Goal: Task Accomplishment & Management: Manage account settings

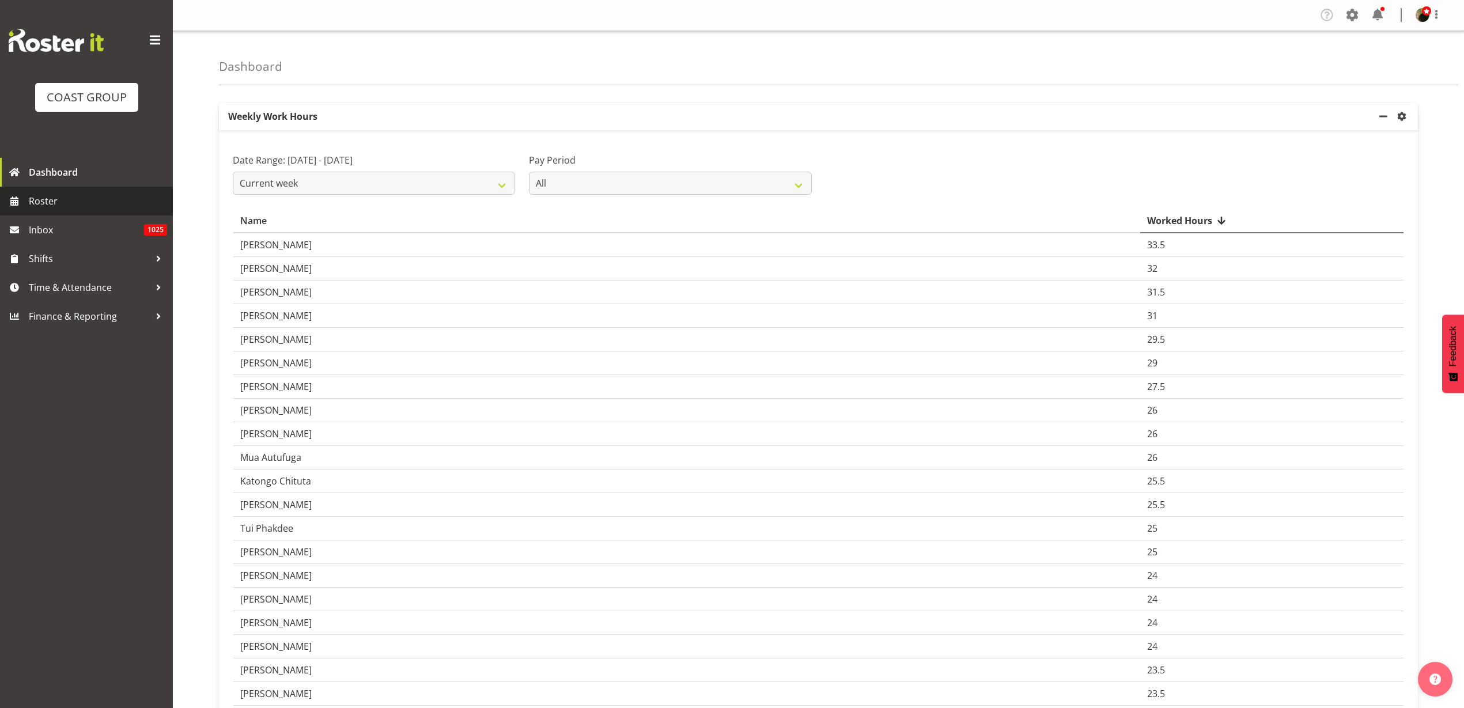
click at [54, 199] on span "Roster" at bounding box center [98, 200] width 138 height 17
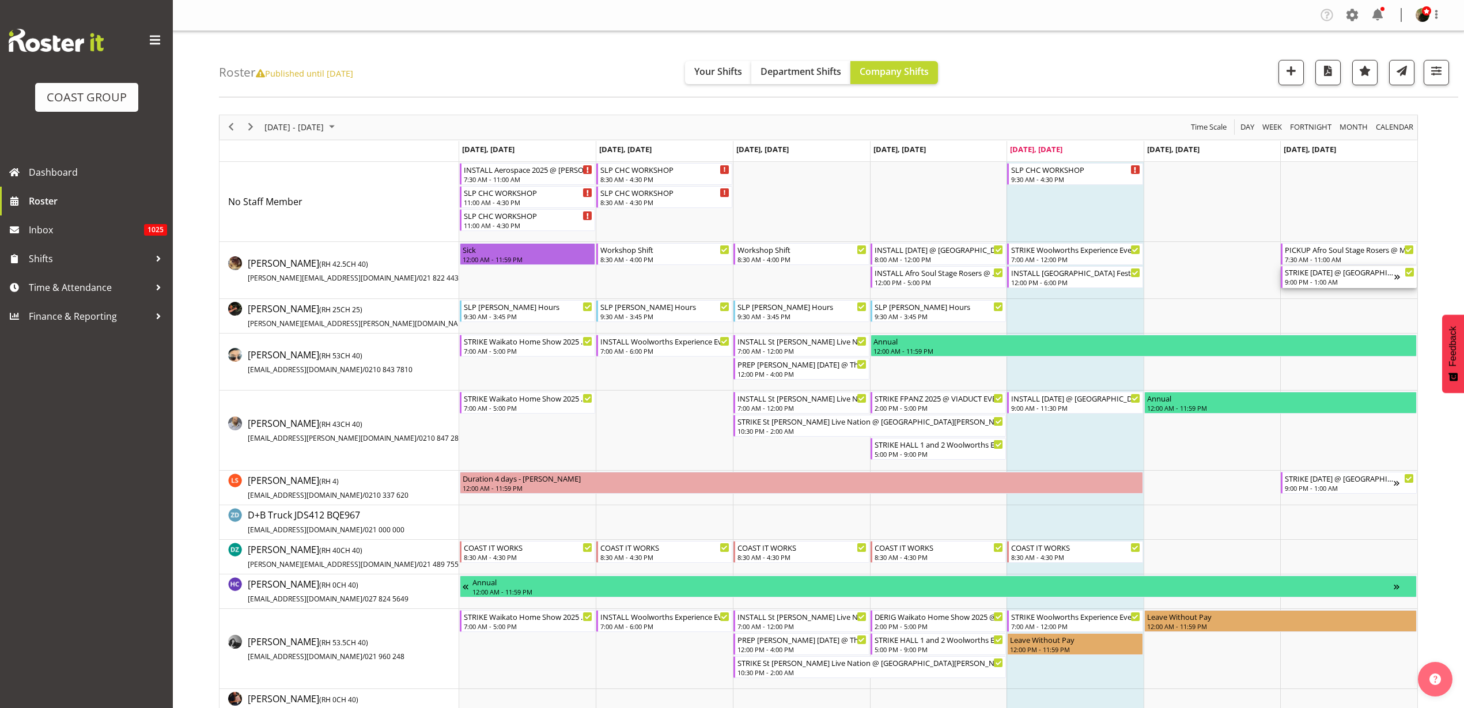
click at [1310, 279] on div "9:00 PM - 1:00 AM" at bounding box center [1339, 281] width 109 height 9
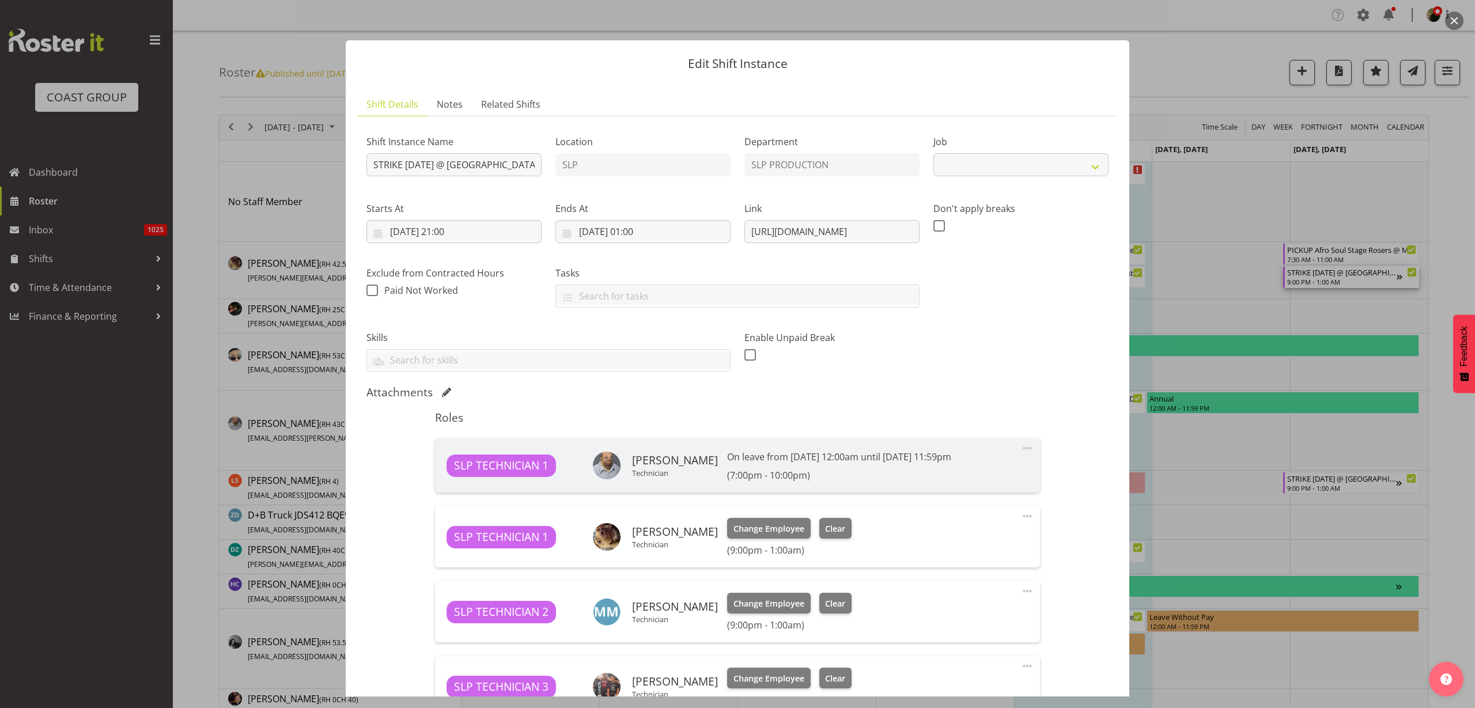
select select "10126"
click at [456, 163] on input "STRIKE [DATE] @ [GEOGRAPHIC_DATA] On Site @ 2130" at bounding box center [454, 164] width 175 height 23
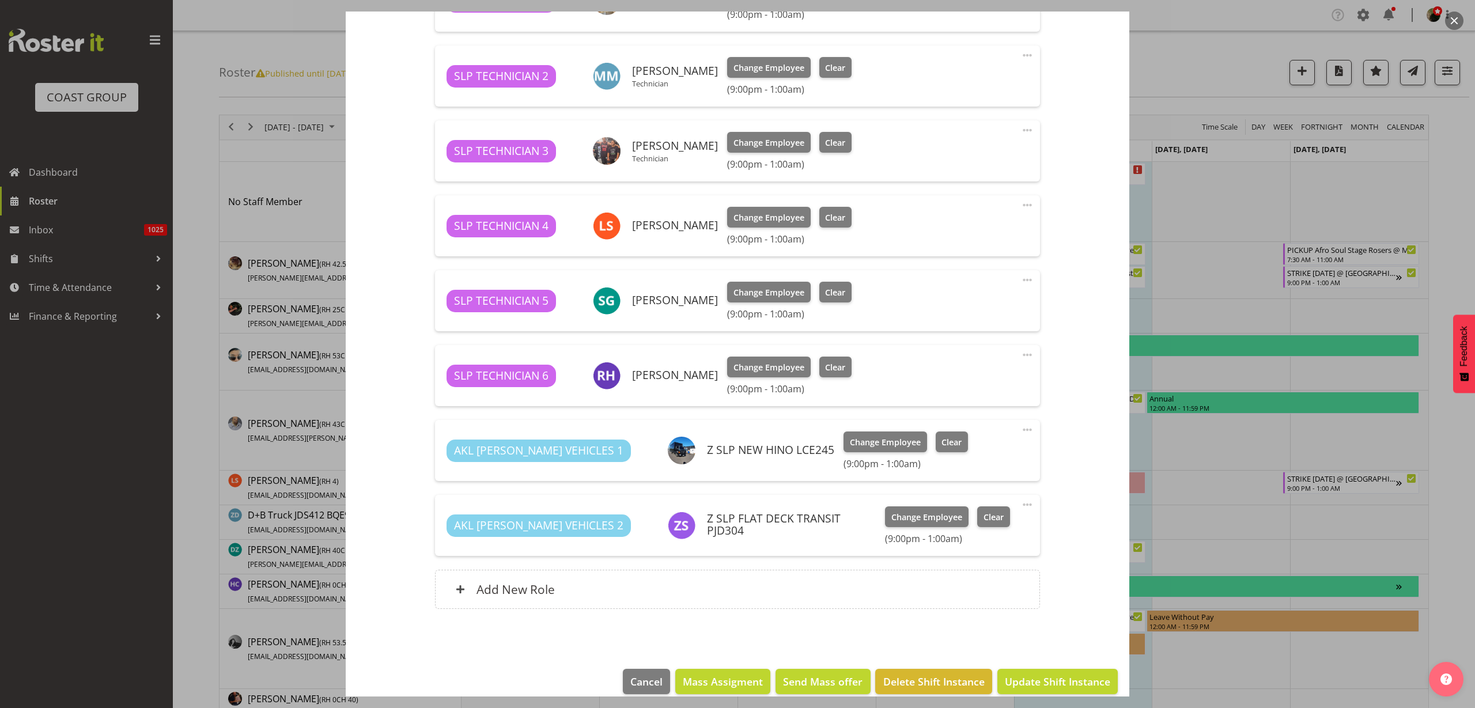
scroll to position [551, 0]
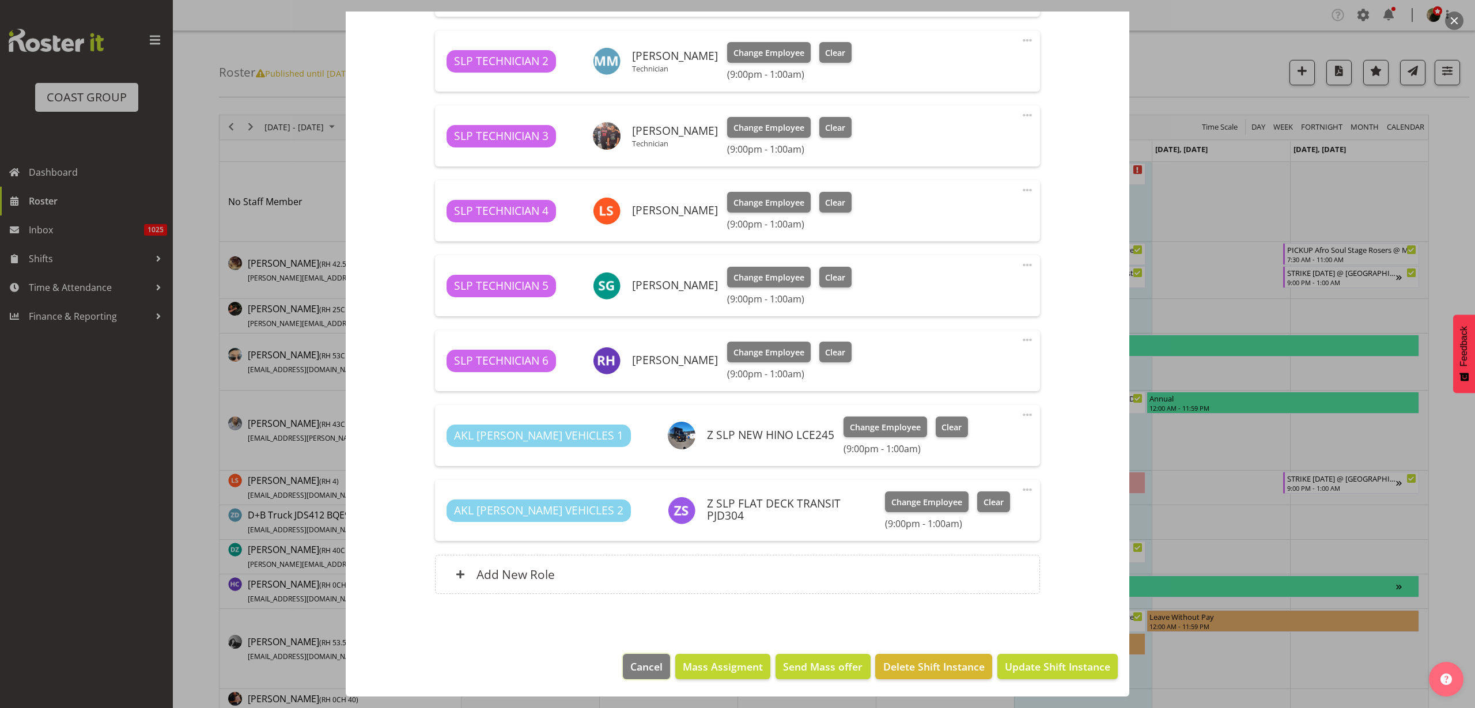
click at [630, 671] on span "Cancel" at bounding box center [646, 666] width 32 height 15
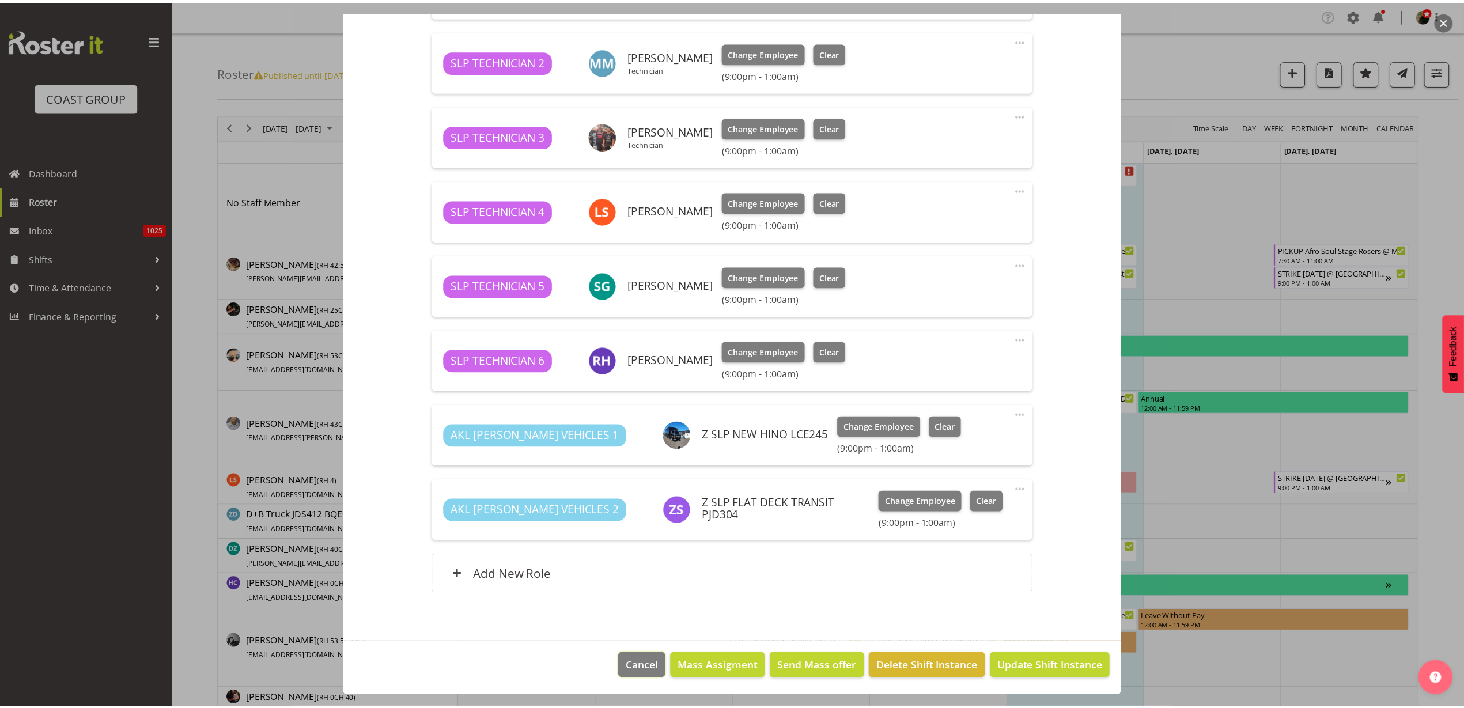
scroll to position [0, 0]
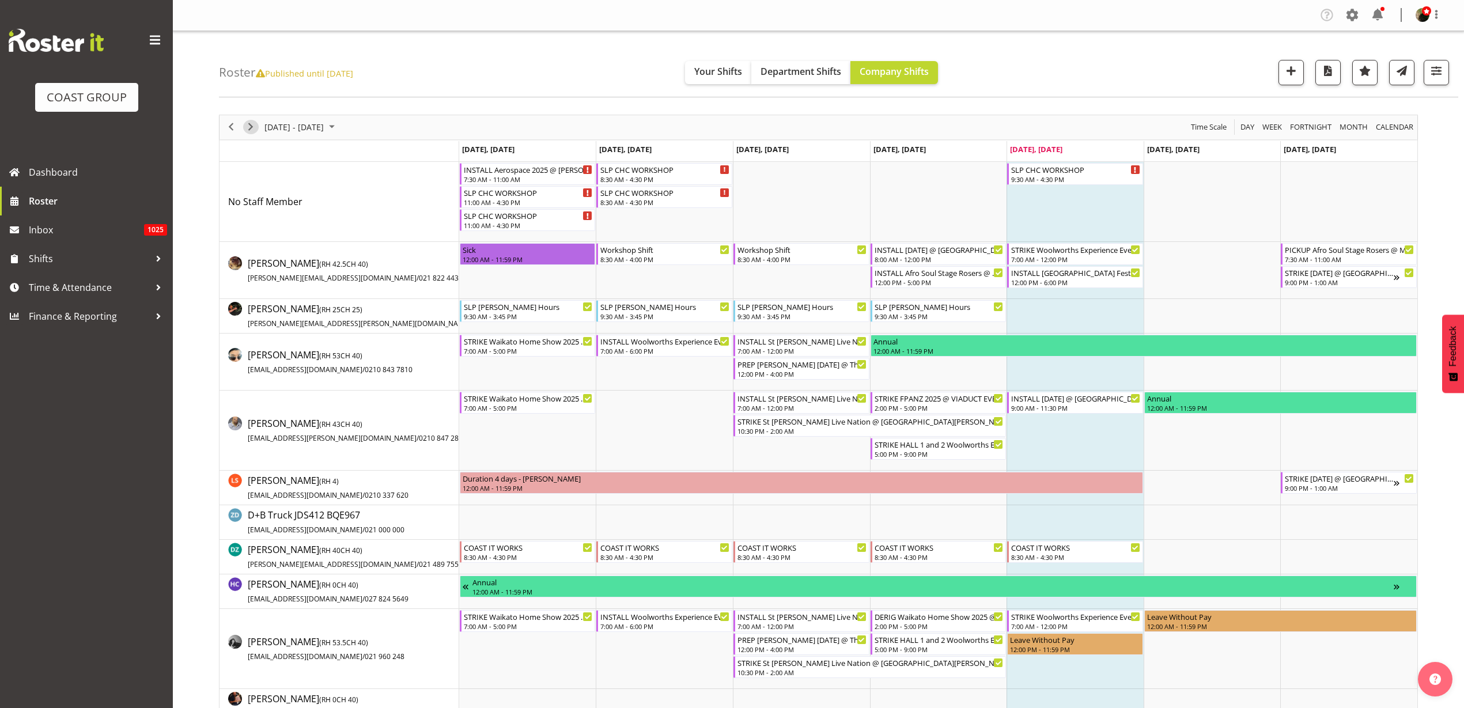
click at [254, 126] on span "Next" at bounding box center [251, 127] width 14 height 14
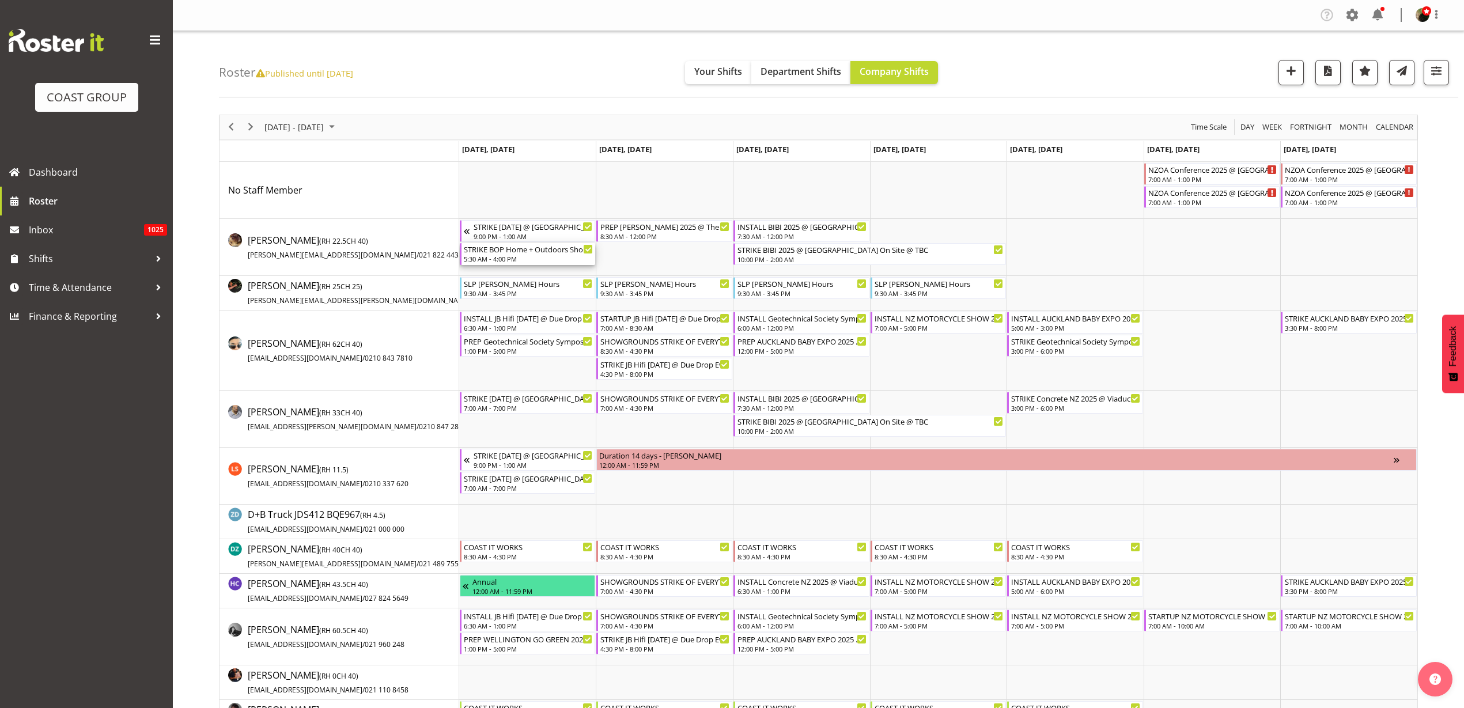
click at [518, 251] on div "STRIKE BOP Home + Outdoors Show 25 @ Baypark On Site @ 0800 With D+B" at bounding box center [529, 249] width 130 height 12
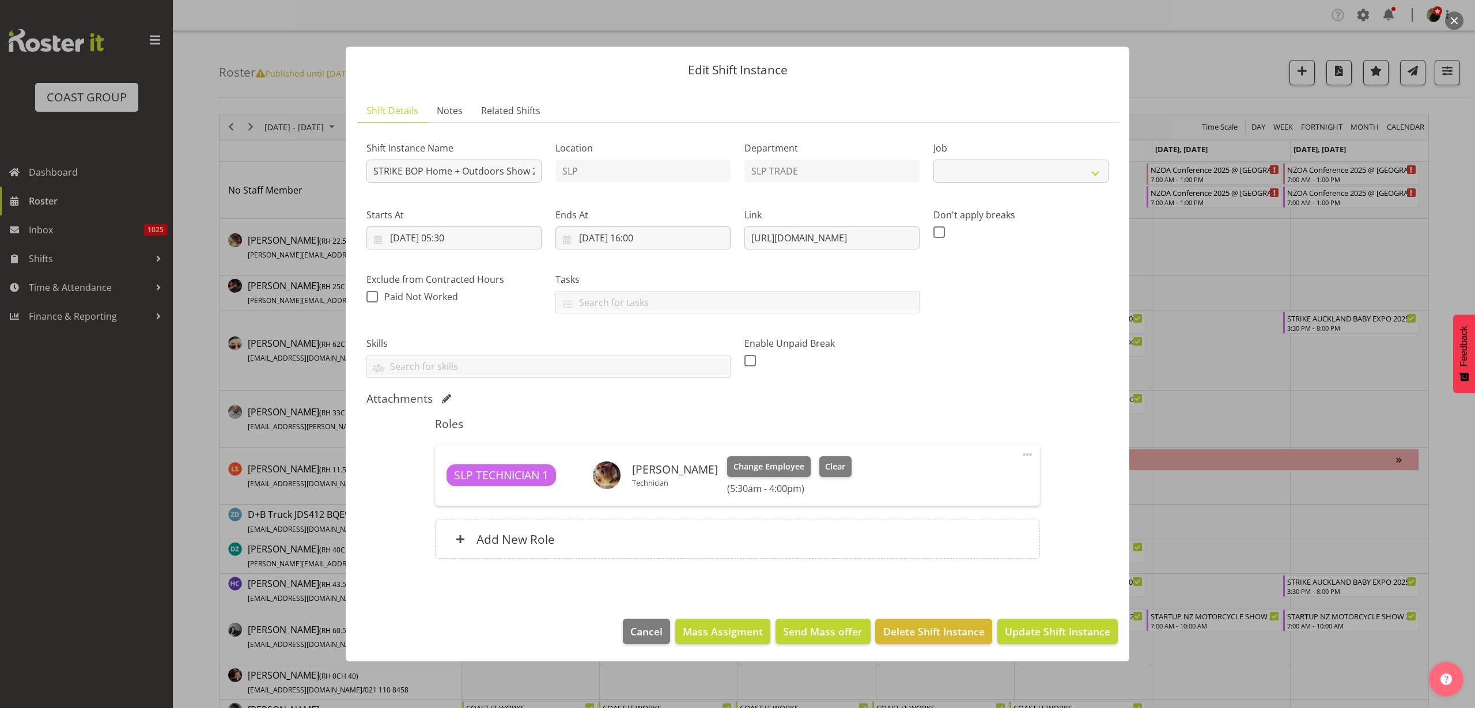
select select "10586"
click at [942, 636] on span "Delete Shift Instance" at bounding box center [933, 631] width 101 height 15
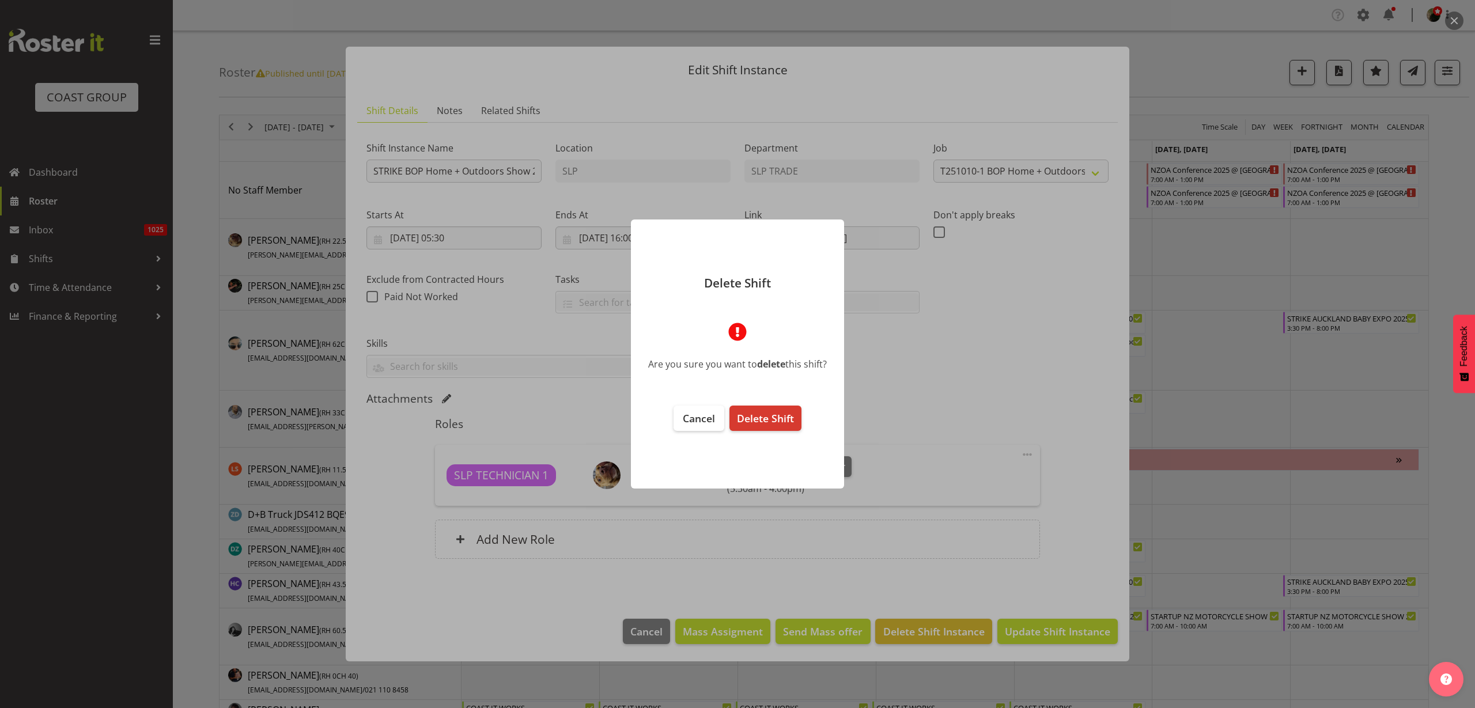
click at [784, 421] on span "Delete Shift" at bounding box center [765, 418] width 57 height 14
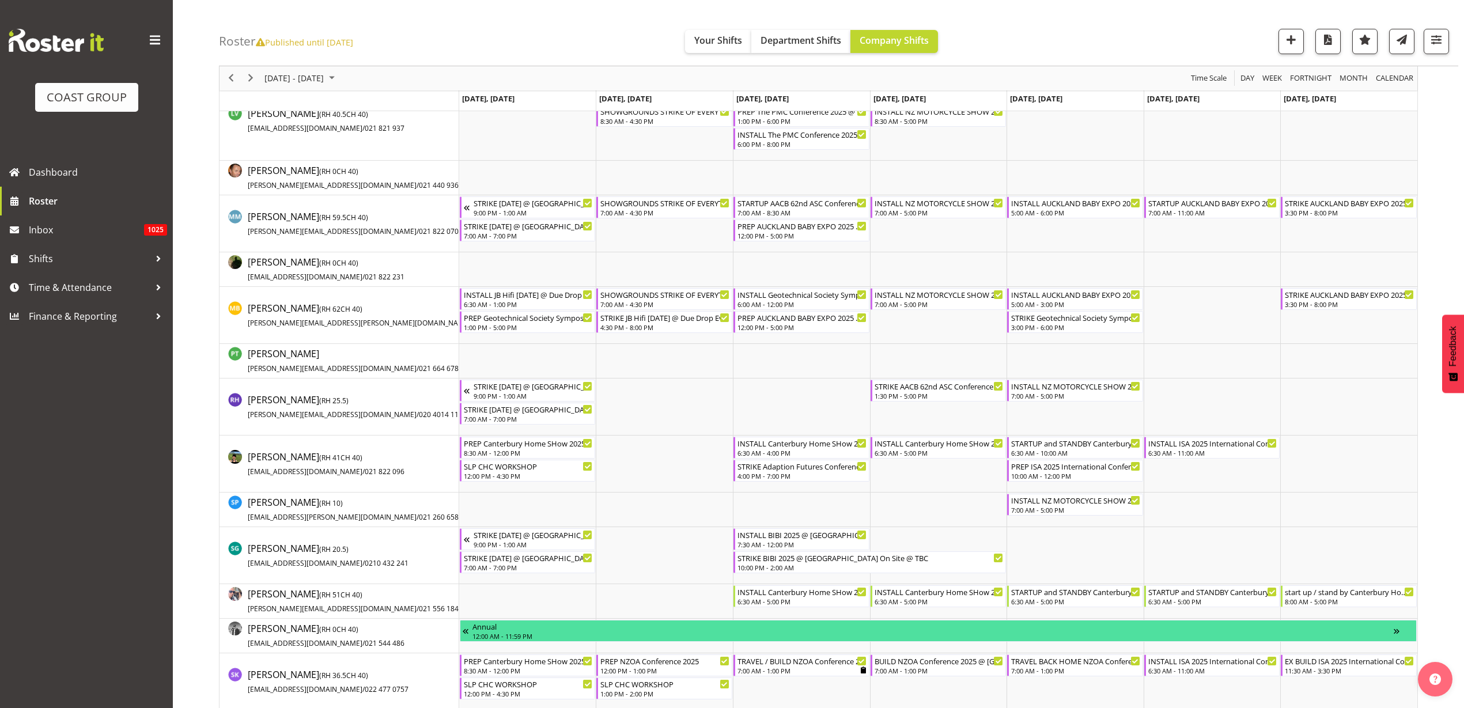
scroll to position [864, 0]
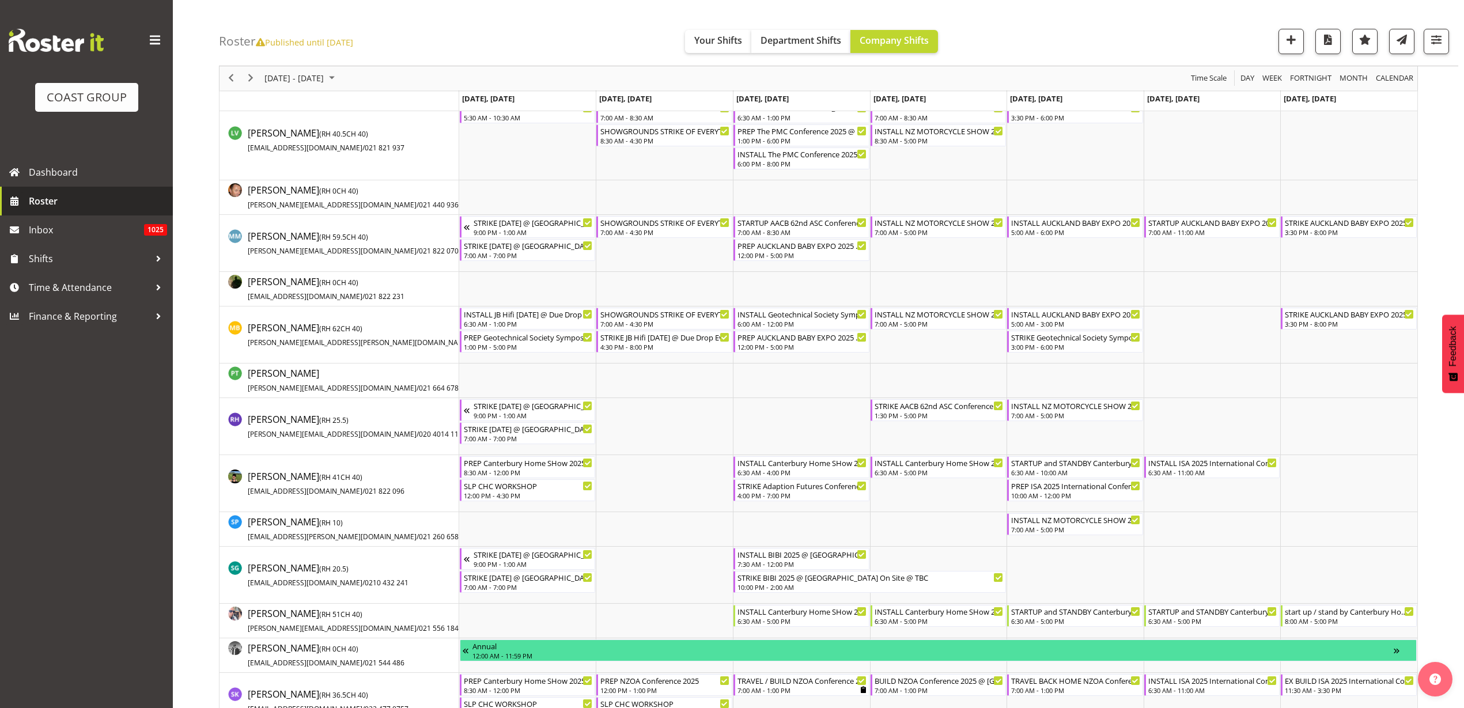
click at [62, 197] on span "Roster" at bounding box center [98, 200] width 138 height 17
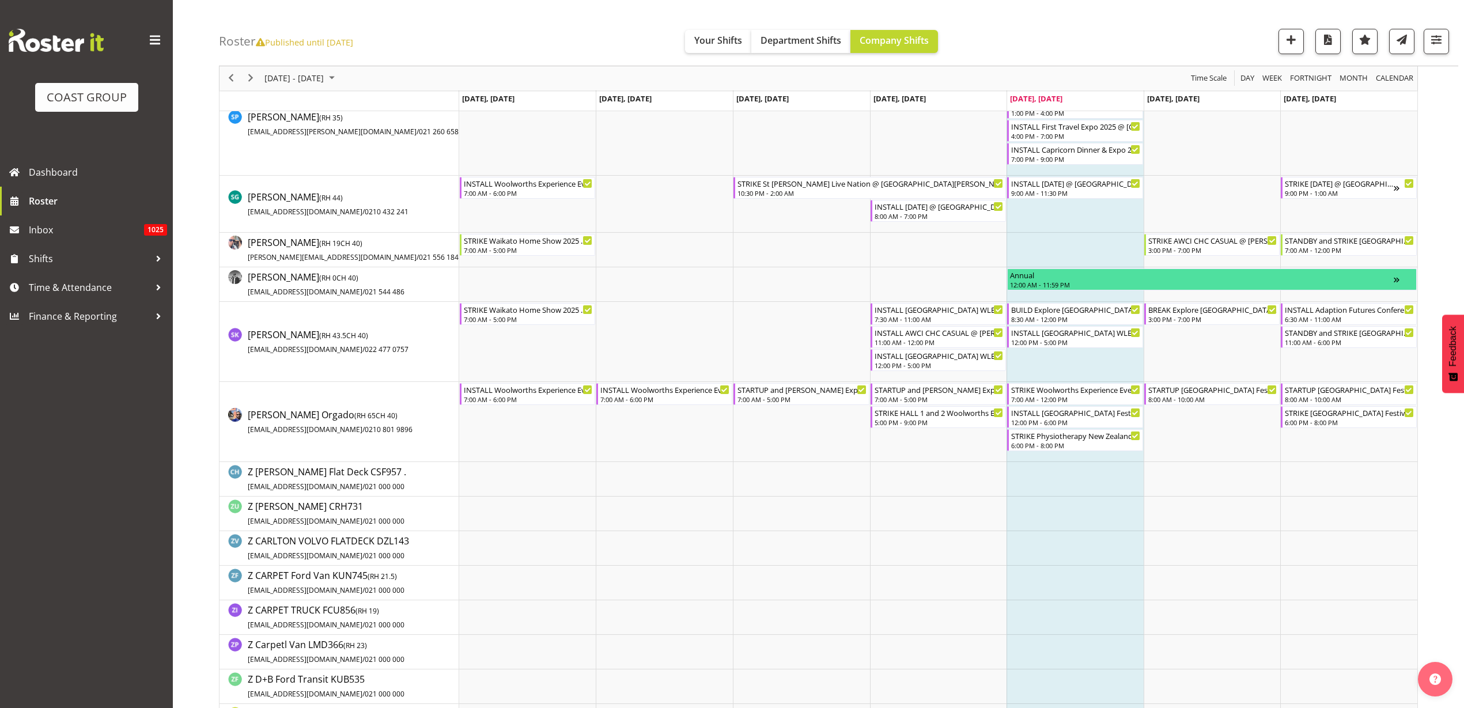
scroll to position [1513, 0]
click at [254, 80] on span "Next" at bounding box center [251, 78] width 14 height 14
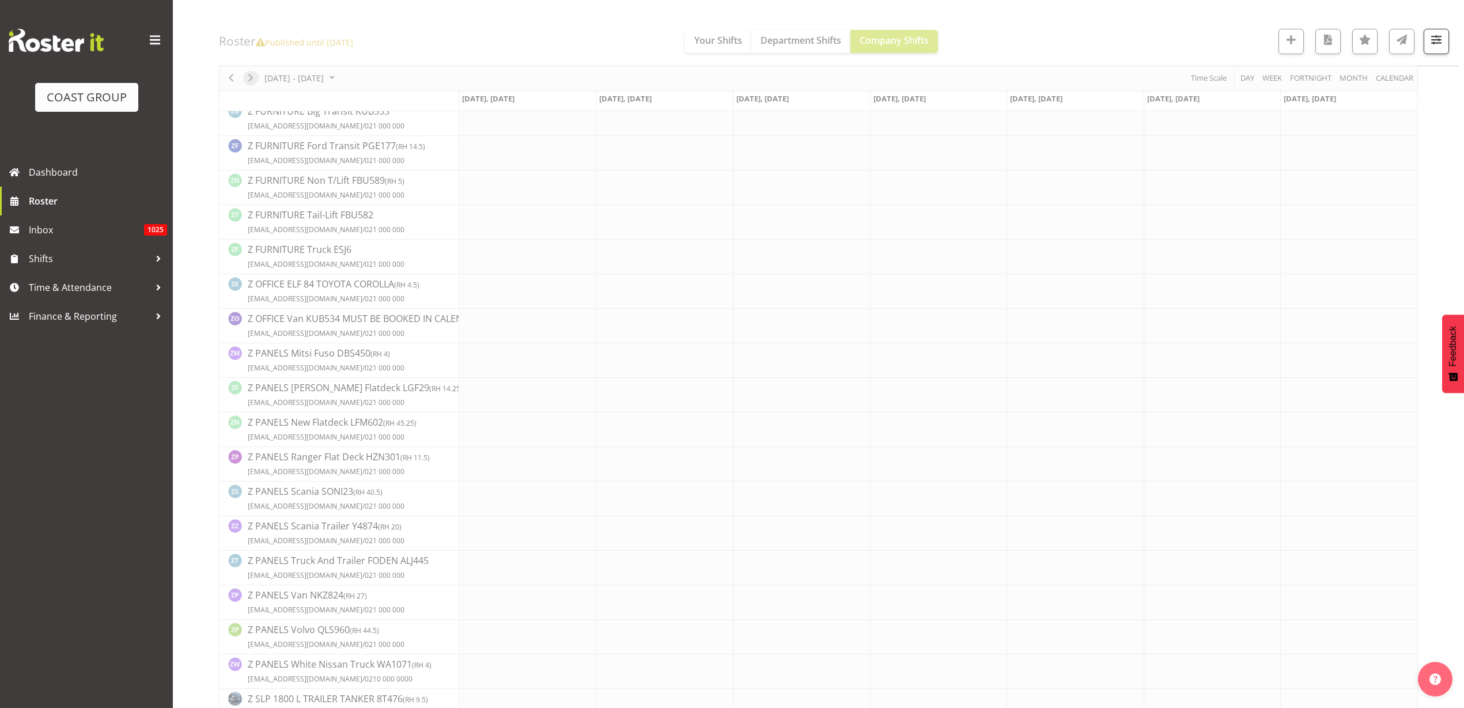
scroll to position [0, 0]
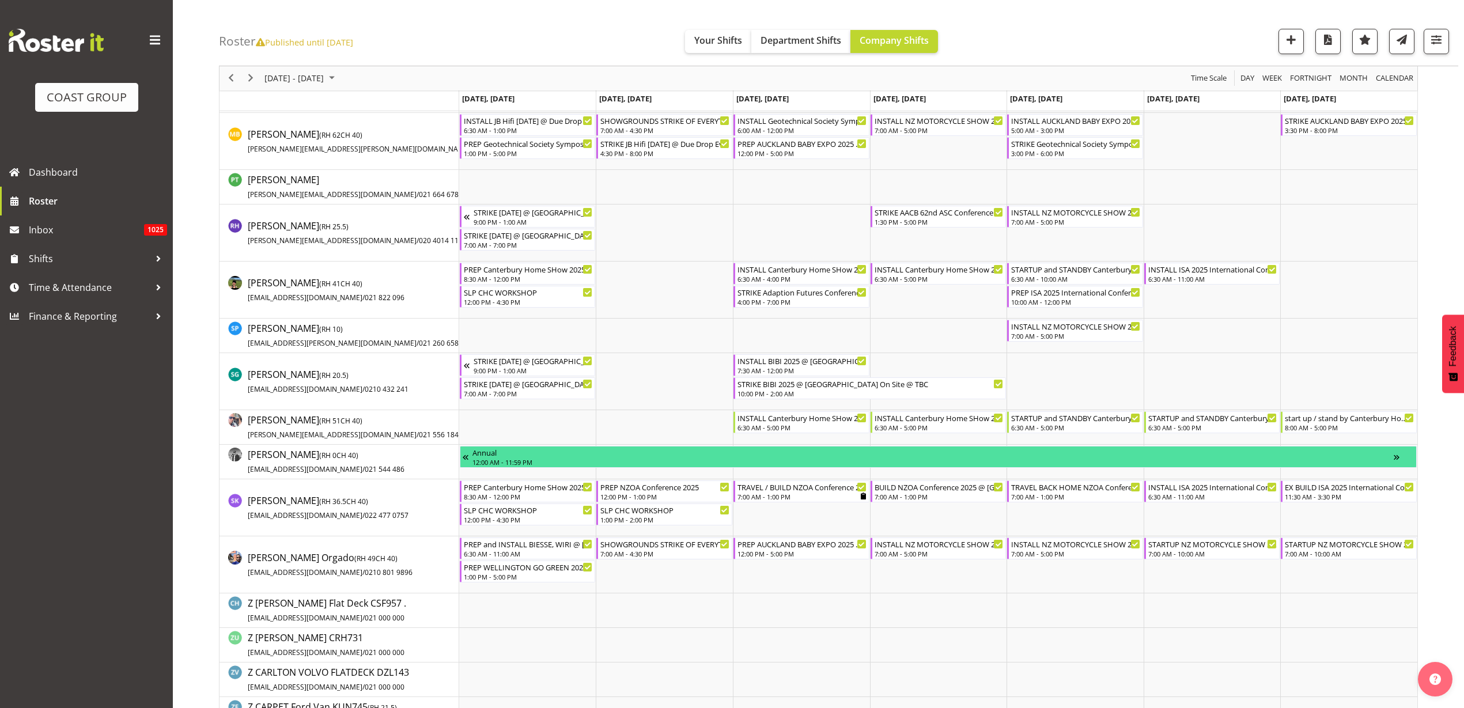
scroll to position [936, 0]
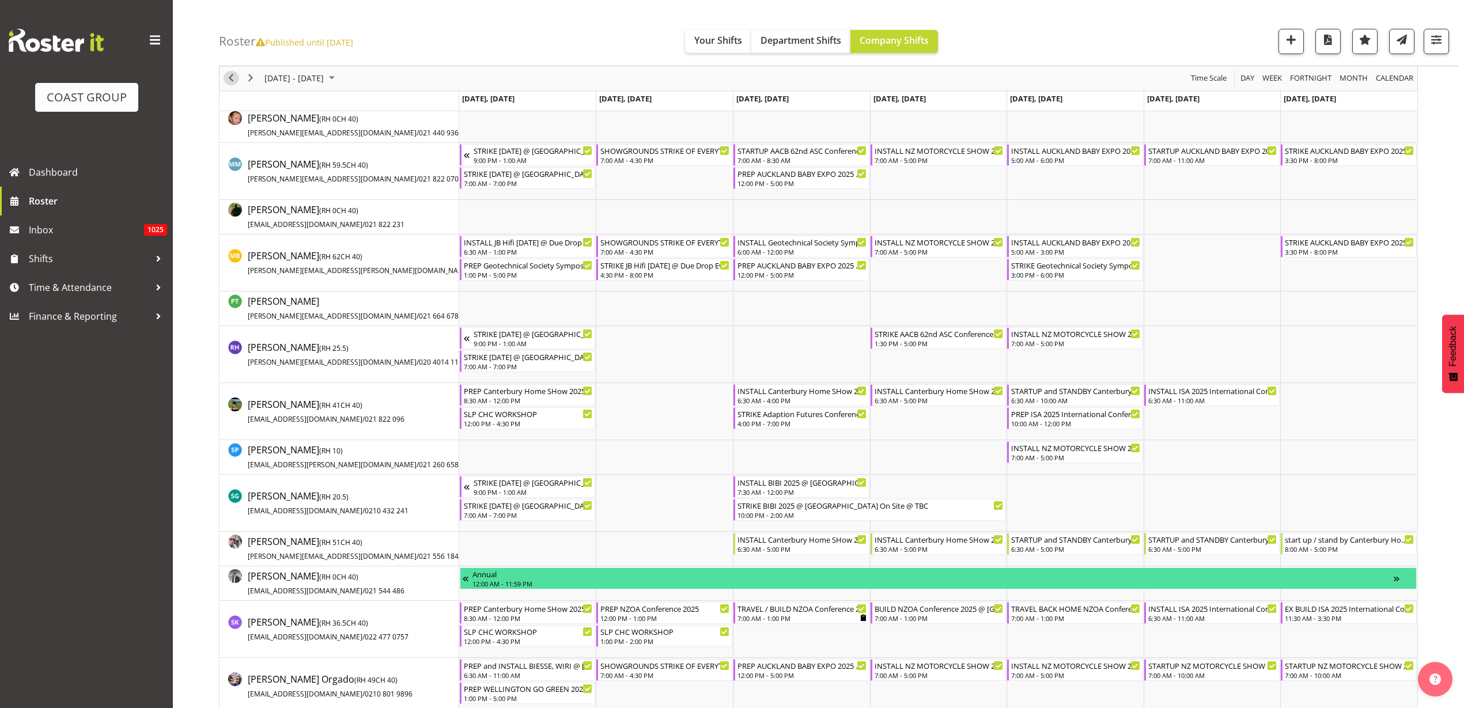
click at [228, 71] on span "Previous" at bounding box center [231, 78] width 14 height 14
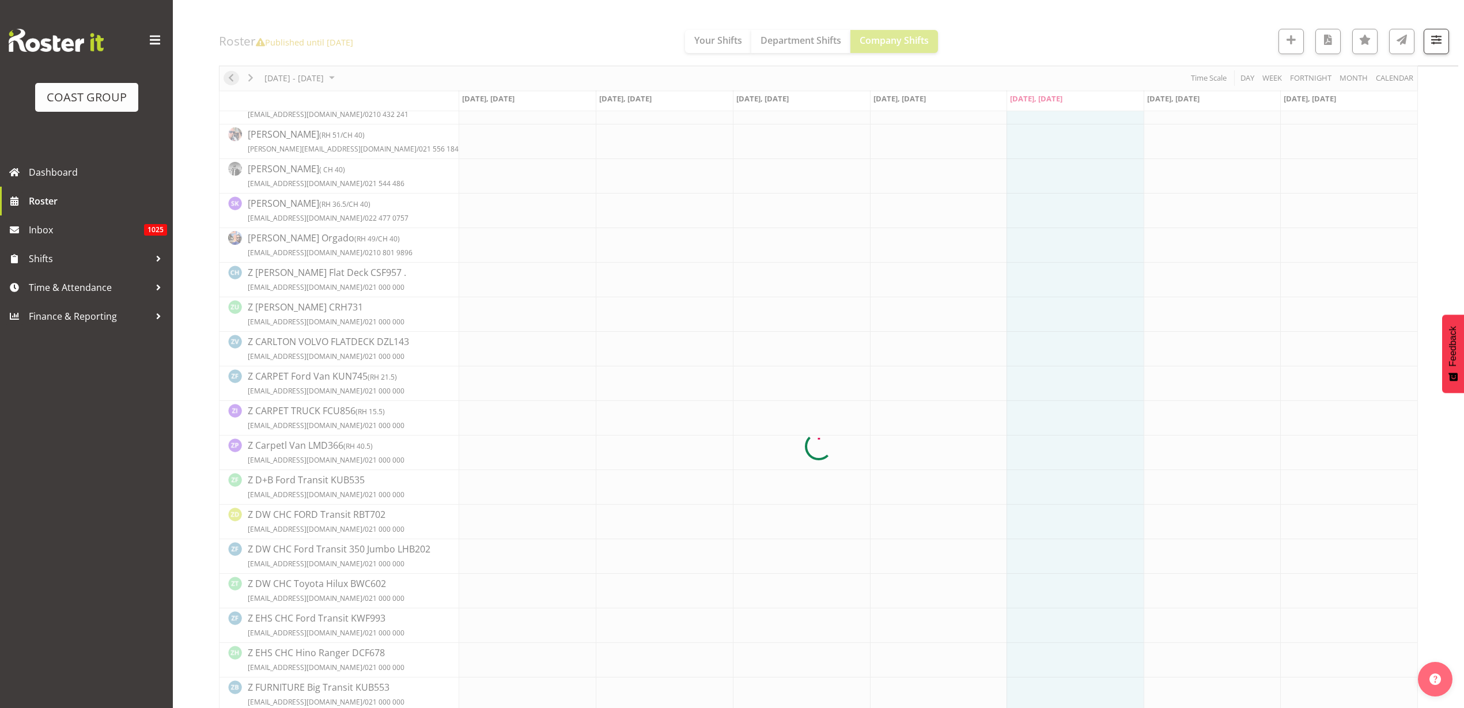
scroll to position [0, 0]
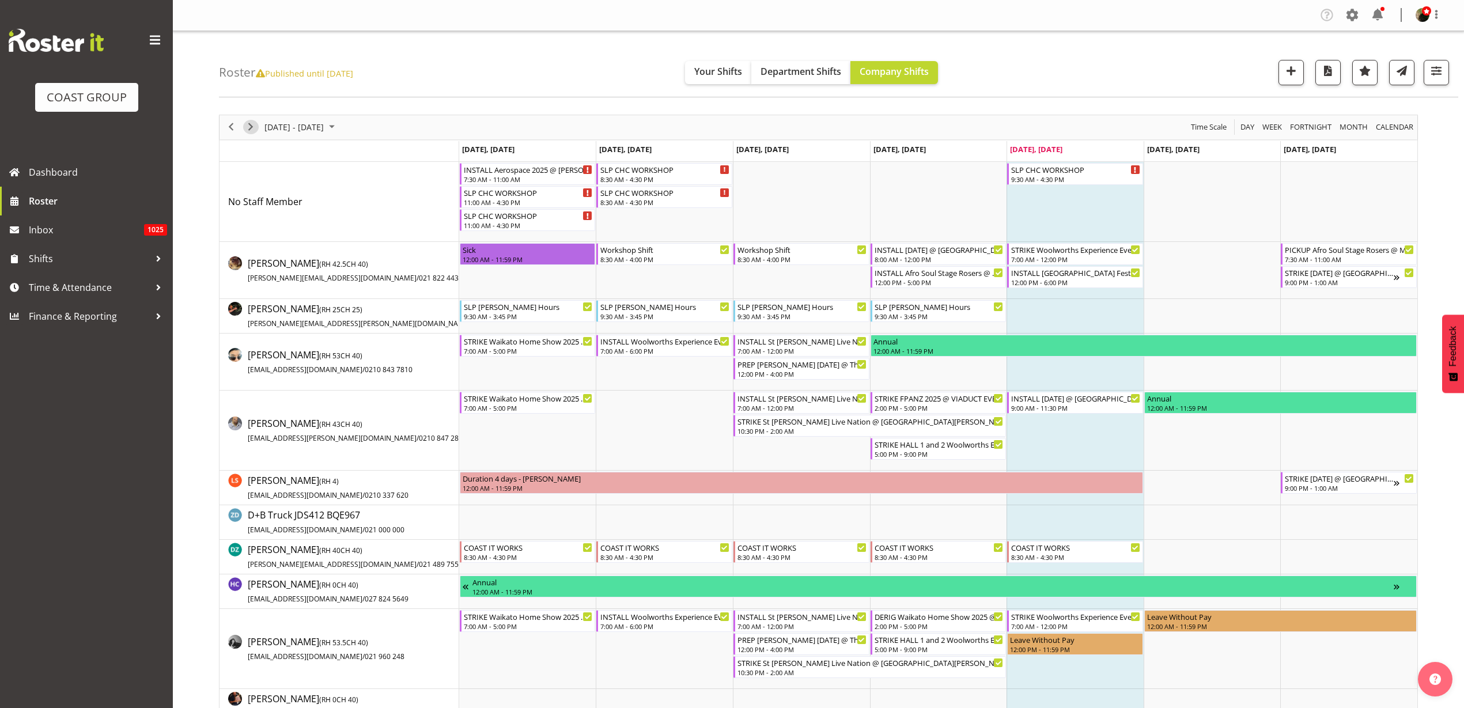
click at [250, 124] on span "Next" at bounding box center [251, 127] width 14 height 14
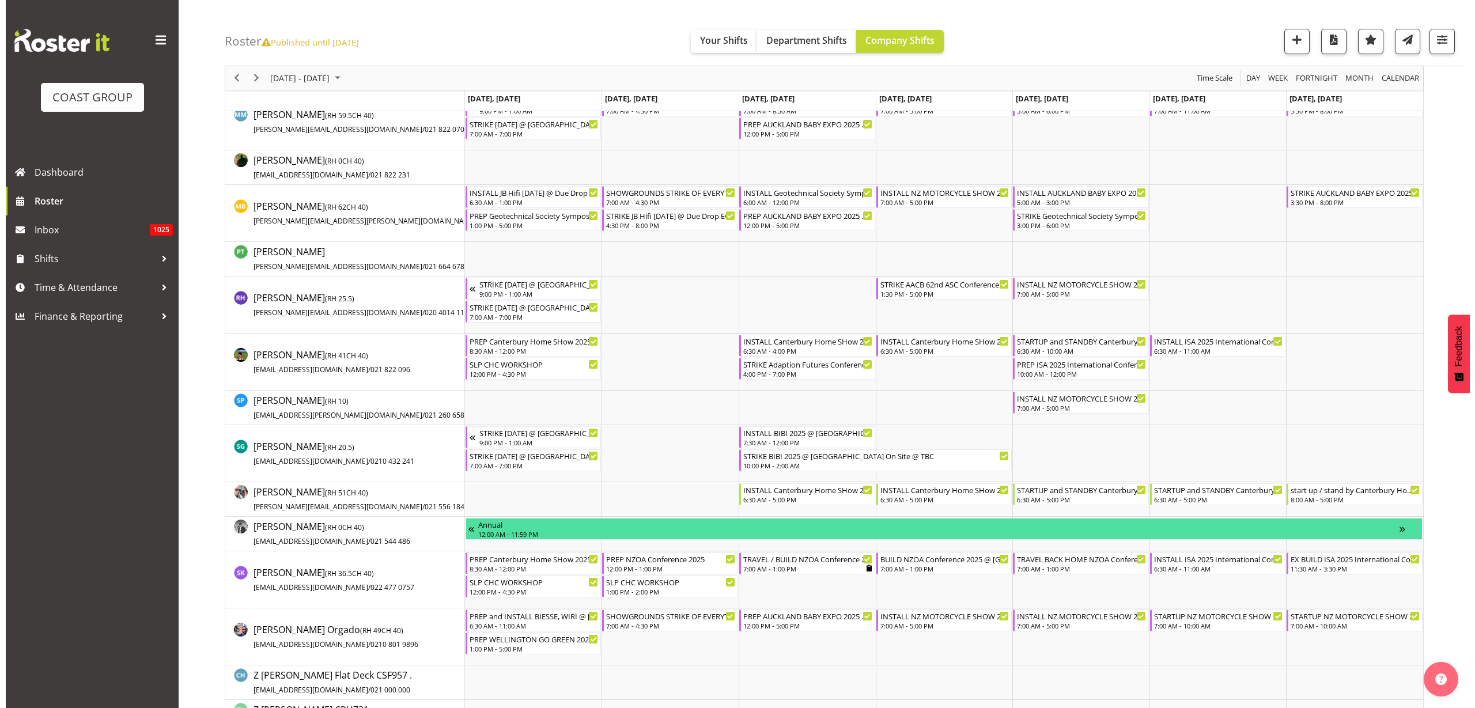
scroll to position [1080, 0]
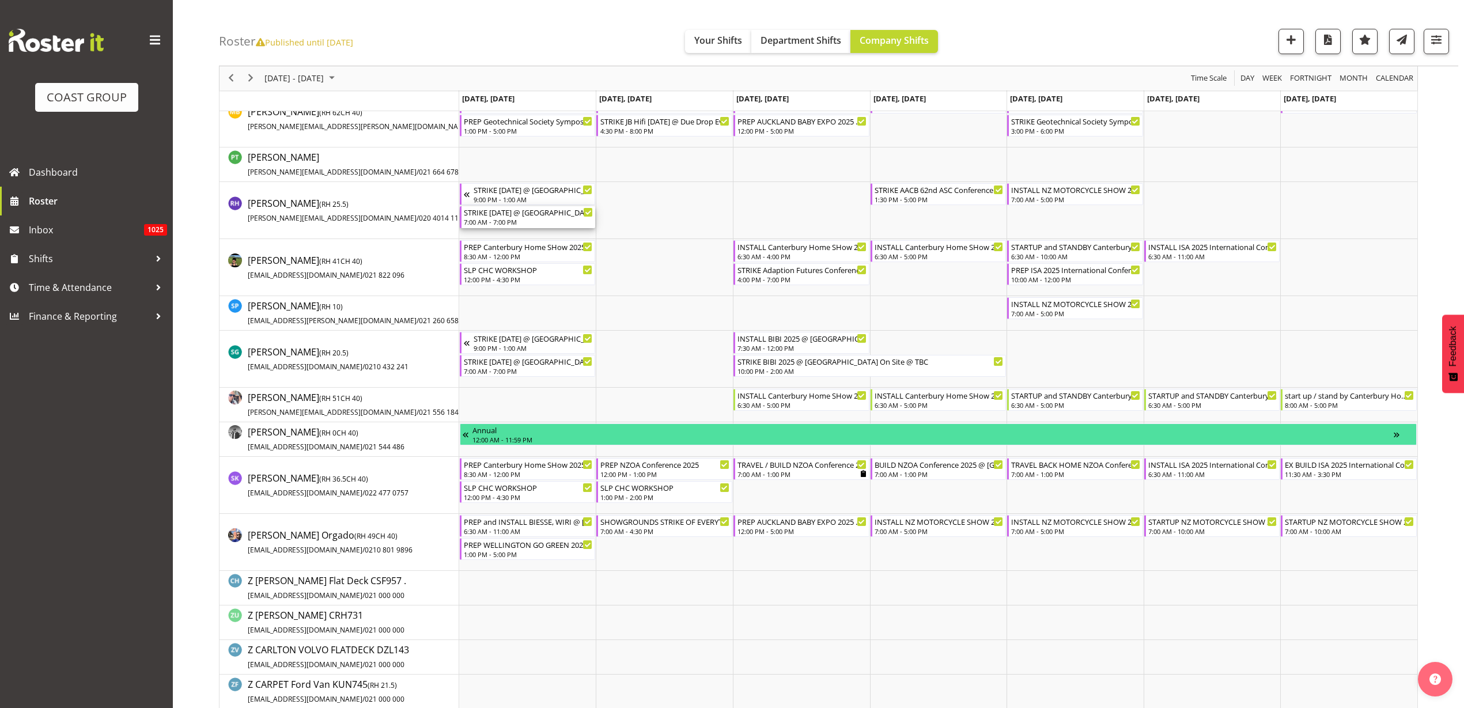
click at [508, 215] on div "STRIKE [DATE] @ [GEOGRAPHIC_DATA] On Site @ TBC" at bounding box center [529, 212] width 130 height 12
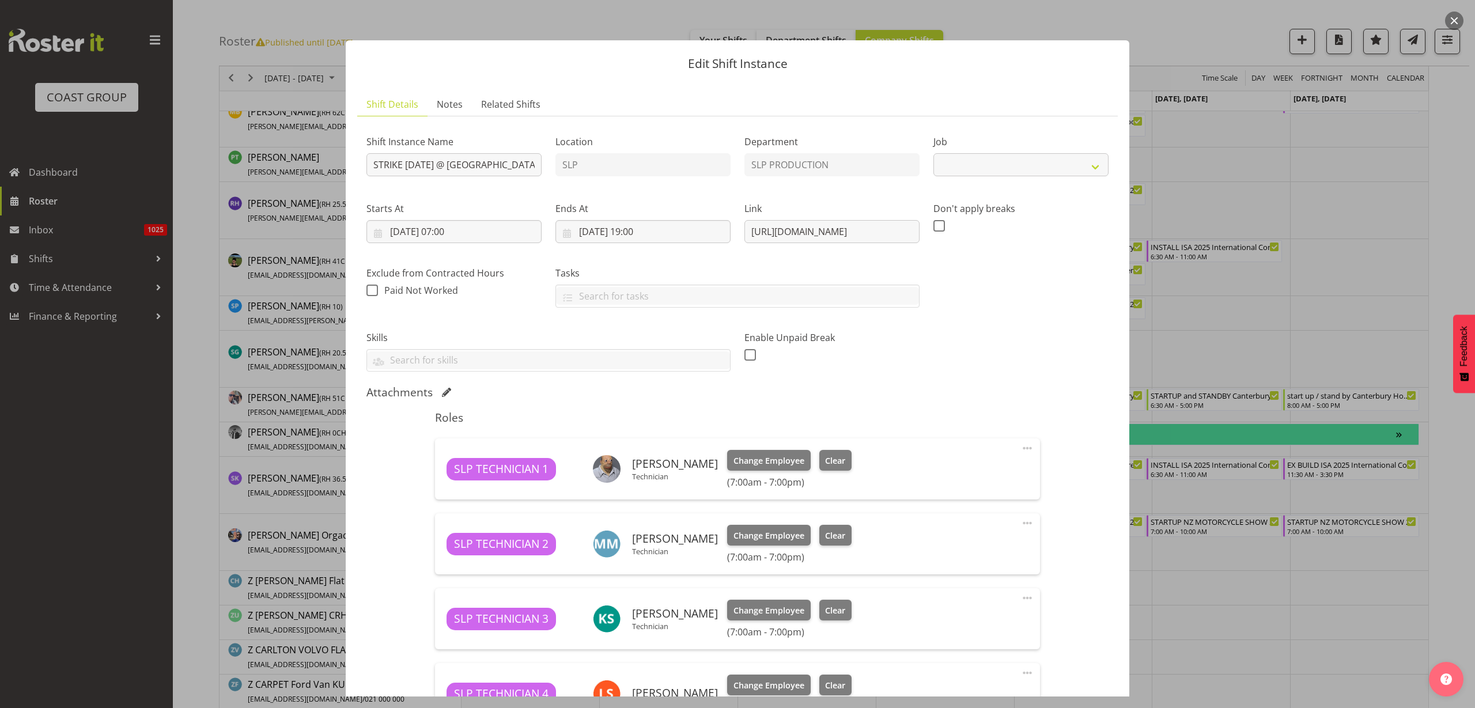
select select "10126"
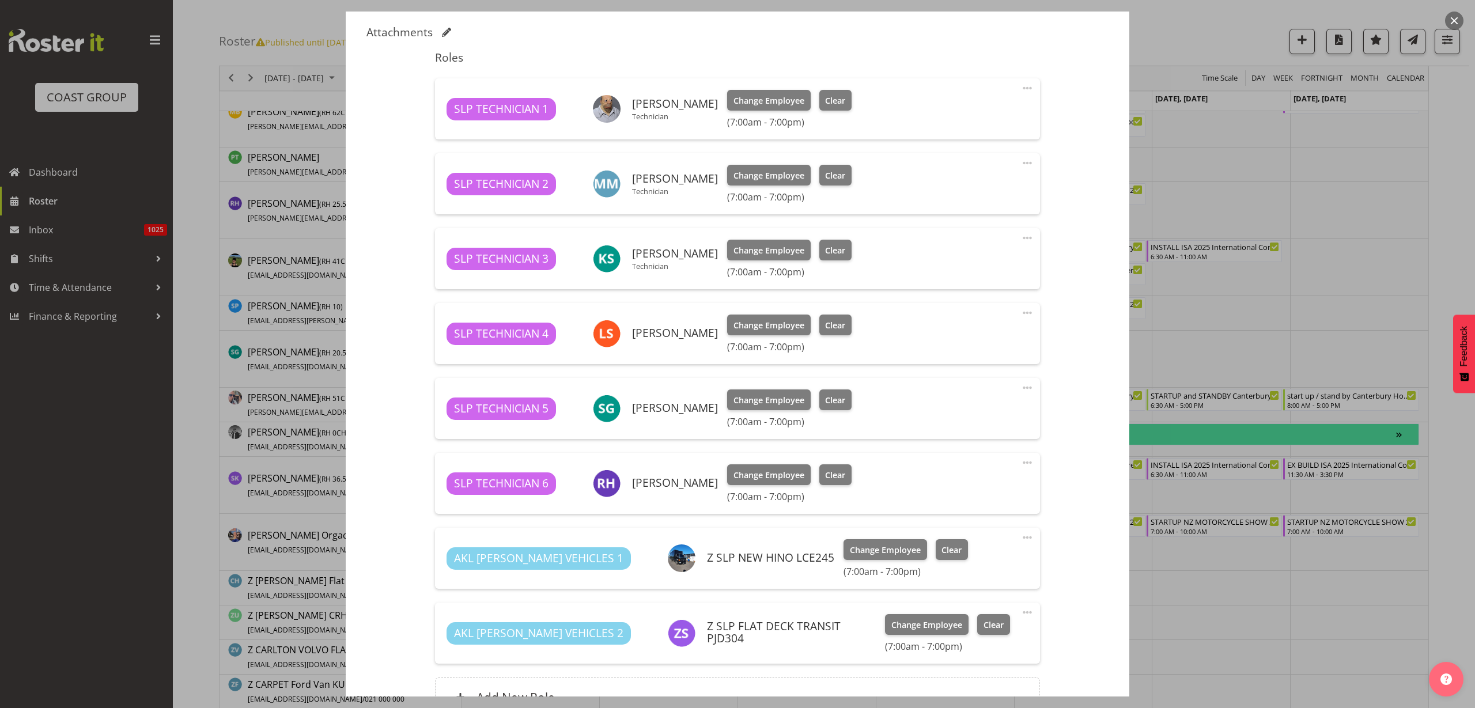
scroll to position [483, 0]
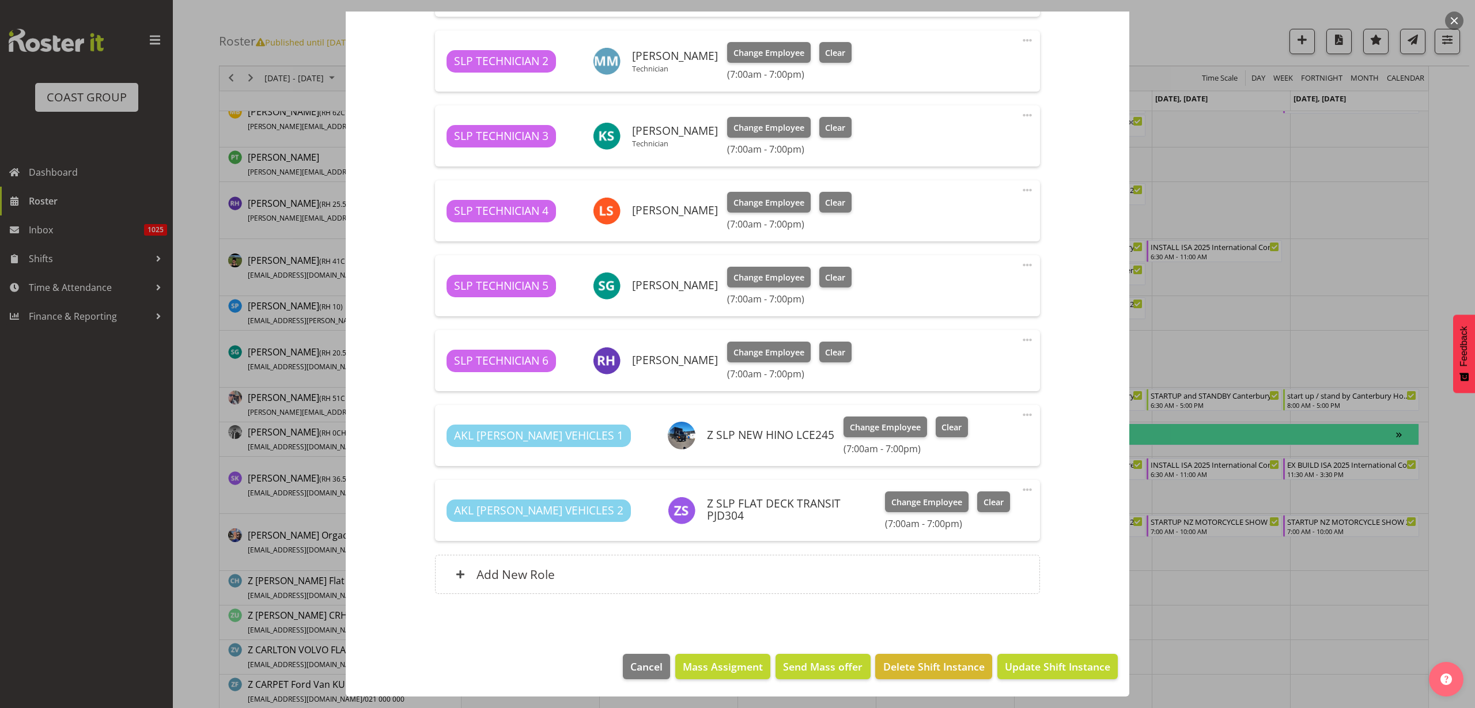
click at [628, 576] on div "Add New Role" at bounding box center [737, 574] width 604 height 39
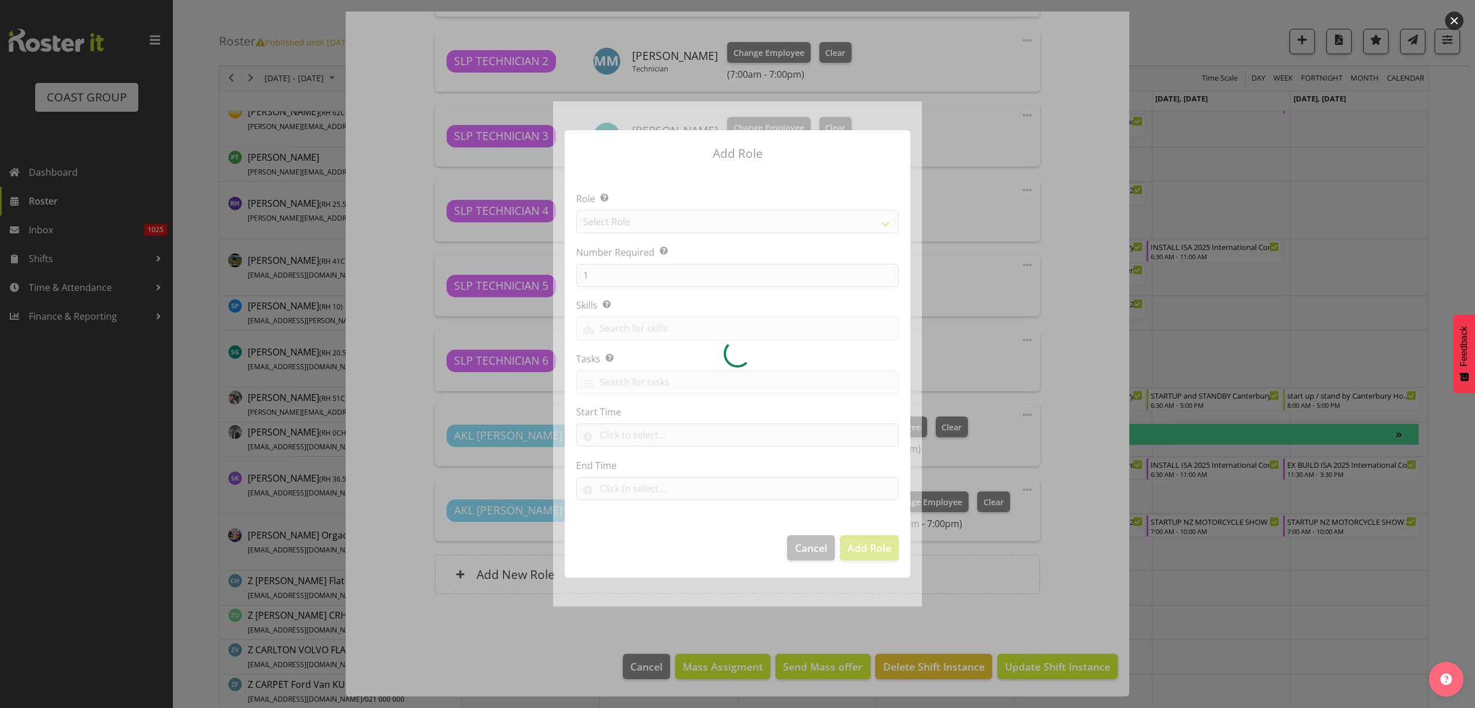
click at [646, 229] on div at bounding box center [737, 353] width 369 height 505
click at [649, 223] on div at bounding box center [737, 353] width 369 height 505
click at [655, 224] on div at bounding box center [737, 353] width 369 height 505
click at [661, 221] on div at bounding box center [737, 353] width 369 height 505
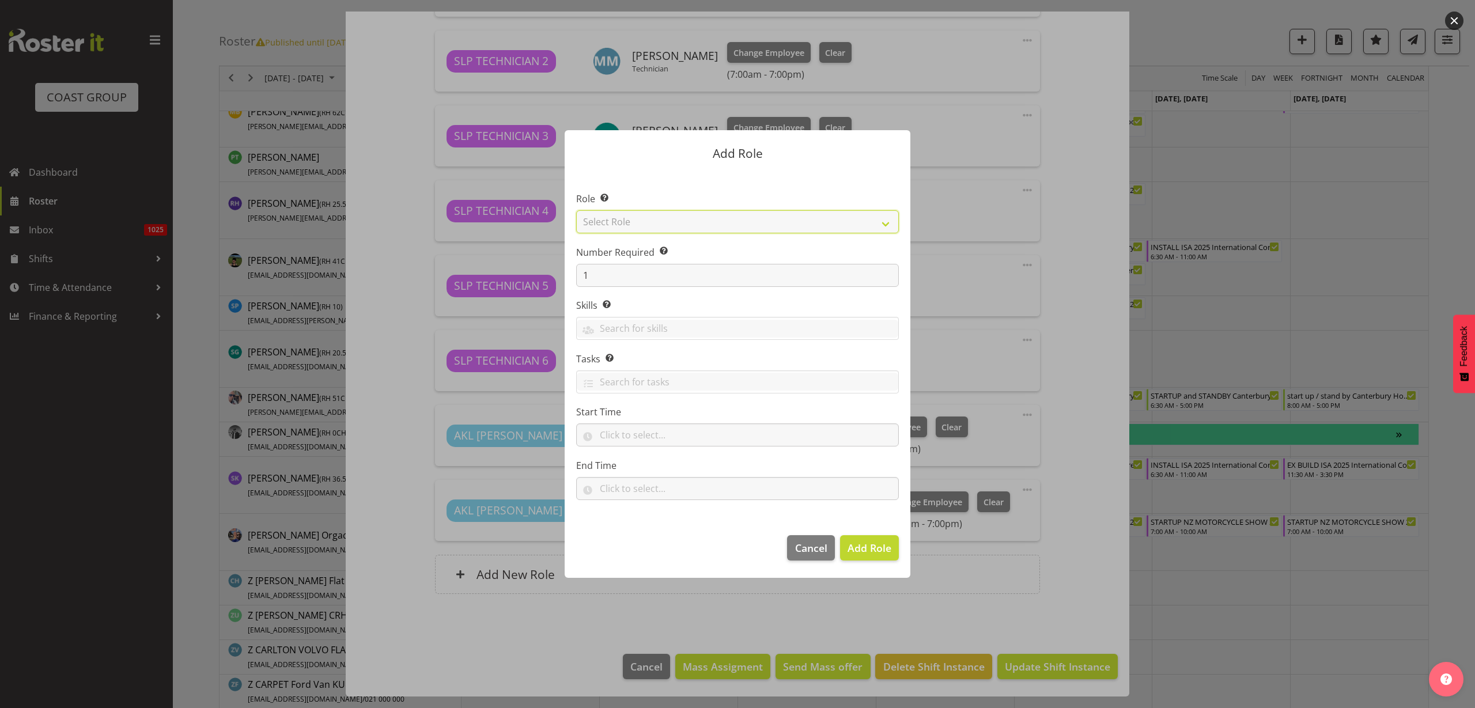
click at [661, 221] on select "Select Role ACCOUNT MANAGER ACCOUNT MANAGER DW ACCOUNTS [PERSON_NAME] VEHICLES …" at bounding box center [737, 221] width 323 height 23
select select "81"
click at [576, 210] on select "Select Role ACCOUNT MANAGER ACCOUNT MANAGER DW ACCOUNTS [PERSON_NAME] VEHICLES …" at bounding box center [737, 221] width 323 height 23
click at [885, 551] on span "Add Role" at bounding box center [870, 548] width 44 height 14
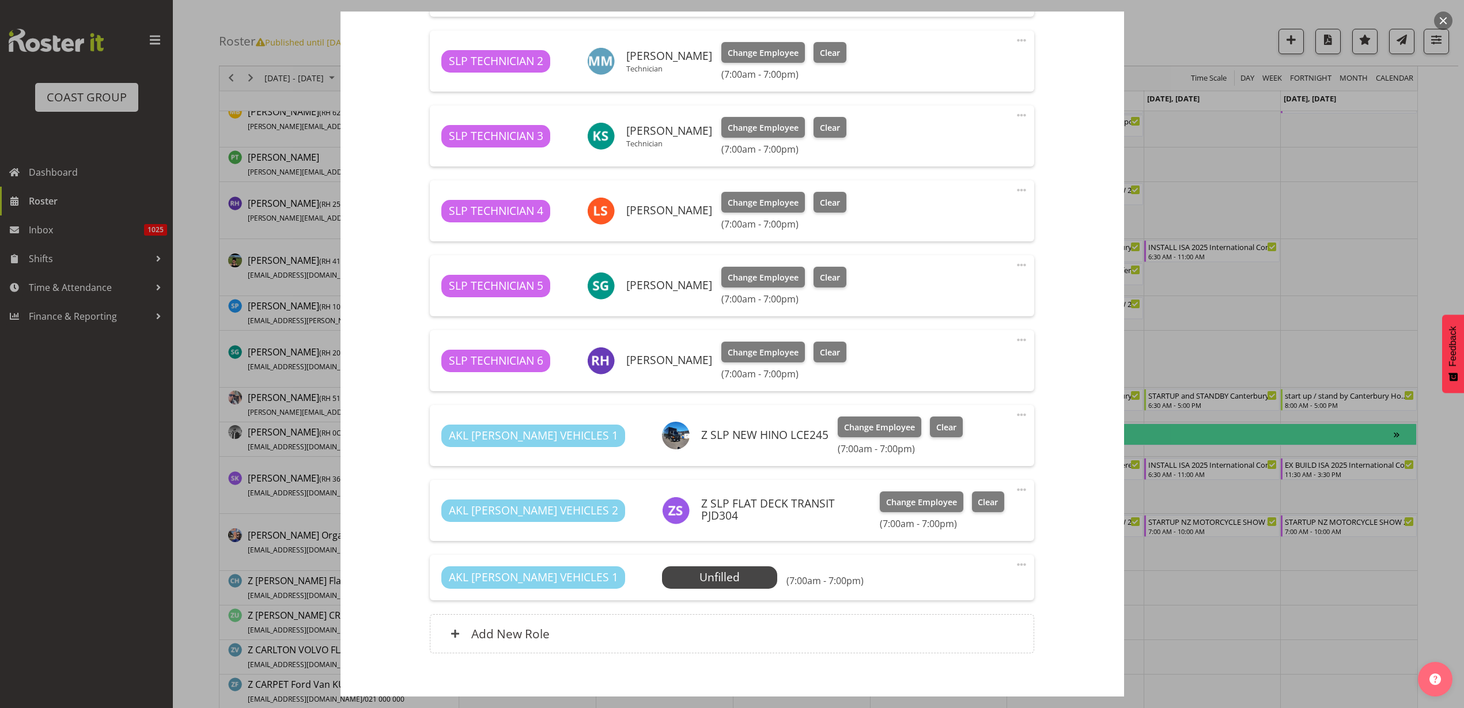
click at [0, 0] on span "Select Employee" at bounding box center [0, 0] width 0 height 0
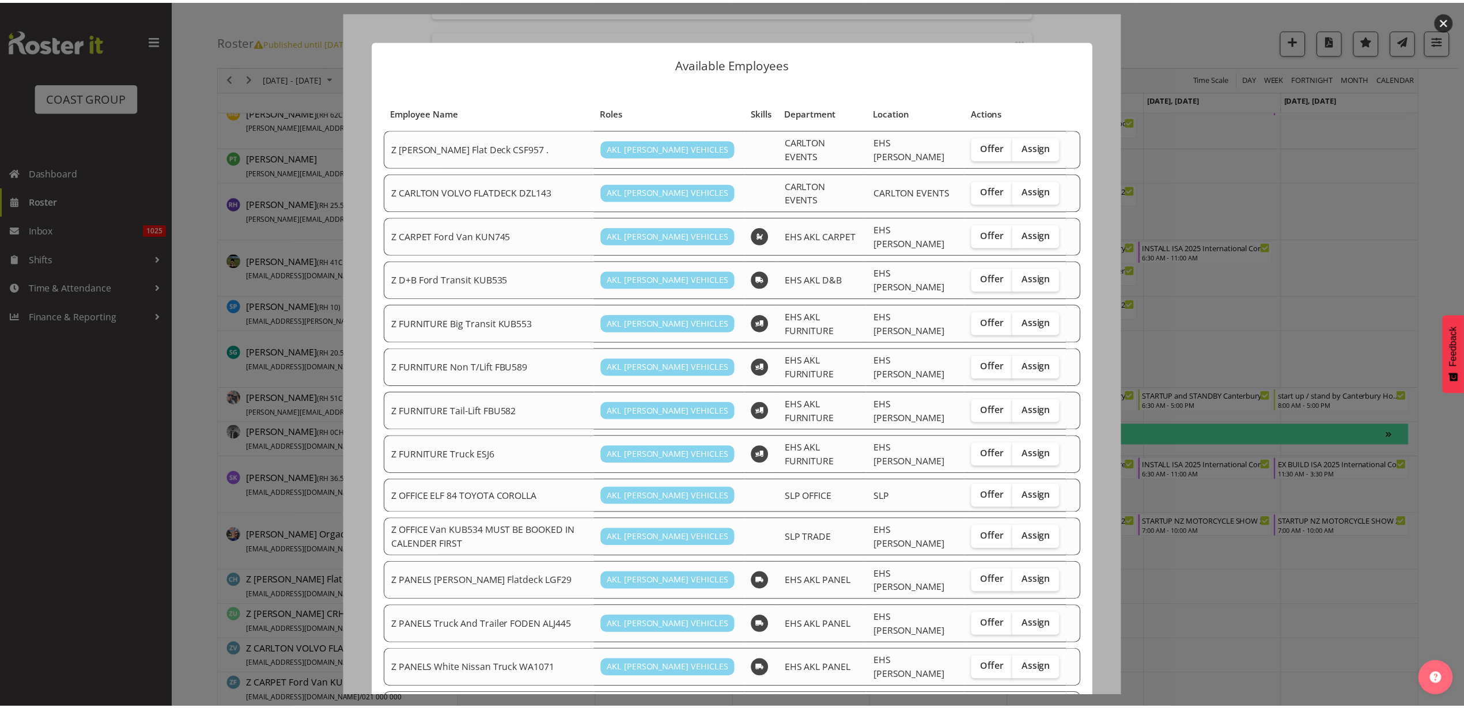
scroll to position [310, 0]
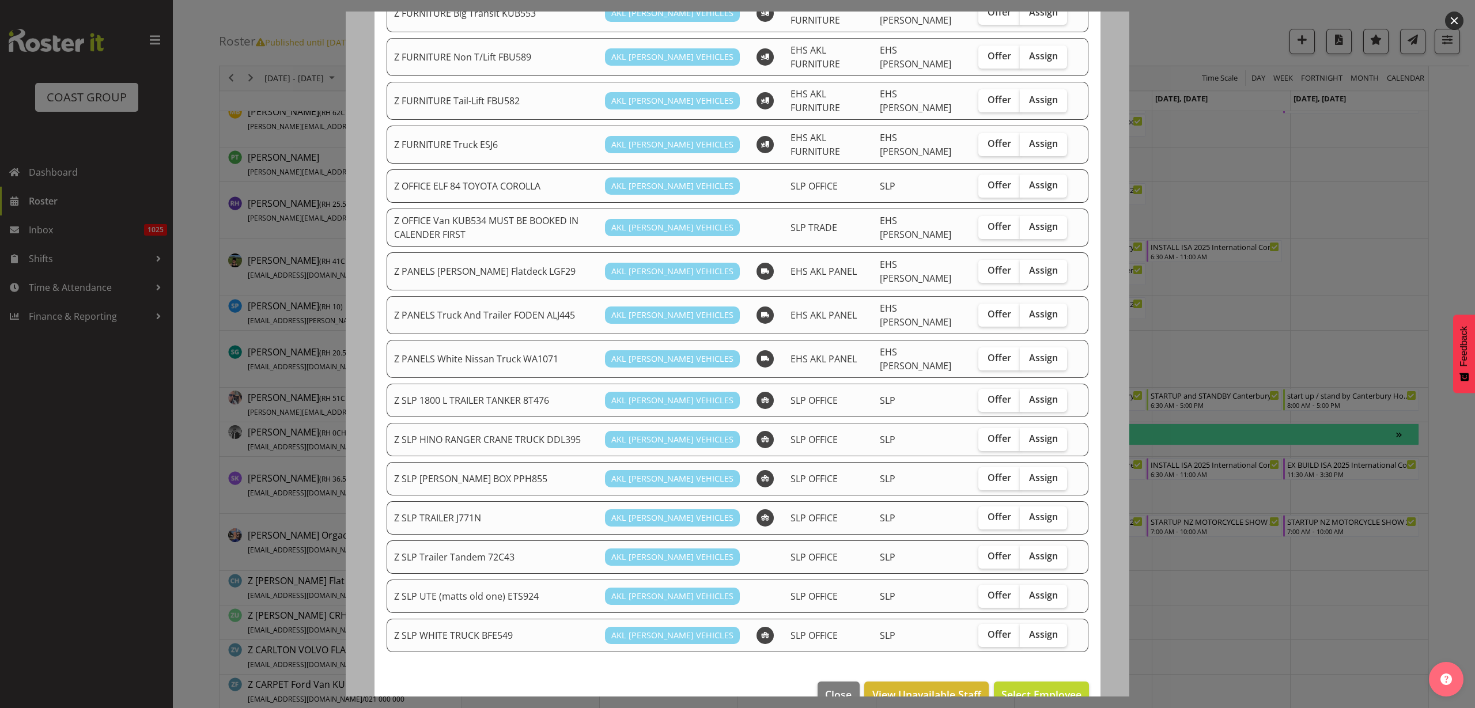
click at [1036, 629] on span "Assign" at bounding box center [1043, 635] width 29 height 12
click at [1027, 631] on input "Assign" at bounding box center [1023, 634] width 7 height 7
checkbox input "true"
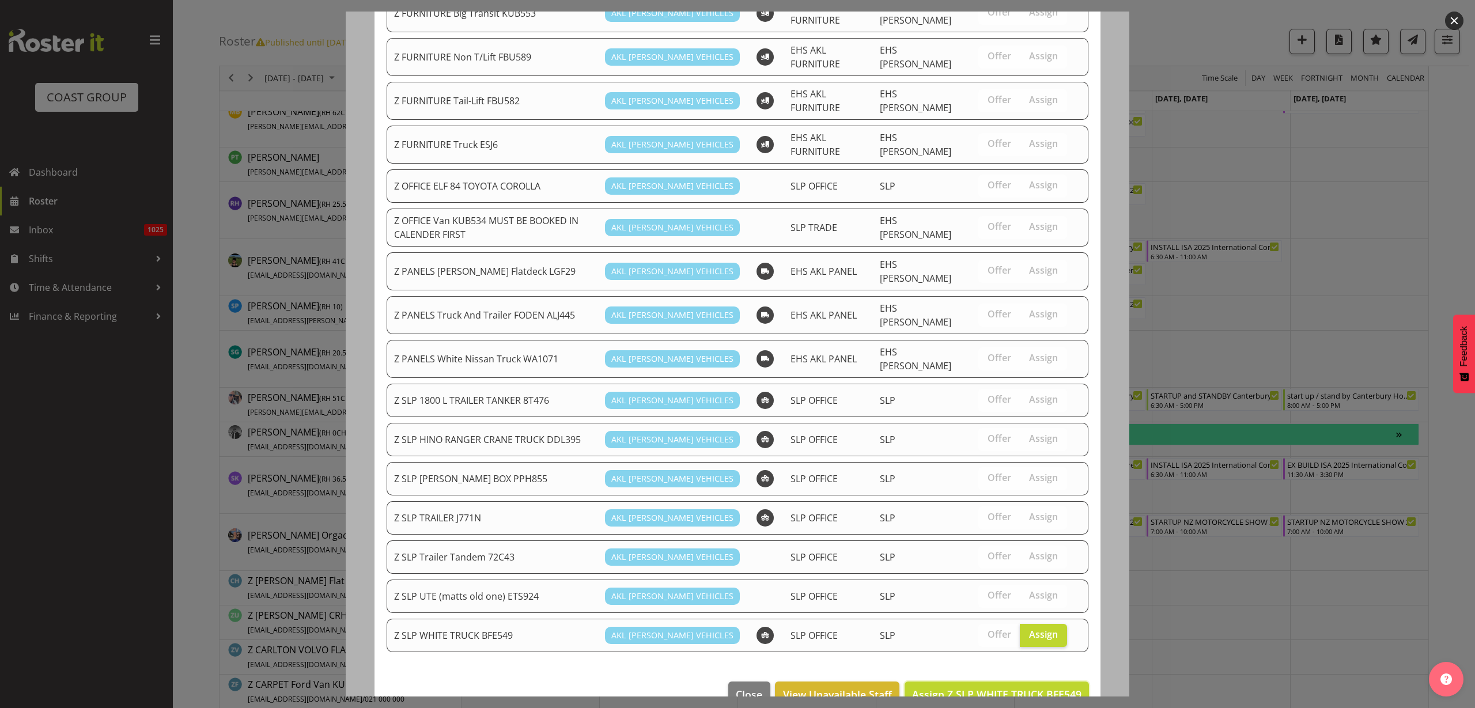
click at [1003, 687] on span "Assign Z SLP WHITE TRUCK BFE549" at bounding box center [996, 694] width 169 height 14
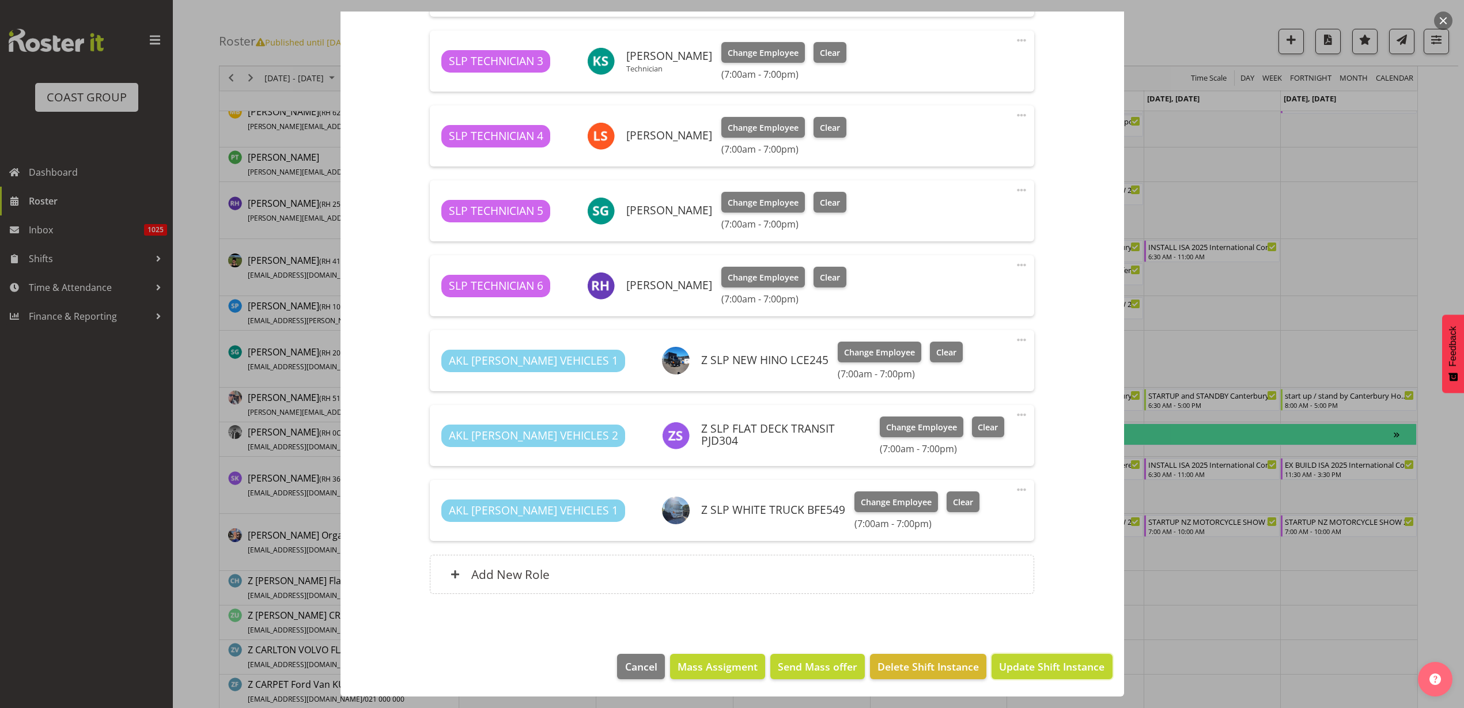
click at [1032, 664] on span "Update Shift Instance" at bounding box center [1051, 666] width 105 height 15
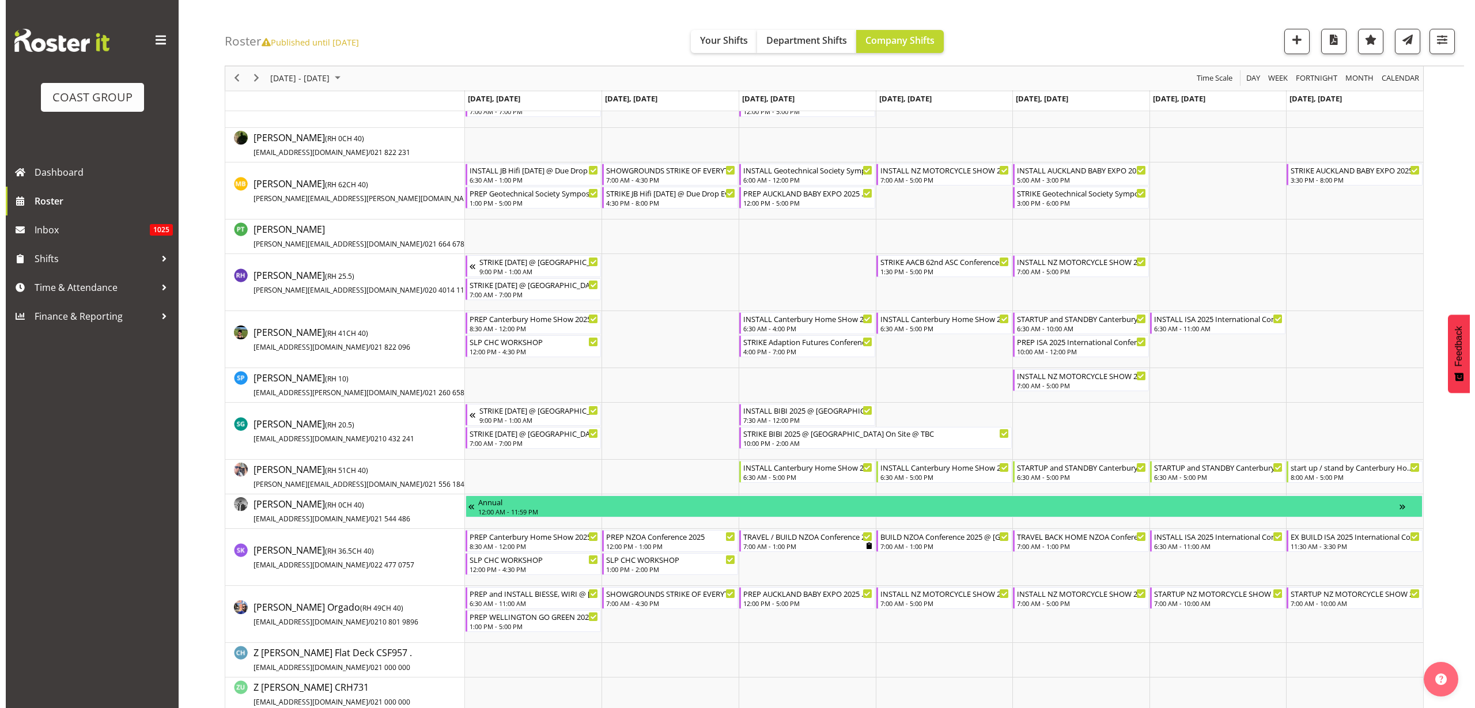
scroll to position [1369, 0]
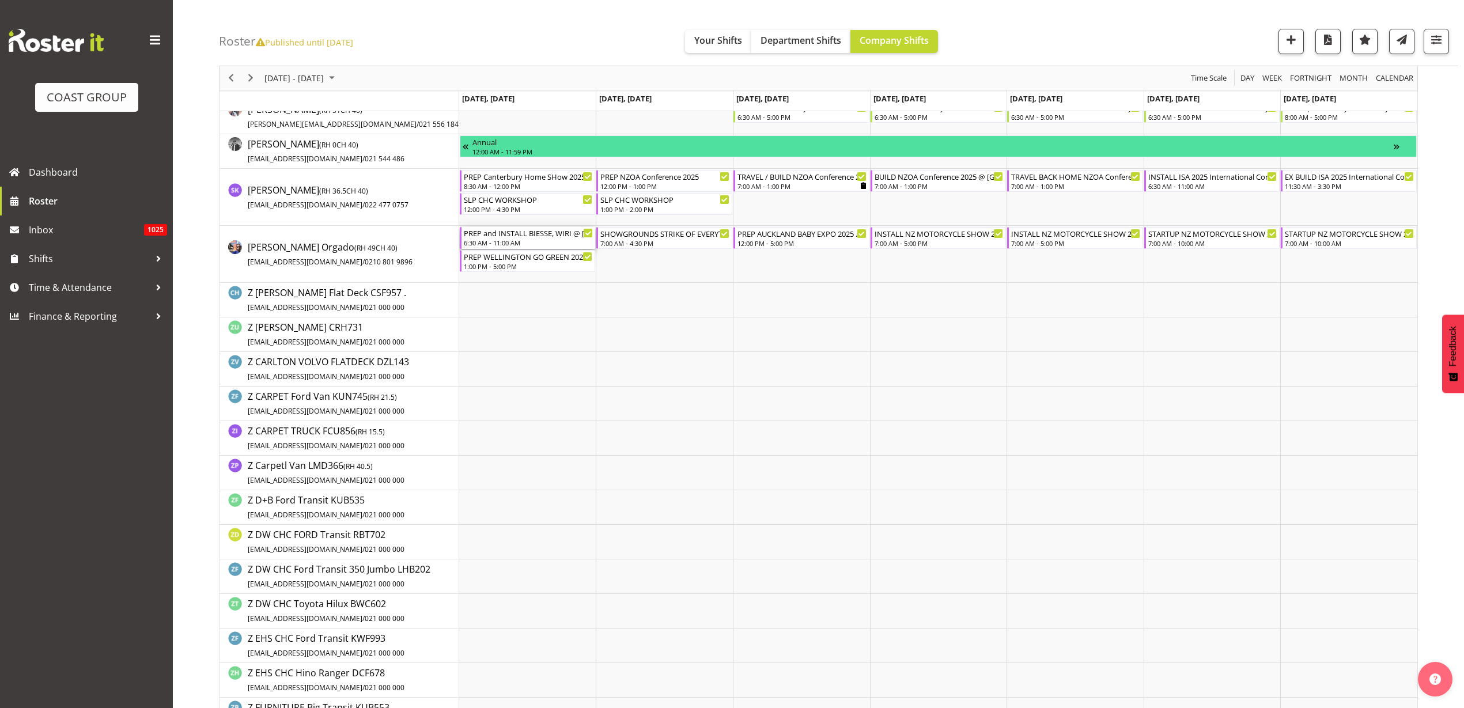
click at [504, 239] on div "6:30 AM - 11:00 AM" at bounding box center [529, 242] width 130 height 9
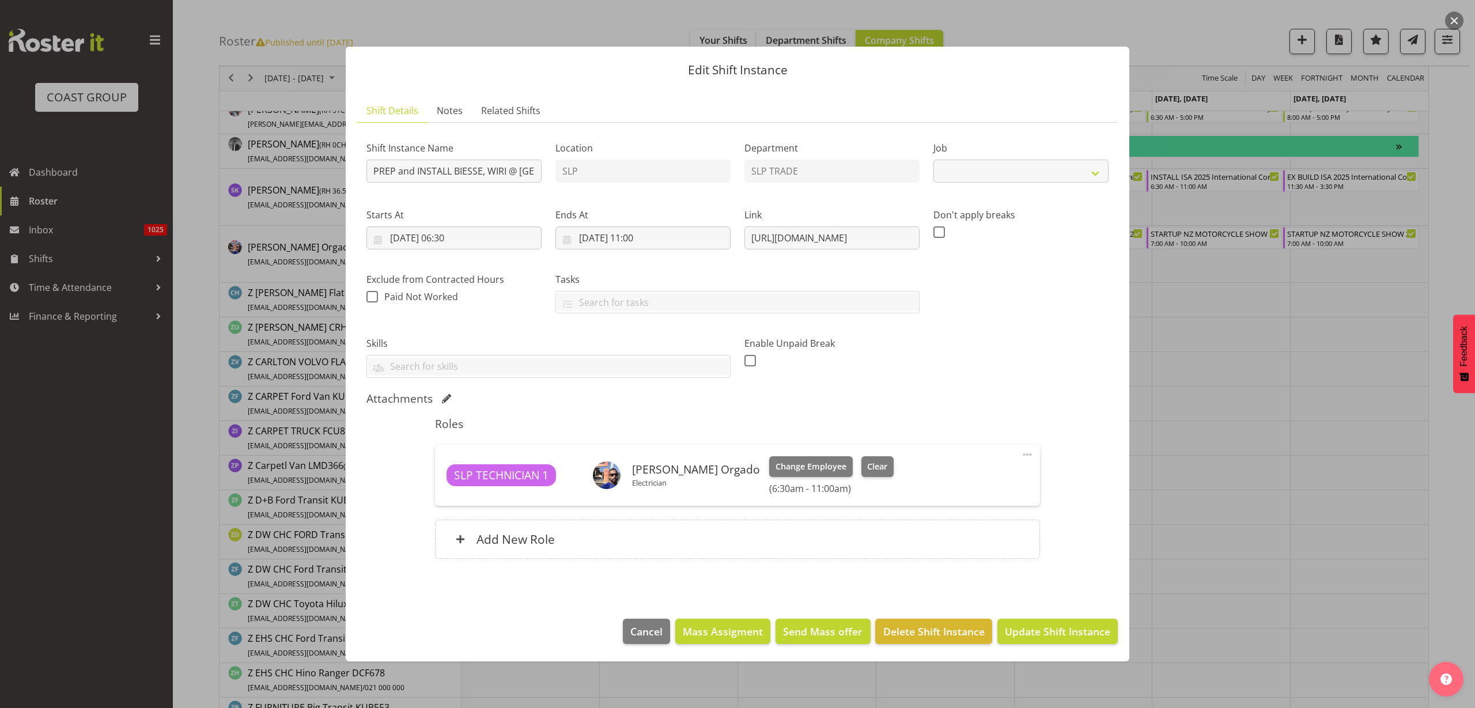
select select "10762"
drag, startPoint x: 745, startPoint y: 235, endPoint x: 1287, endPoint y: 215, distance: 542.0
click at [1287, 215] on div "Edit Shift Instance Shift Details Notes Related Shifts Shift Instance Name PREP…" at bounding box center [737, 354] width 1475 height 708
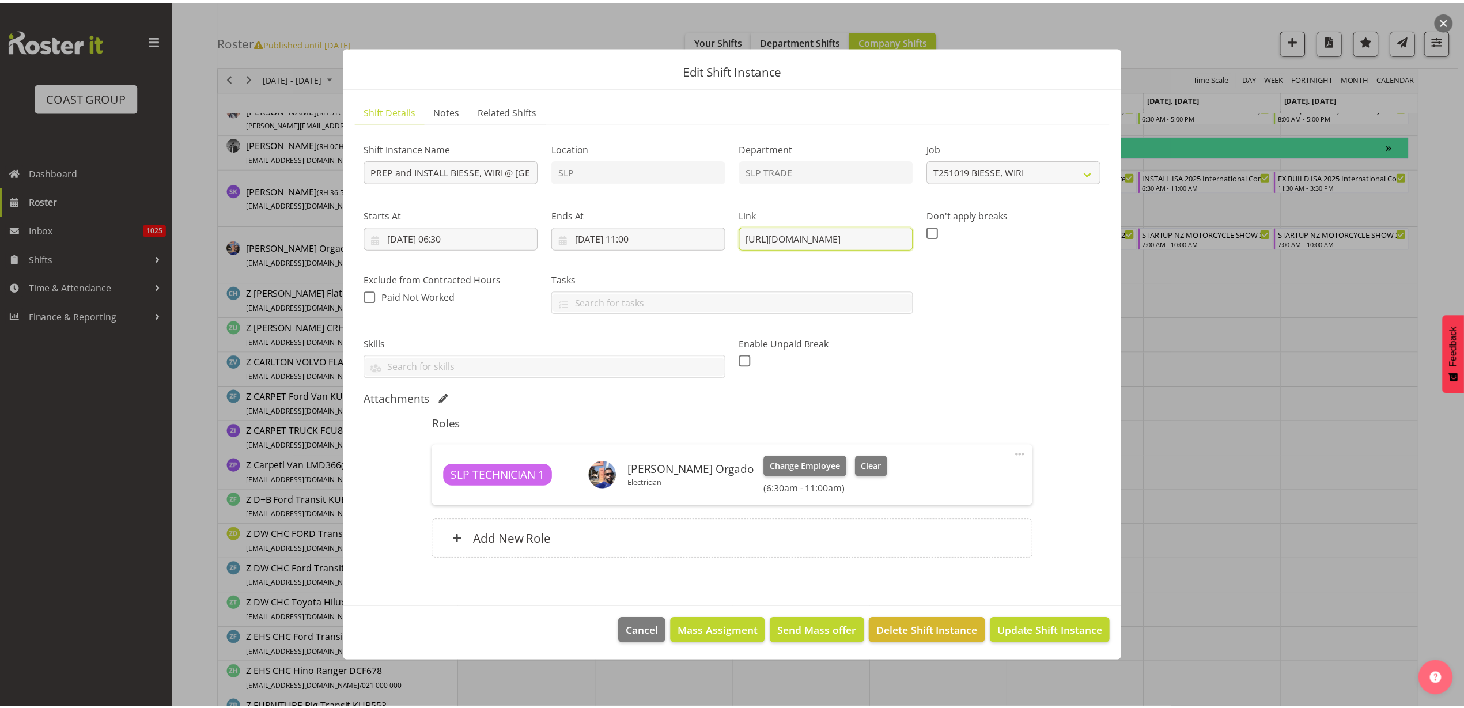
scroll to position [0, 0]
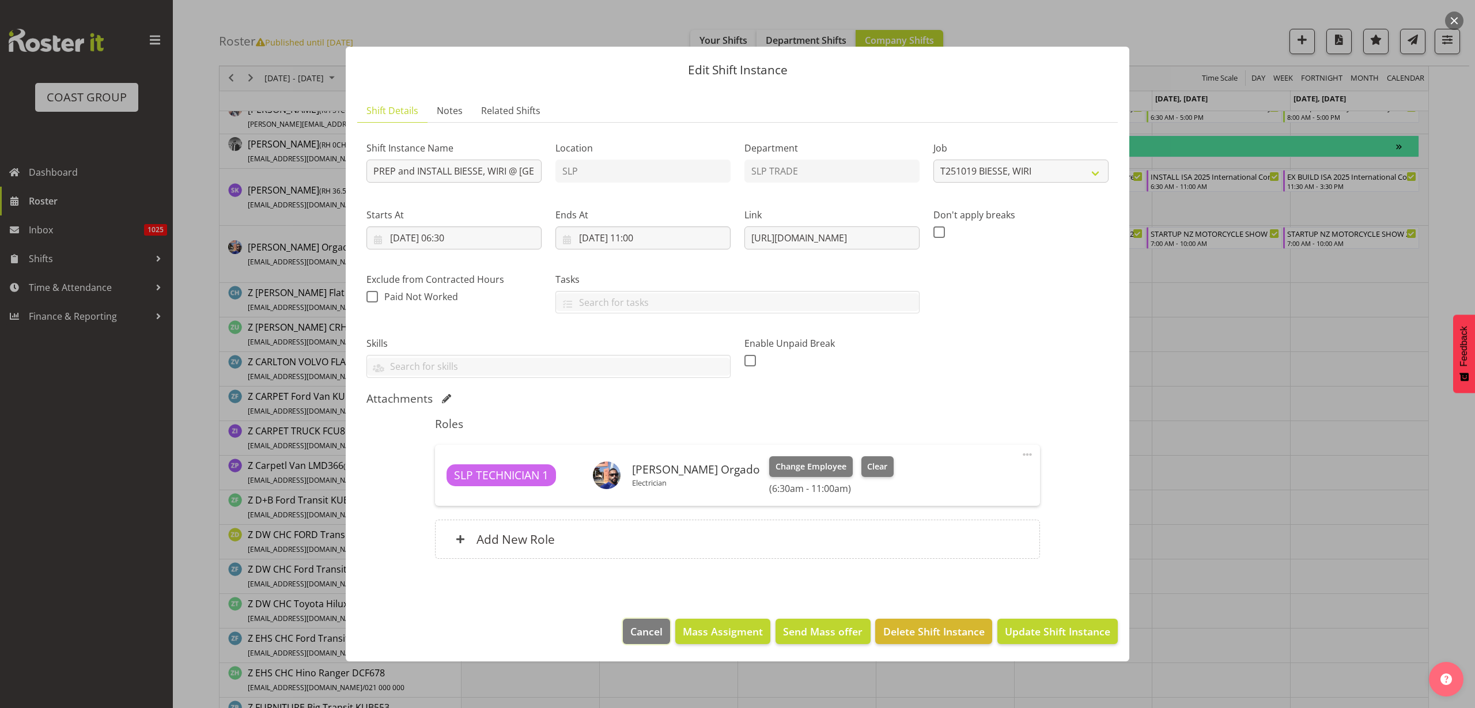
click at [642, 637] on span "Cancel" at bounding box center [646, 631] width 32 height 15
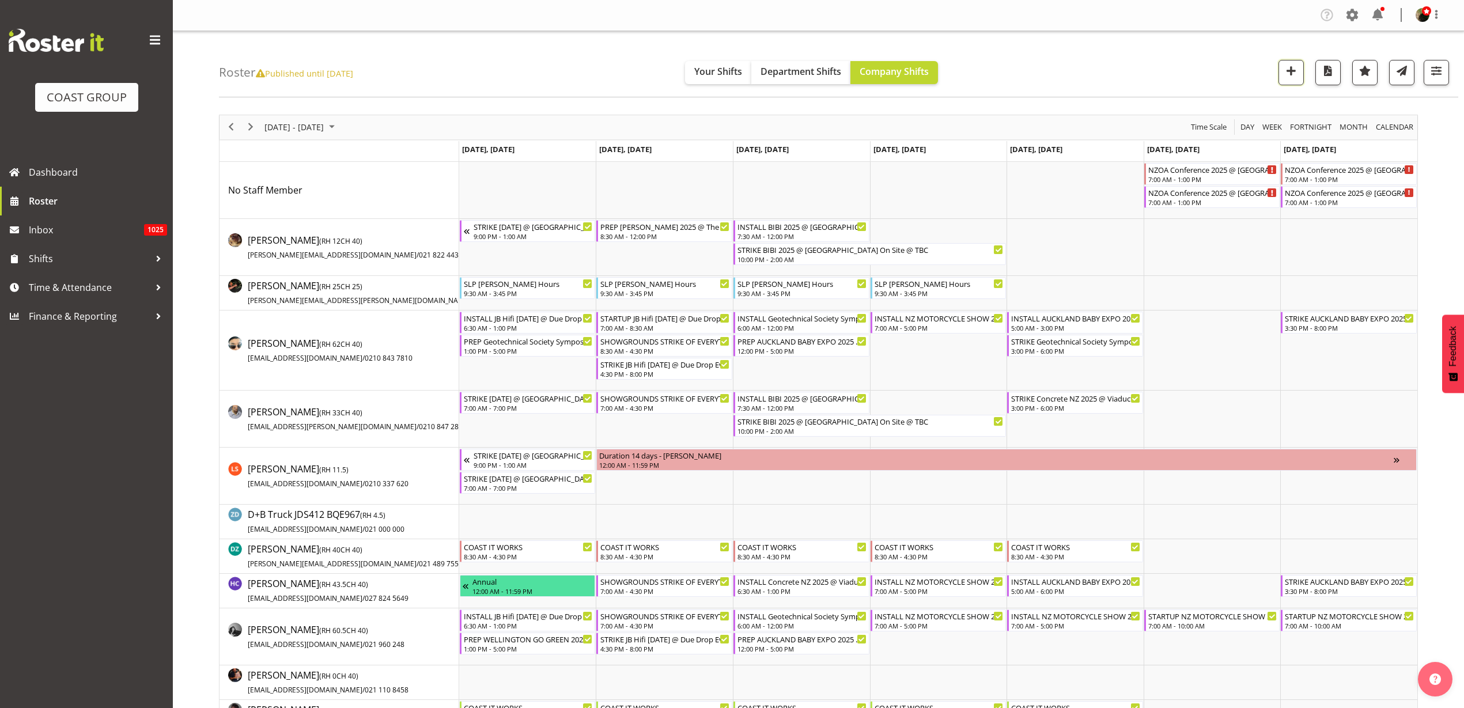
click at [1291, 70] on span "button" at bounding box center [1291, 70] width 15 height 15
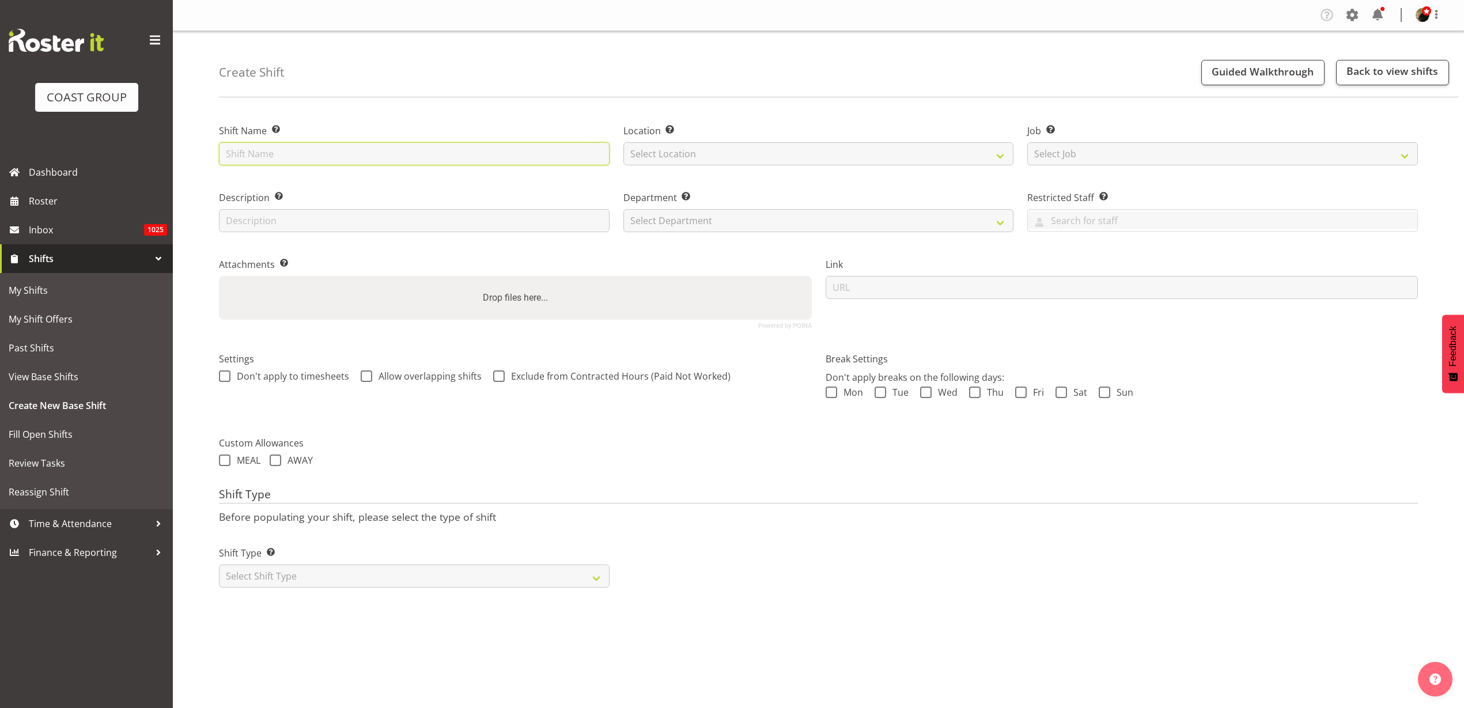
click at [404, 157] on input "text" at bounding box center [414, 153] width 391 height 23
type input "Brightstar Casual @ Crowne PLaza On Site @ 0630"
select select "31"
click at [1140, 149] on select "Select Job Create new job 1 Carlton Events 1 Carlton Hamilton 1 Carlton Welling…" at bounding box center [1222, 153] width 391 height 23
select select "0"
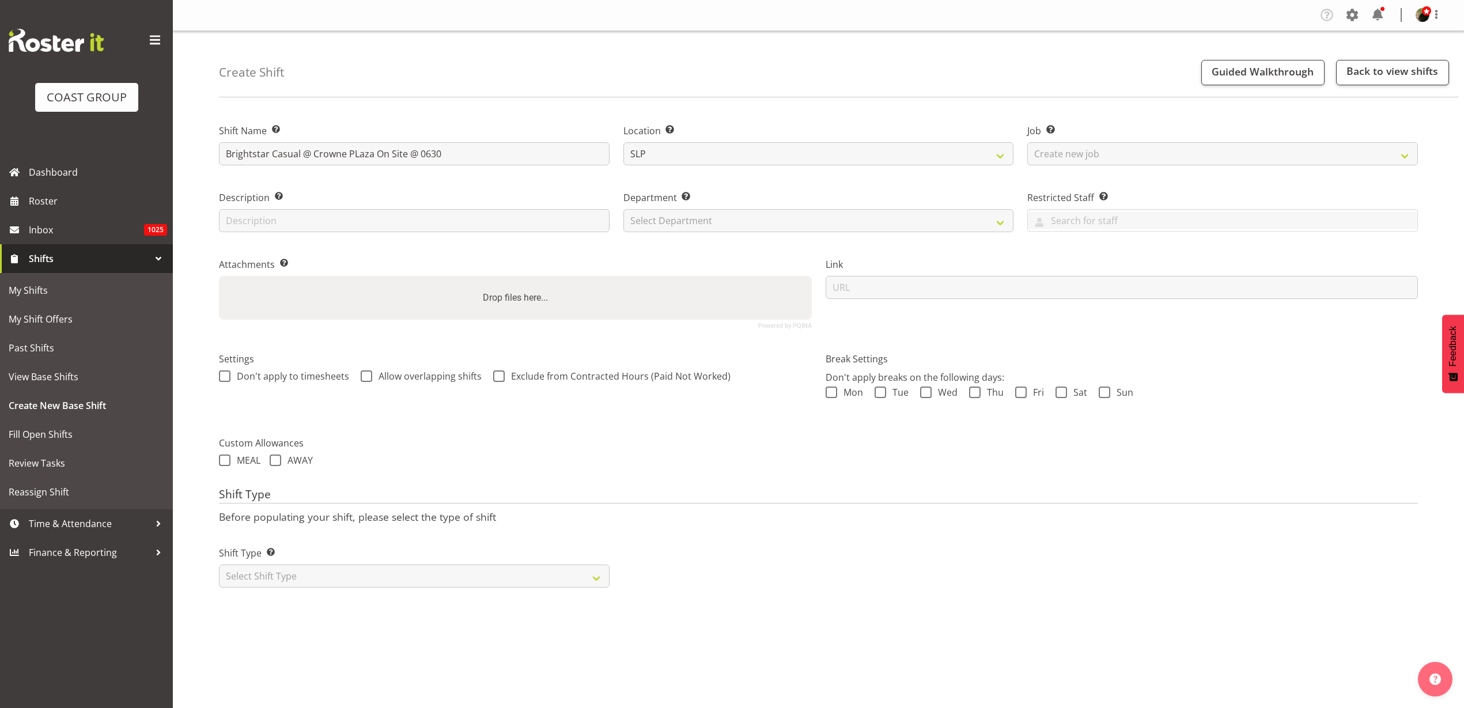
click at [1027, 142] on select "Select Job Create new job 1 Carlton Events 1 Carlton Hamilton 1 Carlton Welling…" at bounding box center [1222, 153] width 391 height 23
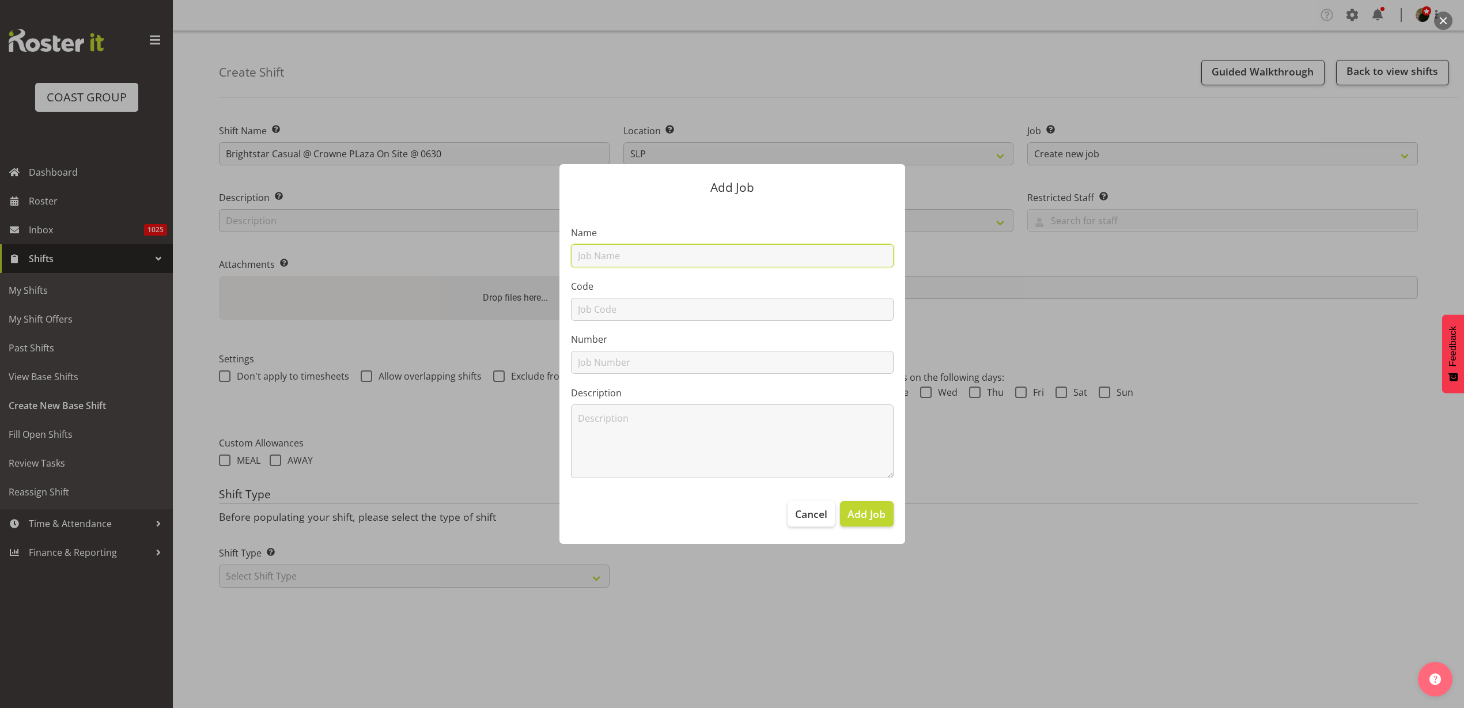
click at [683, 258] on input "text" at bounding box center [732, 255] width 323 height 23
type input "T251021-2 BRIGHTSTAR CASUAL"
type input "T251021-2"
click at [878, 516] on span "Add Job" at bounding box center [867, 514] width 38 height 15
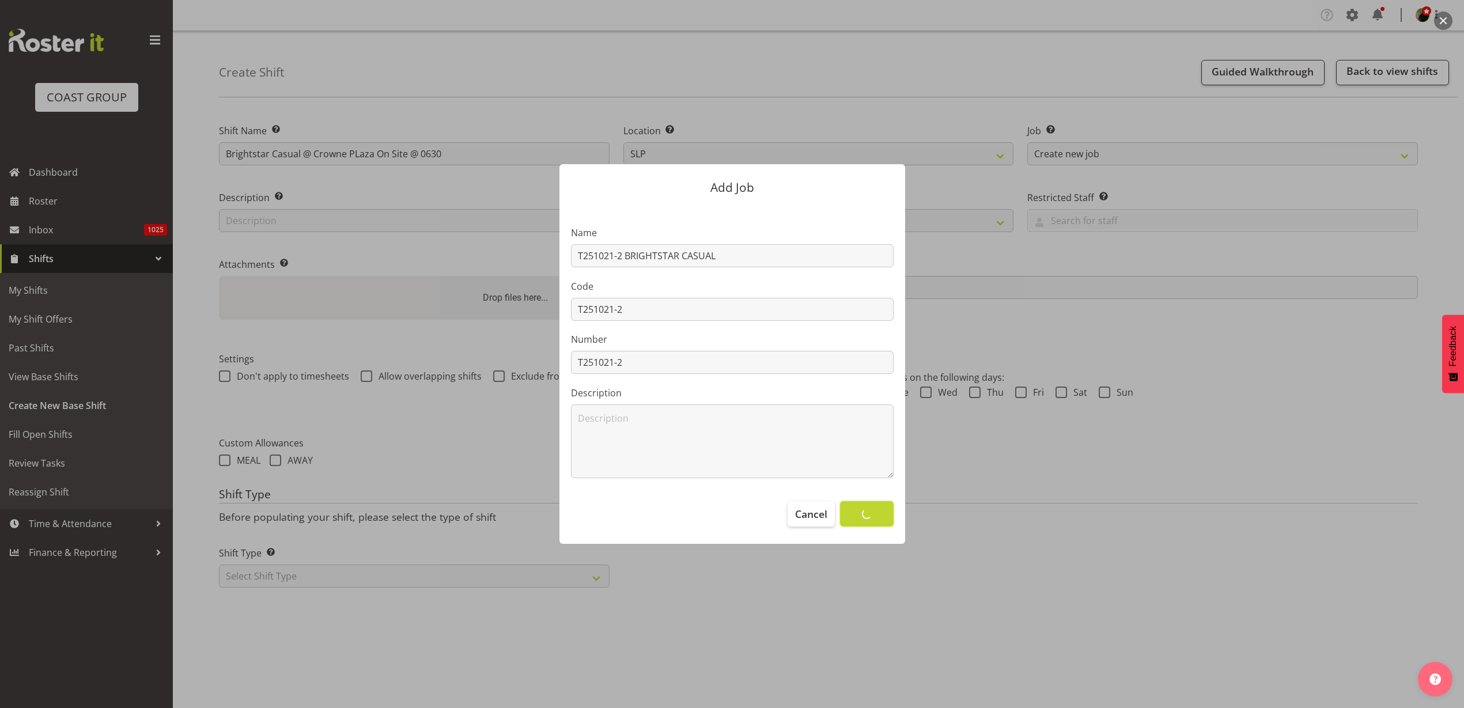
select select
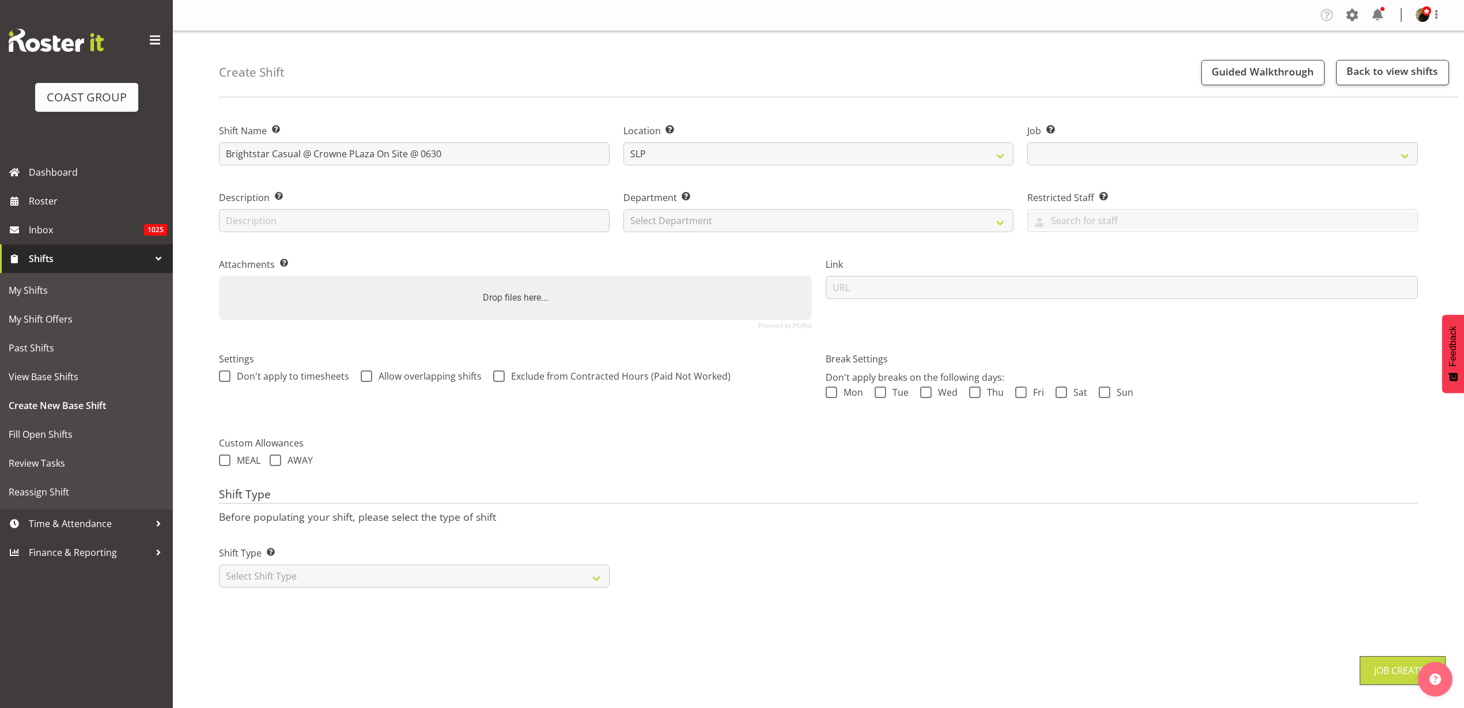
select select "10839"
click at [738, 213] on select "Select Department CARLTON EVENTS Carlton Hamilton Carlton Wellington DW AKL DW …" at bounding box center [819, 220] width 391 height 23
select select "23"
click at [624, 209] on select "Select Department CARLTON EVENTS Carlton Hamilton Carlton Wellington DW AKL DW …" at bounding box center [819, 220] width 391 height 23
click at [900, 290] on input "url" at bounding box center [1122, 287] width 593 height 23
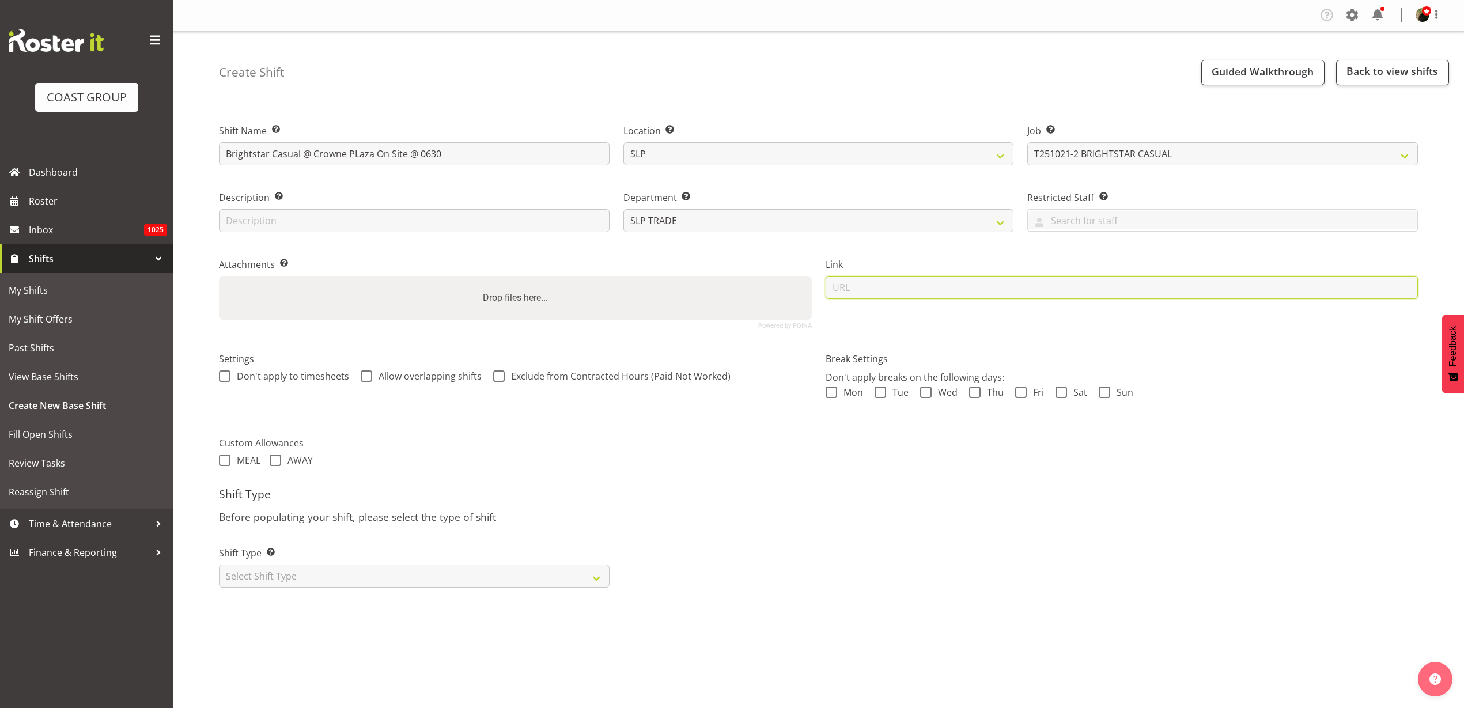
paste input "[URL][DOMAIN_NAME]"
type input "[URL][DOMAIN_NAME]"
click at [312, 576] on select "Select Shift Type One Off Shift Recurring Shift Rotating Shift" at bounding box center [414, 576] width 391 height 23
select select "recurring"
click at [219, 565] on select "Select Shift Type One Off Shift Recurring Shift Rotating Shift" at bounding box center [414, 576] width 391 height 23
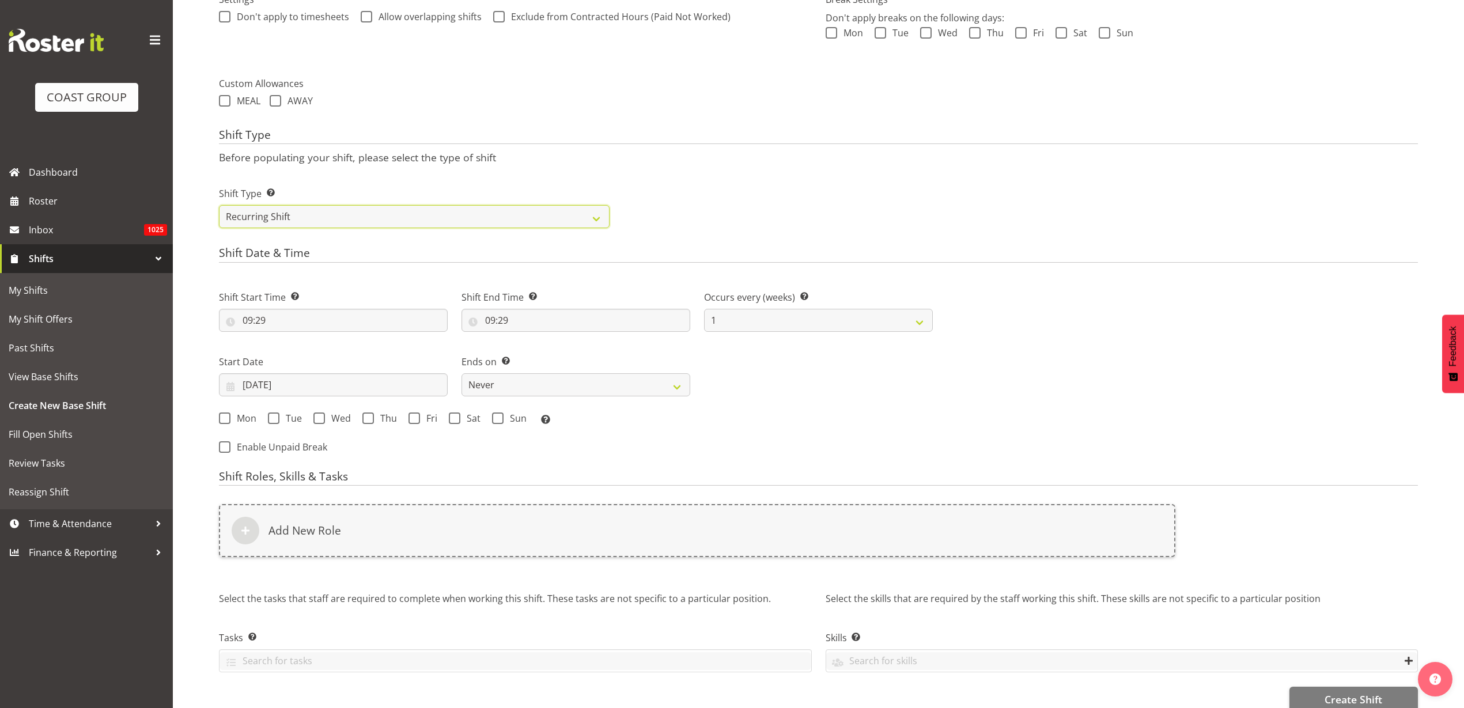
scroll to position [360, 0]
click at [281, 319] on input "09:29" at bounding box center [333, 319] width 229 height 23
select select "0"
type input "00:29"
select select "5"
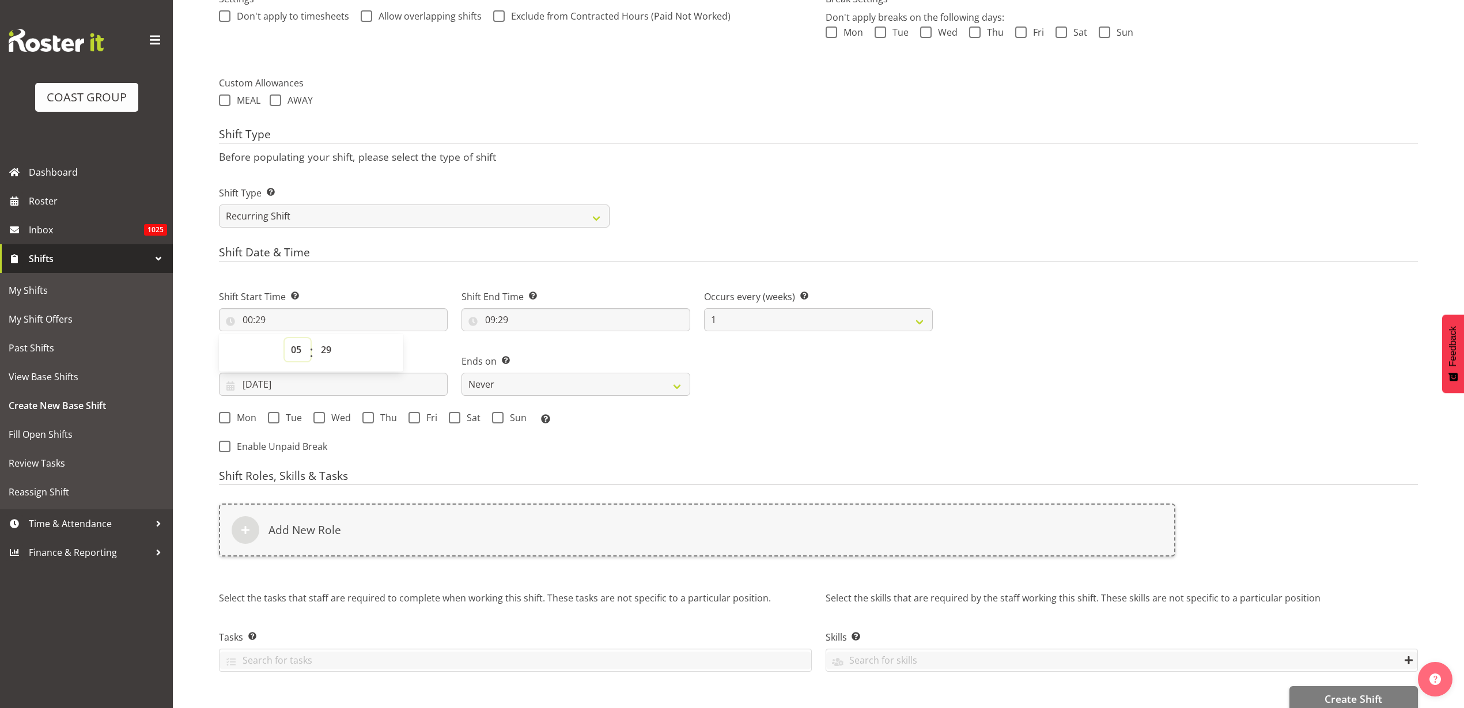
type input "05:29"
select select "30"
type input "05:30"
click at [509, 316] on input "09:29" at bounding box center [576, 319] width 229 height 23
click at [541, 347] on select "00 01 02 03 04 05 06 07 08 09 10 11 12 13 14 15 16 17 18 19 20 21 22 23" at bounding box center [540, 349] width 26 height 23
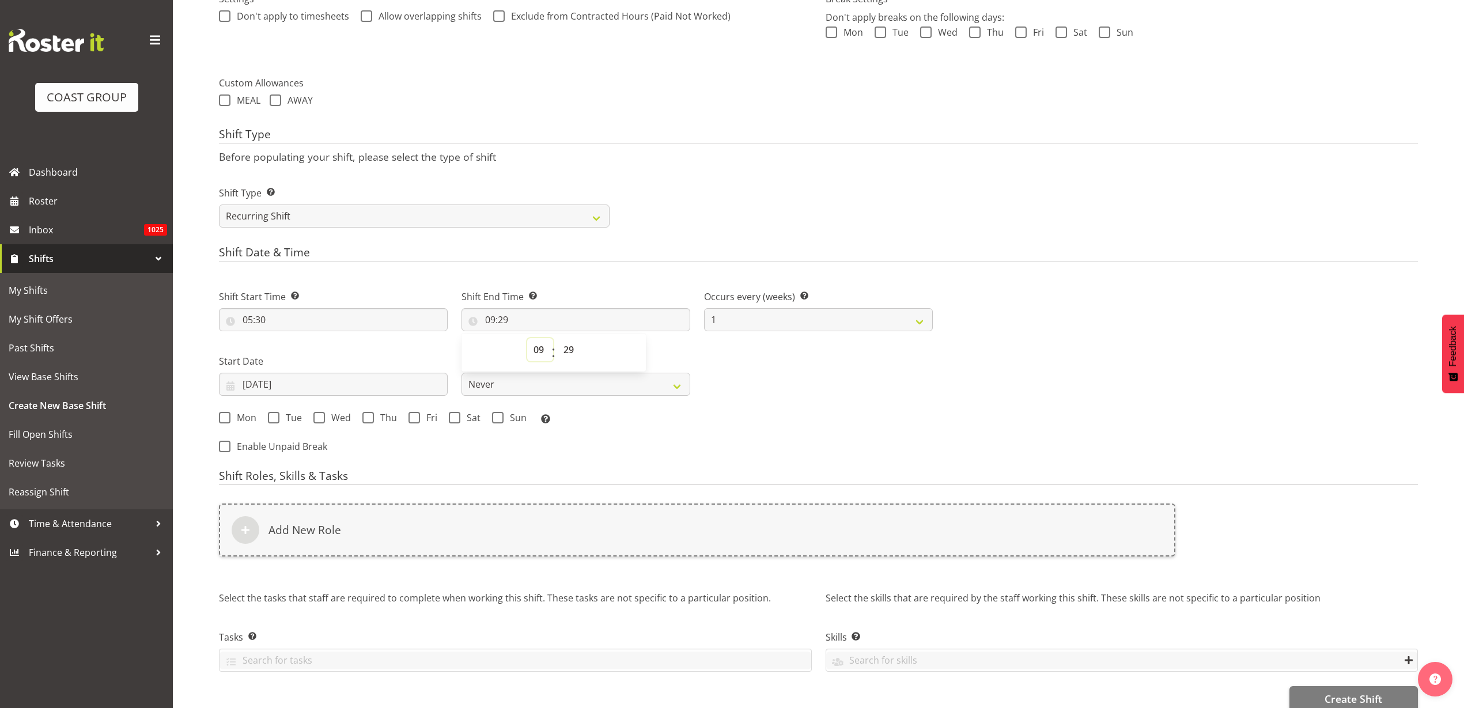
select select "7"
click at [527, 338] on select "00 01 02 03 04 05 06 07 08 09 10 11 12 13 14 15 16 17 18 19 20 21 22 23" at bounding box center [540, 349] width 26 height 23
type input "07:29"
select select "30"
type input "07:30"
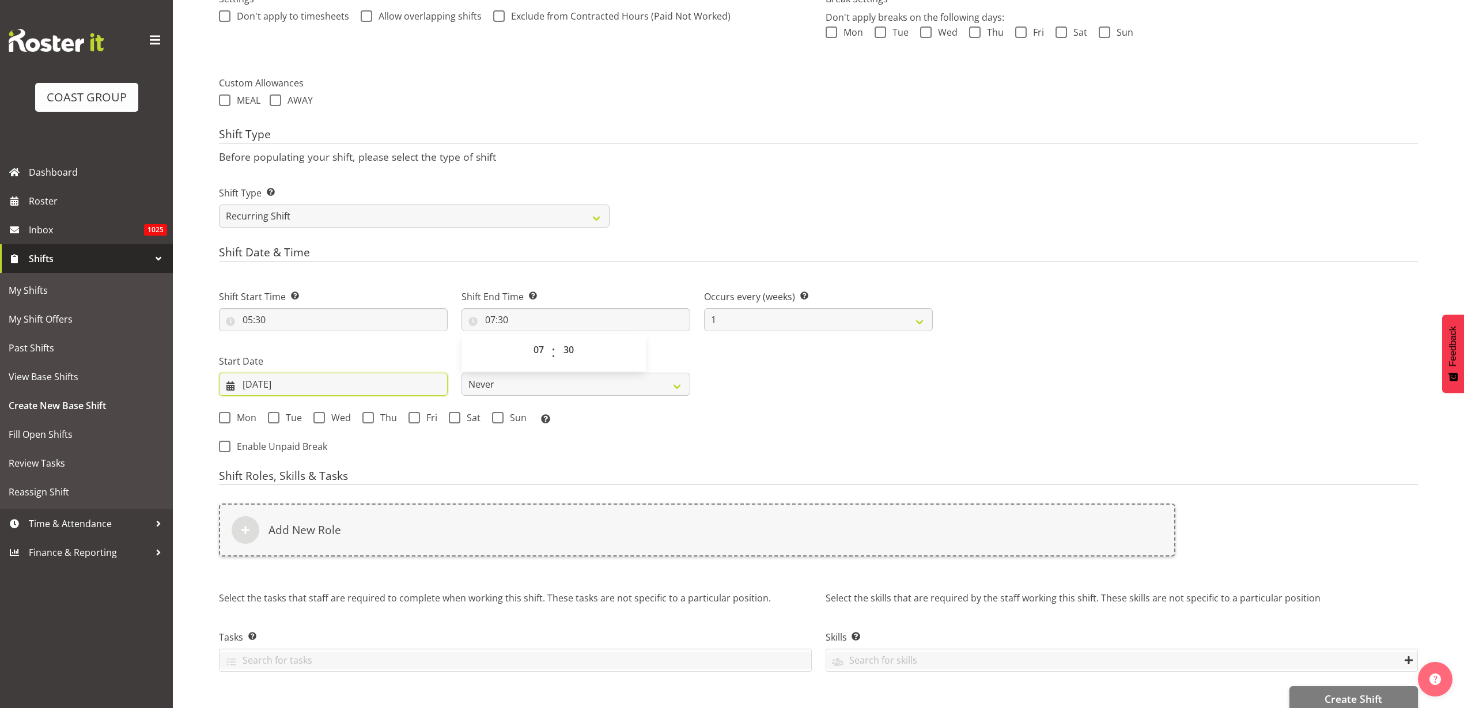
click at [278, 382] on input "10/10/2025" at bounding box center [333, 384] width 229 height 23
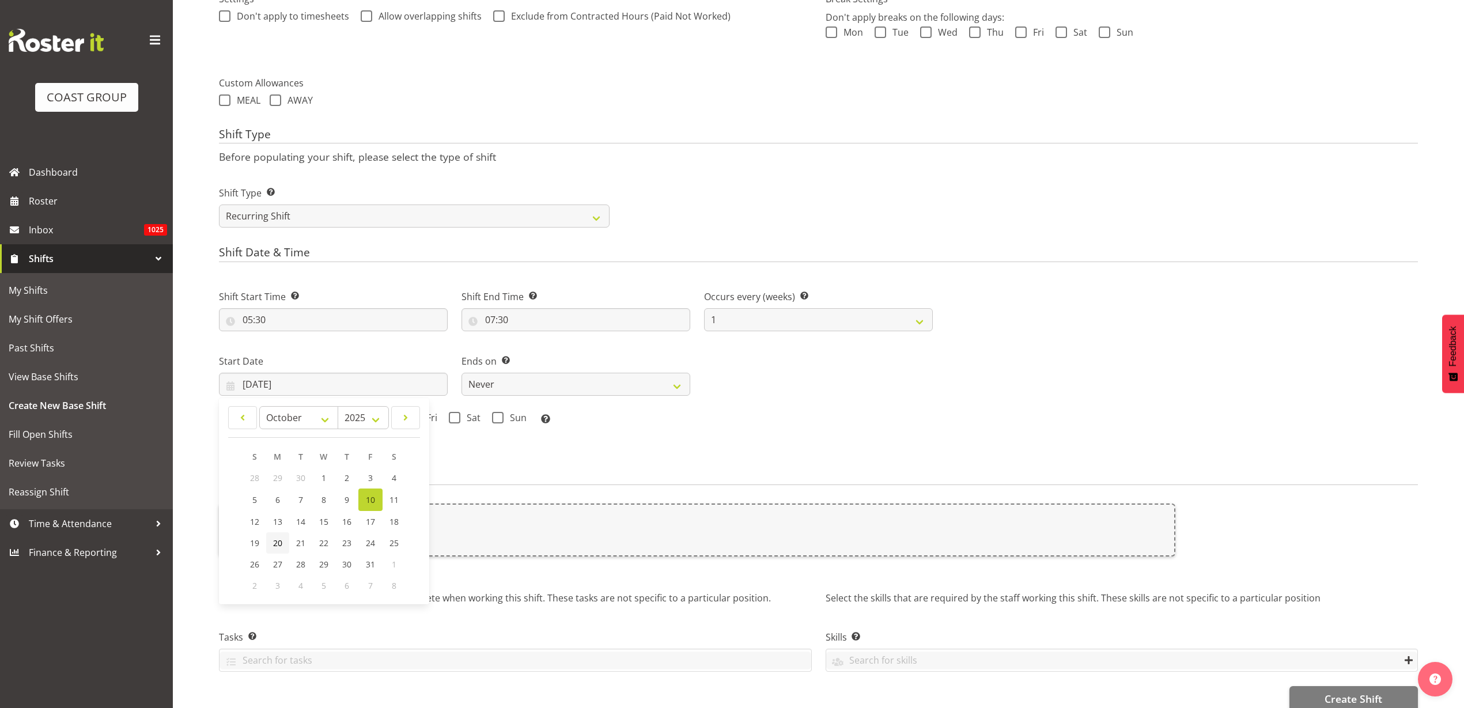
click at [280, 543] on span "20" at bounding box center [277, 543] width 9 height 11
type input "20/10/2025"
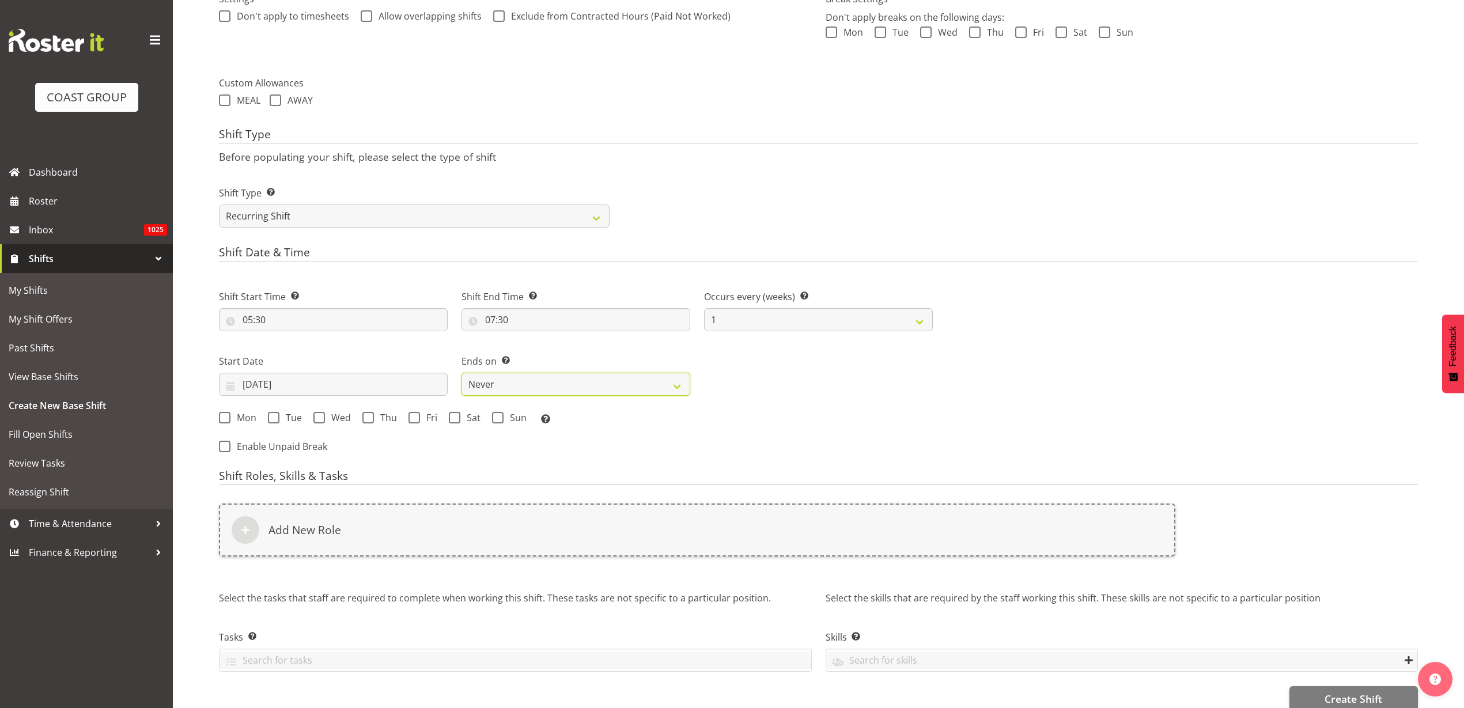
click at [489, 387] on select "Never On Date" at bounding box center [576, 384] width 229 height 23
select select "date"
click at [462, 373] on select "Never On Date" at bounding box center [576, 384] width 229 height 23
click at [779, 384] on input "10/10/2025" at bounding box center [818, 384] width 229 height 23
click at [832, 542] on span "22" at bounding box center [826, 543] width 9 height 11
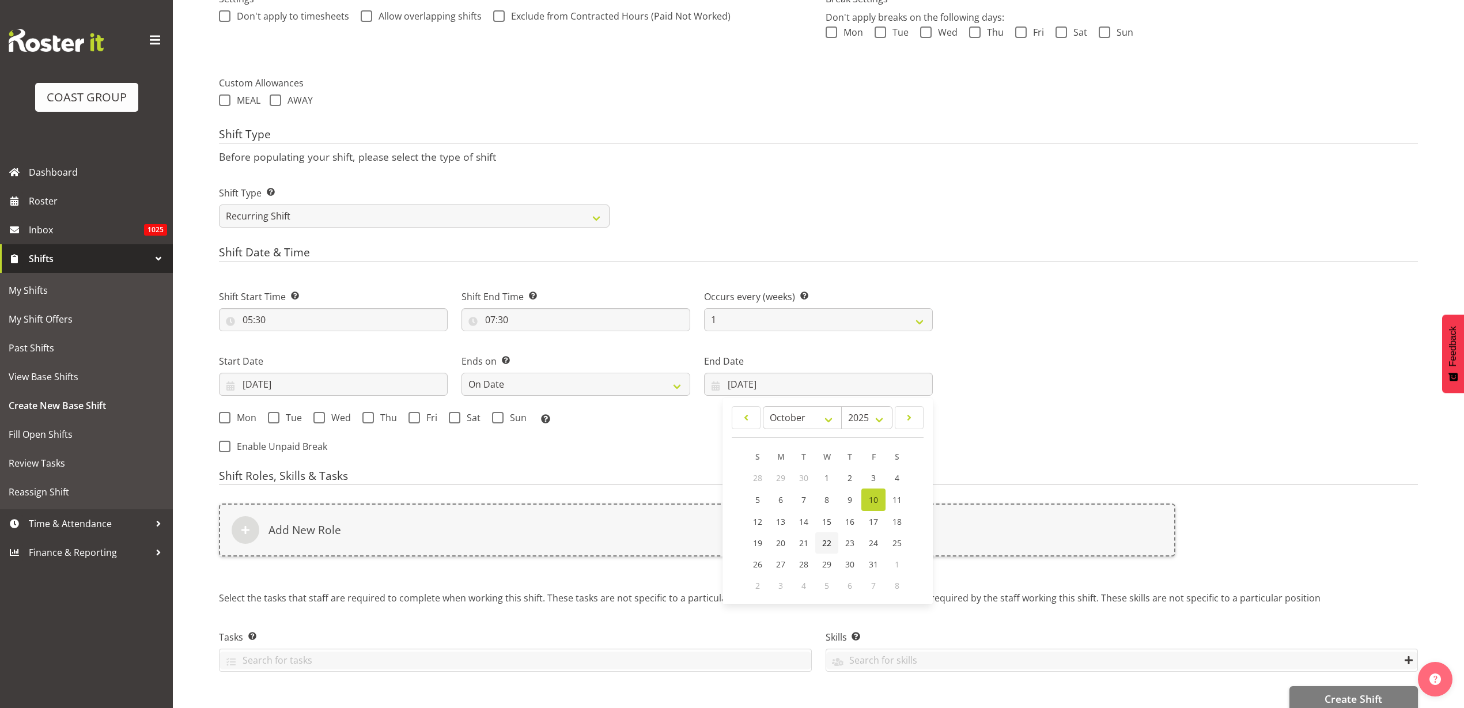
type input "22/10/2025"
click at [232, 419] on span "Mon" at bounding box center [244, 418] width 26 height 12
click at [226, 419] on input "Mon" at bounding box center [222, 417] width 7 height 7
checkbox input "true"
click at [282, 418] on span "Tue" at bounding box center [290, 418] width 22 height 12
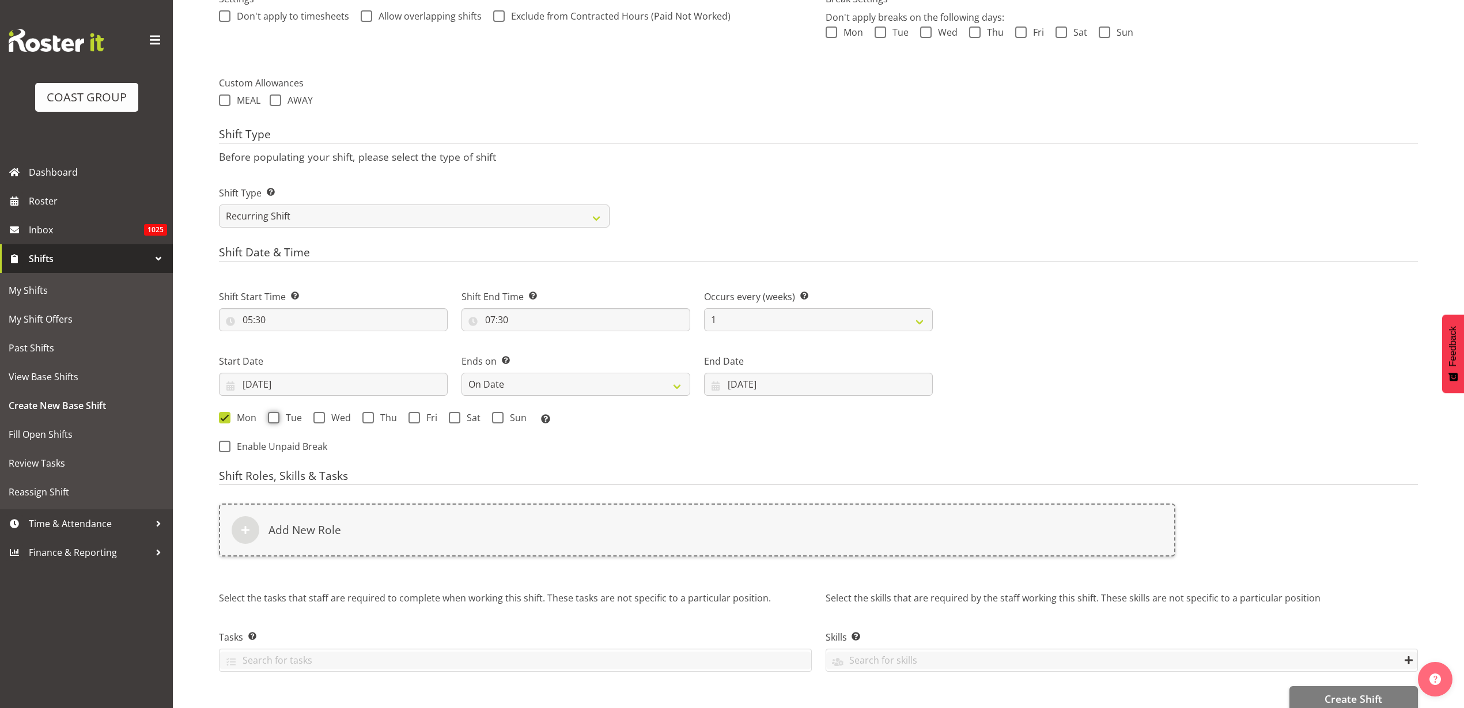
click at [275, 418] on input "Tue" at bounding box center [271, 417] width 7 height 7
checkbox input "true"
click at [333, 414] on span "Wed" at bounding box center [338, 418] width 26 height 12
click at [321, 414] on input "Wed" at bounding box center [316, 417] width 7 height 7
checkbox input "true"
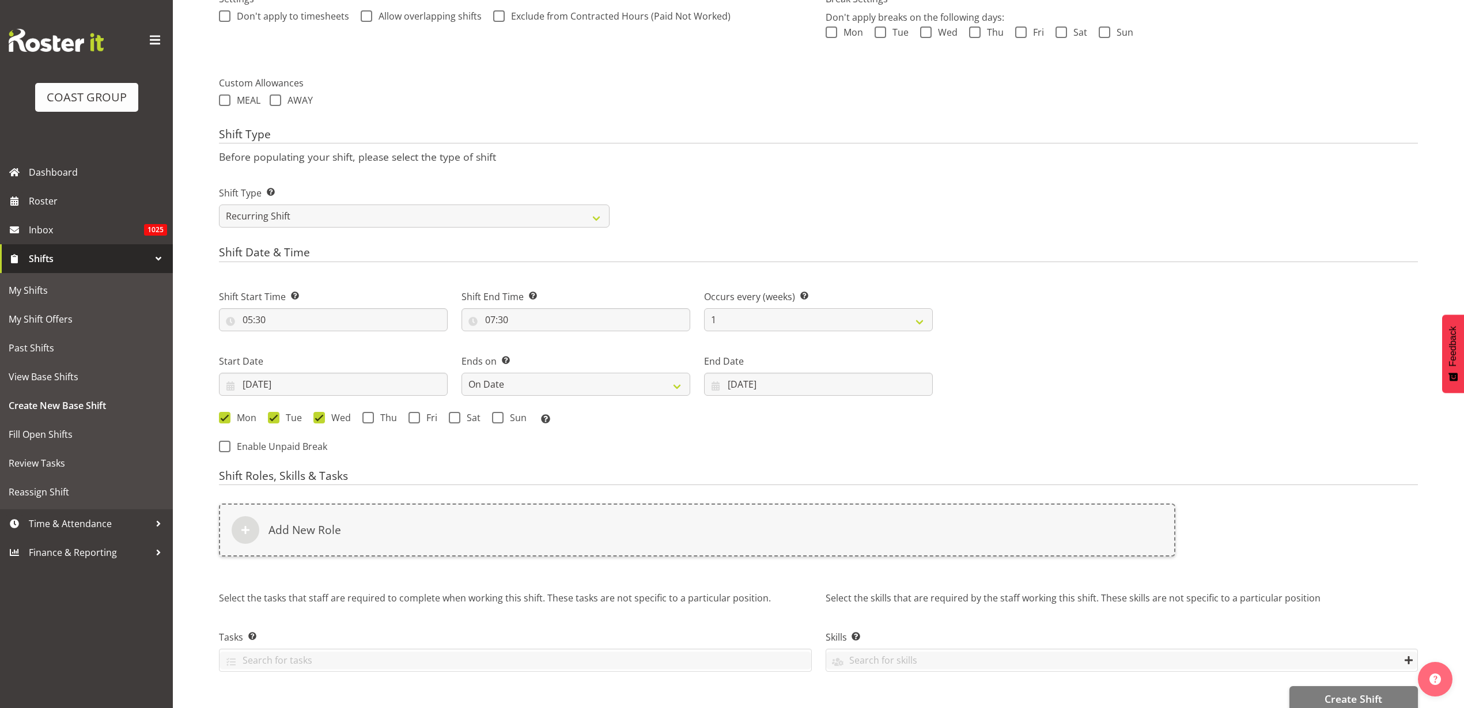
drag, startPoint x: 374, startPoint y: 418, endPoint x: 389, endPoint y: 417, distance: 15.0
click at [375, 418] on span "Thu" at bounding box center [385, 418] width 23 height 12
click at [370, 418] on input "Thu" at bounding box center [365, 417] width 7 height 7
checkbox input "true"
click at [426, 419] on span "Fri" at bounding box center [428, 418] width 17 height 12
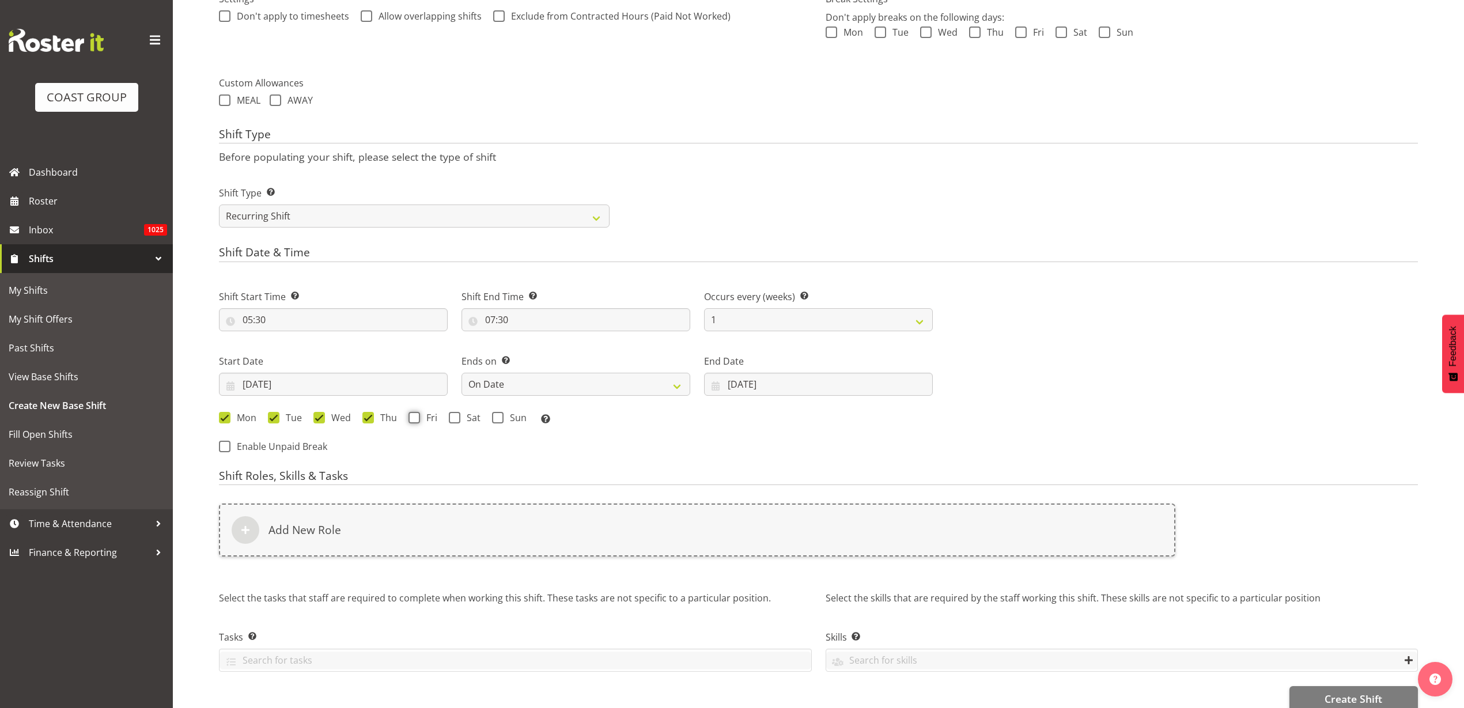
click at [416, 419] on input "Fri" at bounding box center [412, 417] width 7 height 7
checkbox input "true"
click at [456, 417] on span at bounding box center [455, 418] width 12 height 12
click at [456, 417] on input "Sat" at bounding box center [452, 417] width 7 height 7
checkbox input "true"
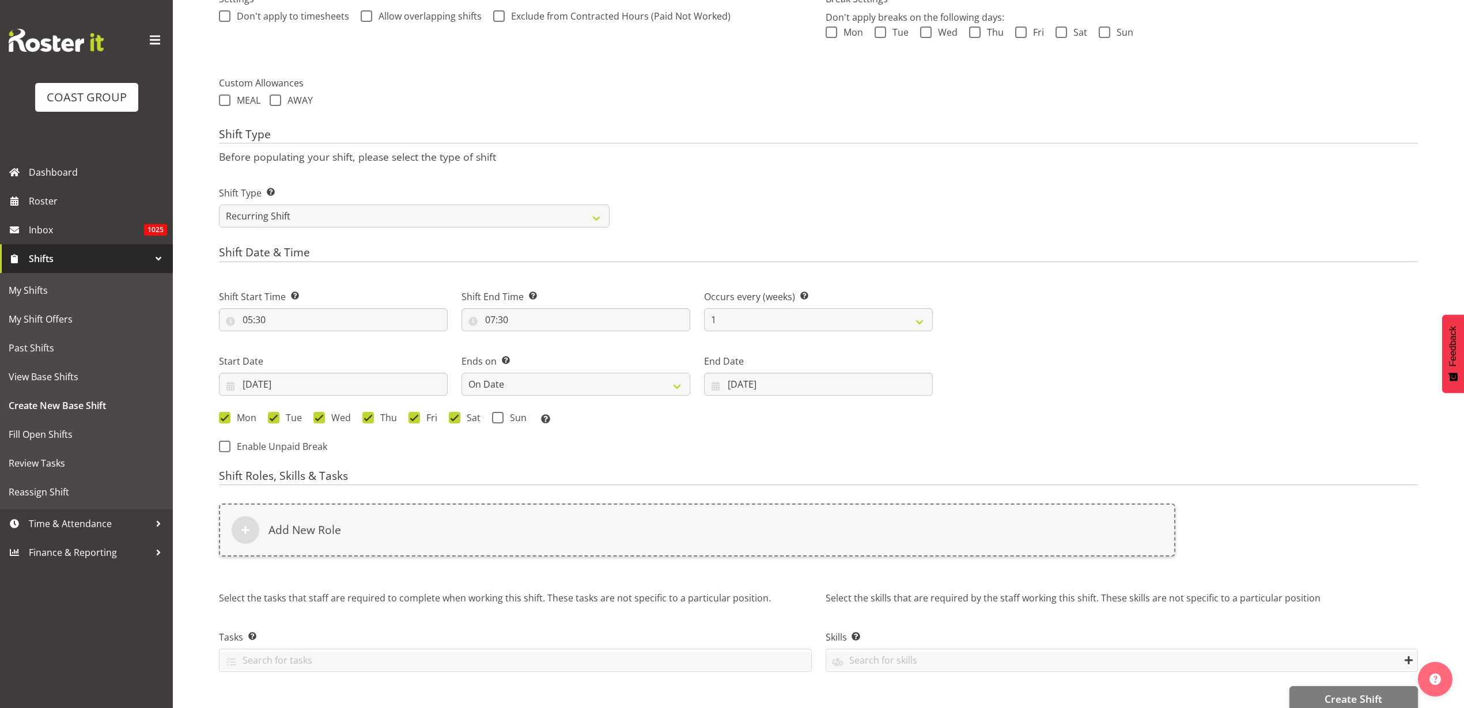
click at [499, 421] on span at bounding box center [498, 418] width 12 height 12
click at [499, 421] on input "Sun" at bounding box center [495, 417] width 7 height 7
checkbox input "true"
click at [450, 523] on div "Add New Role" at bounding box center [697, 530] width 957 height 53
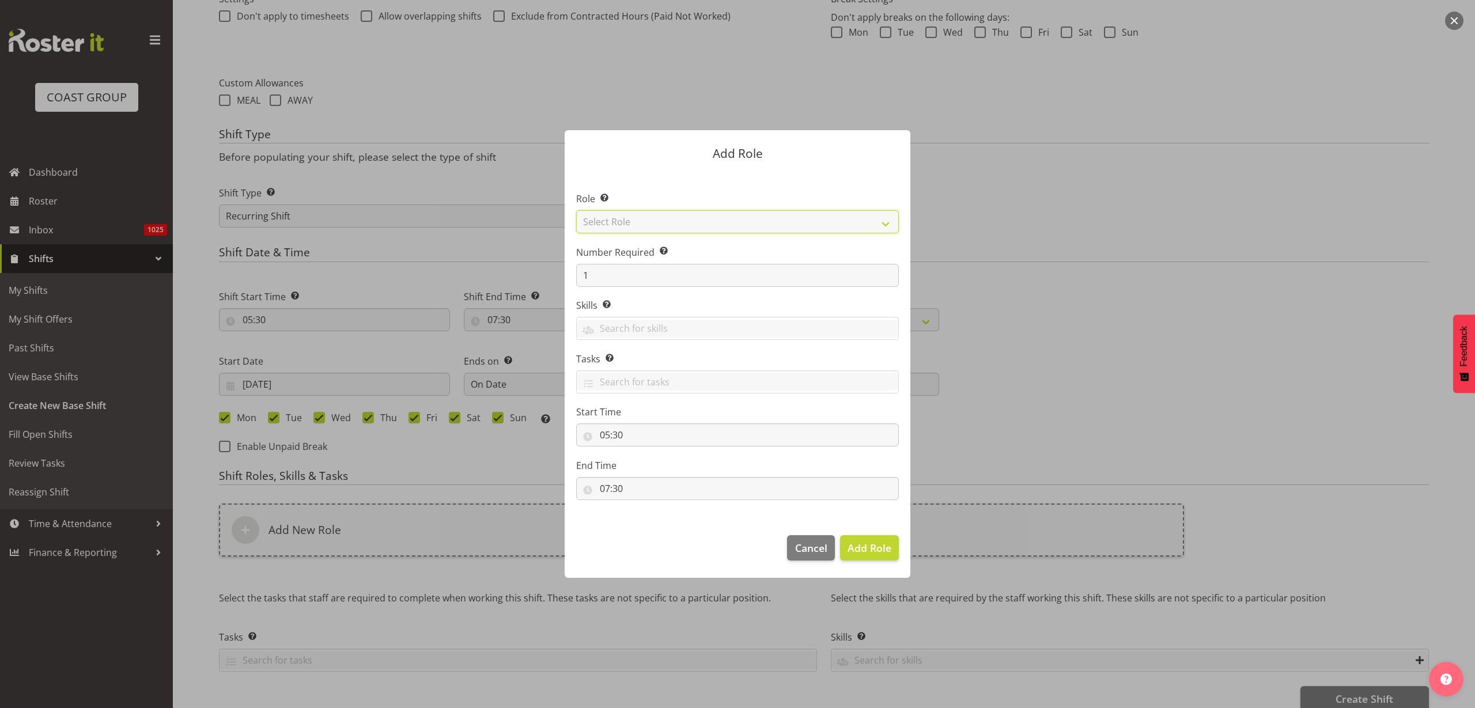
click at [742, 221] on select "Select Role ACCOUNT MANAGER ACCOUNT MANAGER DW ACCOUNTS [PERSON_NAME] VEHICLES …" at bounding box center [737, 221] width 323 height 23
select select "123"
click at [576, 210] on select "Select Role ACCOUNT MANAGER ACCOUNT MANAGER DW ACCOUNTS [PERSON_NAME] VEHICLES …" at bounding box center [737, 221] width 323 height 23
click at [878, 550] on span "Add Role" at bounding box center [870, 548] width 44 height 14
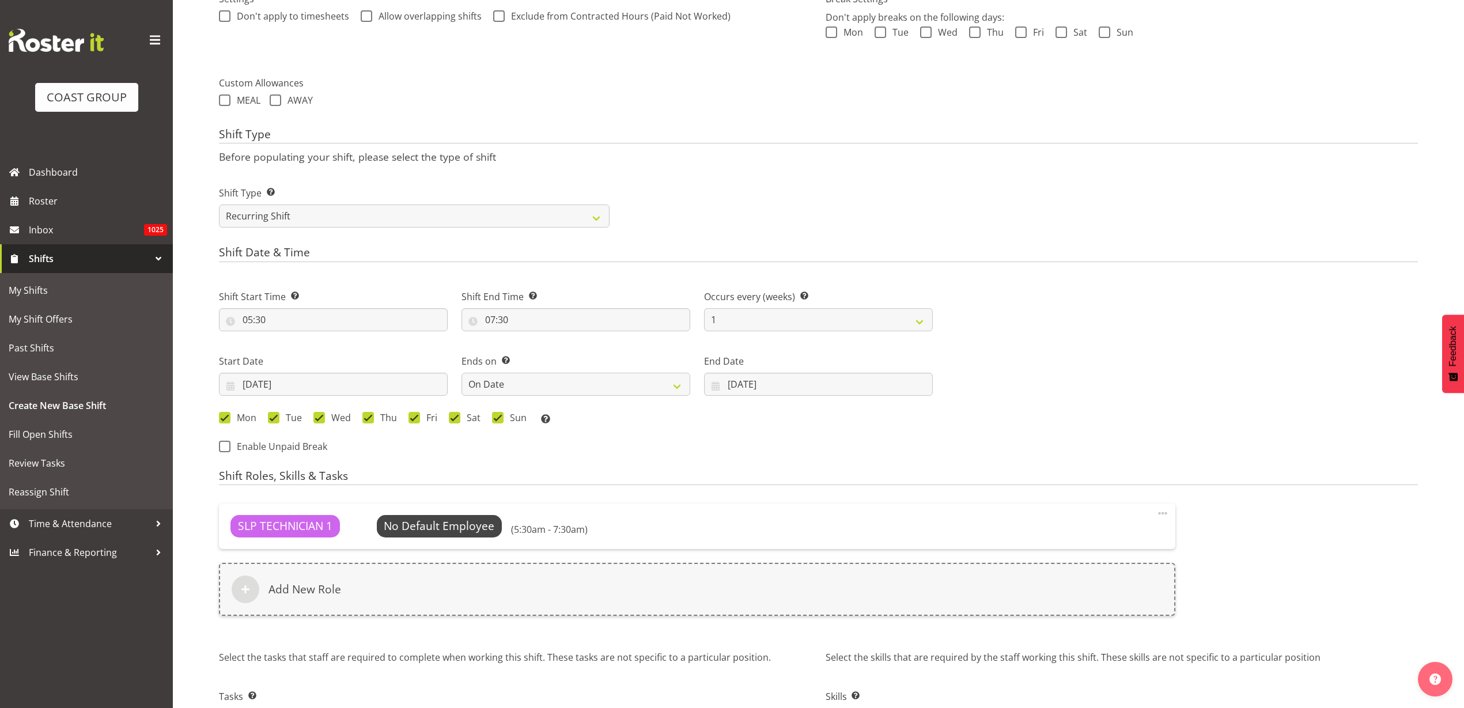
click at [368, 599] on div "Add New Role" at bounding box center [697, 589] width 957 height 53
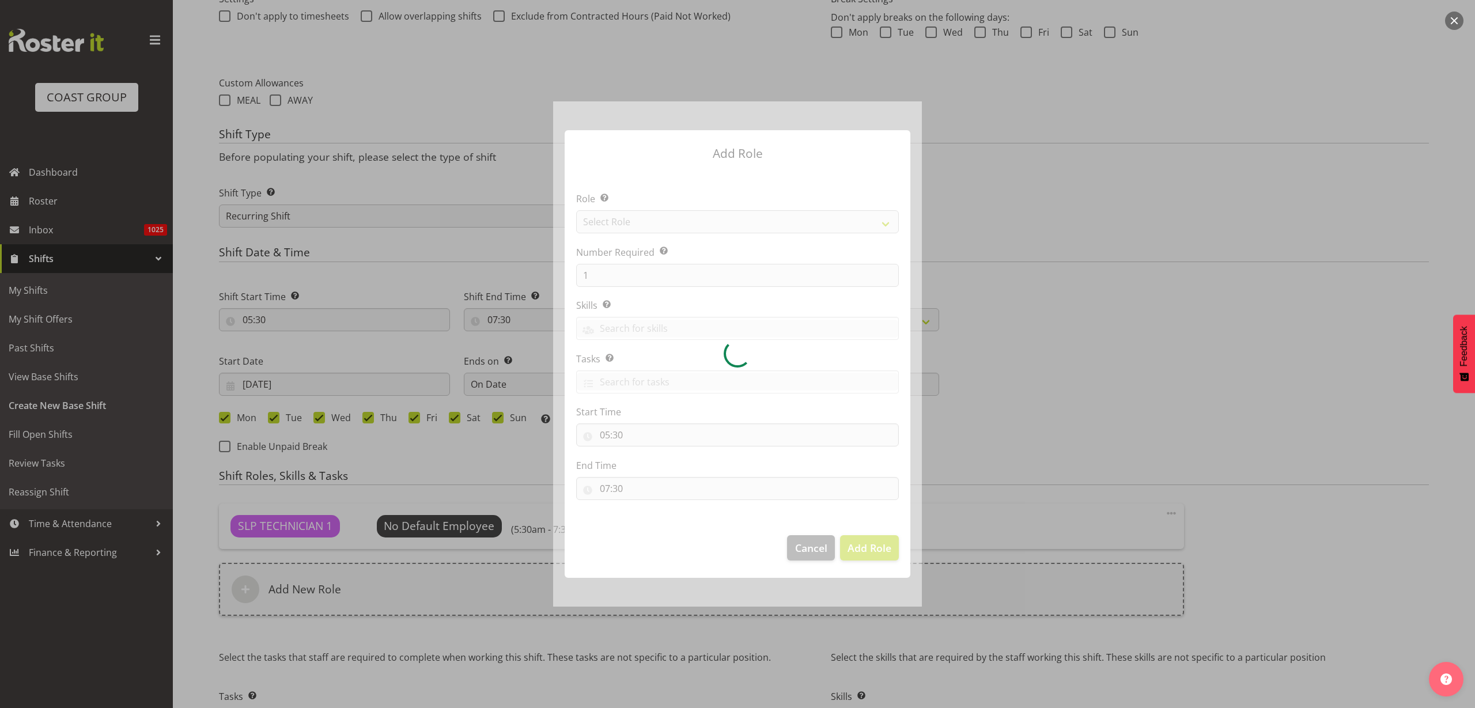
click at [678, 222] on div at bounding box center [737, 353] width 369 height 505
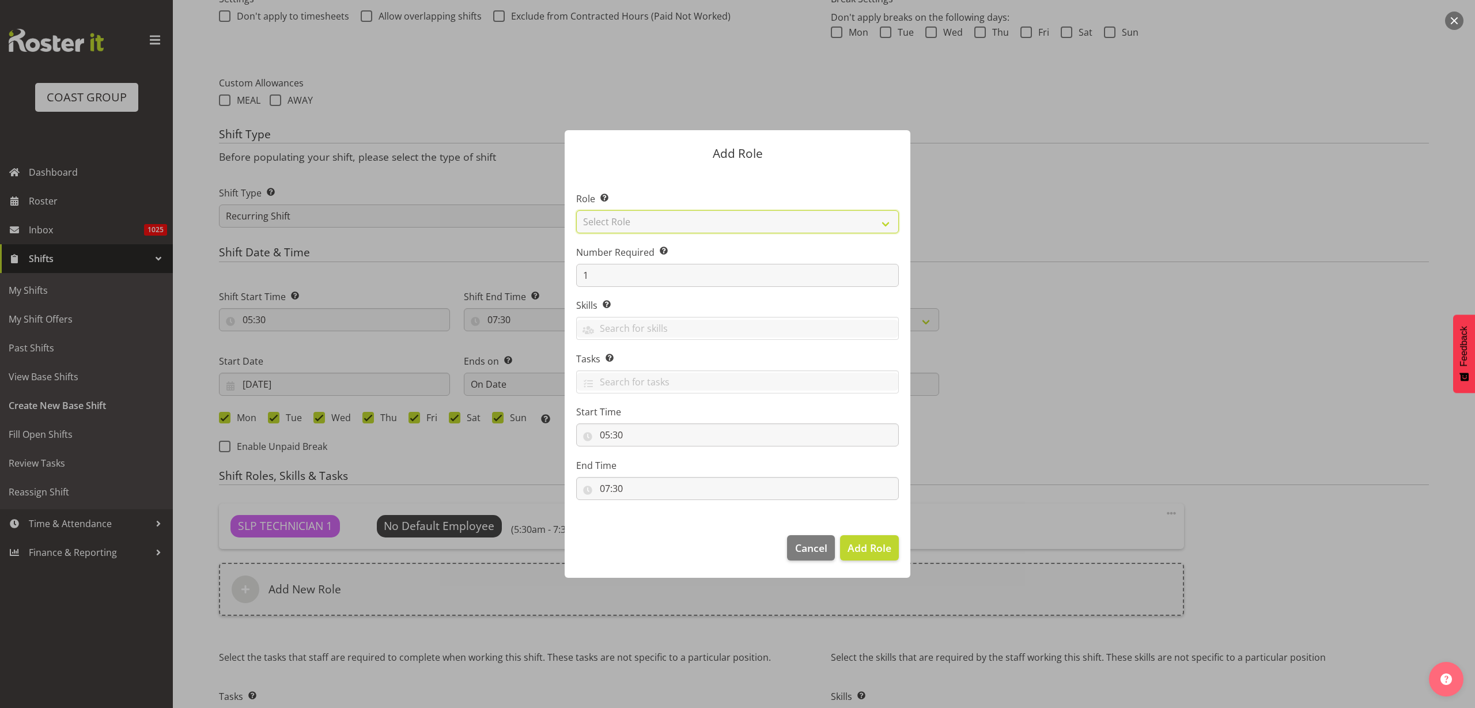
click at [692, 224] on select "Select Role ACCOUNT MANAGER ACCOUNT MANAGER DW ACCOUNTS [PERSON_NAME] VEHICLES …" at bounding box center [737, 221] width 323 height 23
select select "81"
click at [576, 210] on select "Select Role ACCOUNT MANAGER ACCOUNT MANAGER DW ACCOUNTS [PERSON_NAME] VEHICLES …" at bounding box center [737, 221] width 323 height 23
click at [868, 552] on span "Add Role" at bounding box center [870, 548] width 44 height 14
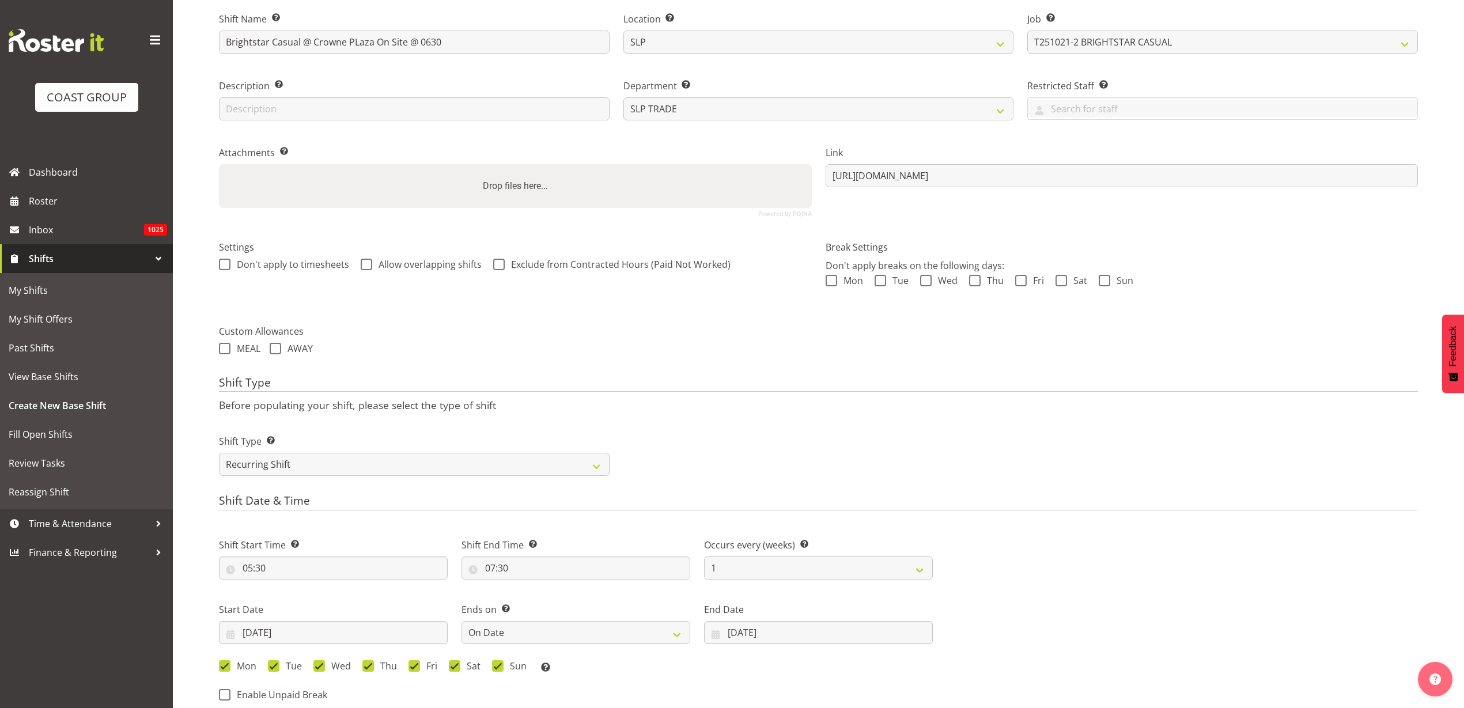
scroll to position [501, 0]
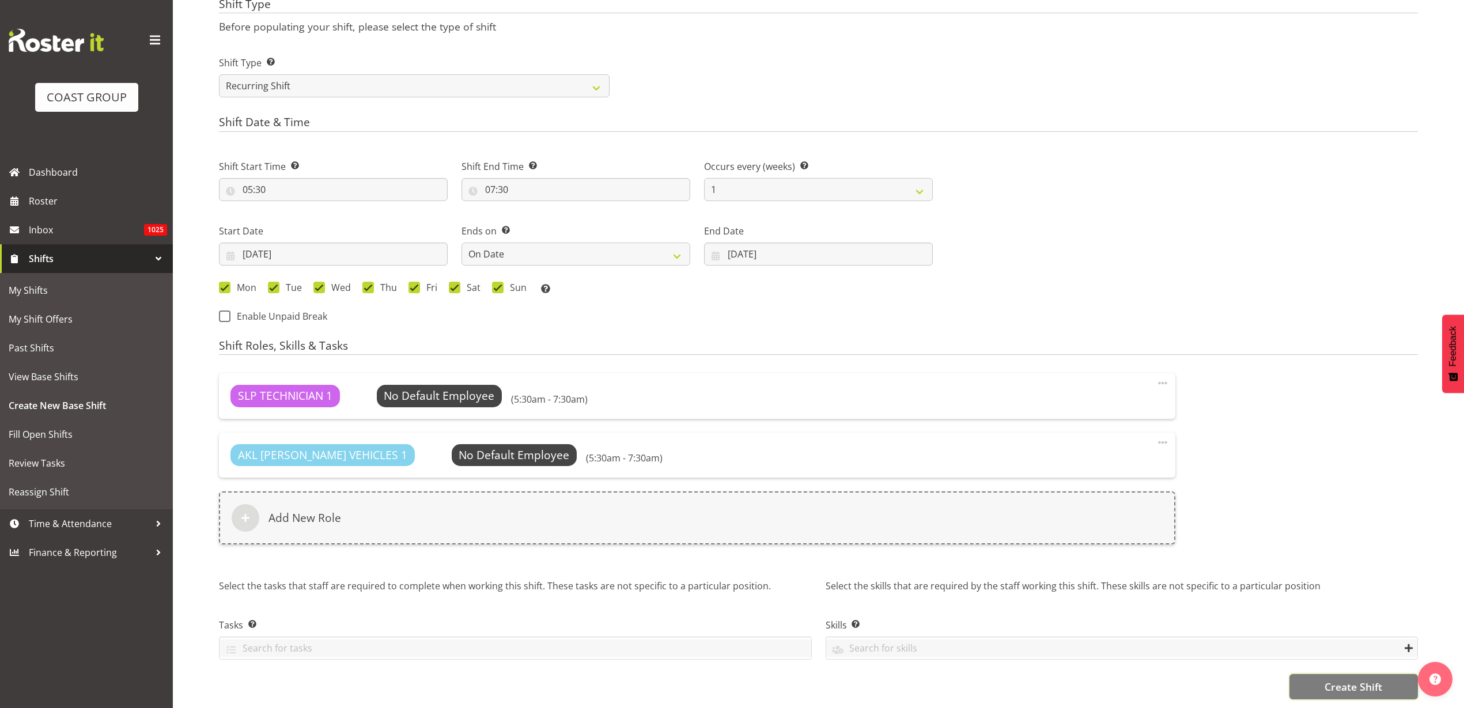
click at [1332, 679] on span "Create Shift" at bounding box center [1354, 686] width 58 height 15
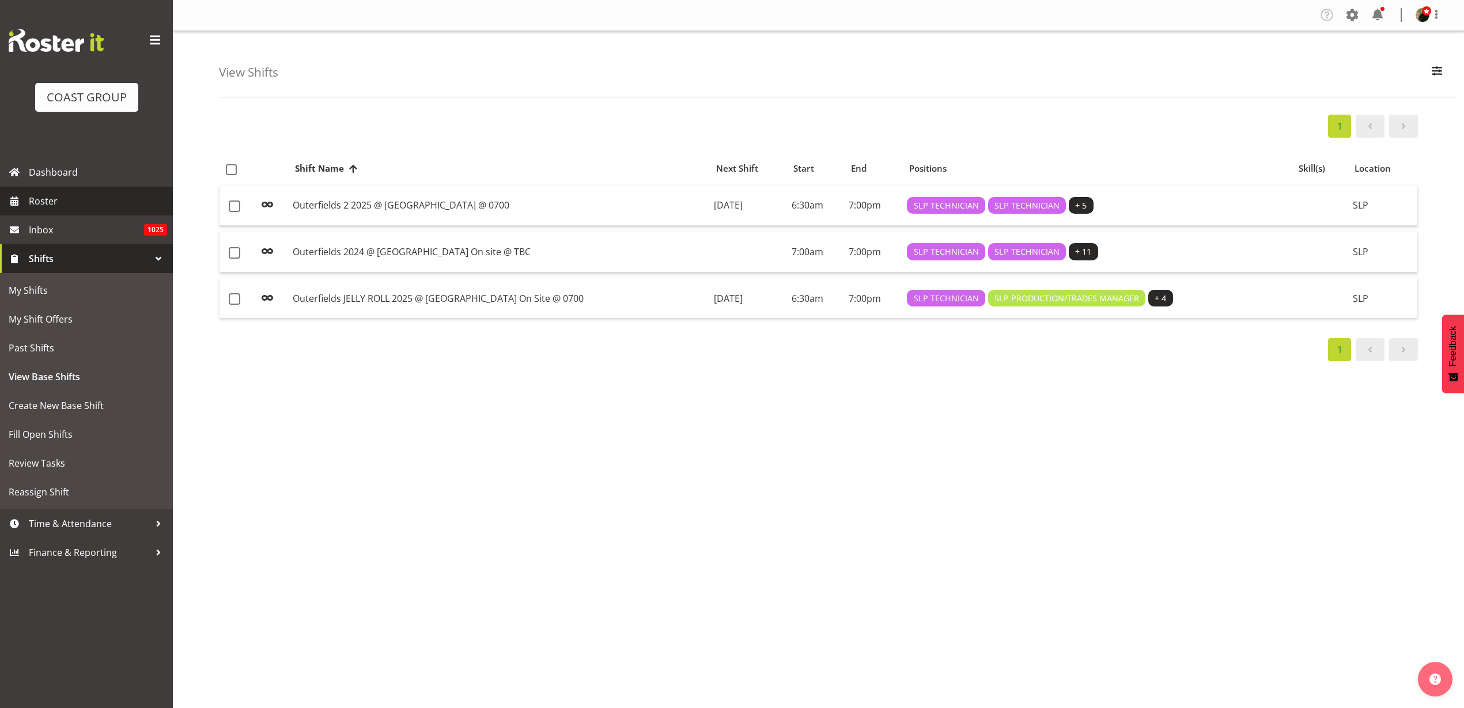
click at [71, 200] on span "Roster" at bounding box center [98, 200] width 138 height 17
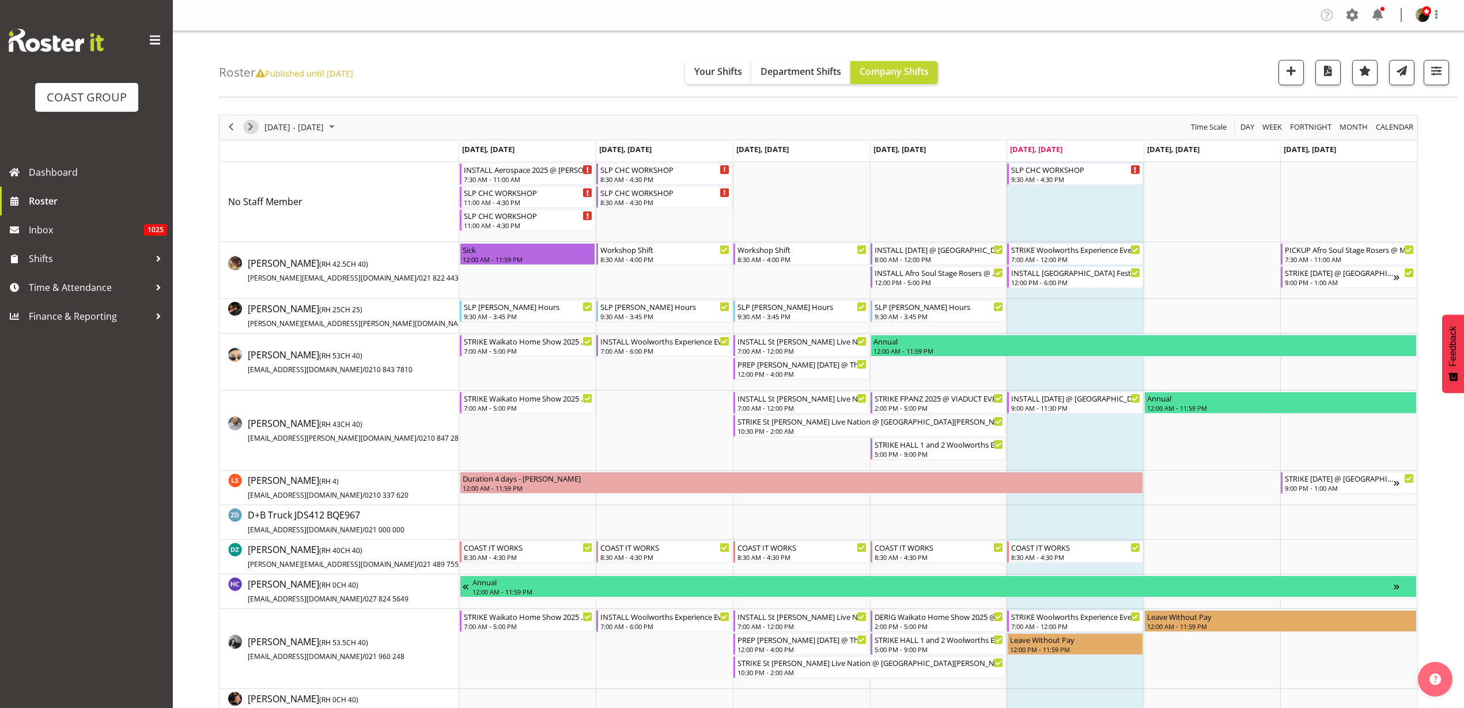
click at [249, 124] on span "Next" at bounding box center [251, 127] width 14 height 14
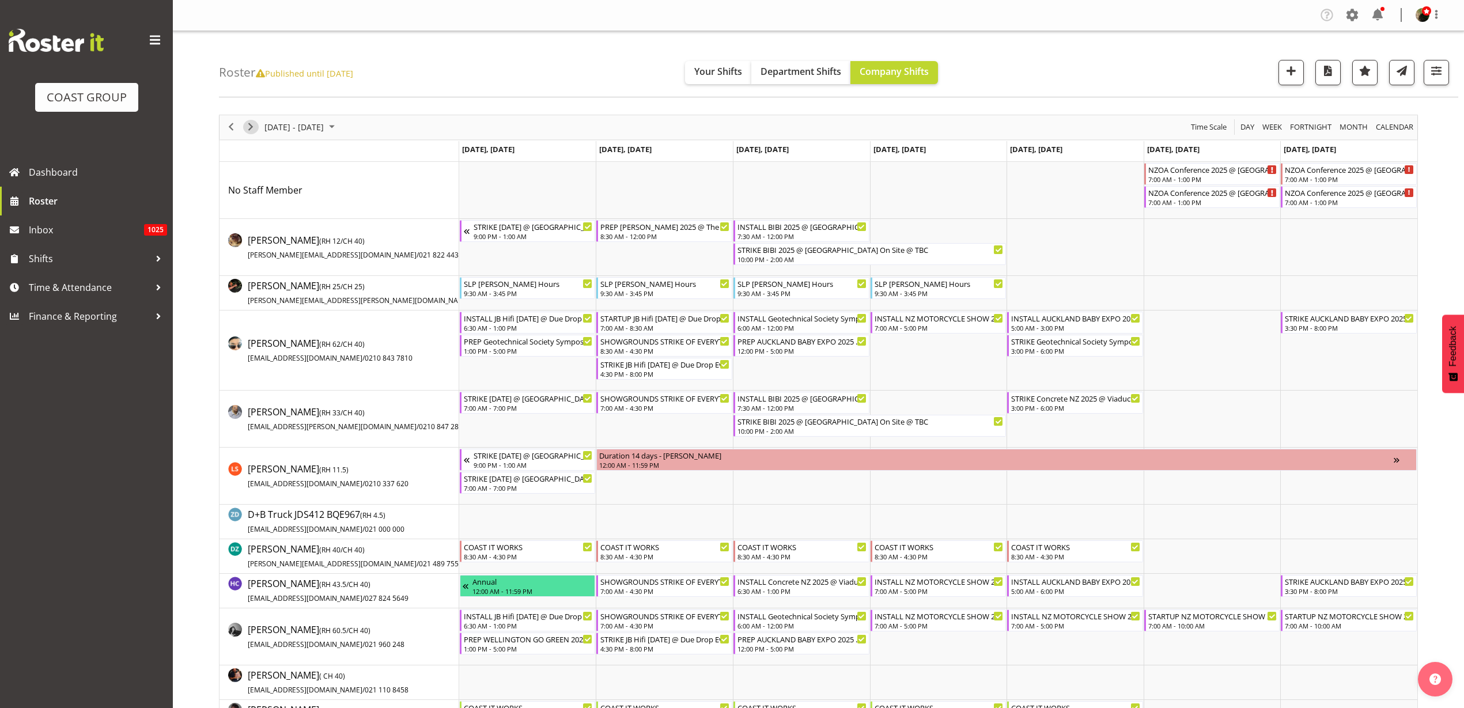
click at [251, 125] on span "Next" at bounding box center [251, 127] width 14 height 14
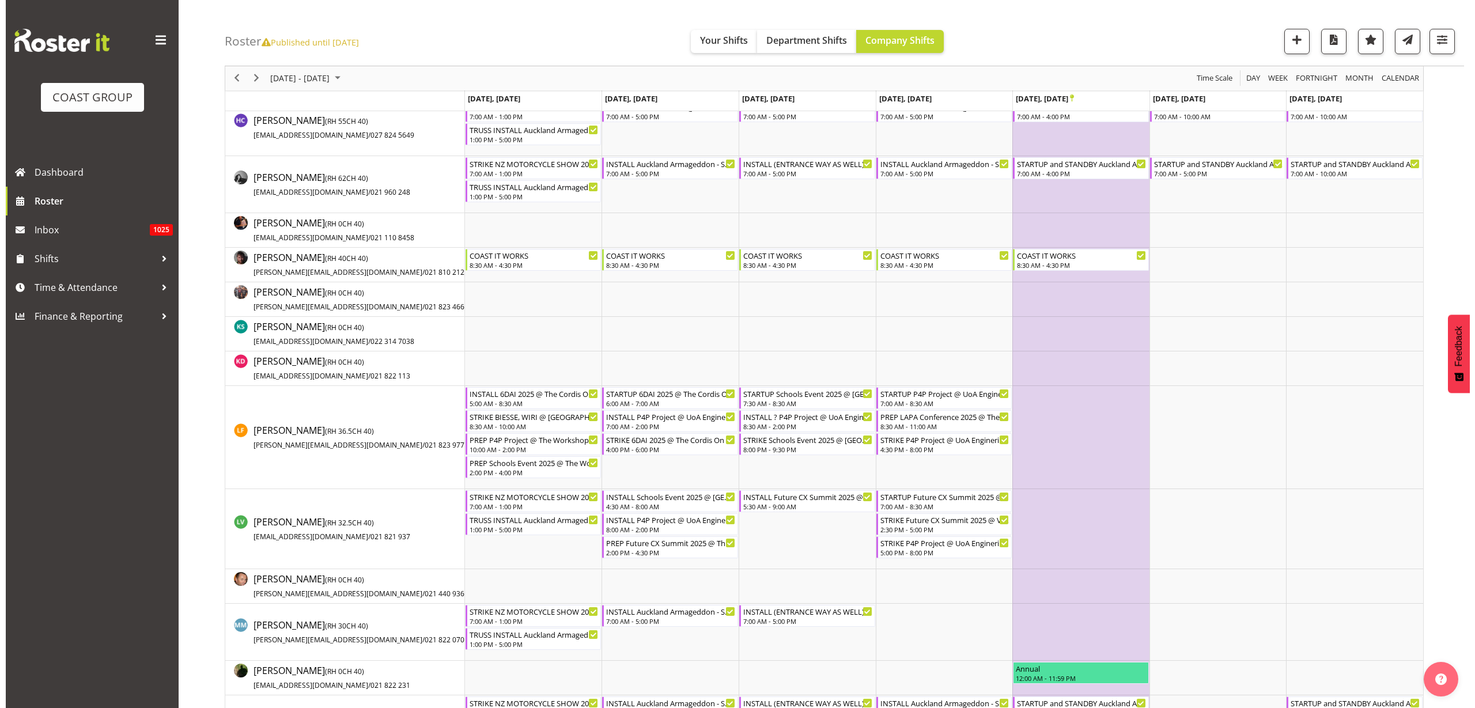
scroll to position [648, 0]
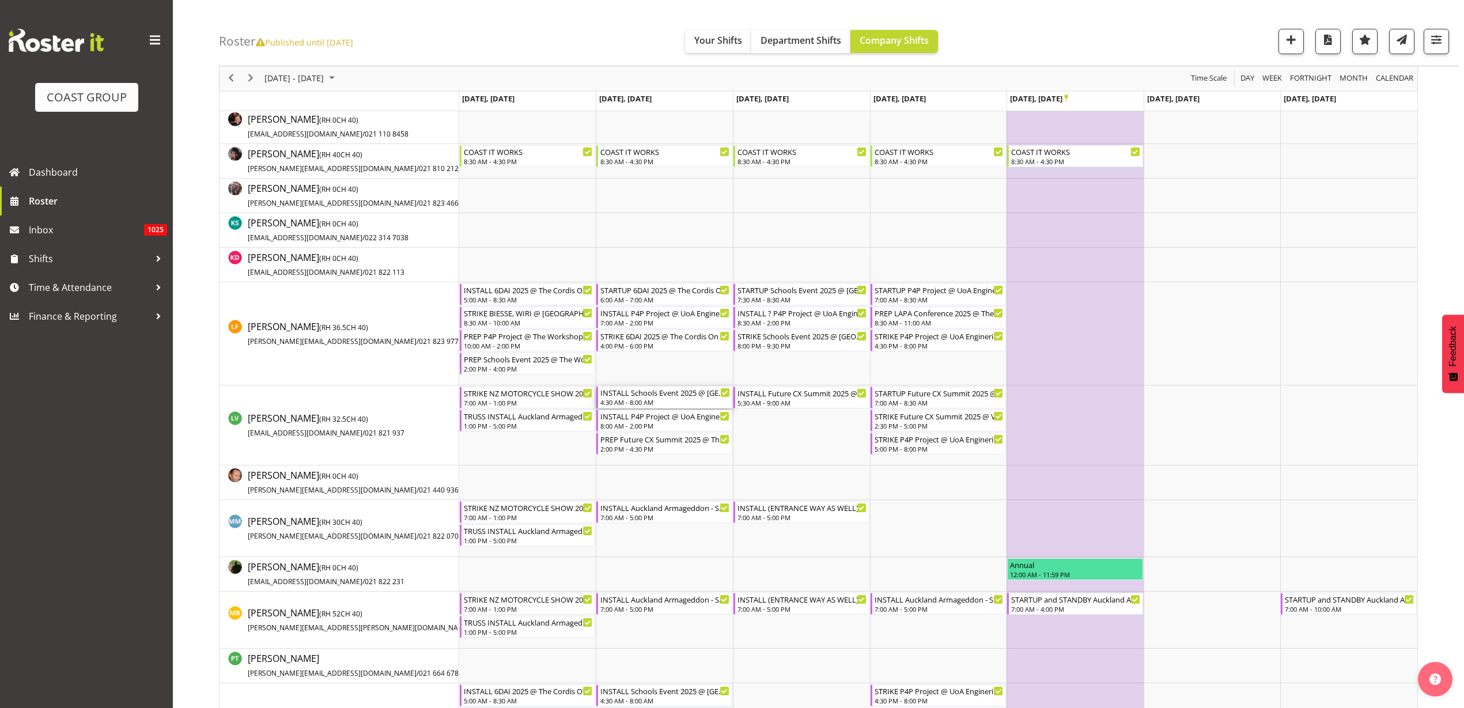
click at [671, 395] on div "INSTALL Schools Event 2025 @ [GEOGRAPHIC_DATA] On Site @ 0500" at bounding box center [665, 393] width 130 height 12
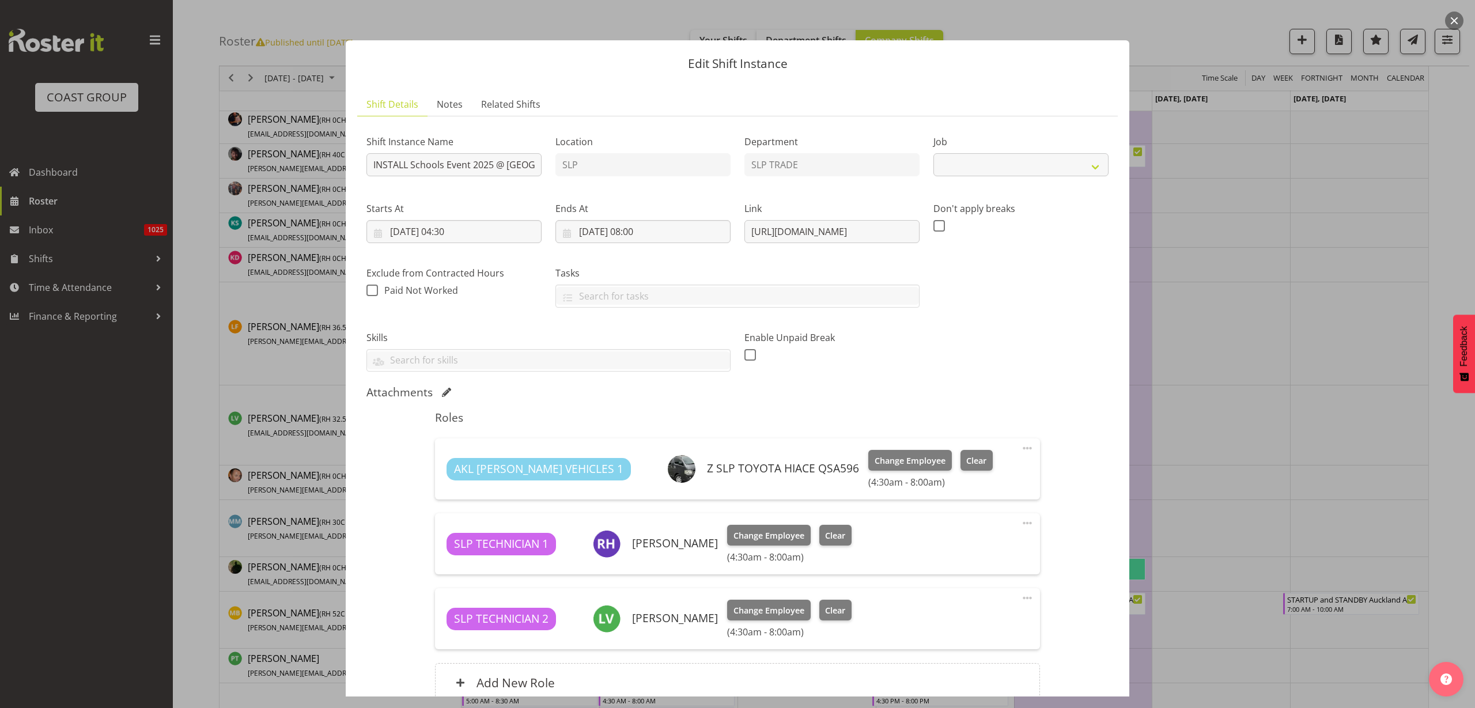
select select "10759"
click at [494, 164] on input "INSTALL Schools Event 2025 @ [GEOGRAPHIC_DATA] On Site @ 0500" at bounding box center [454, 164] width 175 height 23
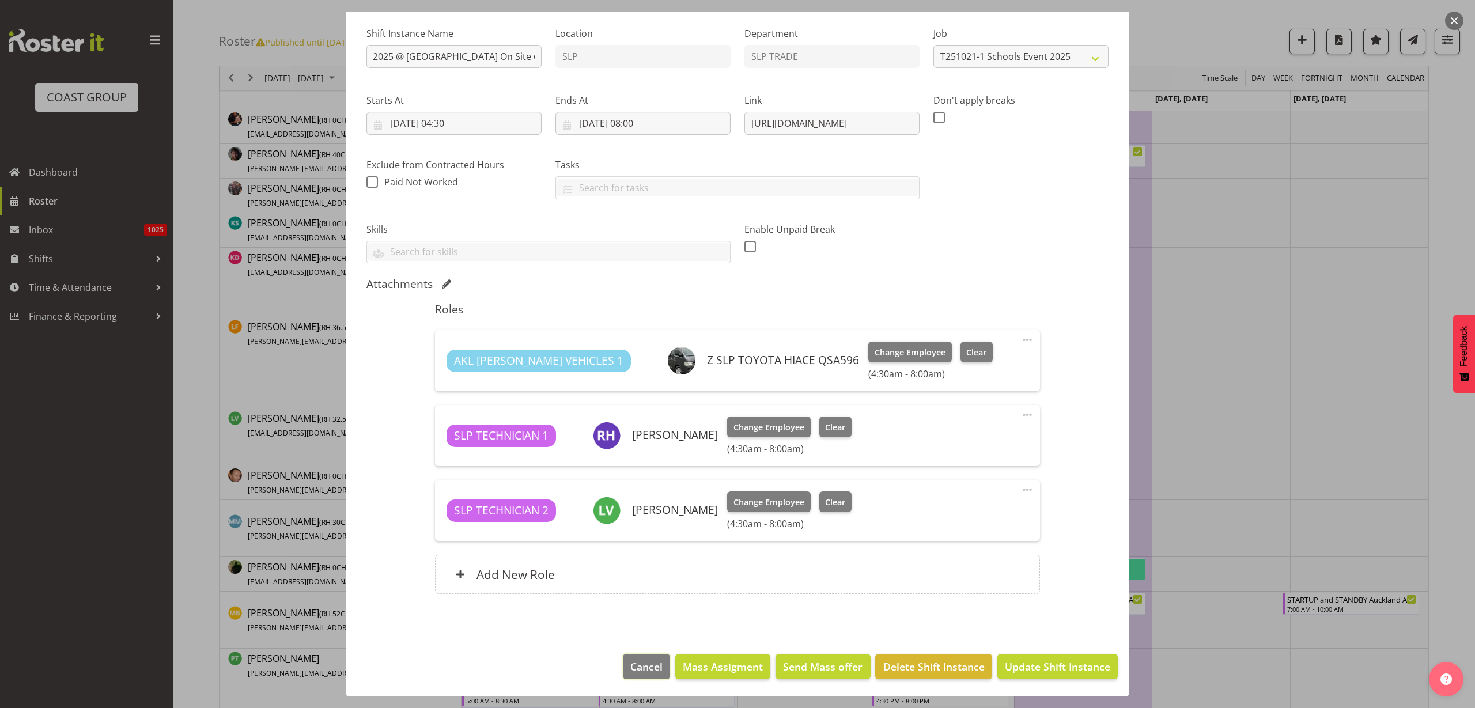
click at [630, 672] on span "Cancel" at bounding box center [646, 666] width 32 height 15
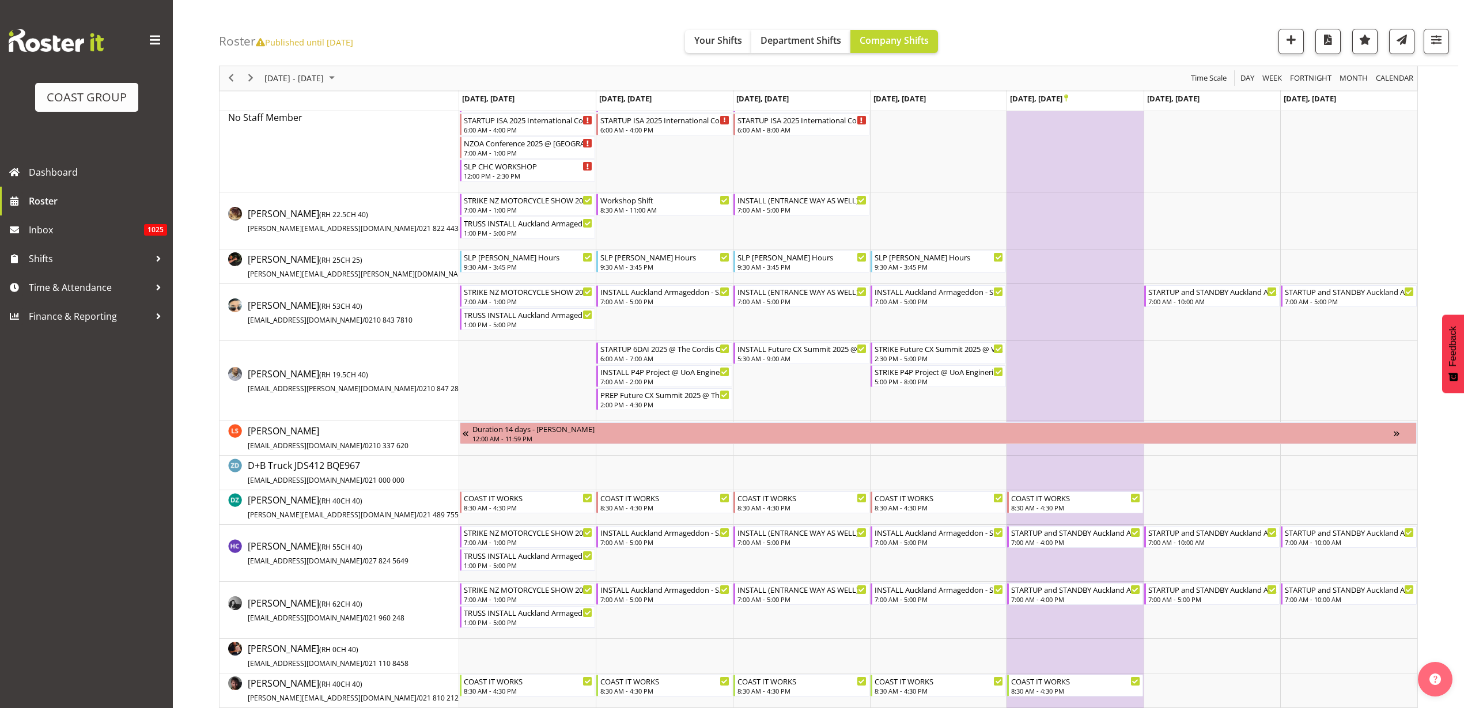
scroll to position [0, 0]
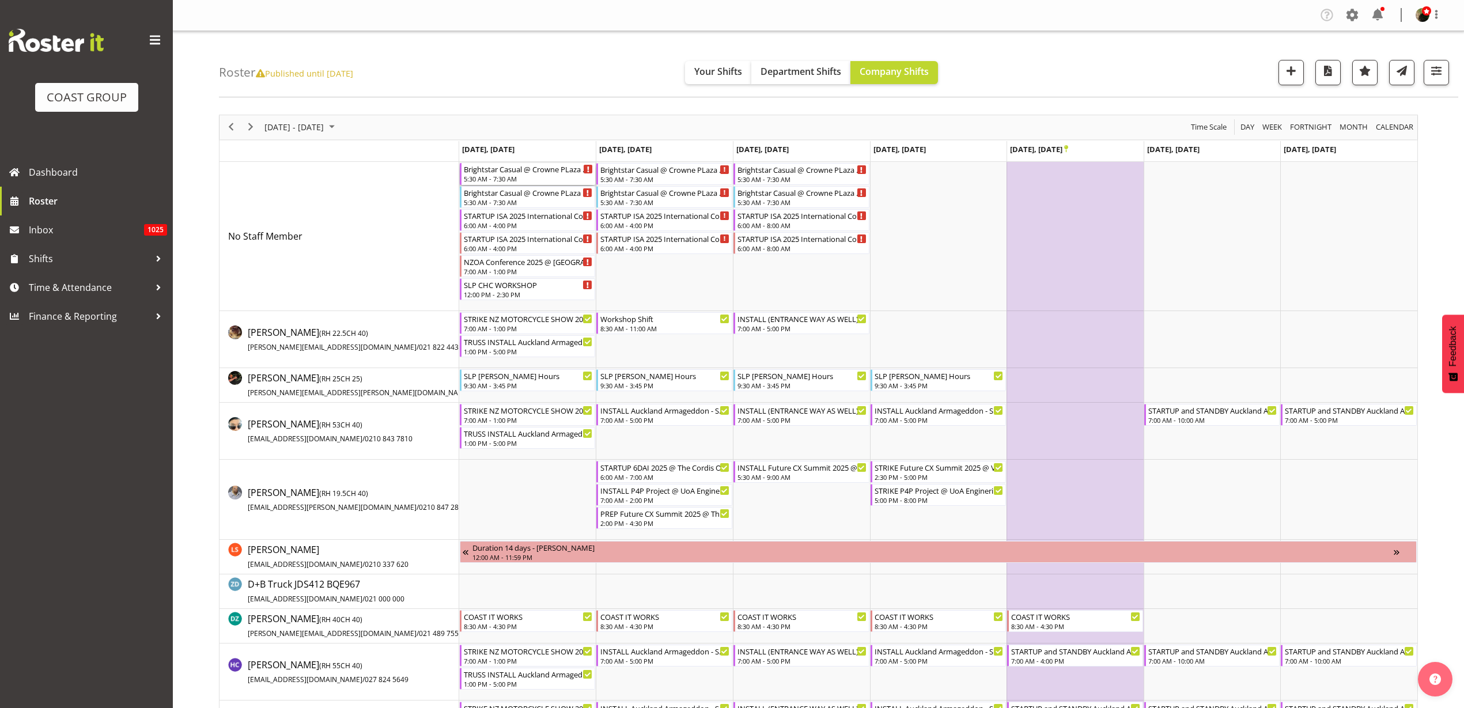
click at [497, 175] on div "5:30 AM - 7:30 AM" at bounding box center [529, 178] width 130 height 9
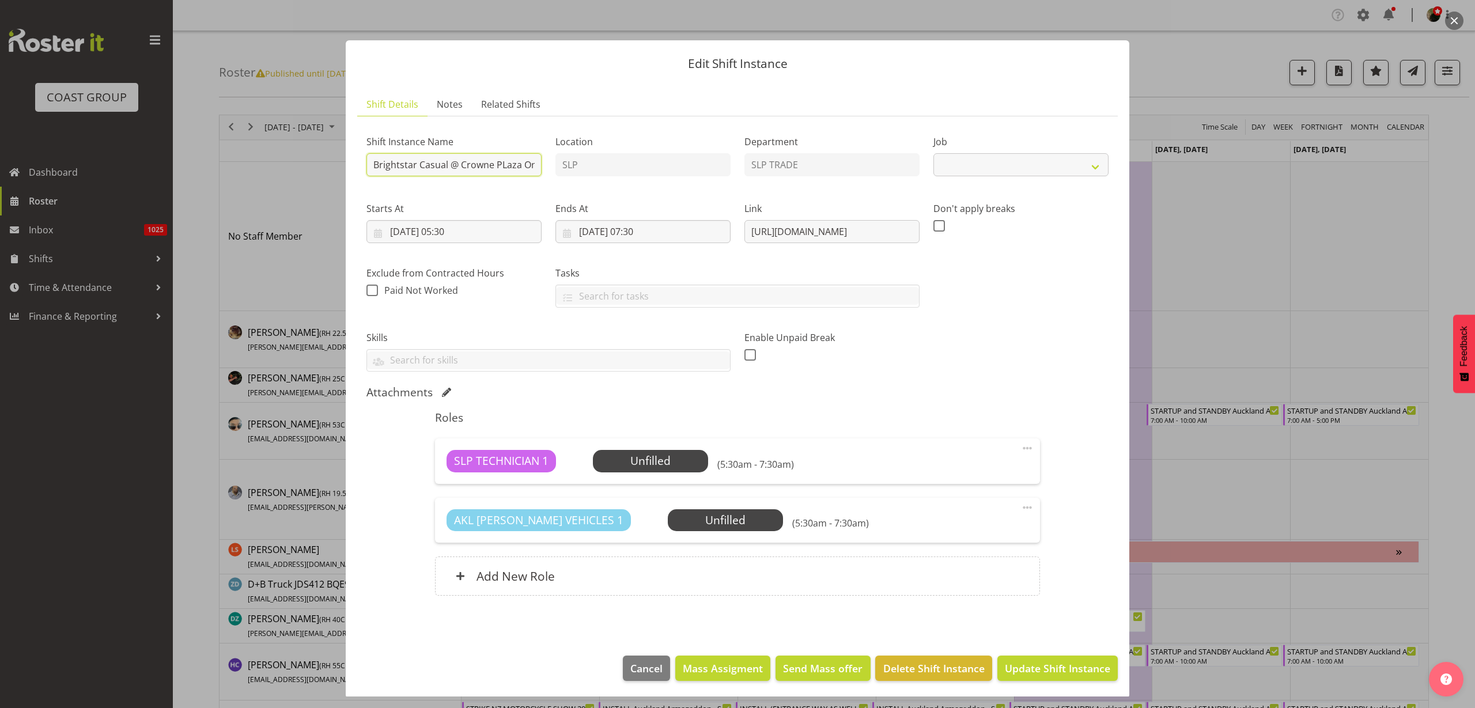
click at [371, 164] on input "Brightstar Casual @ Crowne PLaza On Site @ 0630" at bounding box center [454, 164] width 175 height 23
select select "10839"
type input "PREP Brightstar Casual @ Crowne PLaza On Site @ 0630"
click at [458, 228] on input "[DATE] 05:30" at bounding box center [454, 231] width 175 height 23
click at [448, 477] on select "00 01 02 03 04 05 06 07 08 09 10 11 12 13 14 15 16 17 18 19 20 21 22 23" at bounding box center [454, 476] width 26 height 23
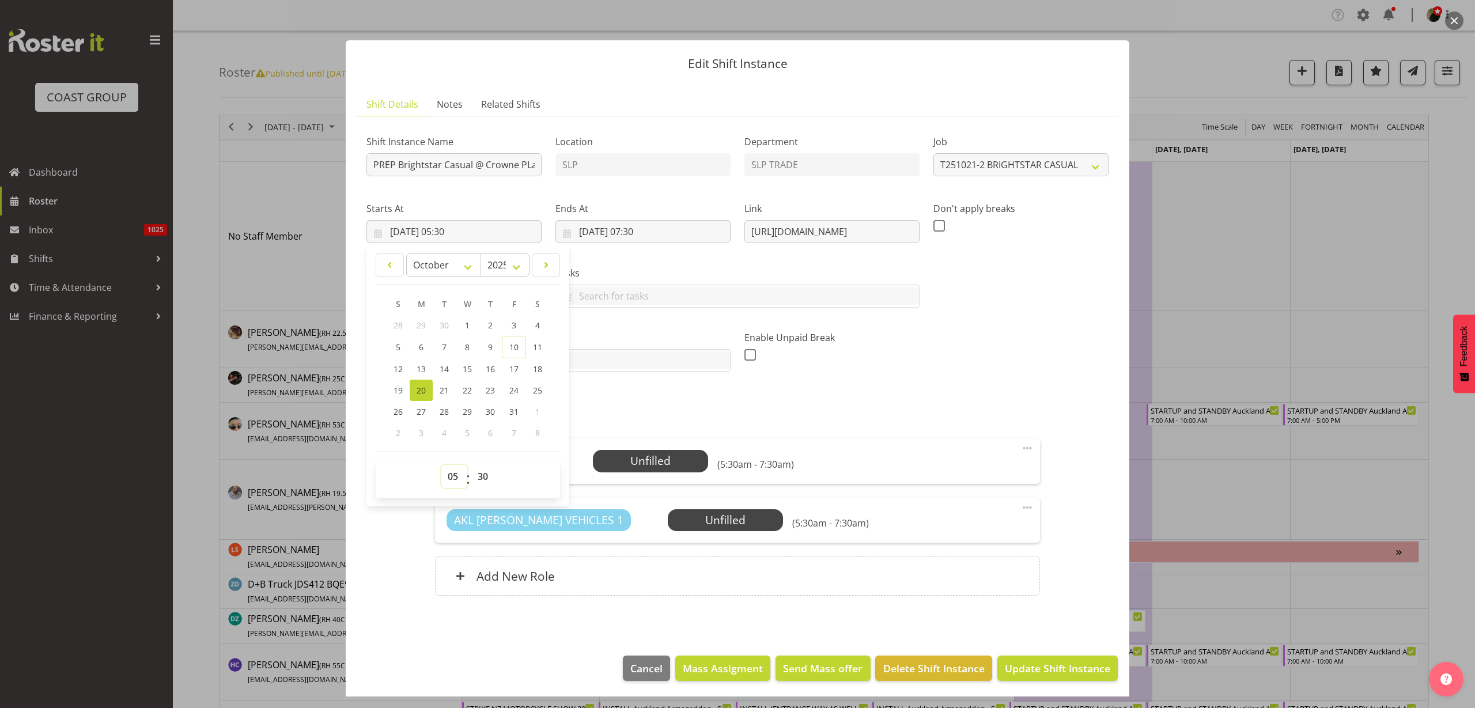
select select "16"
click at [441, 465] on select "00 01 02 03 04 05 06 07 08 09 10 11 12 13 14 15 16 17 18 19 20 21 22 23" at bounding box center [454, 476] width 26 height 23
type input "[DATE] 16:30"
select select "0"
type input "[DATE] 16:00"
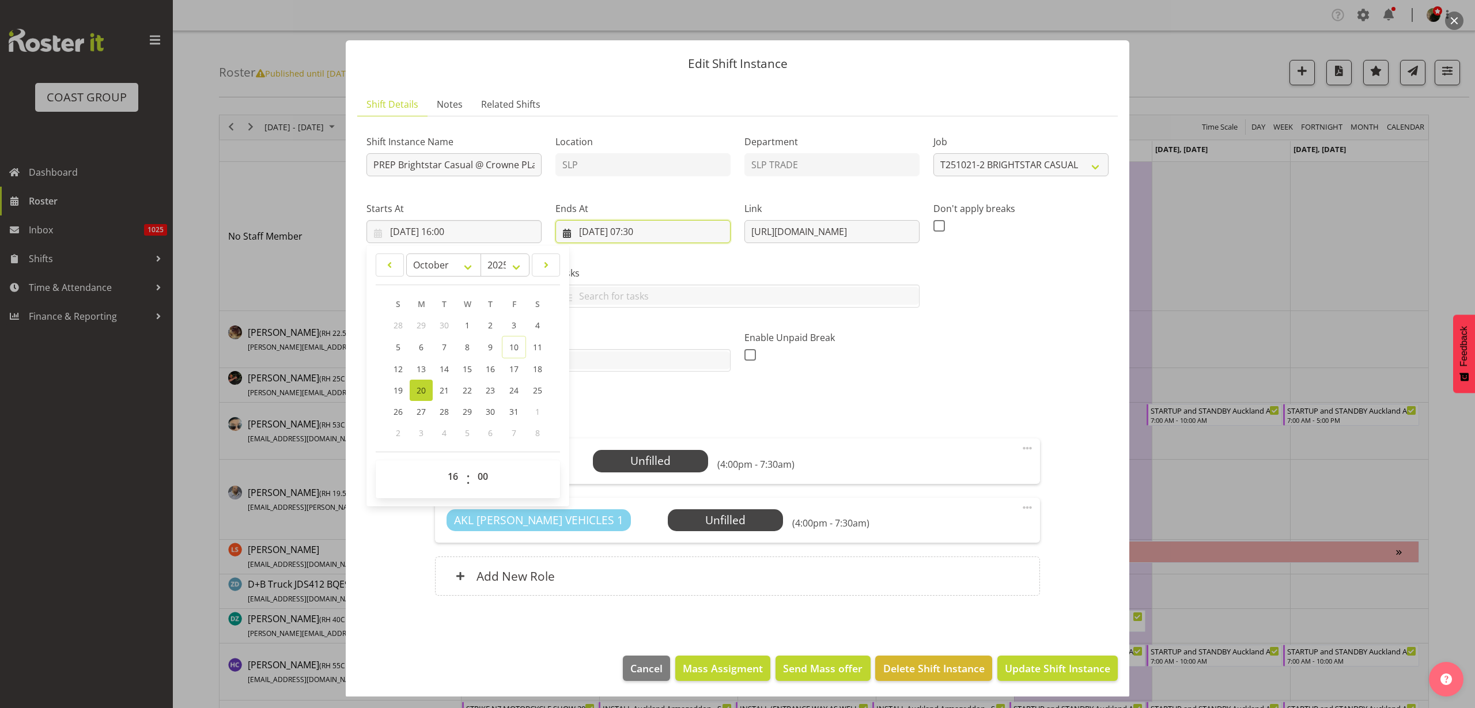
click at [636, 231] on input "[DATE] 07:30" at bounding box center [643, 231] width 175 height 23
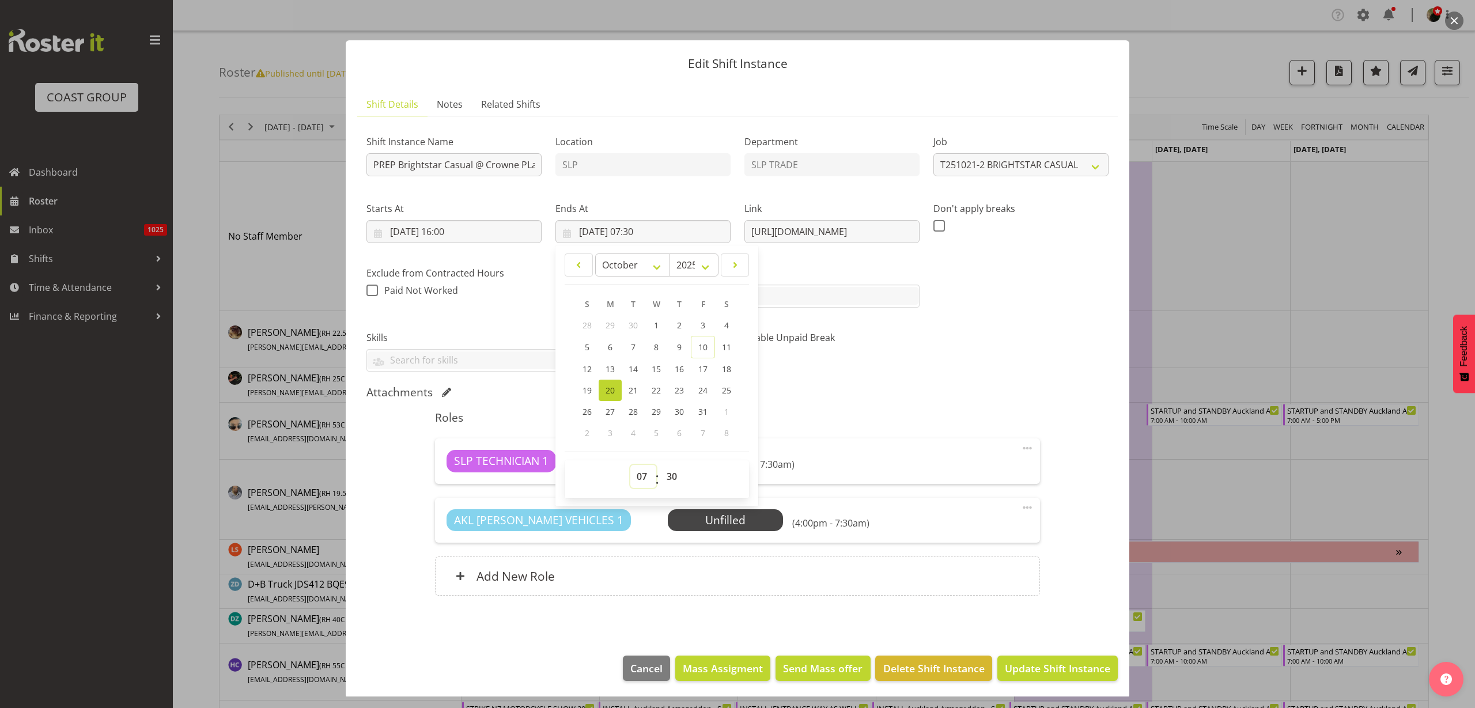
click at [639, 475] on select "00 01 02 03 04 05 06 07 08 09 10 11 12 13 14 15 16 17 18 19 20 21 22 23" at bounding box center [643, 476] width 26 height 23
select select "17"
click at [630, 465] on select "00 01 02 03 04 05 06 07 08 09 10 11 12 13 14 15 16 17 18 19 20 21 22 23" at bounding box center [643, 476] width 26 height 23
type input "[DATE] 17:30"
select select "0"
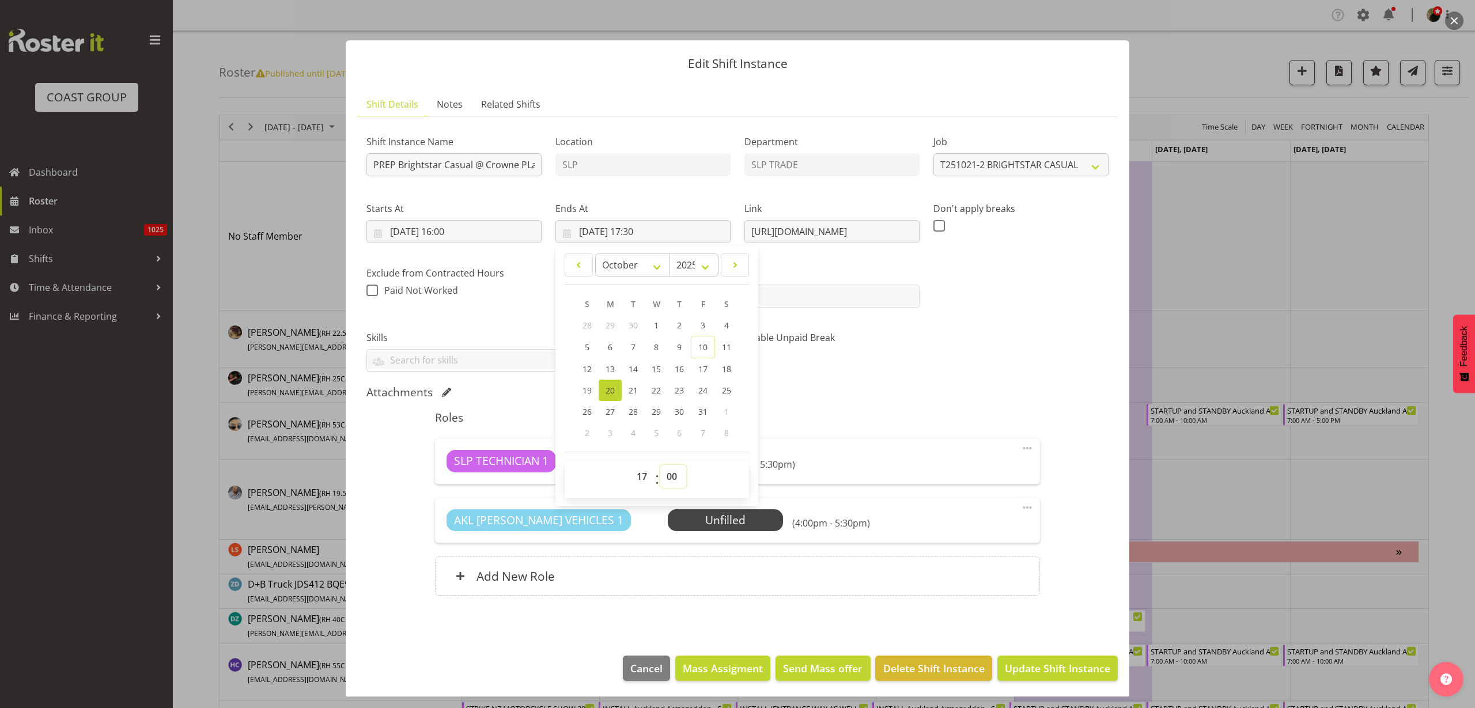
type input "[DATE] 17:00"
click at [1021, 507] on span at bounding box center [1028, 508] width 14 height 14
click at [969, 570] on link "Delete" at bounding box center [979, 574] width 111 height 21
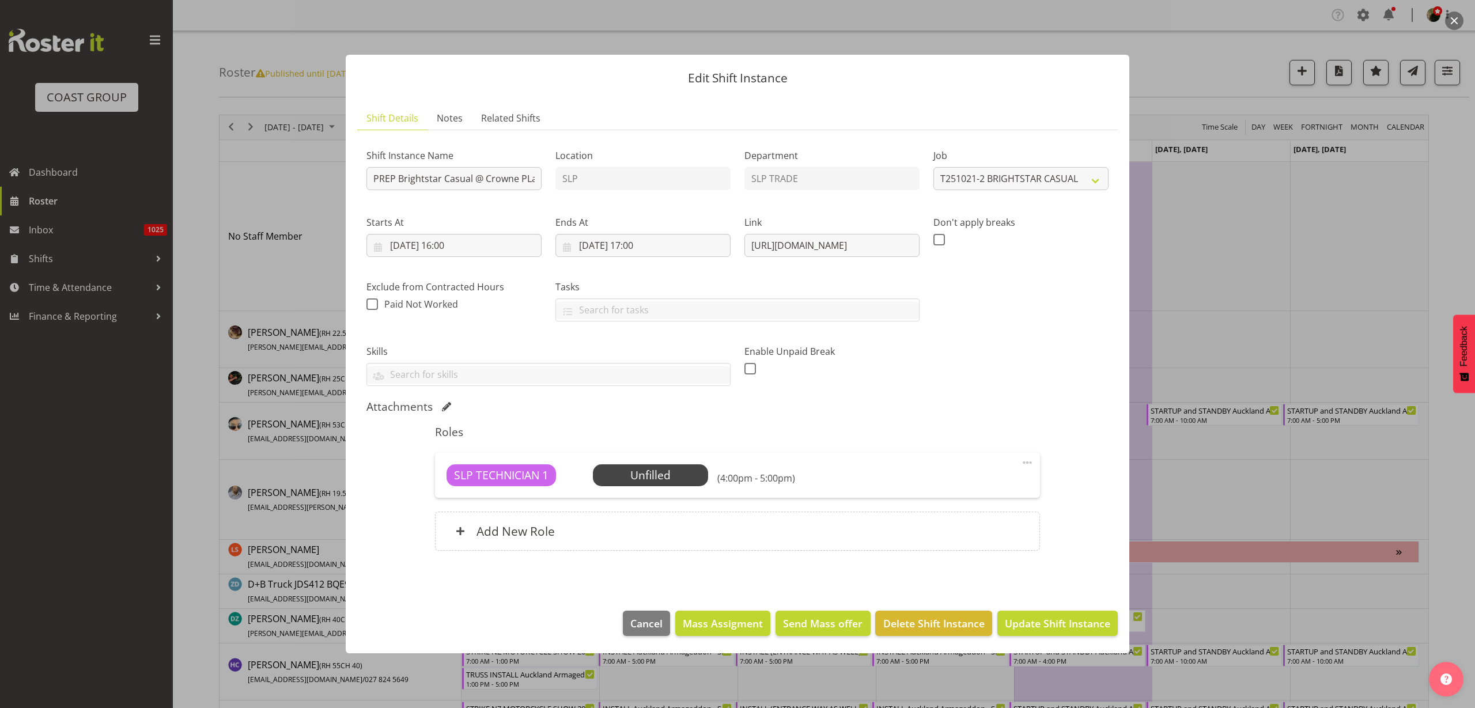
click at [0, 0] on span "Select Employee" at bounding box center [0, 0] width 0 height 0
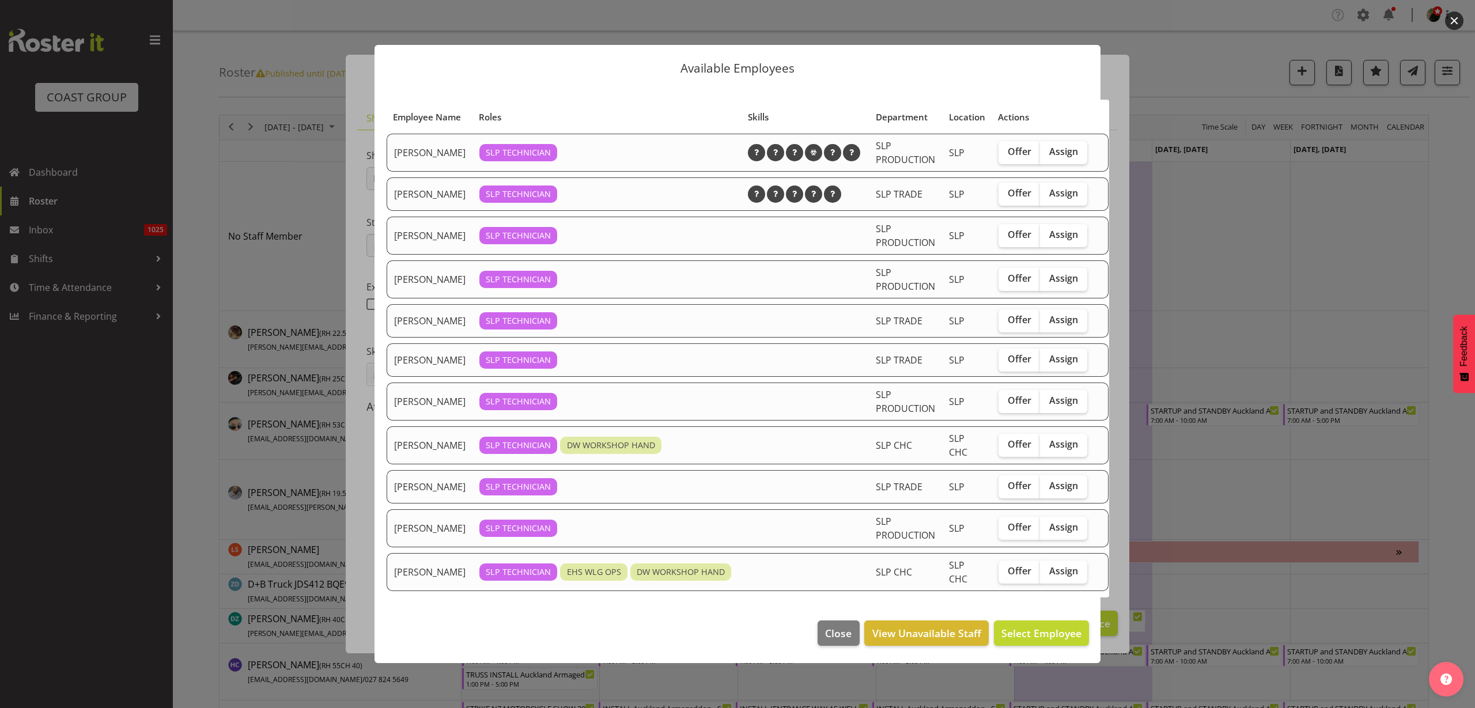
click at [1049, 326] on span "Assign" at bounding box center [1063, 320] width 29 height 12
click at [1045, 324] on input "Assign" at bounding box center [1043, 319] width 7 height 7
checkbox input "true"
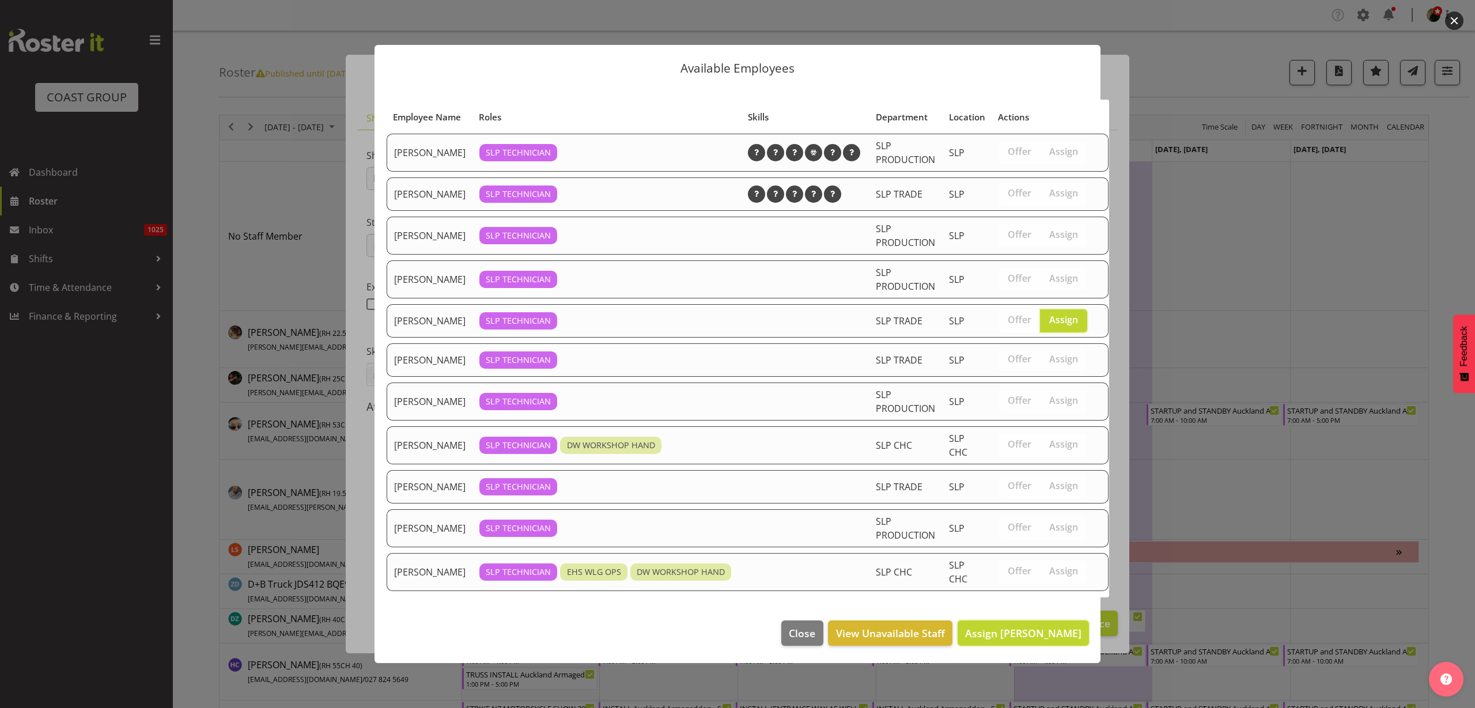
click at [1006, 640] on span "Assign [PERSON_NAME]" at bounding box center [1023, 633] width 116 height 14
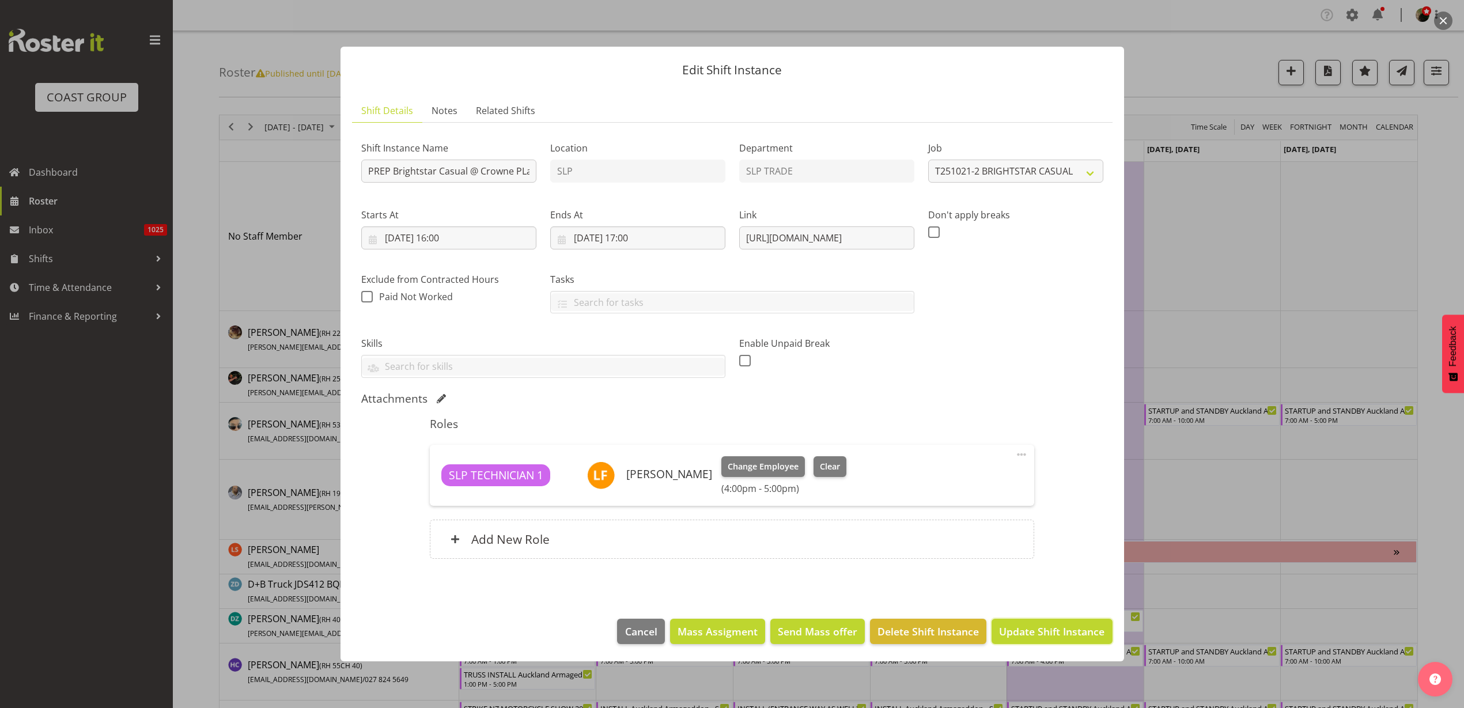
click at [1062, 630] on span "Update Shift Instance" at bounding box center [1051, 631] width 105 height 15
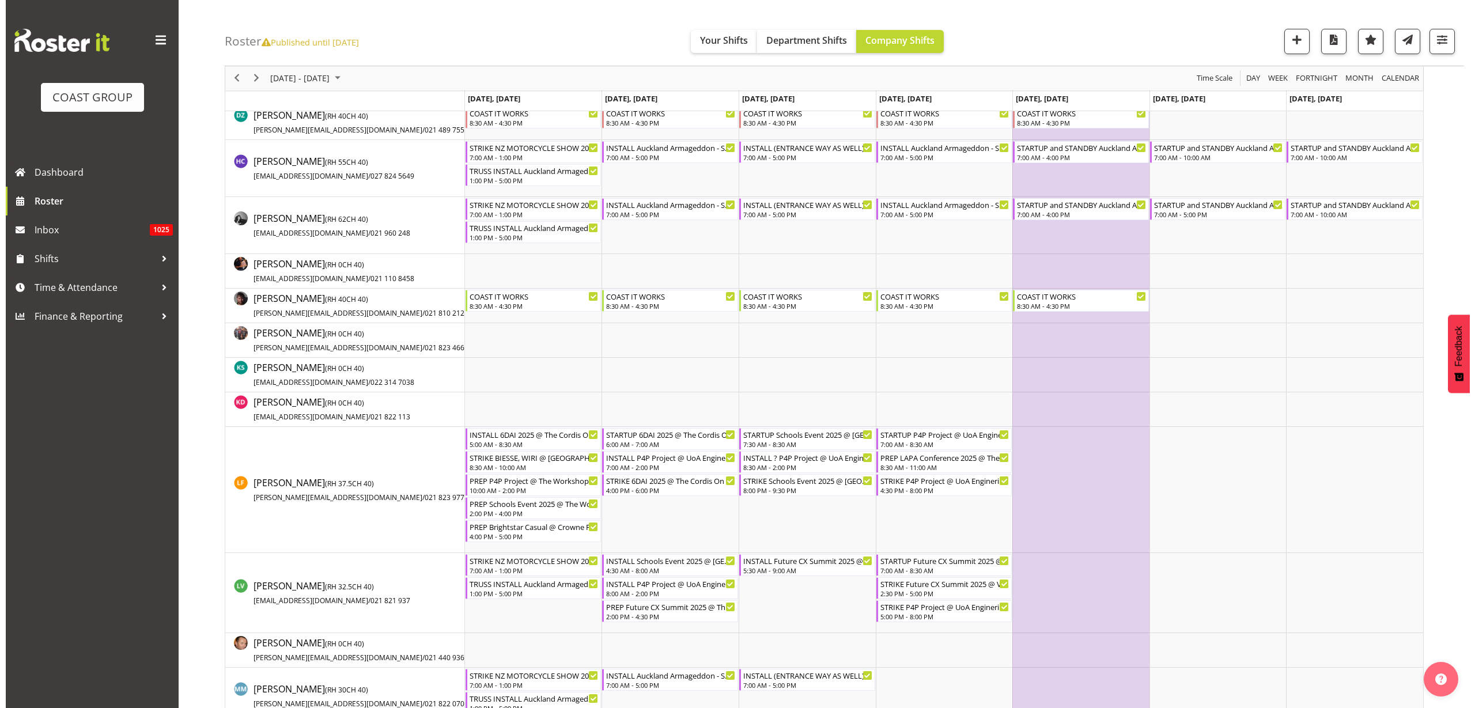
scroll to position [504, 0]
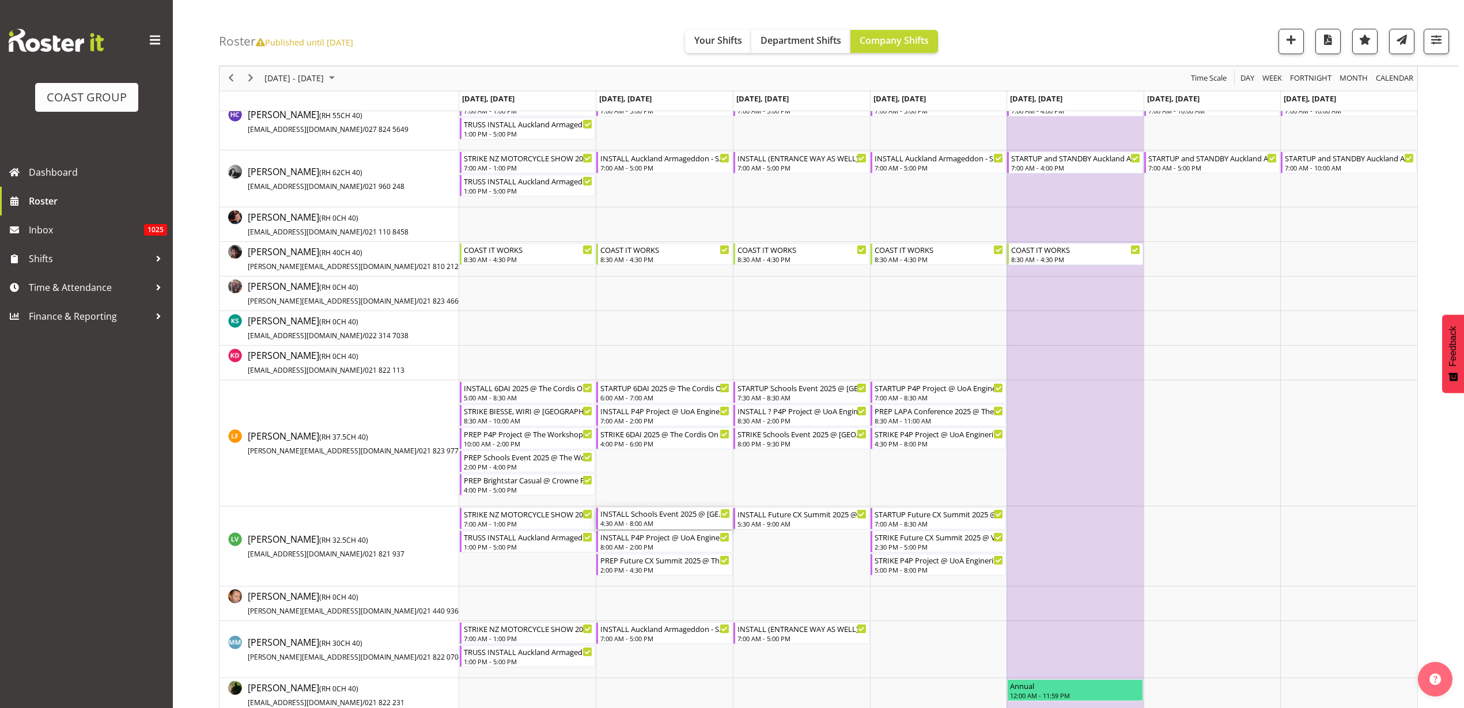
click at [646, 513] on div "INSTALL Schools Event 2025 @ [GEOGRAPHIC_DATA] On Site @ 0500" at bounding box center [665, 514] width 130 height 12
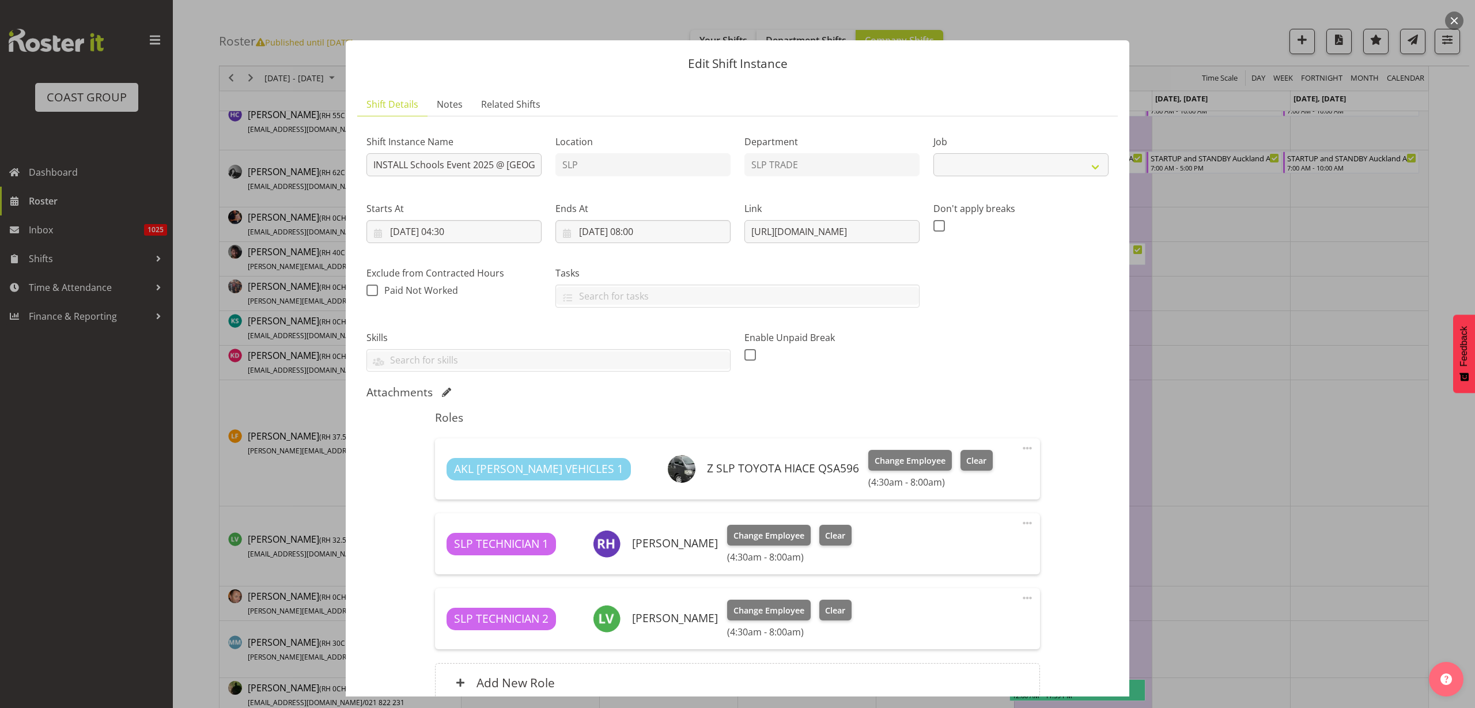
select select "10759"
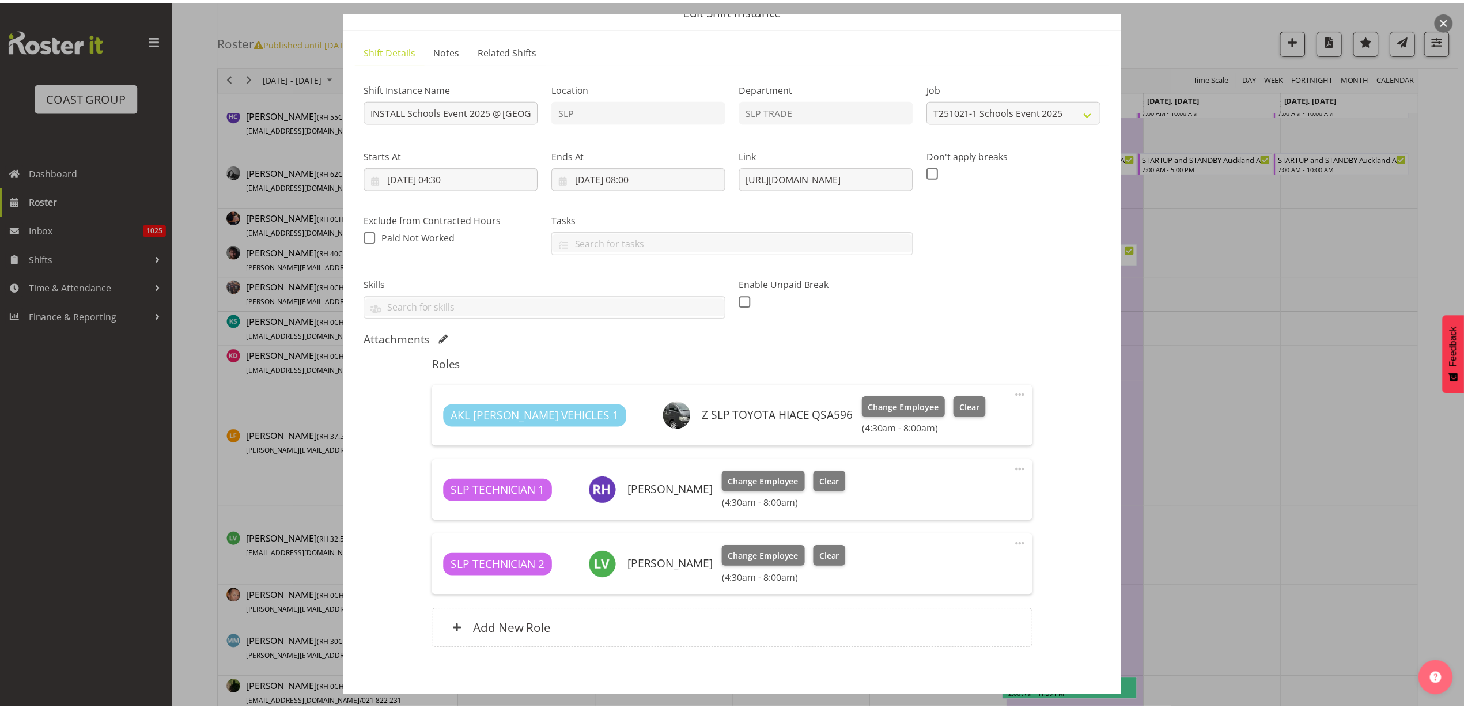
scroll to position [108, 0]
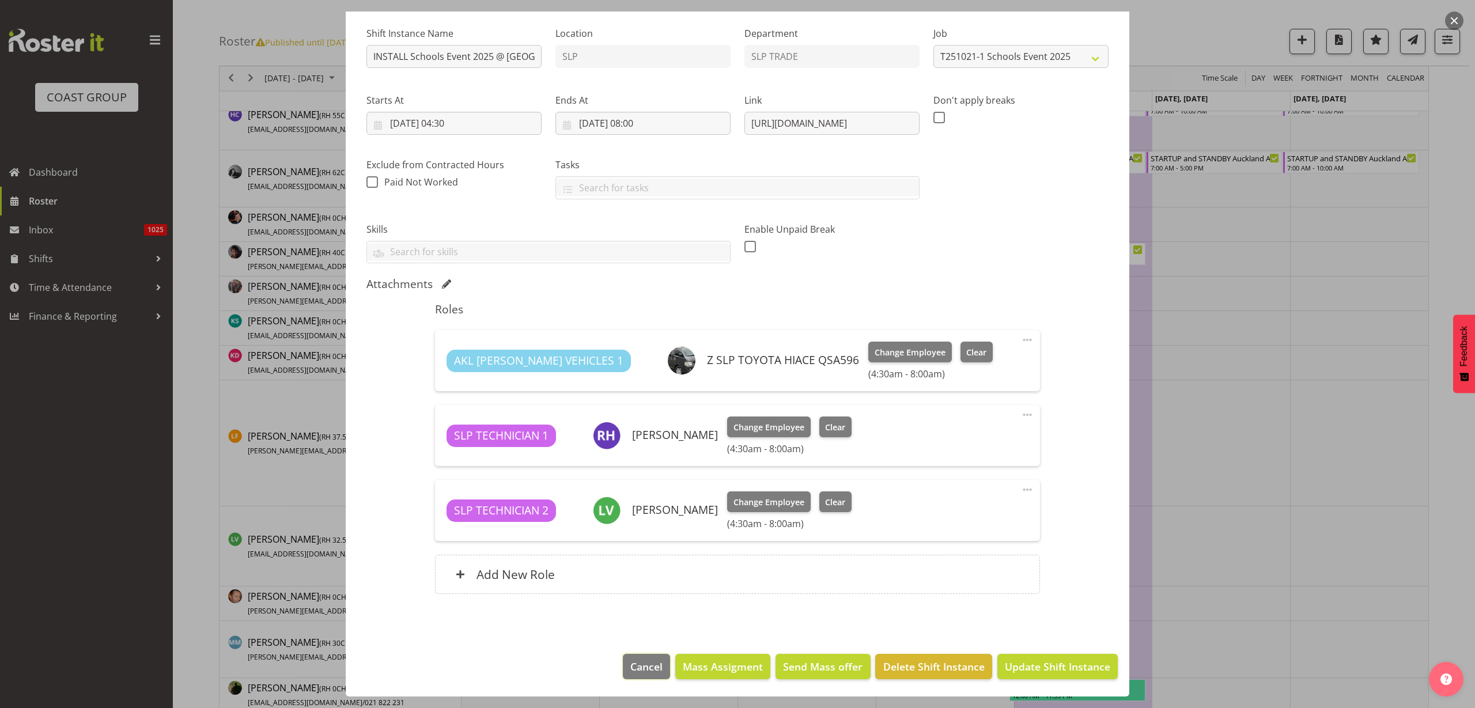
click at [638, 666] on span "Cancel" at bounding box center [646, 666] width 32 height 15
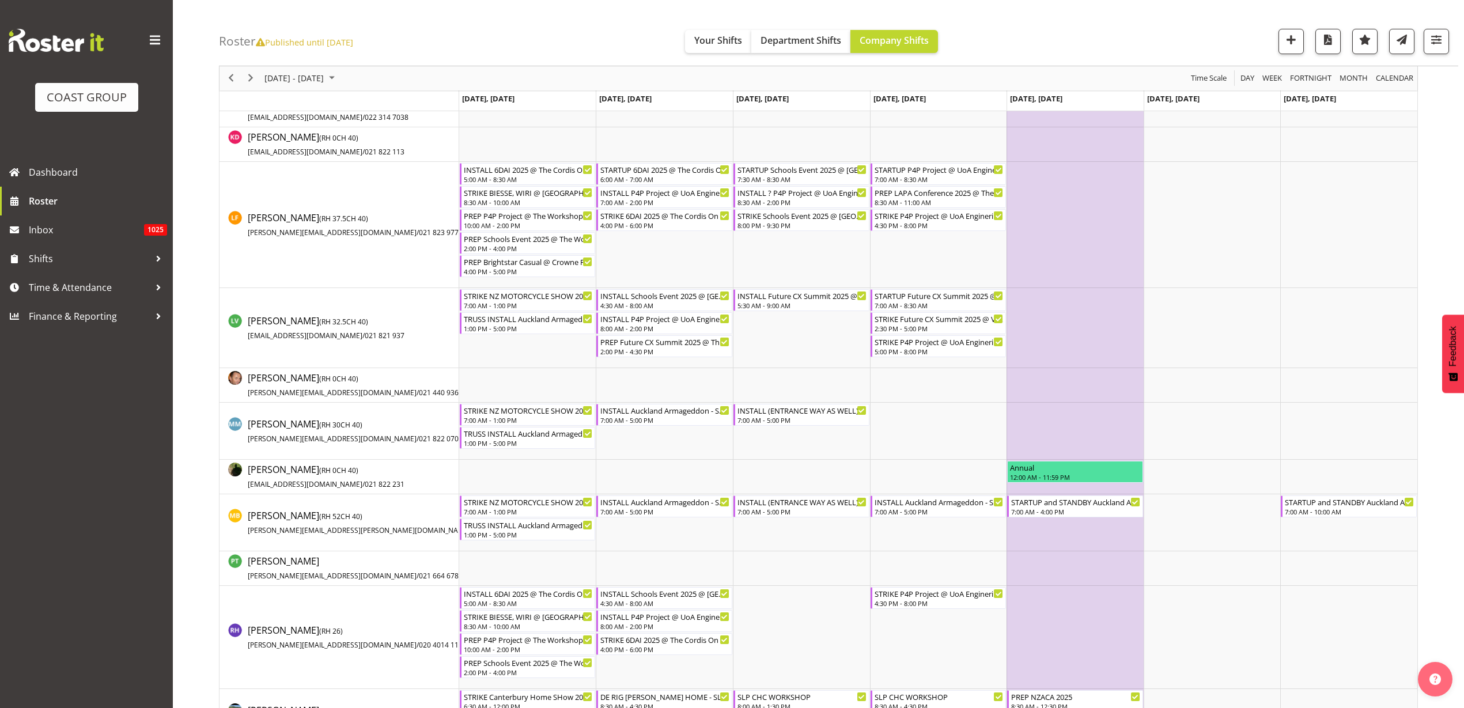
scroll to position [720, 0]
click at [495, 267] on div "PREP Brightstar Casual @ Crowne PLaza On Site @ 0630" at bounding box center [529, 264] width 130 height 12
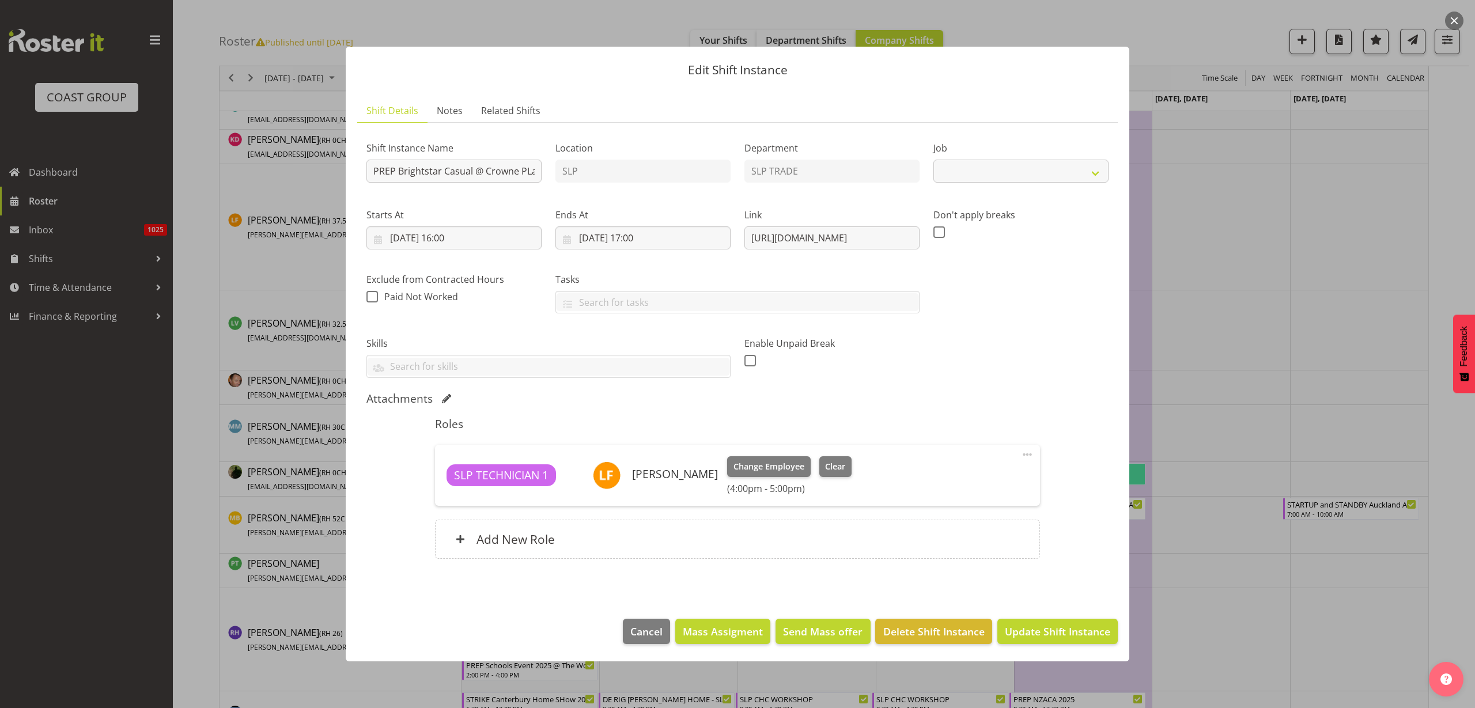
select select "10839"
click at [542, 545] on h6 "Add New Role" at bounding box center [516, 539] width 78 height 15
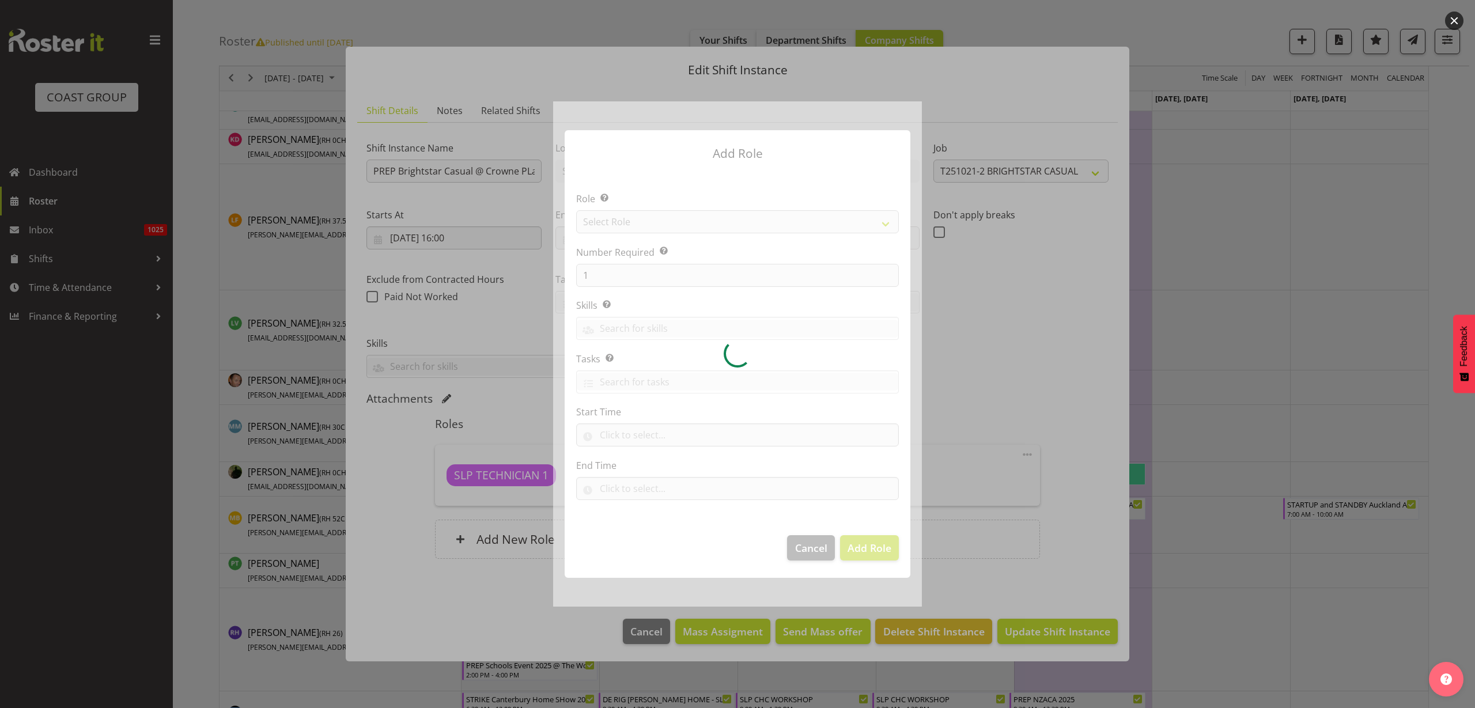
click at [641, 224] on div at bounding box center [737, 353] width 369 height 505
click at [642, 224] on div at bounding box center [737, 353] width 369 height 505
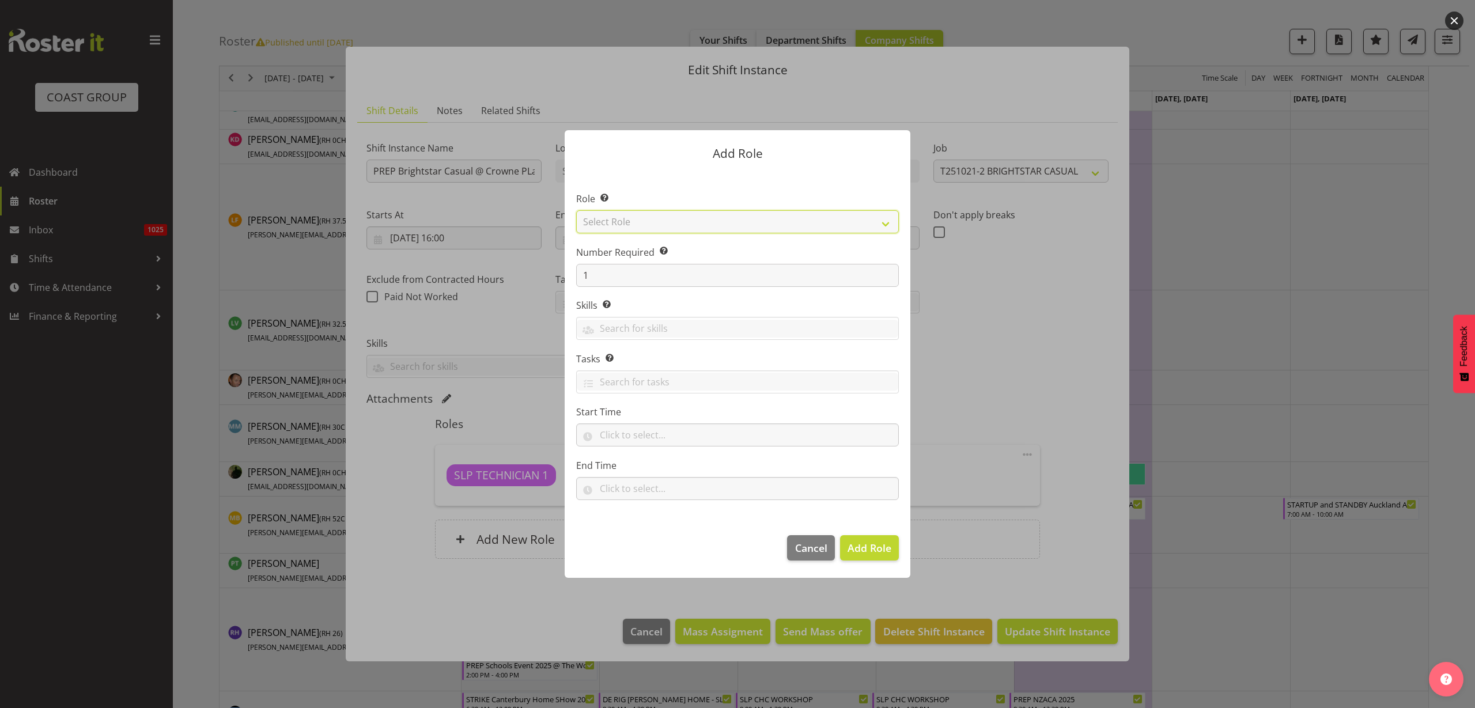
click at [641, 222] on select "Select Role ACCOUNT MANAGER ACCOUNT MANAGER DW ACCOUNTS [PERSON_NAME] VEHICLES …" at bounding box center [737, 221] width 323 height 23
select select "123"
click at [576, 210] on select "Select Role ACCOUNT MANAGER ACCOUNT MANAGER DW ACCOUNTS [PERSON_NAME] VEHICLES …" at bounding box center [737, 221] width 323 height 23
click at [881, 546] on span "Add Role" at bounding box center [870, 548] width 44 height 14
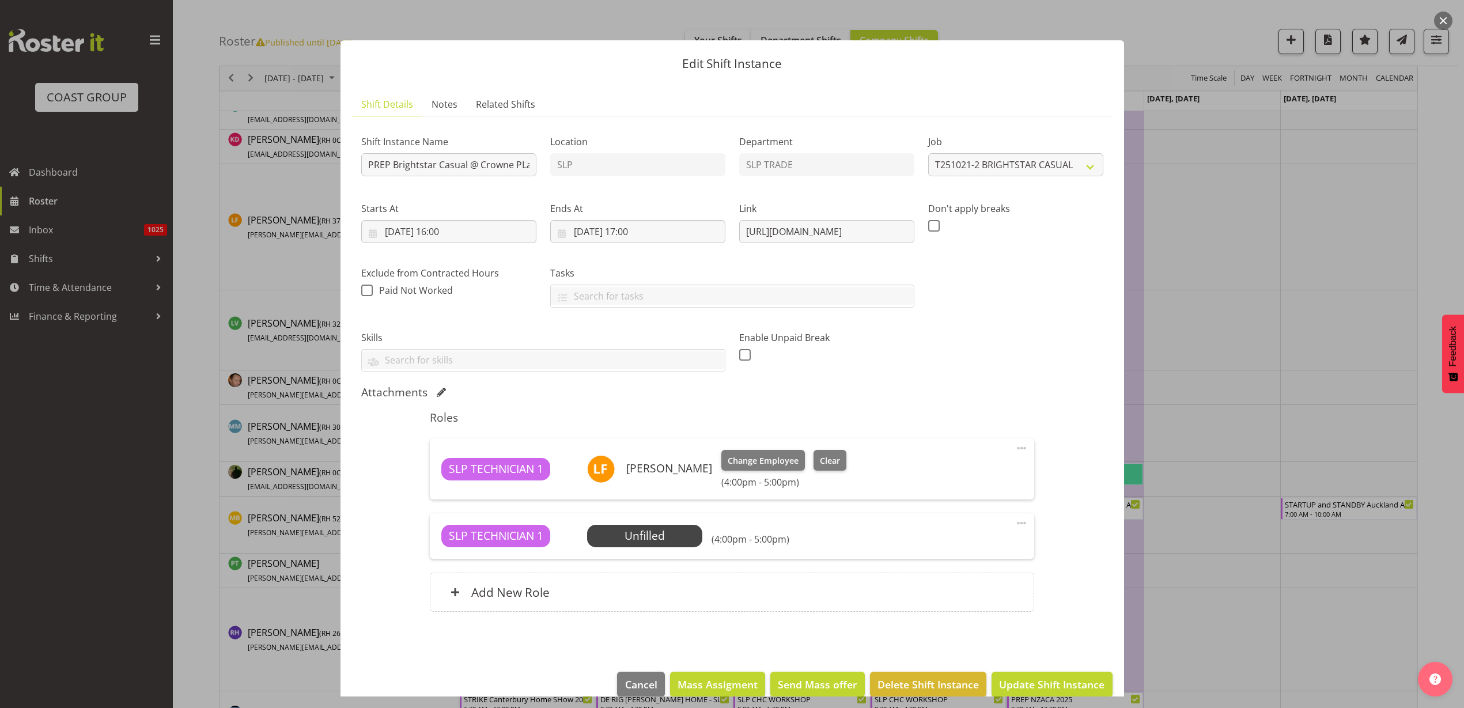
click at [0, 0] on span "Select Employee" at bounding box center [0, 0] width 0 height 0
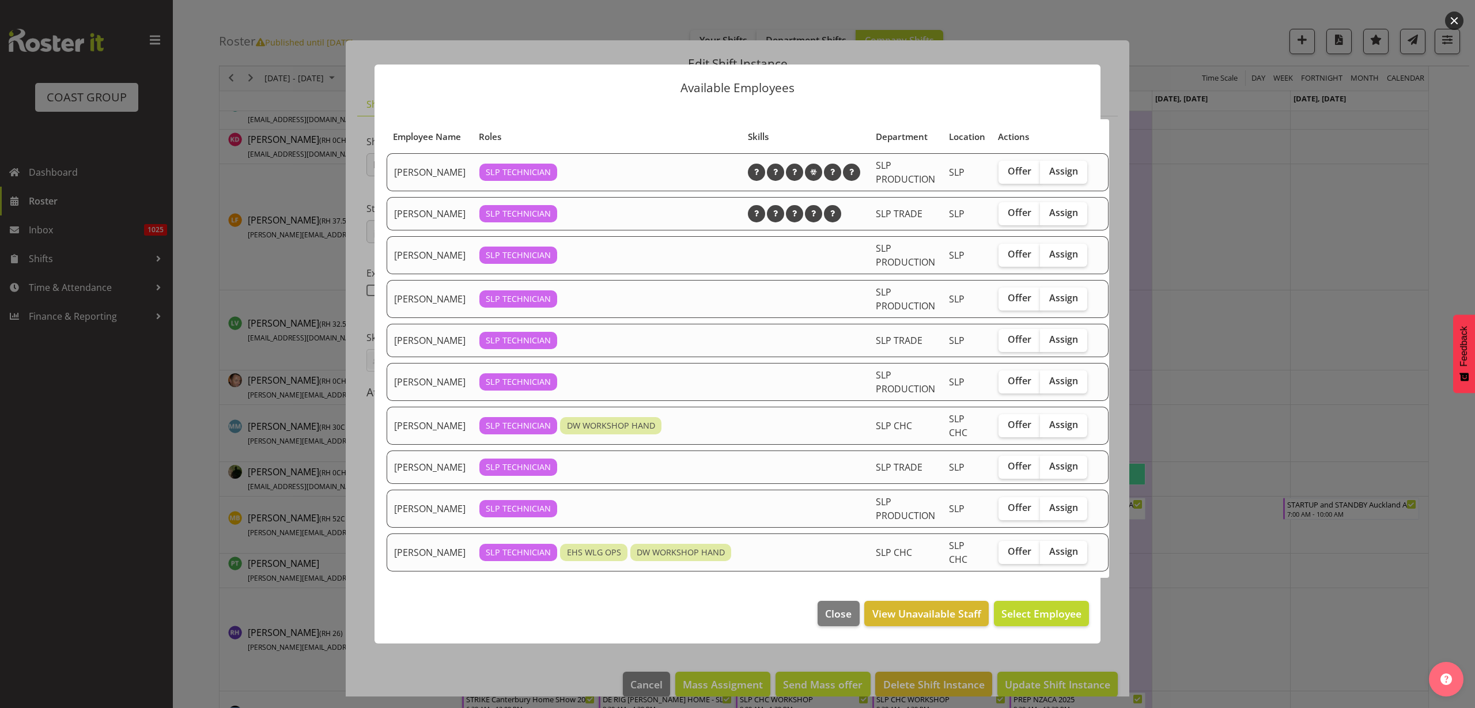
click at [1055, 381] on span "Assign" at bounding box center [1063, 381] width 29 height 12
click at [1048, 381] on input "Assign" at bounding box center [1043, 380] width 7 height 7
checkbox input "true"
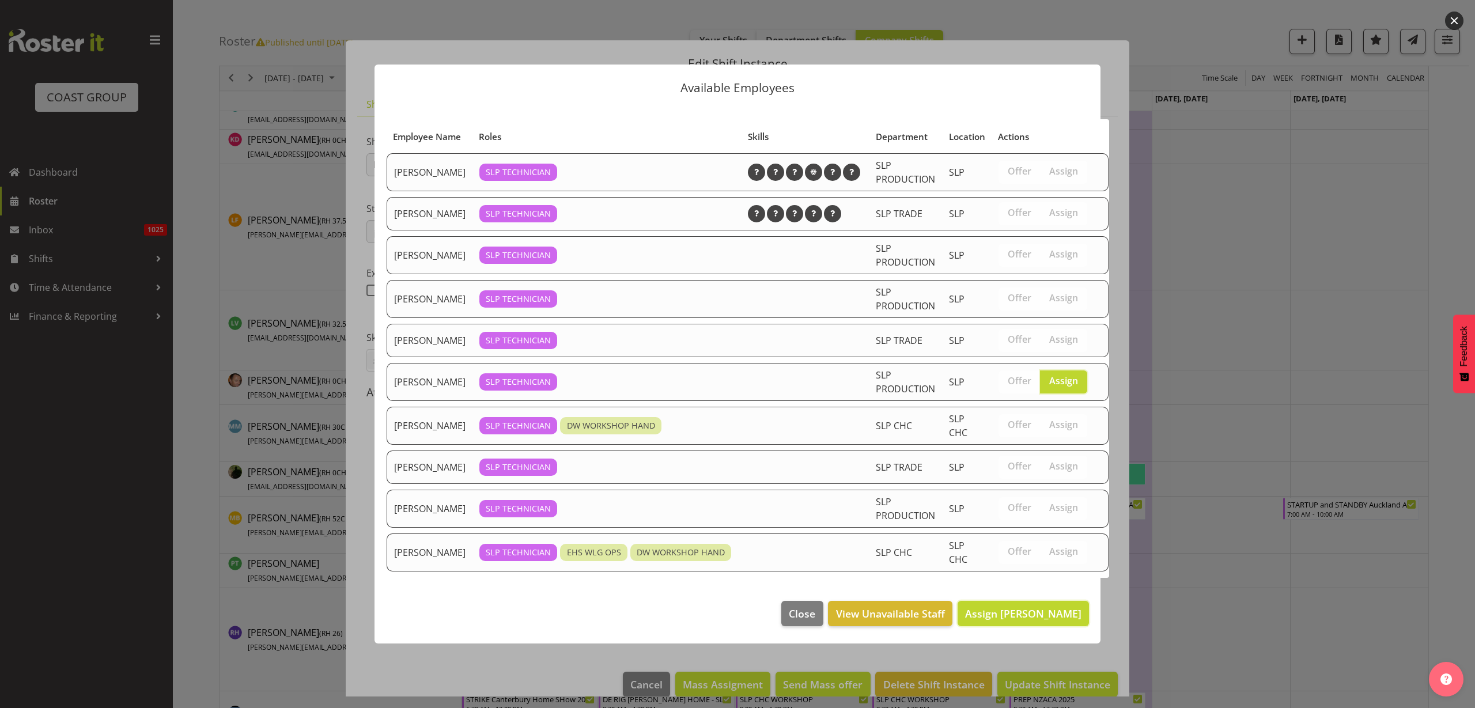
click at [1060, 621] on span "Assign [PERSON_NAME]" at bounding box center [1023, 614] width 116 height 14
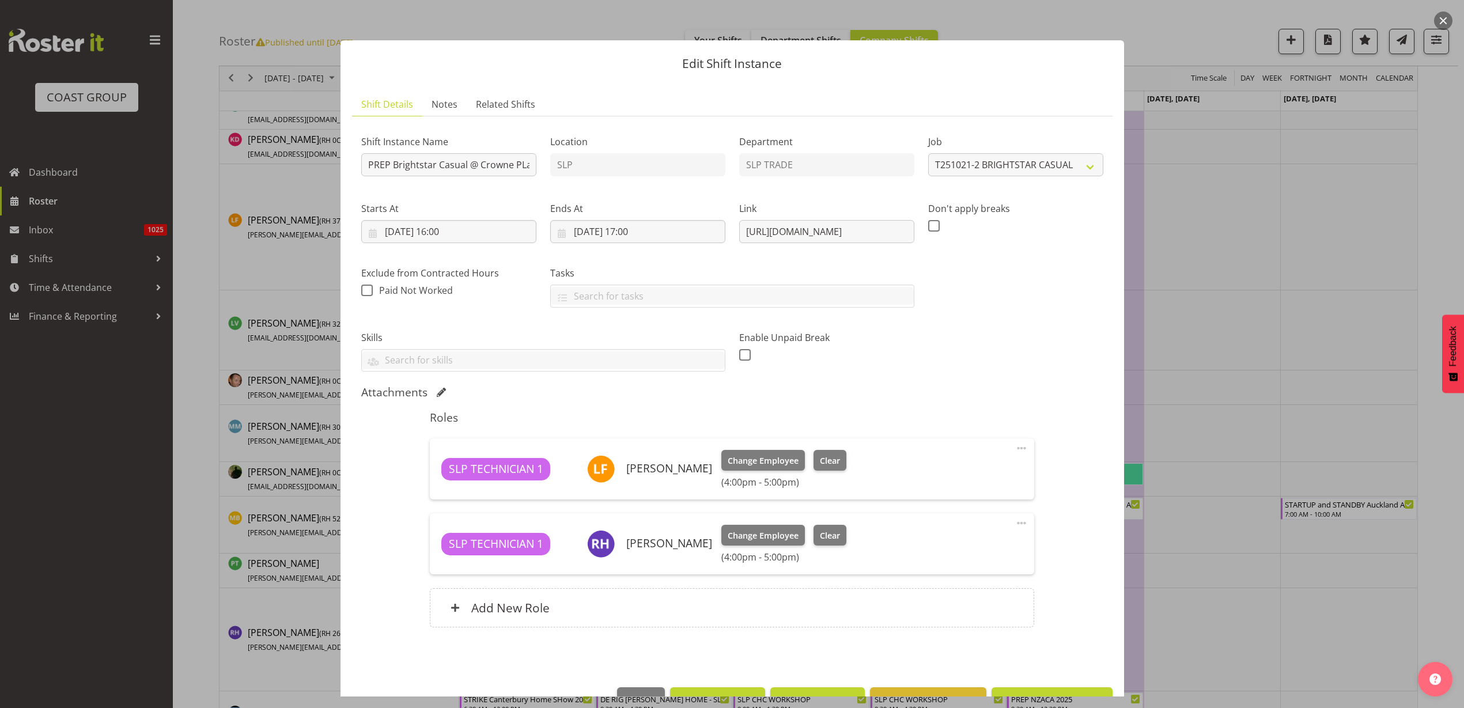
scroll to position [33, 0]
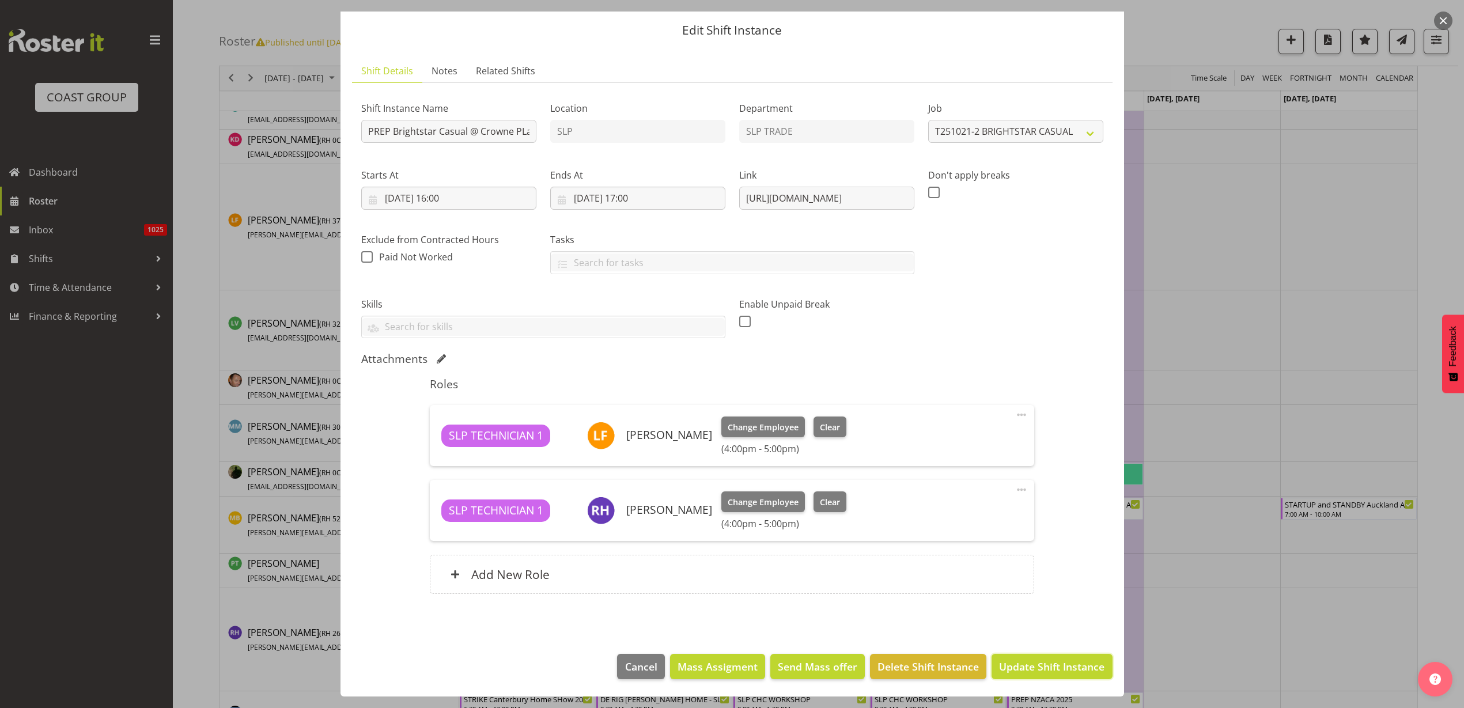
click at [1050, 663] on span "Update Shift Instance" at bounding box center [1051, 666] width 105 height 15
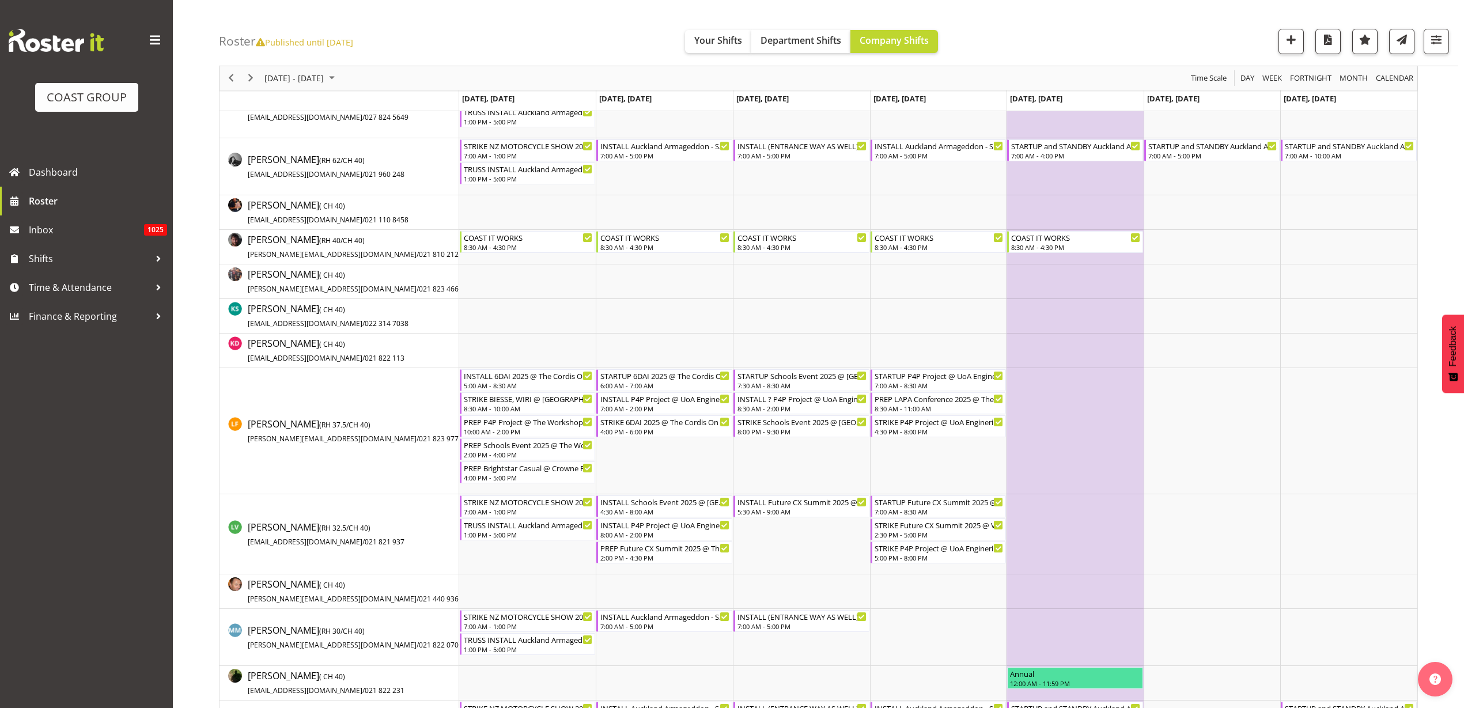
scroll to position [0, 0]
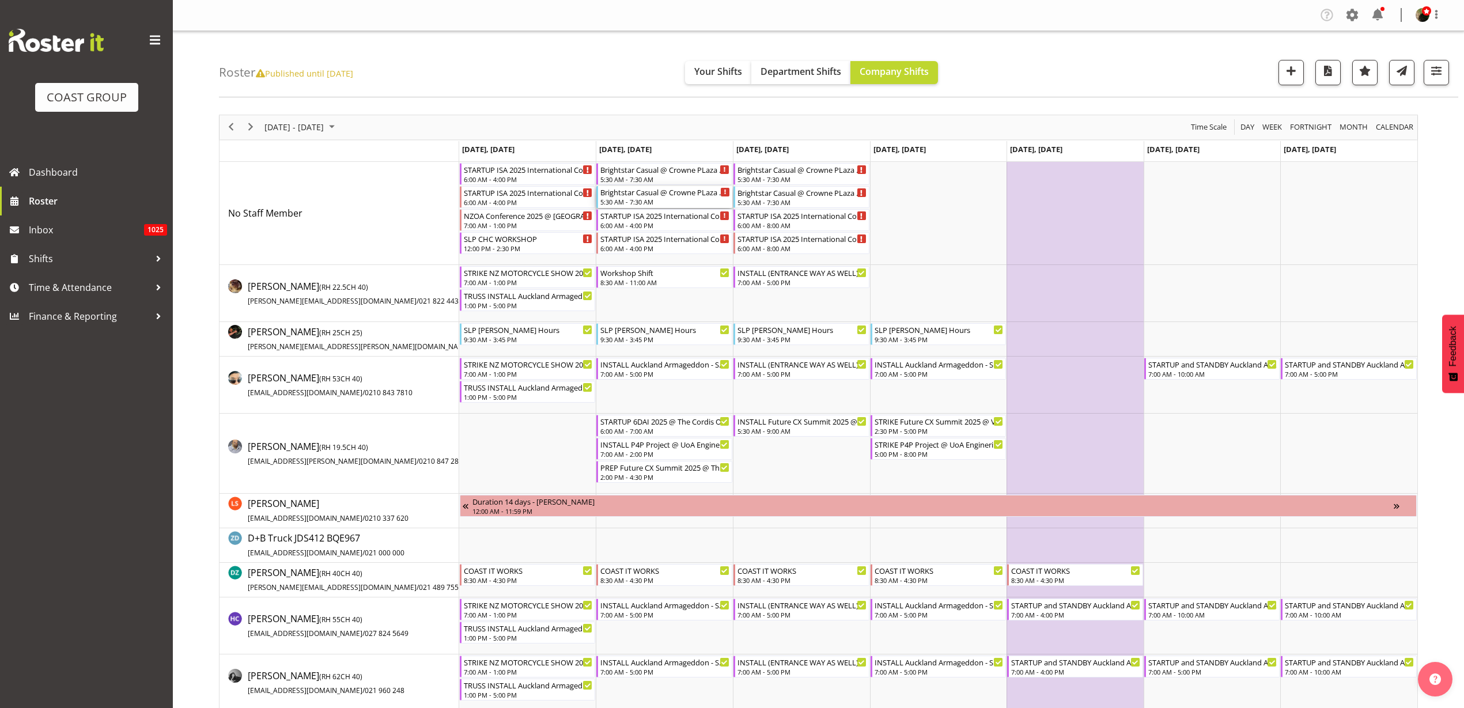
click at [615, 194] on div "Brightstar Casual @ Crowne PLaza On Site @ 0630" at bounding box center [665, 192] width 130 height 12
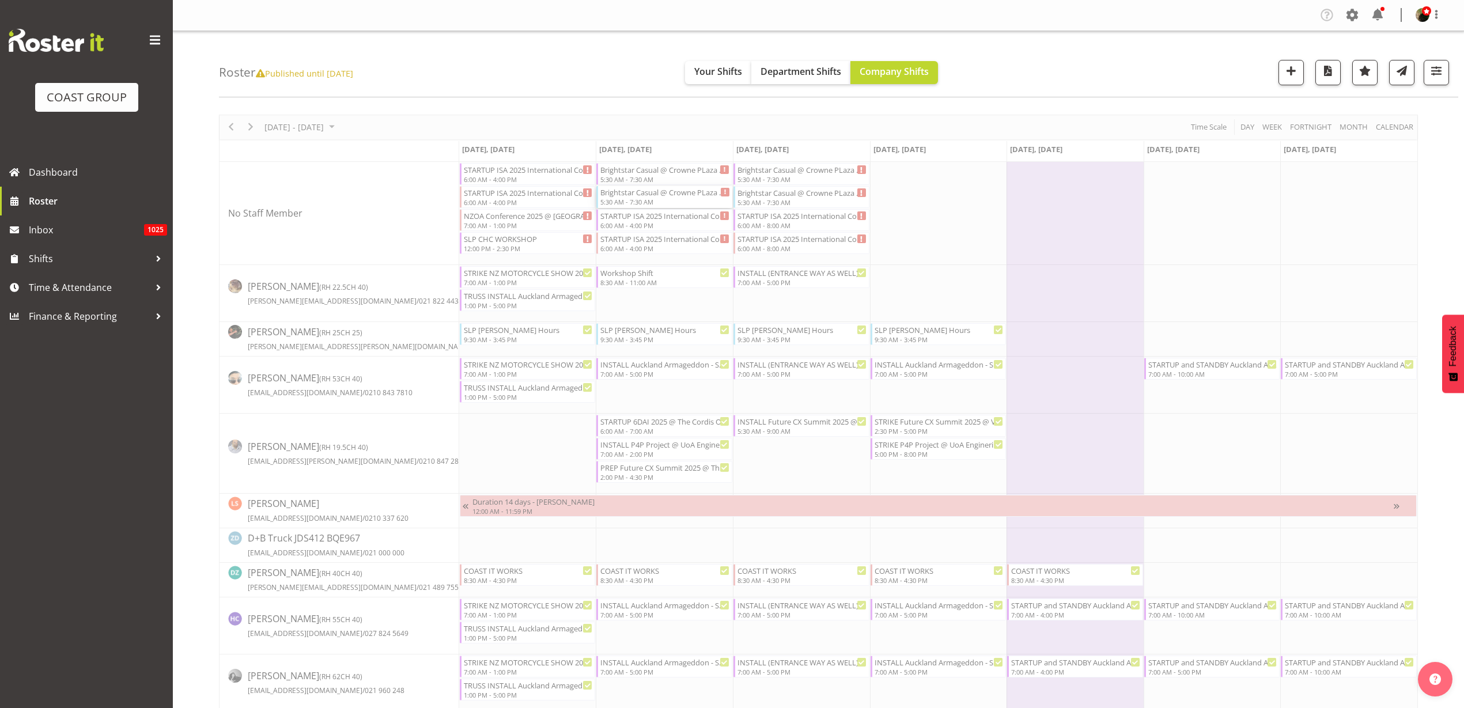
select select
select select "9"
select select "2025"
select select "5"
select select "30"
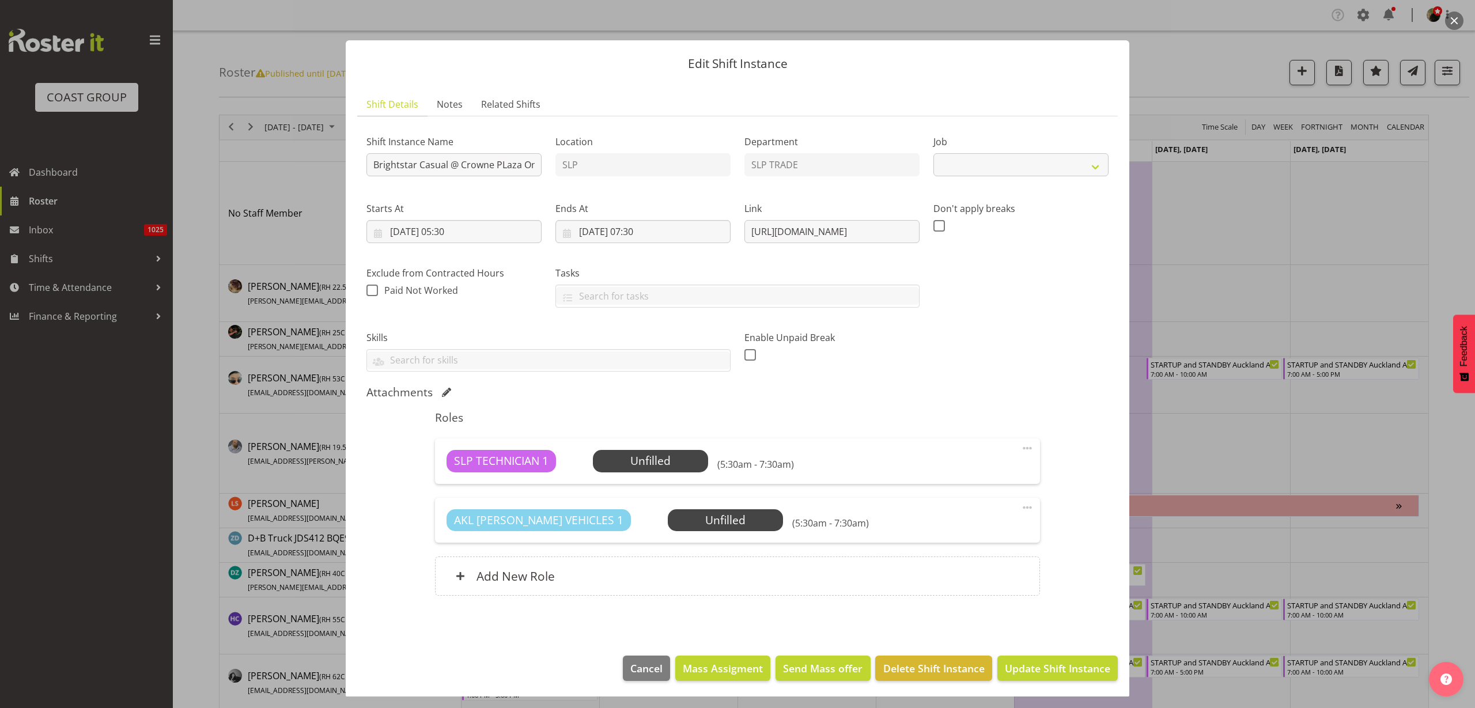
select select "10839"
click at [426, 228] on input "[DATE] 05:30" at bounding box center [454, 231] width 175 height 23
click at [451, 474] on select "00 01 02 03 04 05 06 07 08 09 10 11 12 13 14 15 16 17 18 19 20 21 22 23" at bounding box center [454, 476] width 26 height 23
select select "6"
click at [441, 465] on select "00 01 02 03 04 05 06 07 08 09 10 11 12 13 14 15 16 17 18 19 20 21 22 23" at bounding box center [454, 476] width 26 height 23
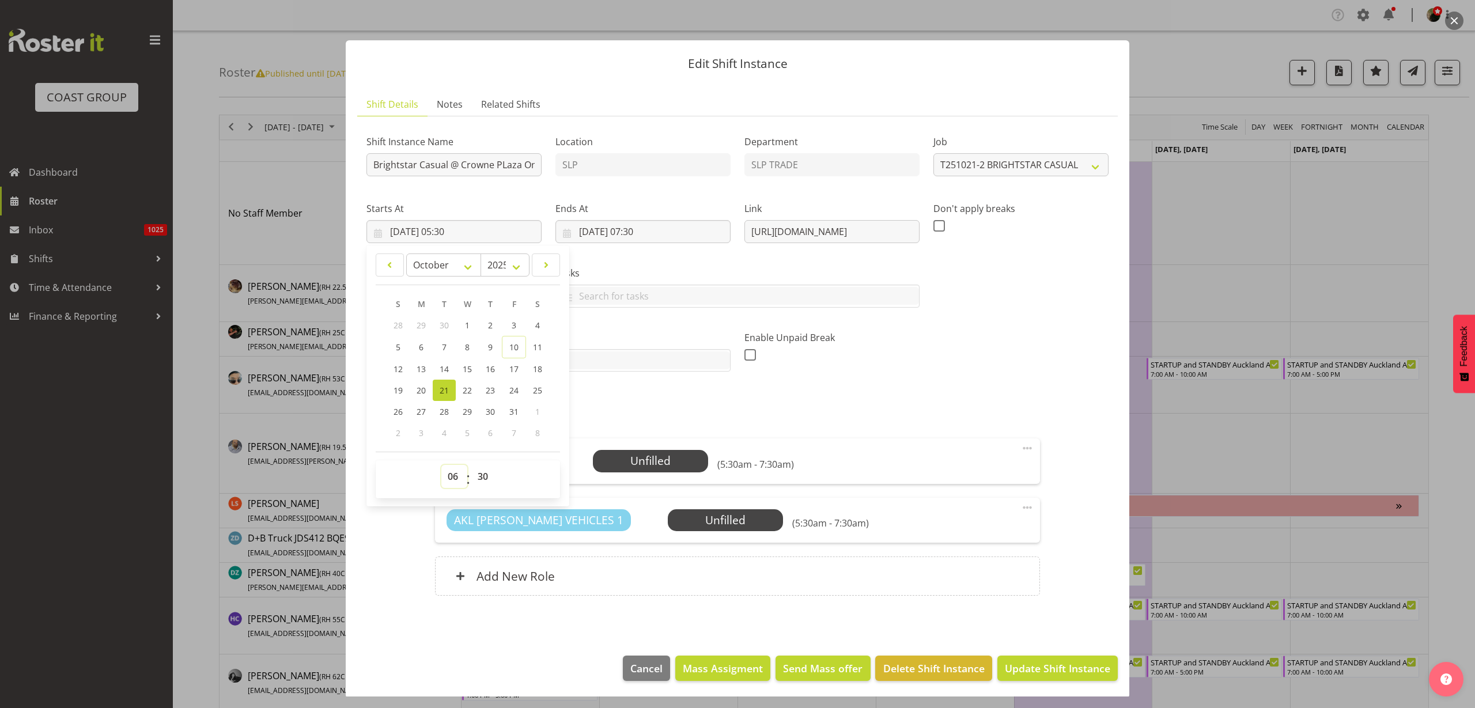
type input "[DATE] 06:30"
click at [535, 571] on h6 "Add New Role" at bounding box center [516, 576] width 78 height 15
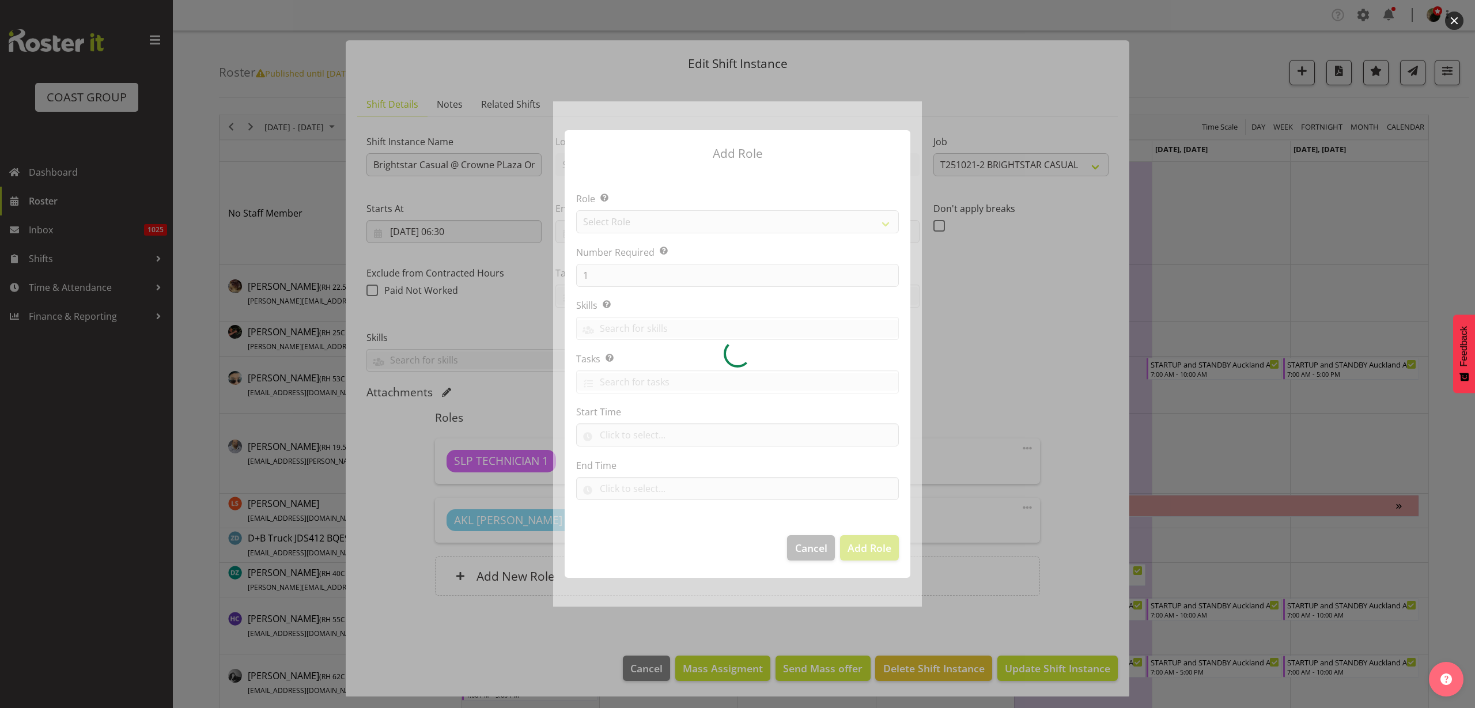
click at [659, 218] on div at bounding box center [737, 353] width 369 height 505
click at [660, 218] on div at bounding box center [737, 353] width 369 height 505
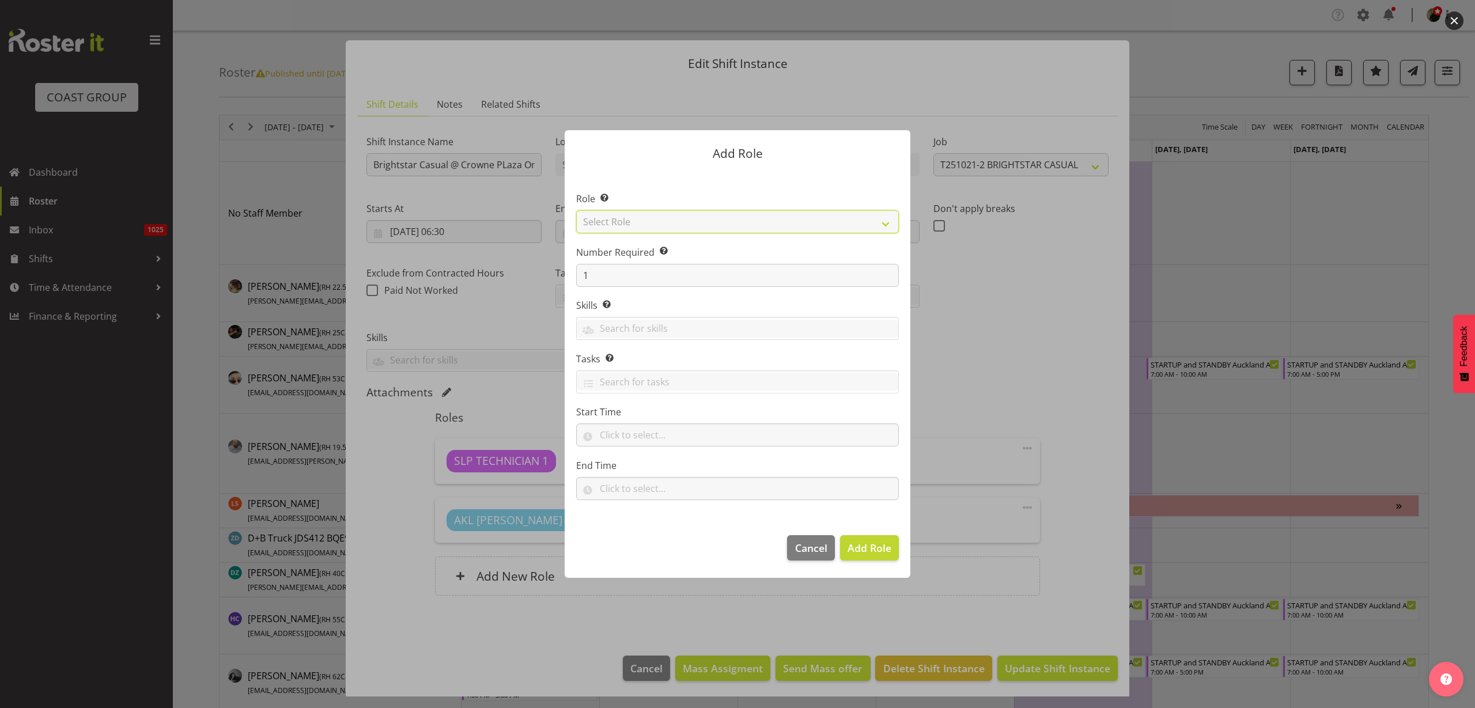
click at [660, 218] on select "Select Role ACCOUNT MANAGER ACCOUNT MANAGER DW ACCOUNTS [PERSON_NAME] VEHICLES …" at bounding box center [737, 221] width 323 height 23
click at [696, 218] on select "Select Role ACCOUNT MANAGER ACCOUNT MANAGER DW ACCOUNTS [PERSON_NAME] VEHICLES …" at bounding box center [737, 221] width 323 height 23
select select "123"
click at [576, 210] on select "Select Role ACCOUNT MANAGER ACCOUNT MANAGER DW ACCOUNTS [PERSON_NAME] VEHICLES …" at bounding box center [737, 221] width 323 height 23
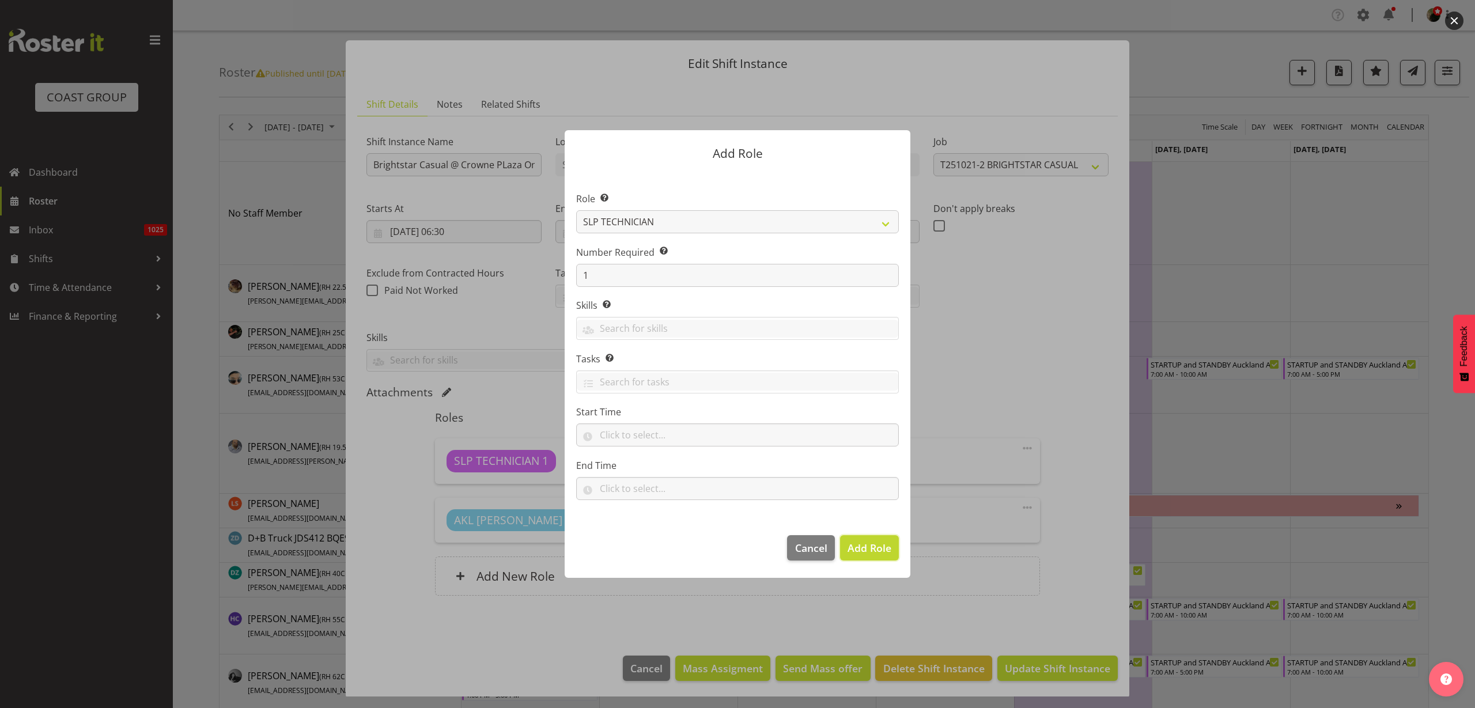
click at [879, 549] on span "Add Role" at bounding box center [870, 548] width 44 height 14
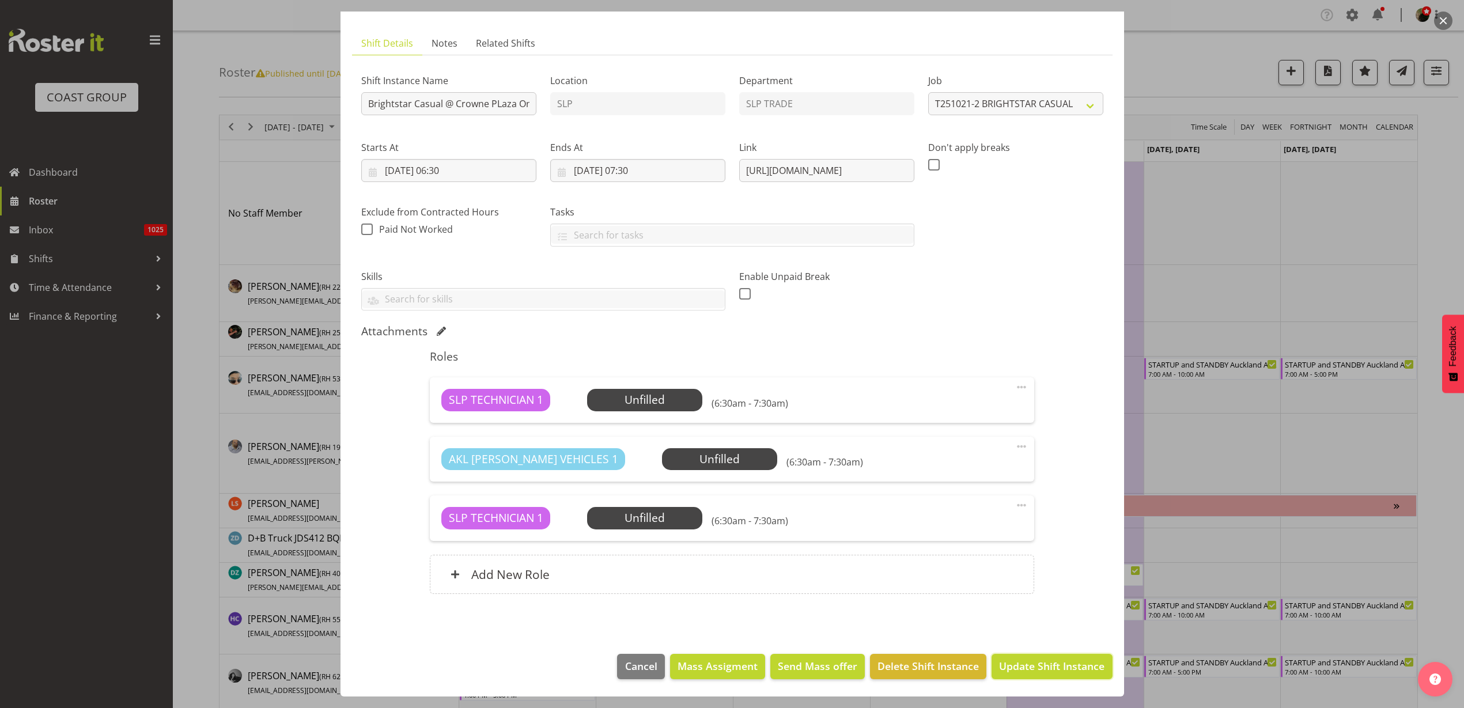
click at [1051, 668] on span "Update Shift Instance" at bounding box center [1051, 666] width 105 height 15
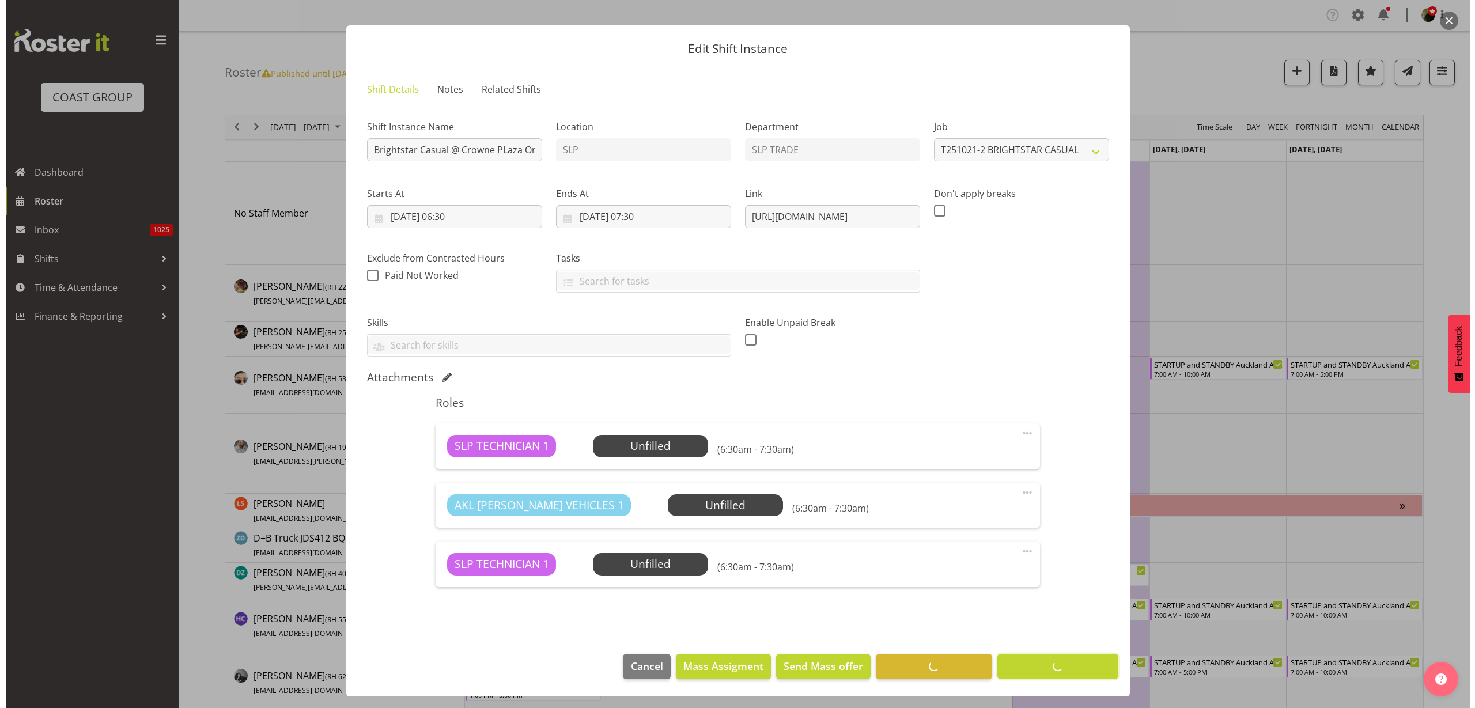
scroll to position [15, 0]
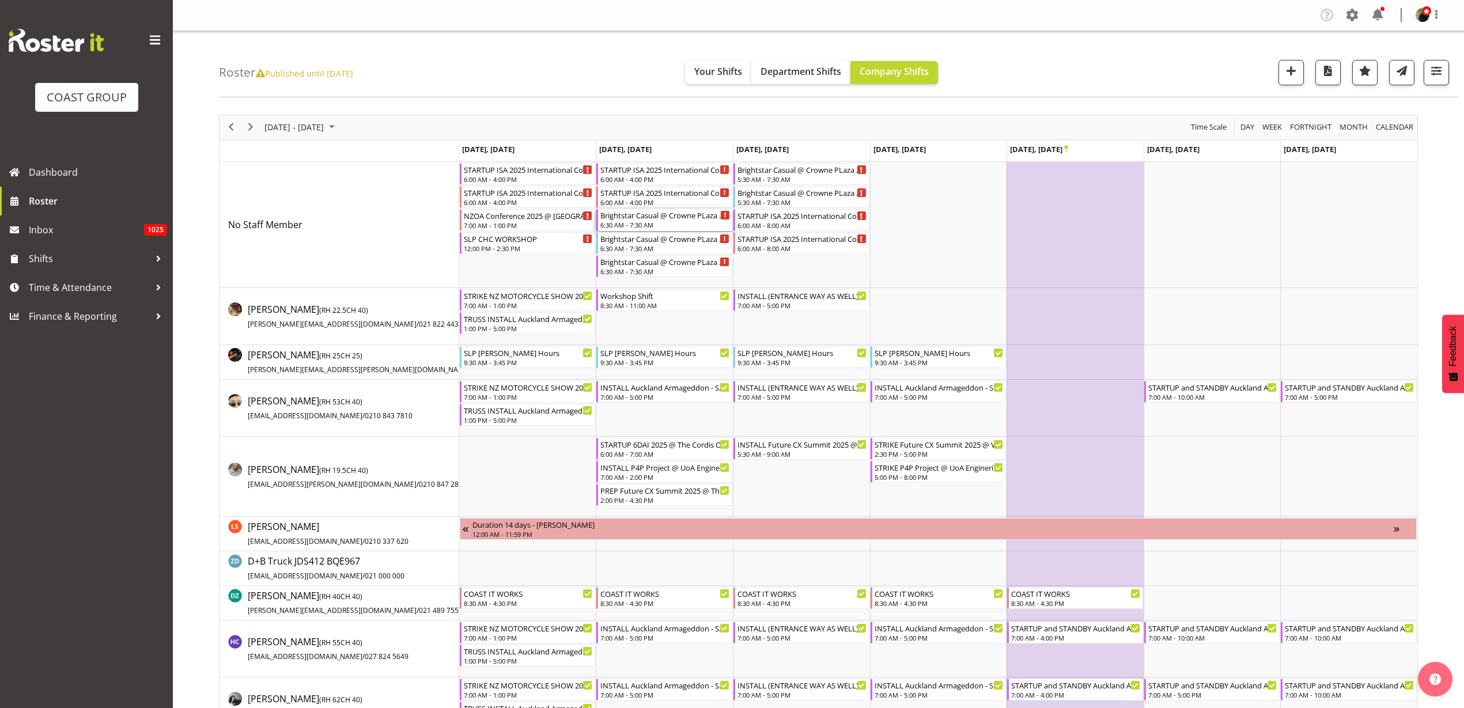
click at [651, 219] on div "Brightstar Casual @ Crowne PLaza On Site @ 0630" at bounding box center [665, 215] width 130 height 12
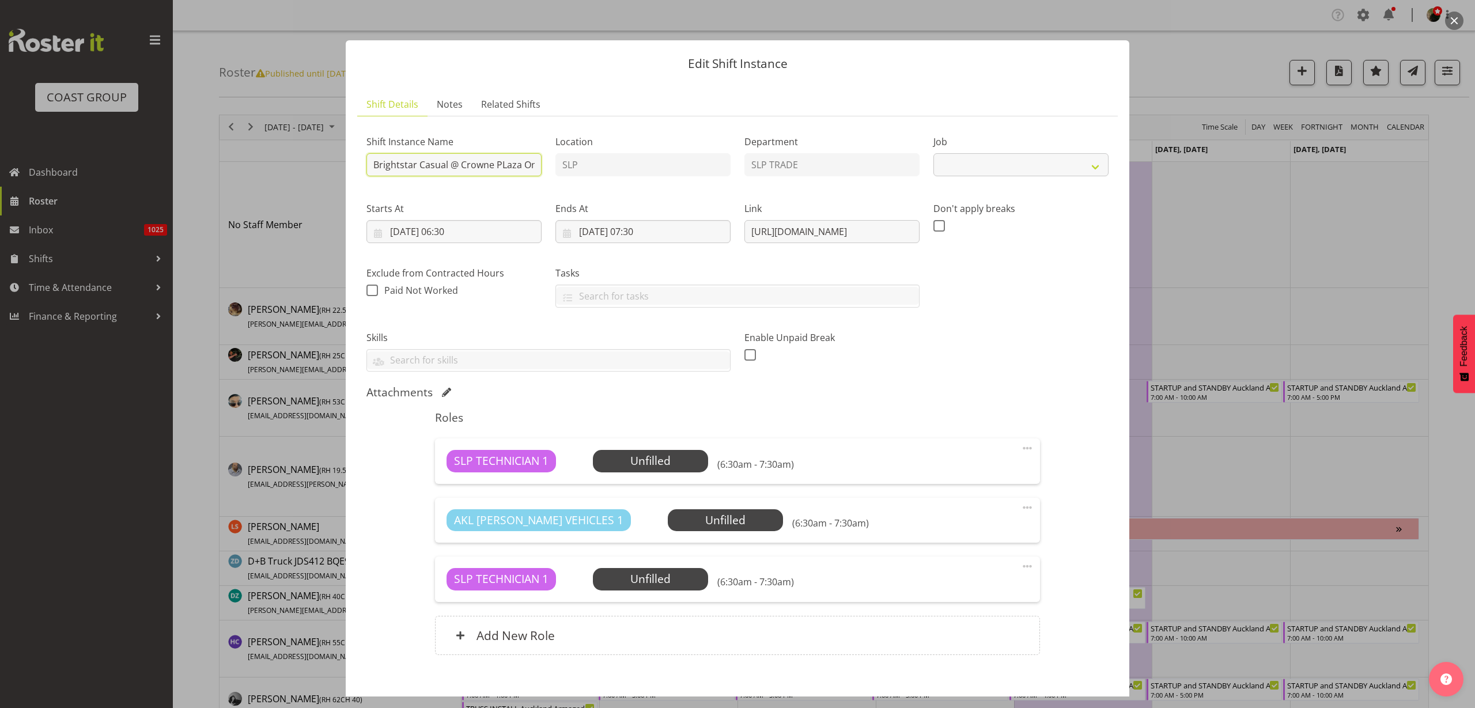
click at [372, 163] on input "Brightstar Casual @ Crowne PLaza On Site @ 0630" at bounding box center [454, 164] width 175 height 23
select select "10839"
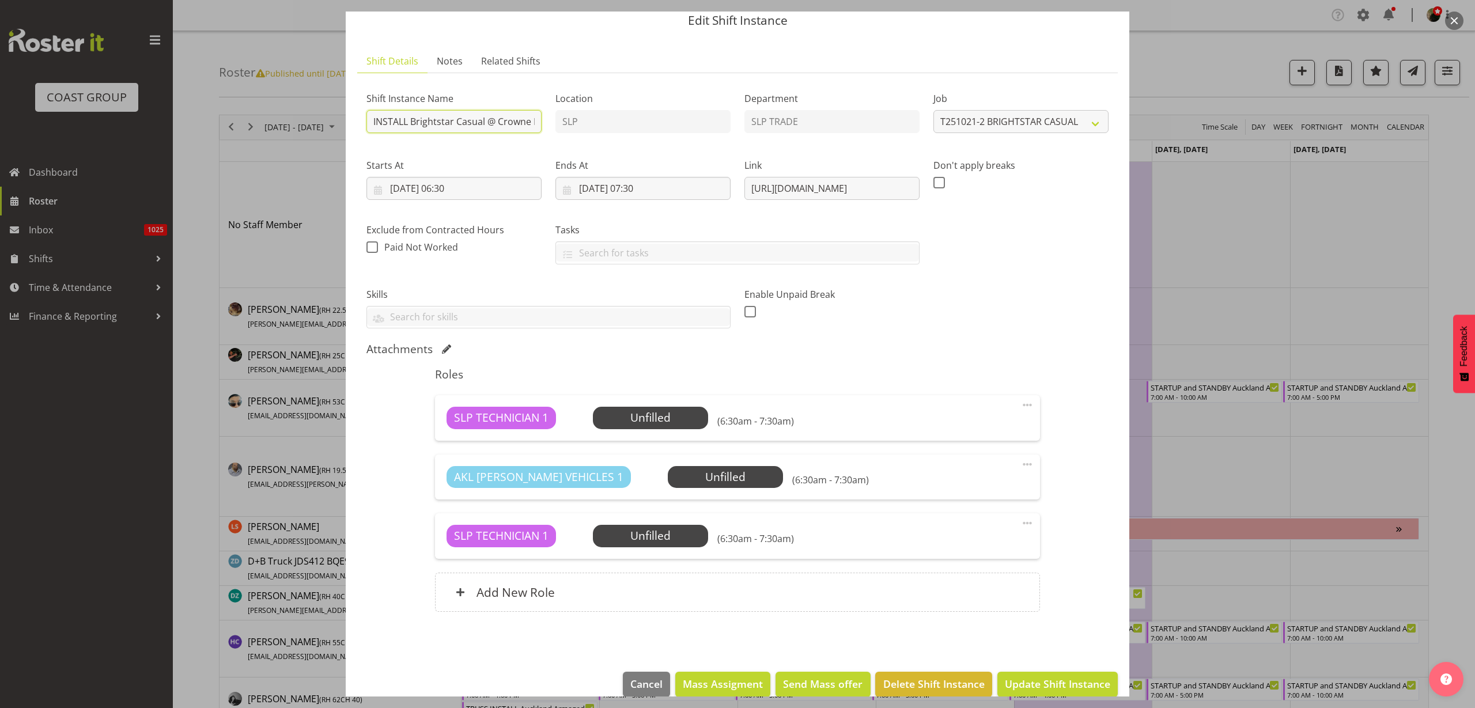
scroll to position [61, 0]
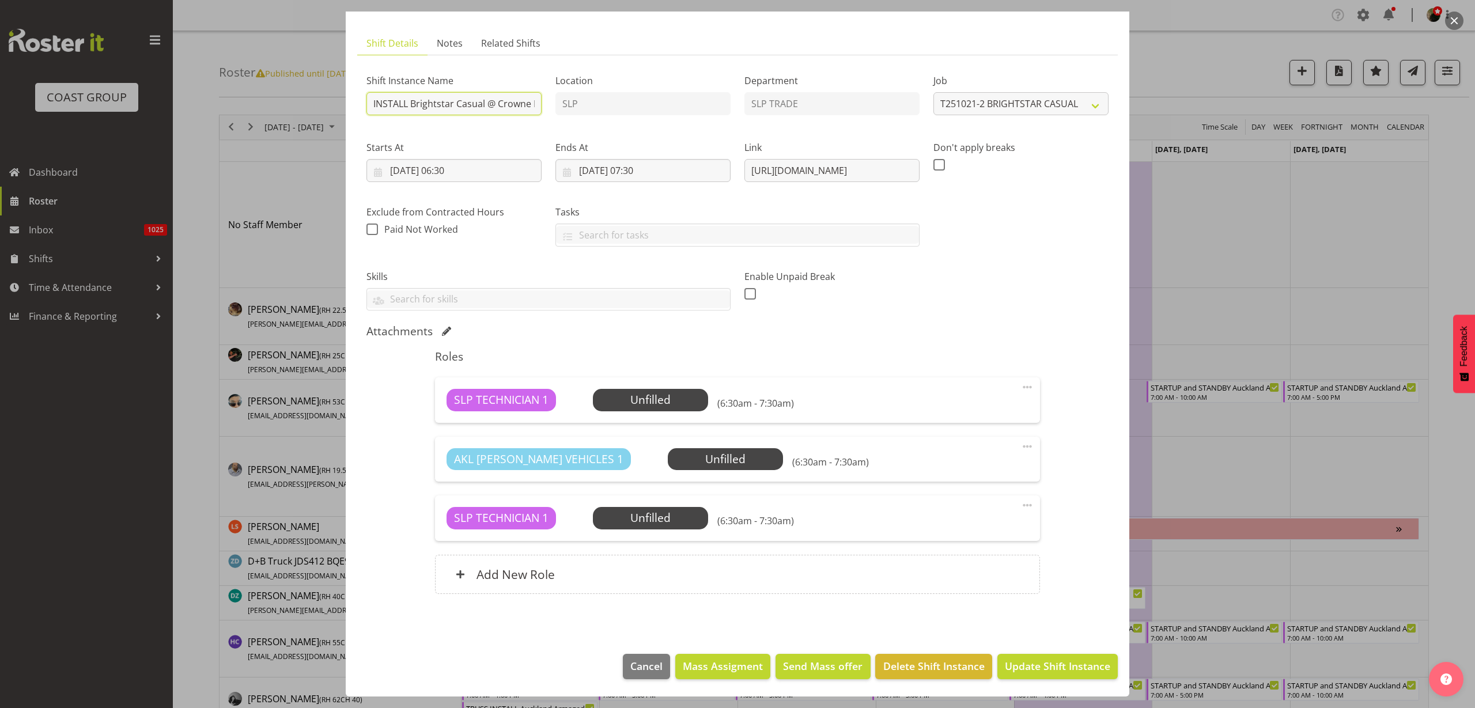
type input "INSTALL Brightstar Casual @ Crowne PLaza On Site @ 0630"
click at [1026, 671] on span "Update Shift Instance" at bounding box center [1057, 666] width 105 height 15
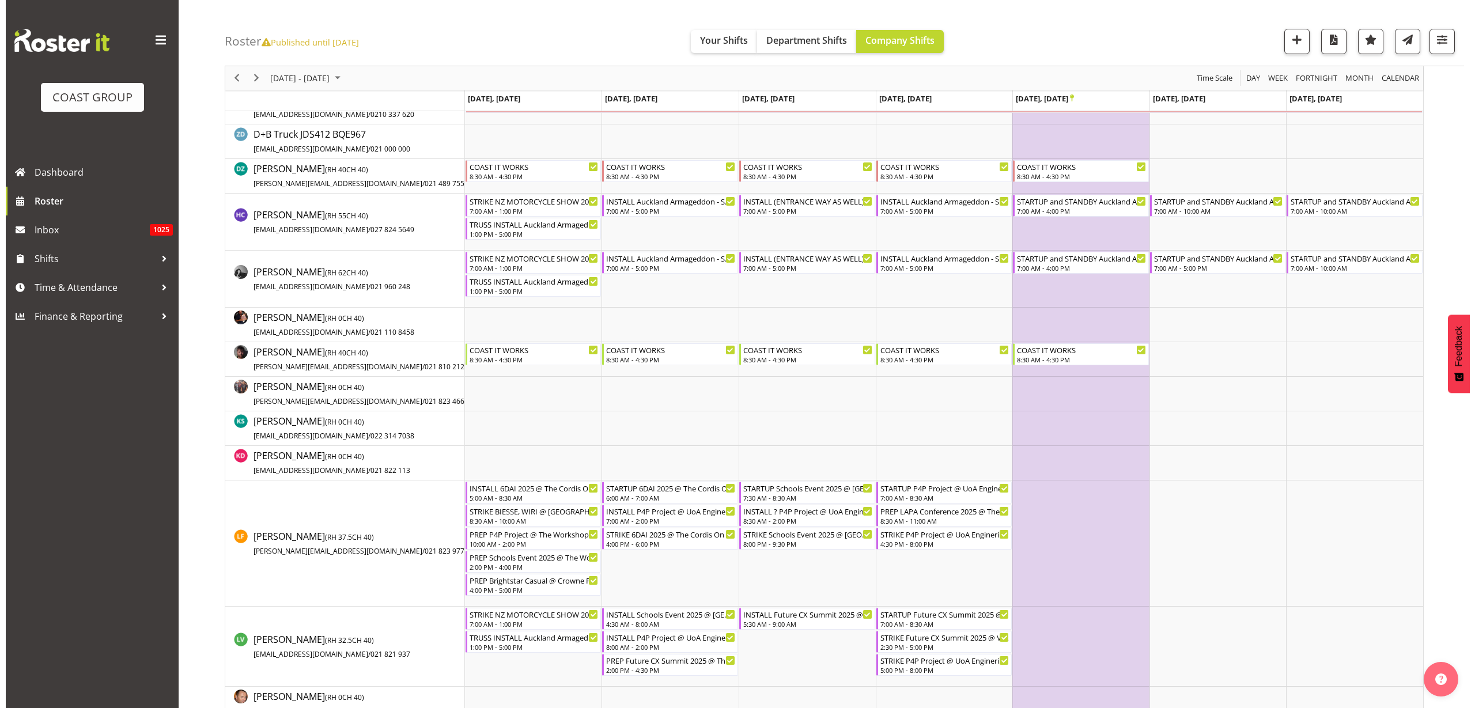
scroll to position [504, 0]
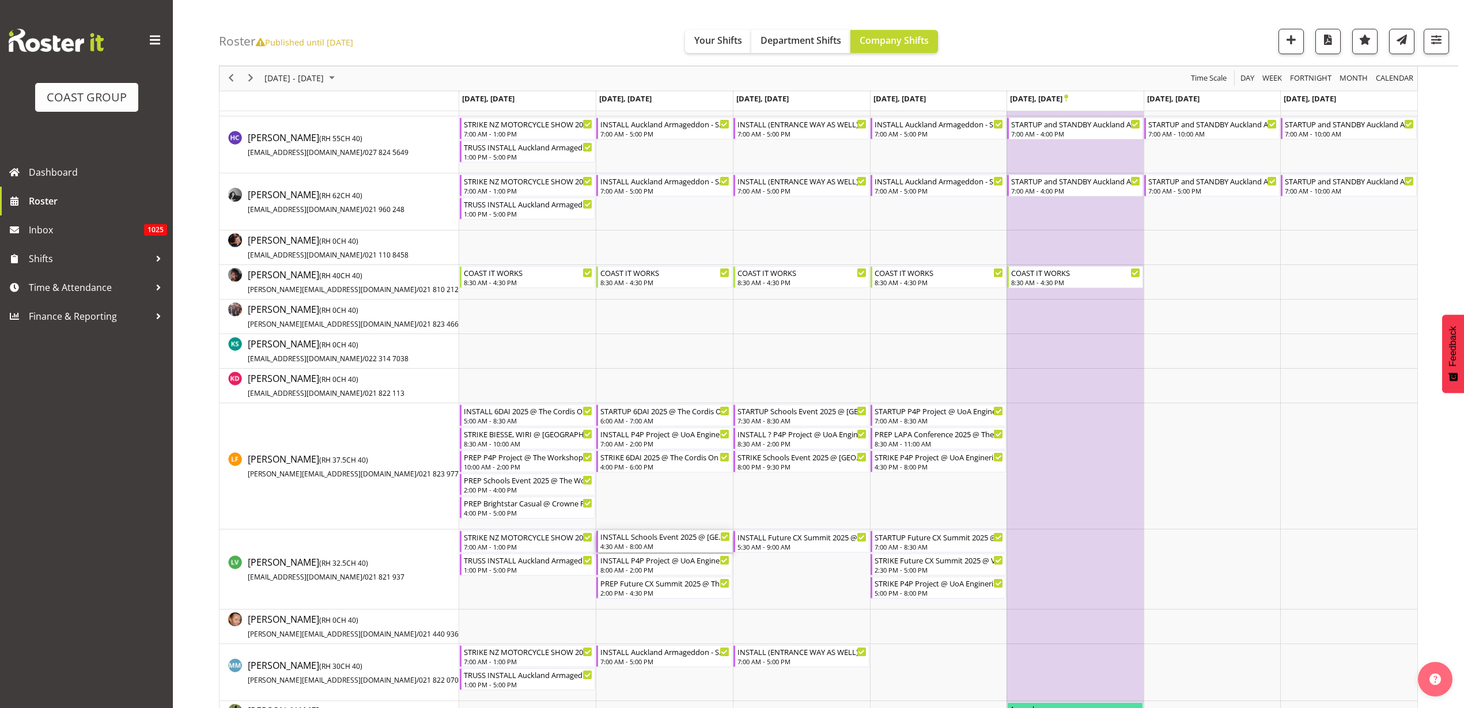
click at [654, 542] on div "INSTALL Schools Event 2025 @ [GEOGRAPHIC_DATA] On Site @ 0500 4:30 AM - 8:00 AM" at bounding box center [665, 542] width 130 height 22
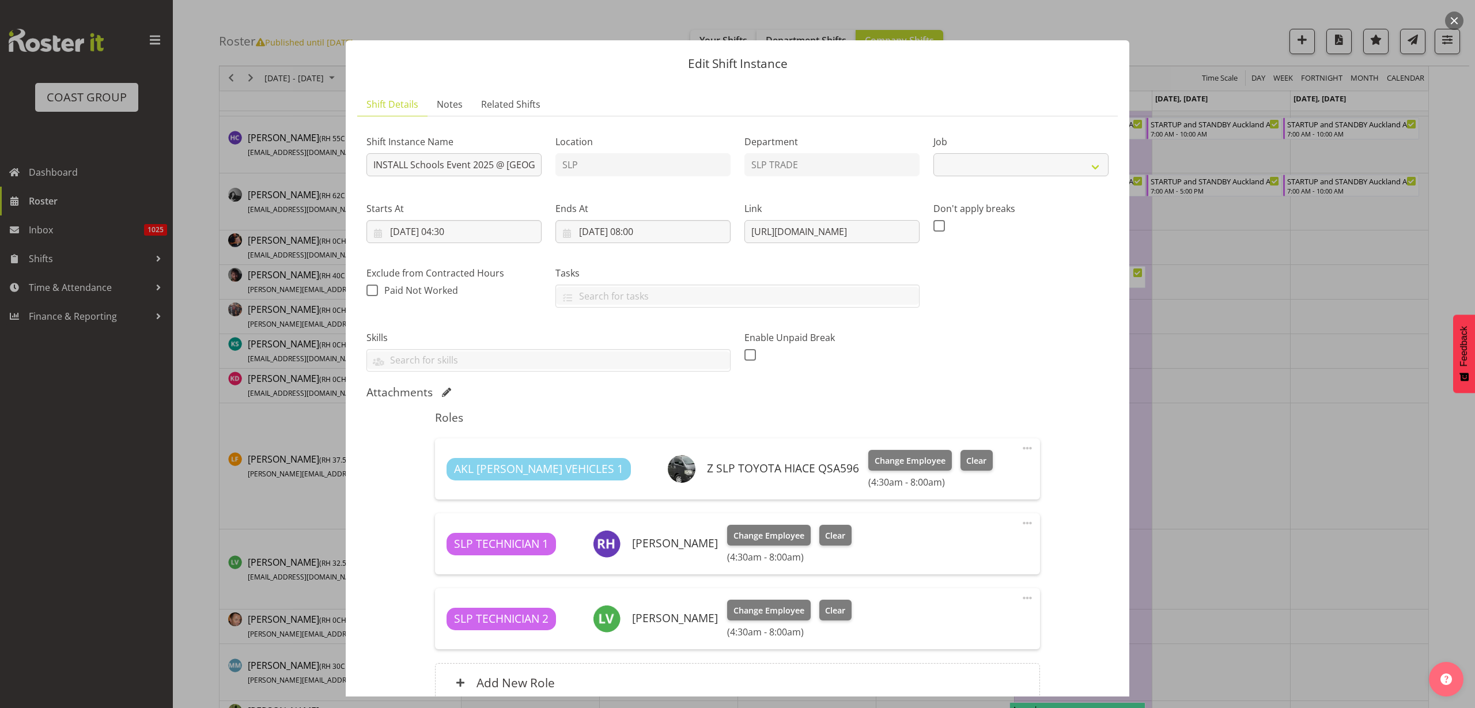
select select "10759"
click at [634, 231] on input "[DATE] 08:00" at bounding box center [643, 231] width 175 height 23
click at [637, 476] on select "00 01 02 03 04 05 06 07 08 09 10 11 12 13 14 15 16 17 18 19 20 21 22 23" at bounding box center [643, 476] width 26 height 23
select select "6"
click at [630, 465] on select "00 01 02 03 04 05 06 07 08 09 10 11 12 13 14 15 16 17 18 19 20 21 22 23" at bounding box center [643, 476] width 26 height 23
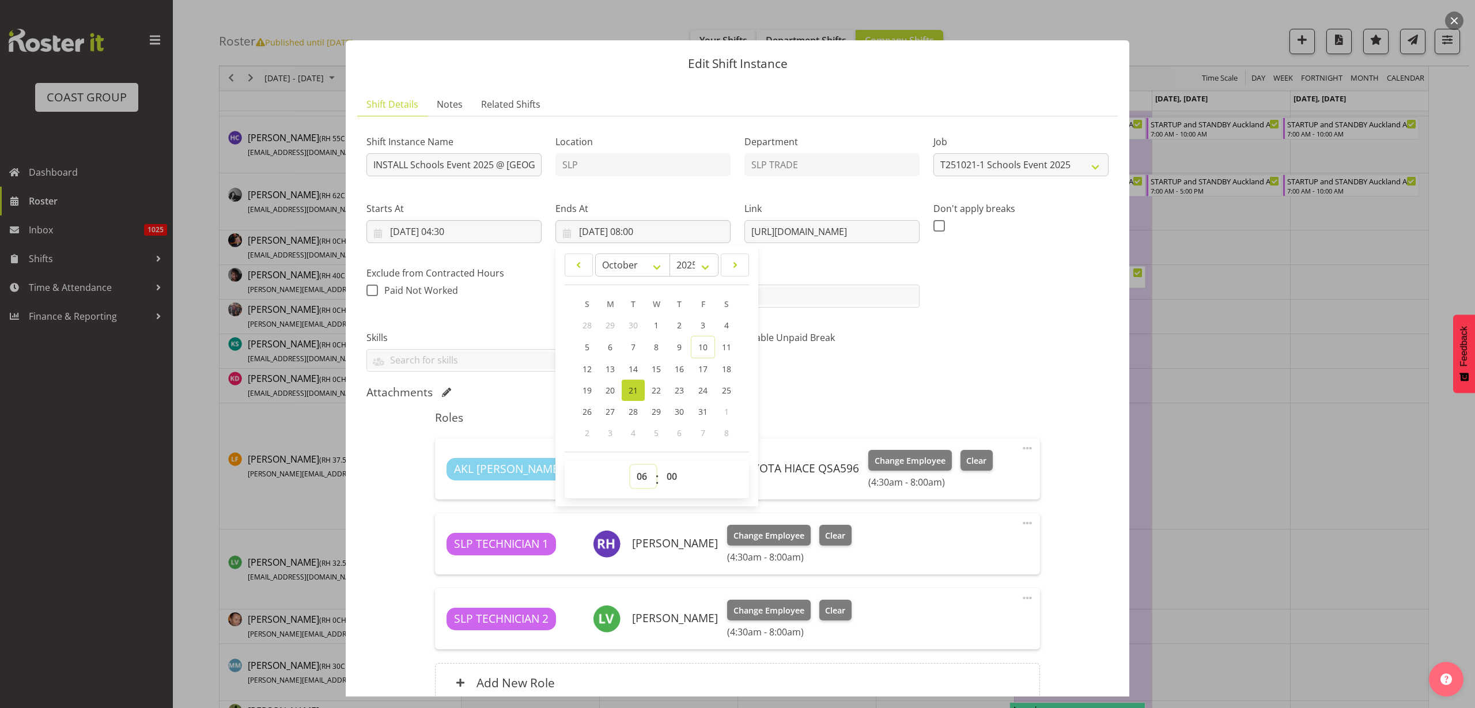
type input "[DATE] 06:00"
select select "30"
type input "[DATE] 06:30"
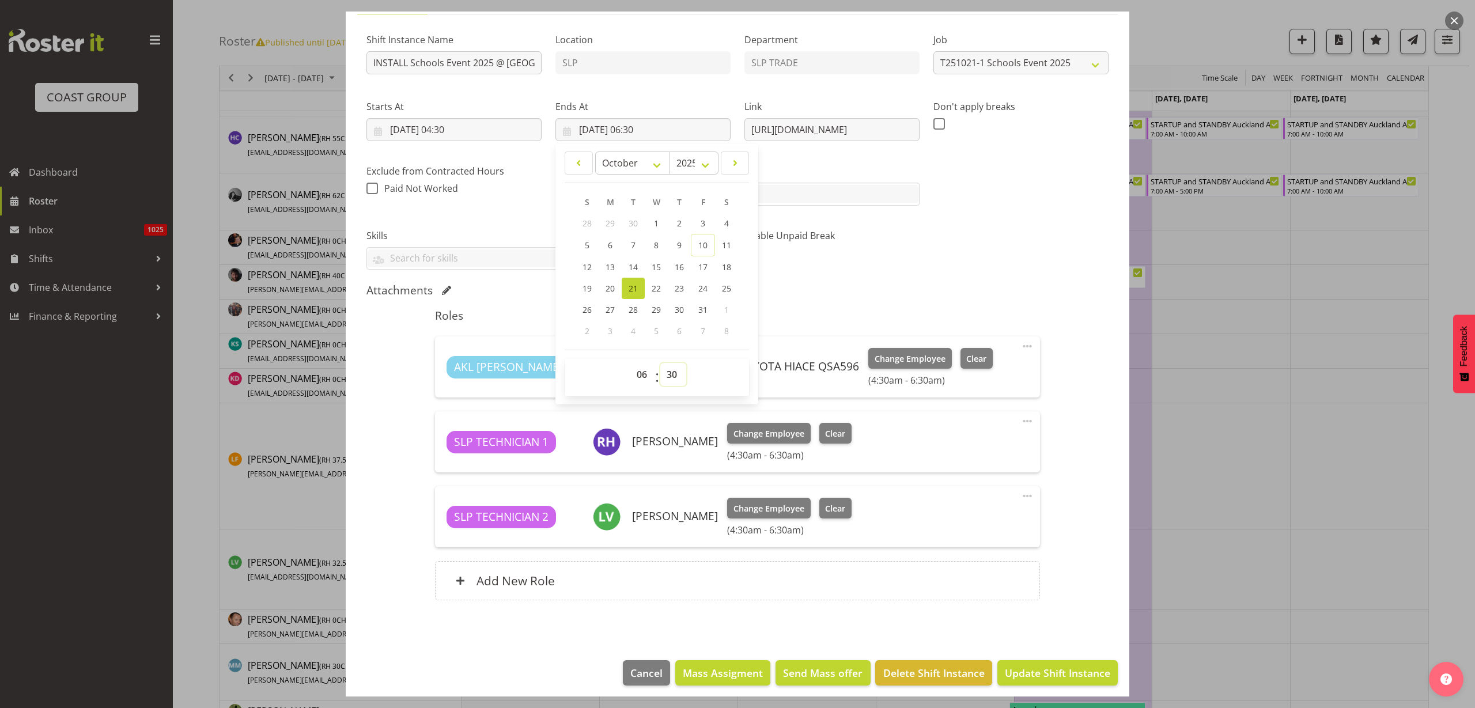
scroll to position [108, 0]
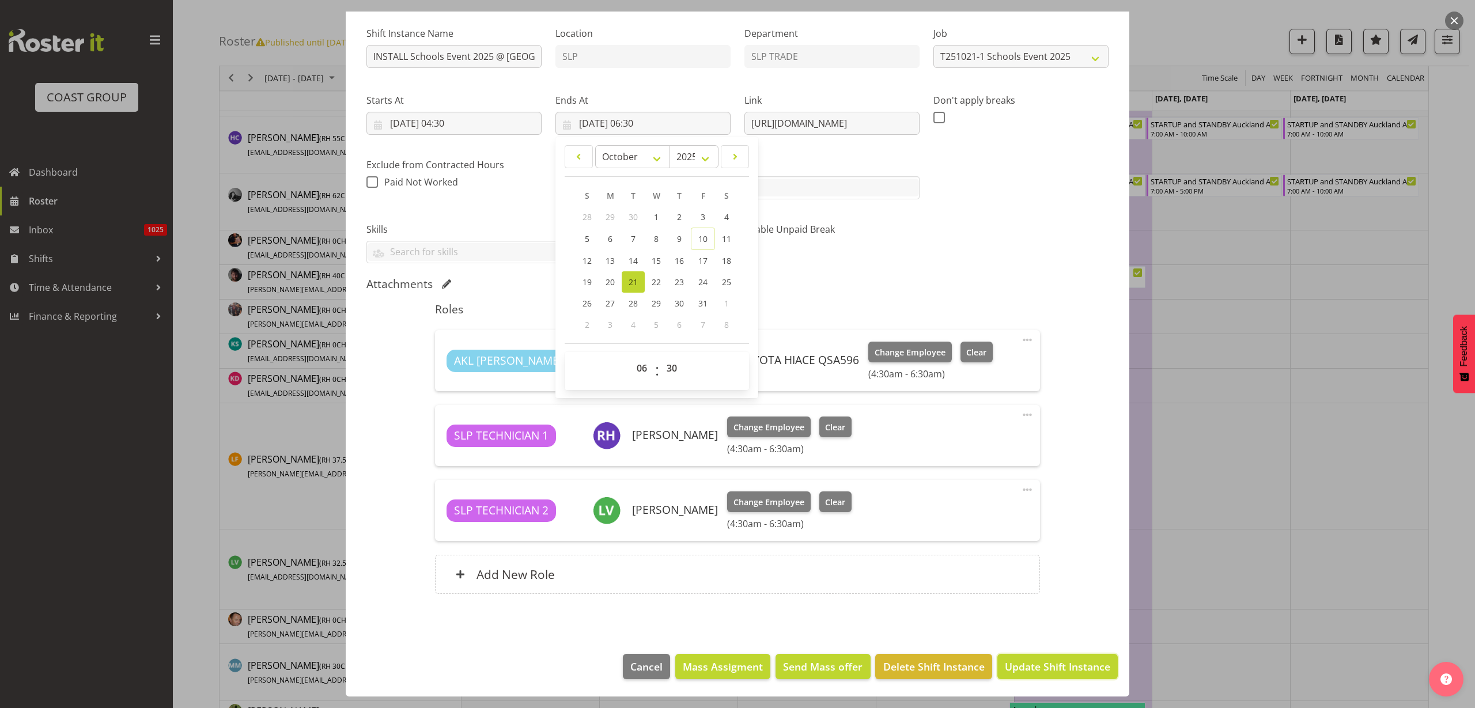
click at [1051, 662] on span "Update Shift Instance" at bounding box center [1057, 666] width 105 height 15
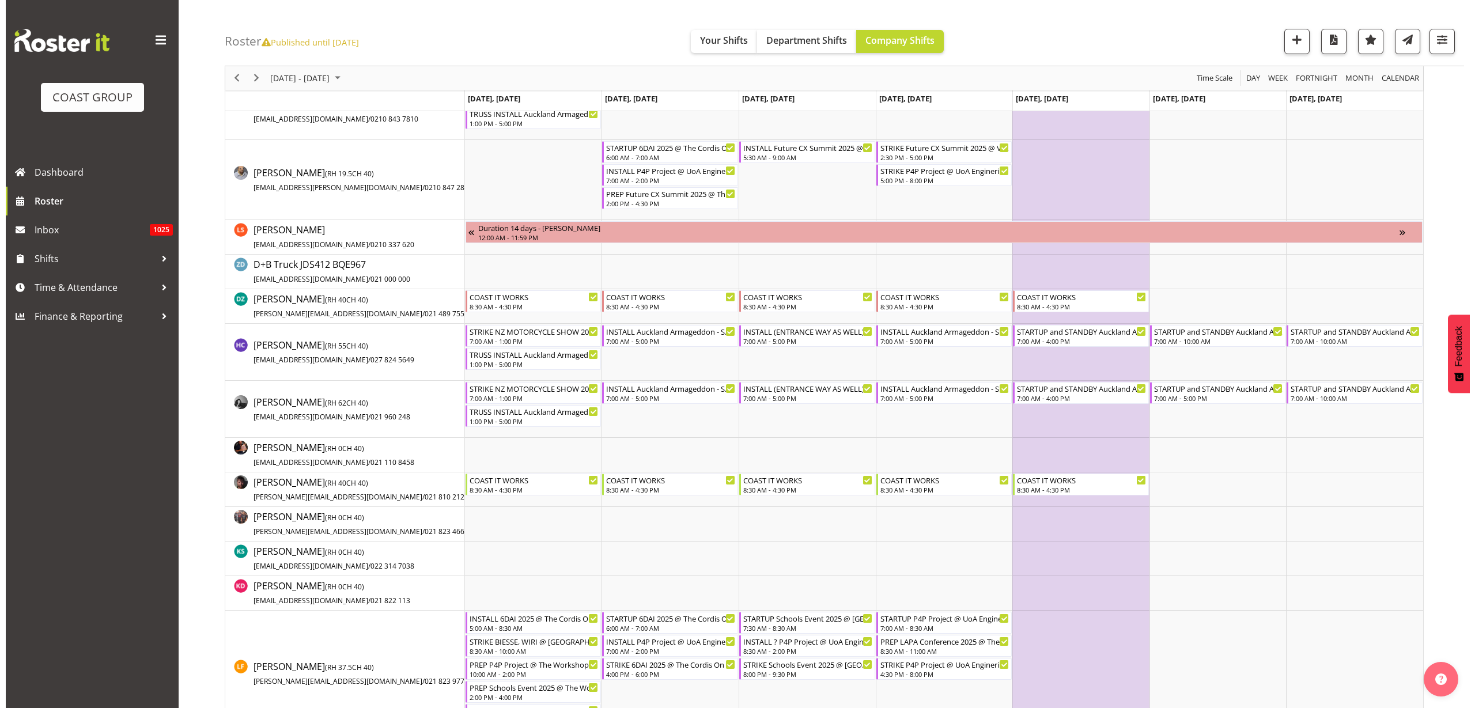
scroll to position [72, 0]
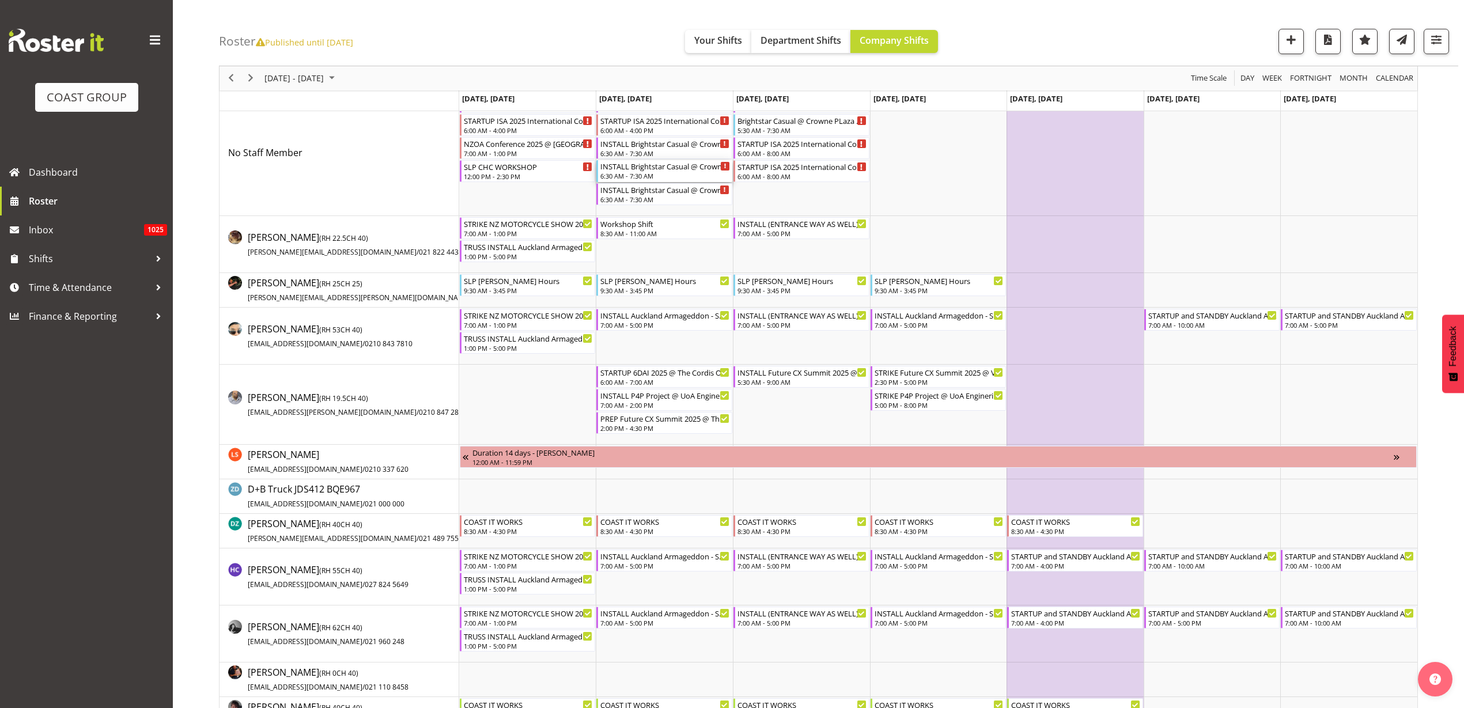
click at [647, 175] on div "6:30 AM - 7:30 AM" at bounding box center [665, 175] width 130 height 9
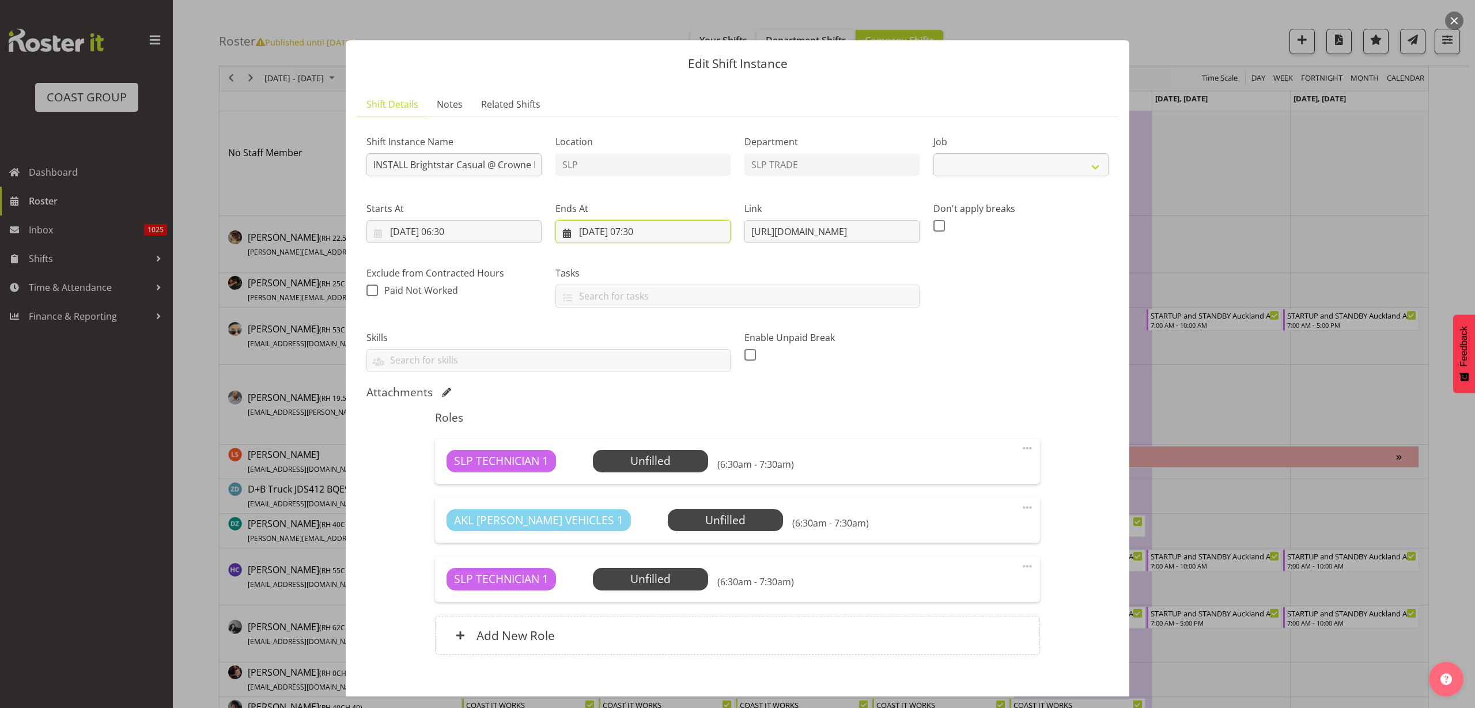
click at [623, 226] on input "[DATE] 07:30" at bounding box center [643, 231] width 175 height 23
select select "10839"
drag, startPoint x: 641, startPoint y: 474, endPoint x: 643, endPoint y: 467, distance: 6.6
click at [641, 474] on select "00 01 02 03 04 05 06 07 08 09 10 11 12 13 14 15 16 17 18 19 20 21 22 23" at bounding box center [643, 476] width 26 height 23
select select "8"
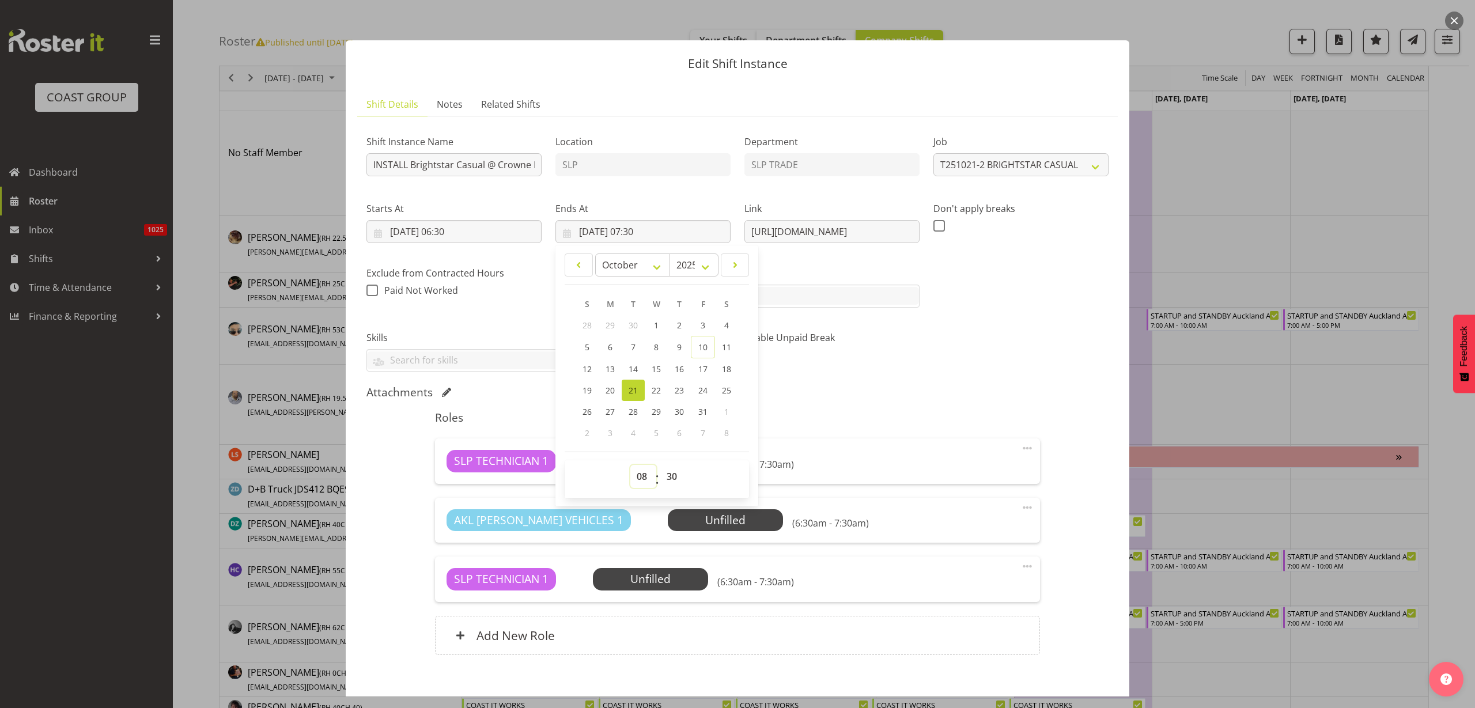
click at [630, 465] on select "00 01 02 03 04 05 06 07 08 09 10 11 12 13 14 15 16 17 18 19 20 21 22 23" at bounding box center [643, 476] width 26 height 23
type input "[DATE] 08:30"
select select "0"
type input "[DATE] 08:00"
click at [920, 364] on div "Shift Instance Name INSTALL Brightstar Casual @ Crowne PLaza On Site @ 0630 Loc…" at bounding box center [738, 249] width 756 height 260
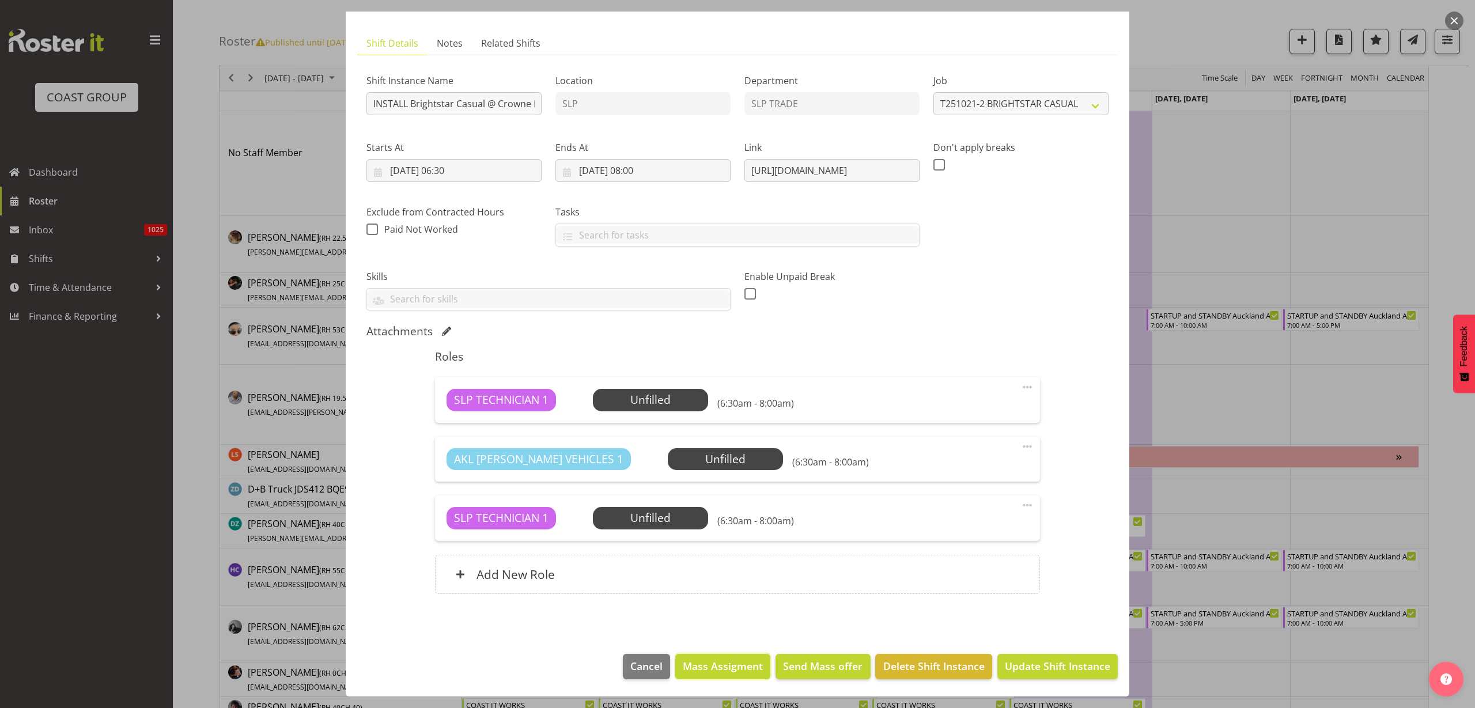
click at [721, 664] on span "Mass Assigment" at bounding box center [723, 666] width 80 height 15
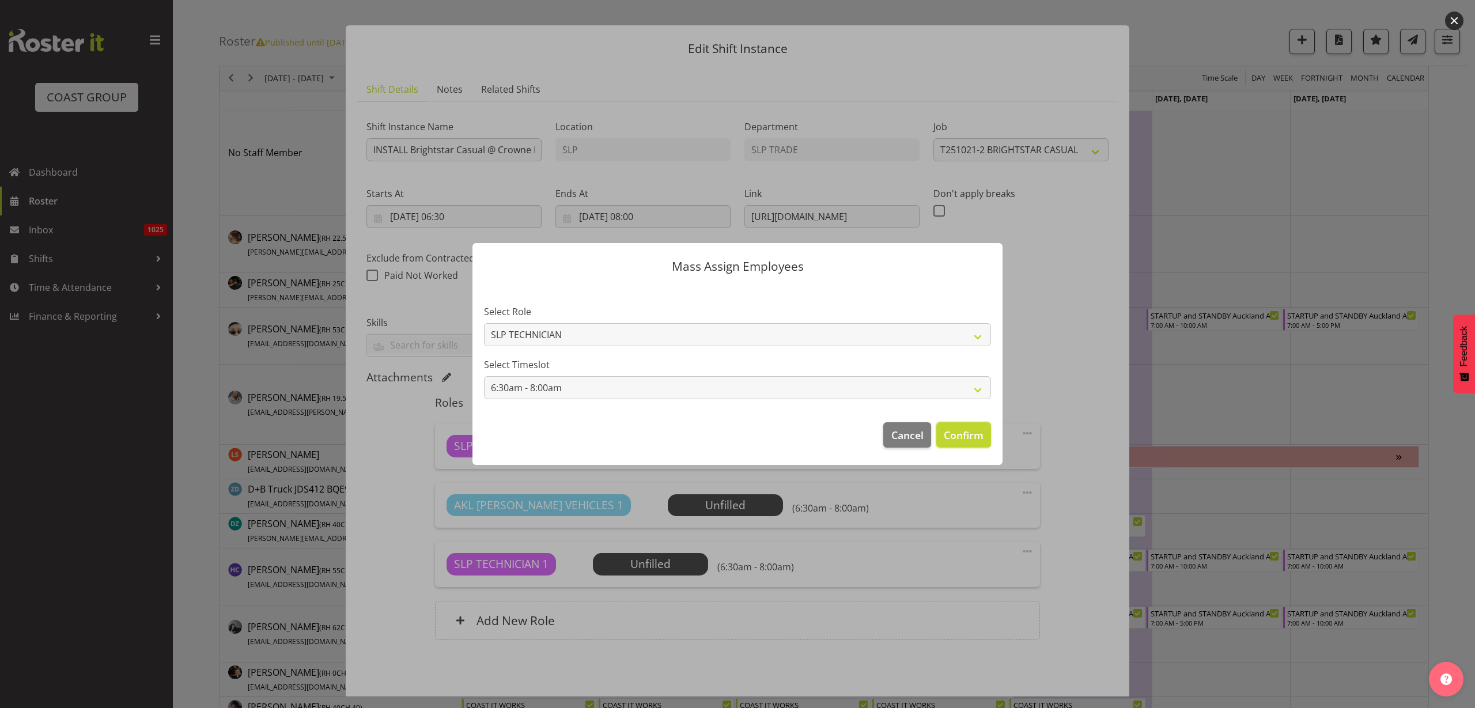
click at [958, 438] on span "Confirm" at bounding box center [964, 435] width 40 height 15
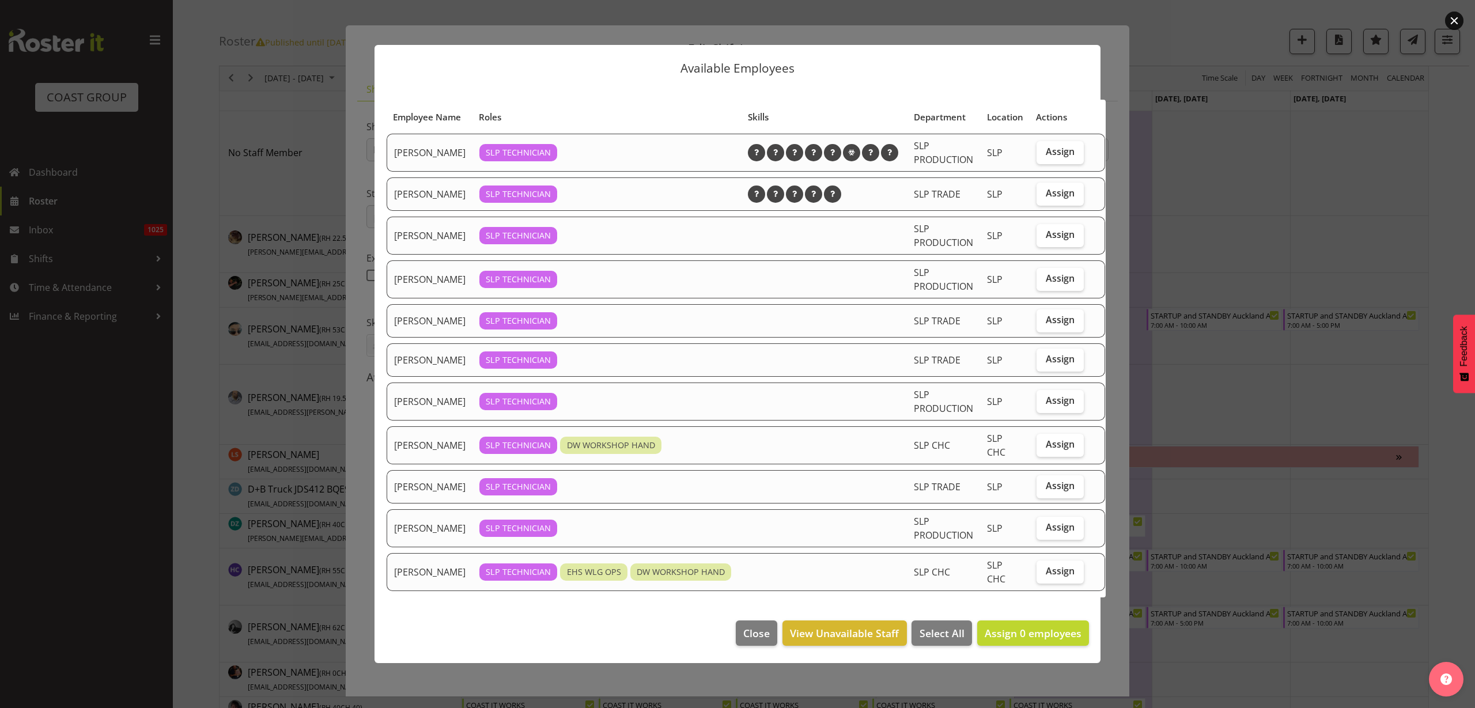
click at [1048, 326] on span "Assign" at bounding box center [1060, 320] width 29 height 12
click at [1044, 324] on input "Assign" at bounding box center [1040, 319] width 7 height 7
checkbox input "true"
click at [1063, 413] on label "Assign" at bounding box center [1060, 401] width 47 height 23
click at [1044, 405] on input "Assign" at bounding box center [1040, 400] width 7 height 7
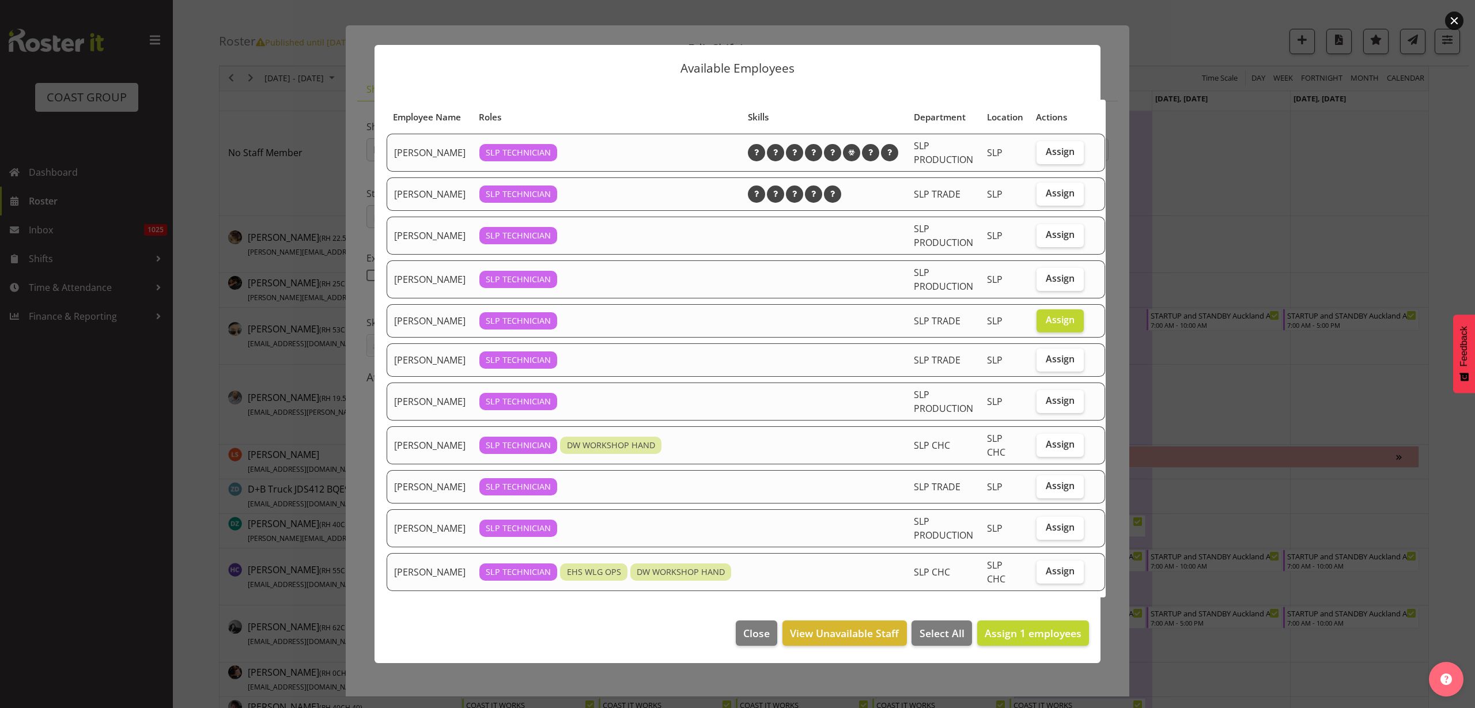
checkbox input "true"
click at [1031, 640] on span "Assign 2 employees" at bounding box center [1033, 633] width 97 height 14
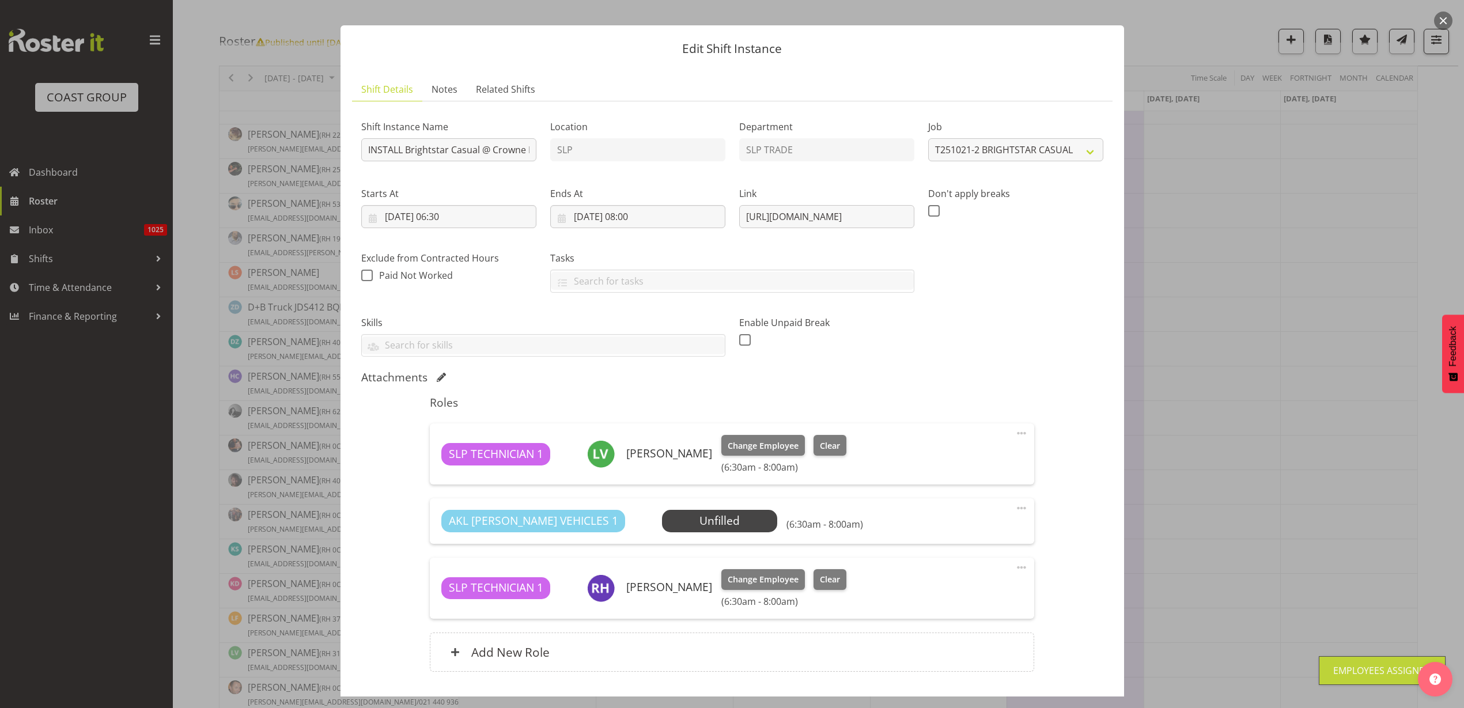
click at [0, 0] on span "Select Employee" at bounding box center [0, 0] width 0 height 0
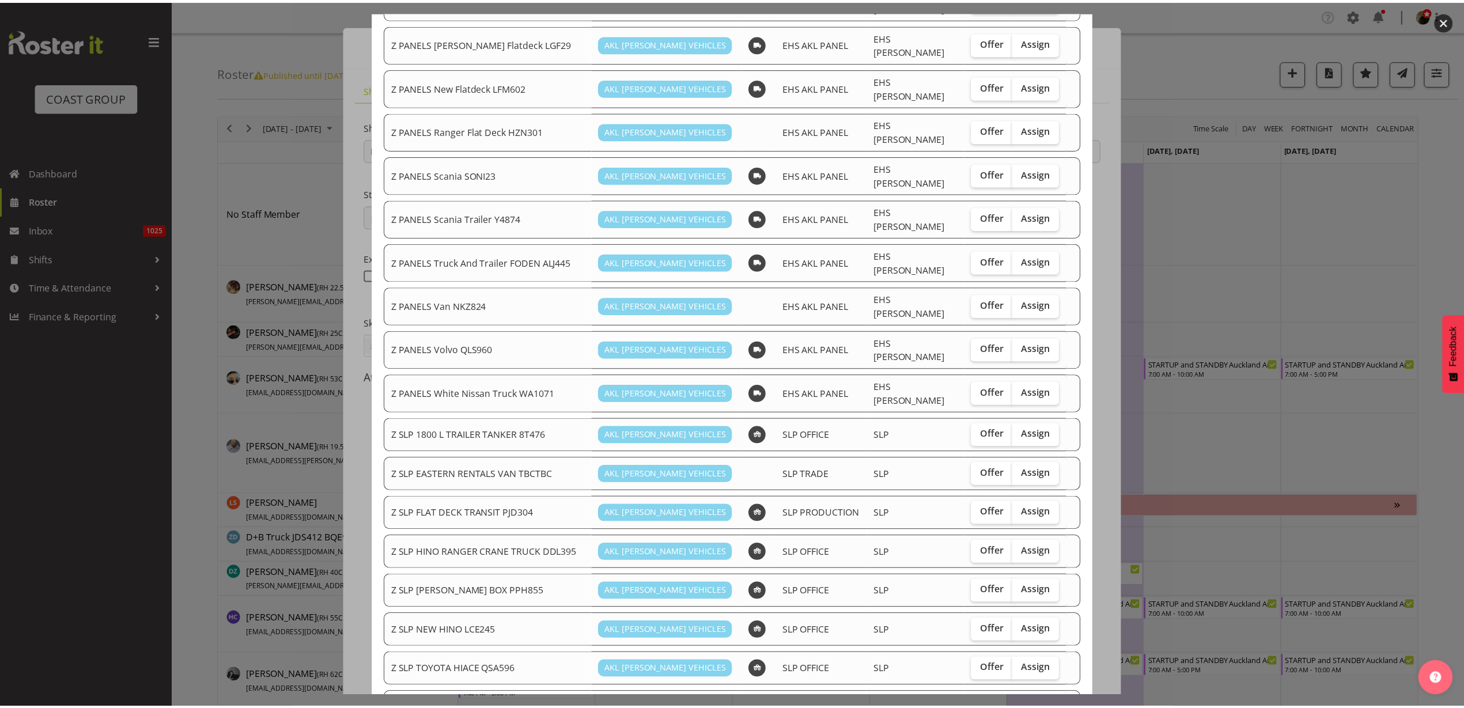
scroll to position [859, 0]
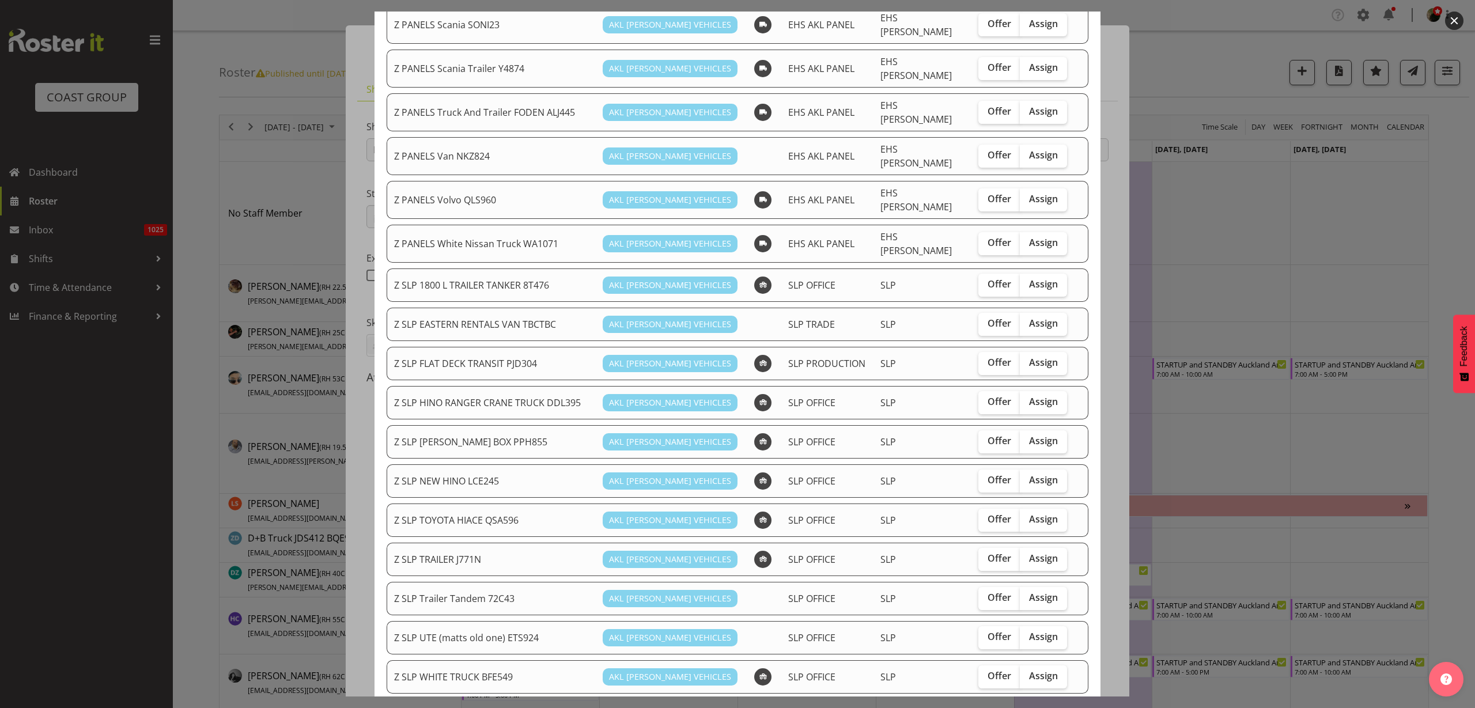
click at [1029, 513] on span "Assign" at bounding box center [1043, 519] width 29 height 12
click at [1027, 516] on input "Assign" at bounding box center [1023, 519] width 7 height 7
checkbox input "true"
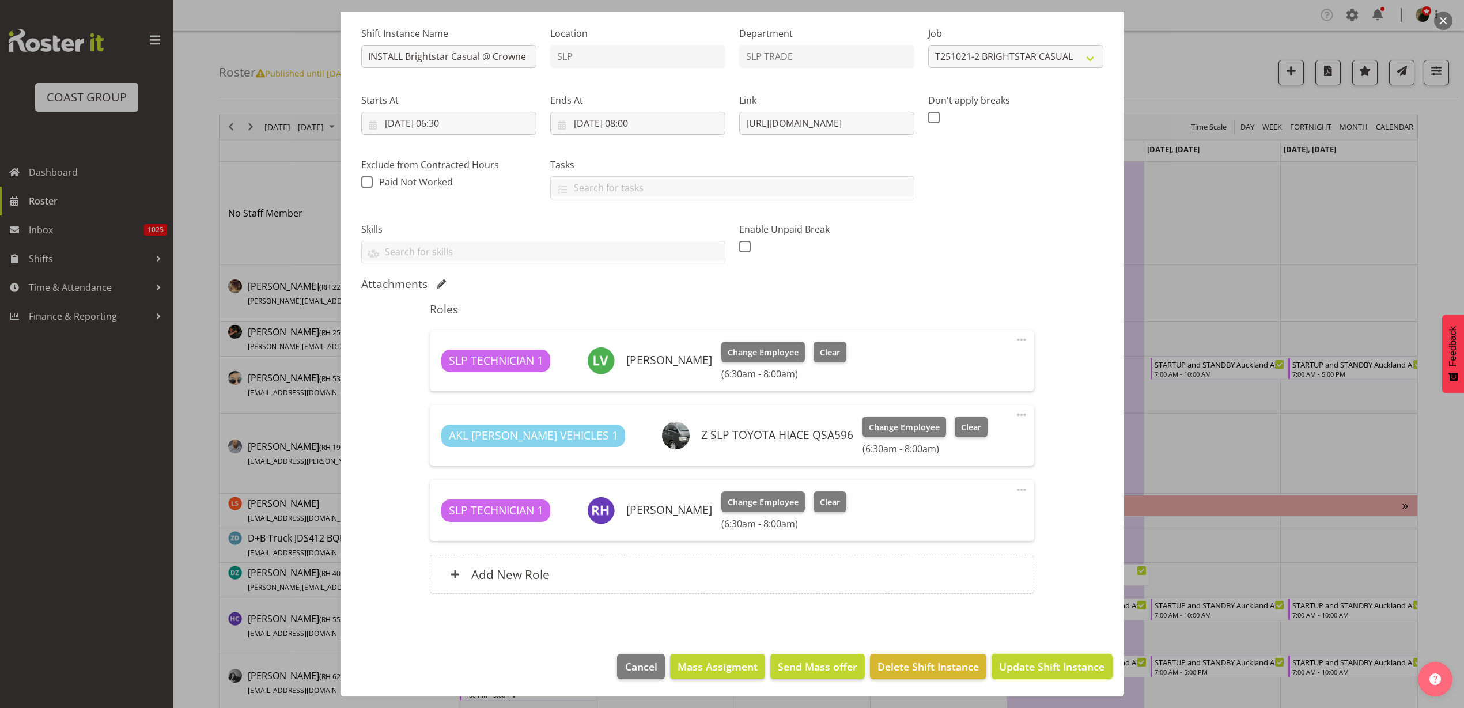
click at [1045, 670] on span "Update Shift Instance" at bounding box center [1051, 666] width 105 height 15
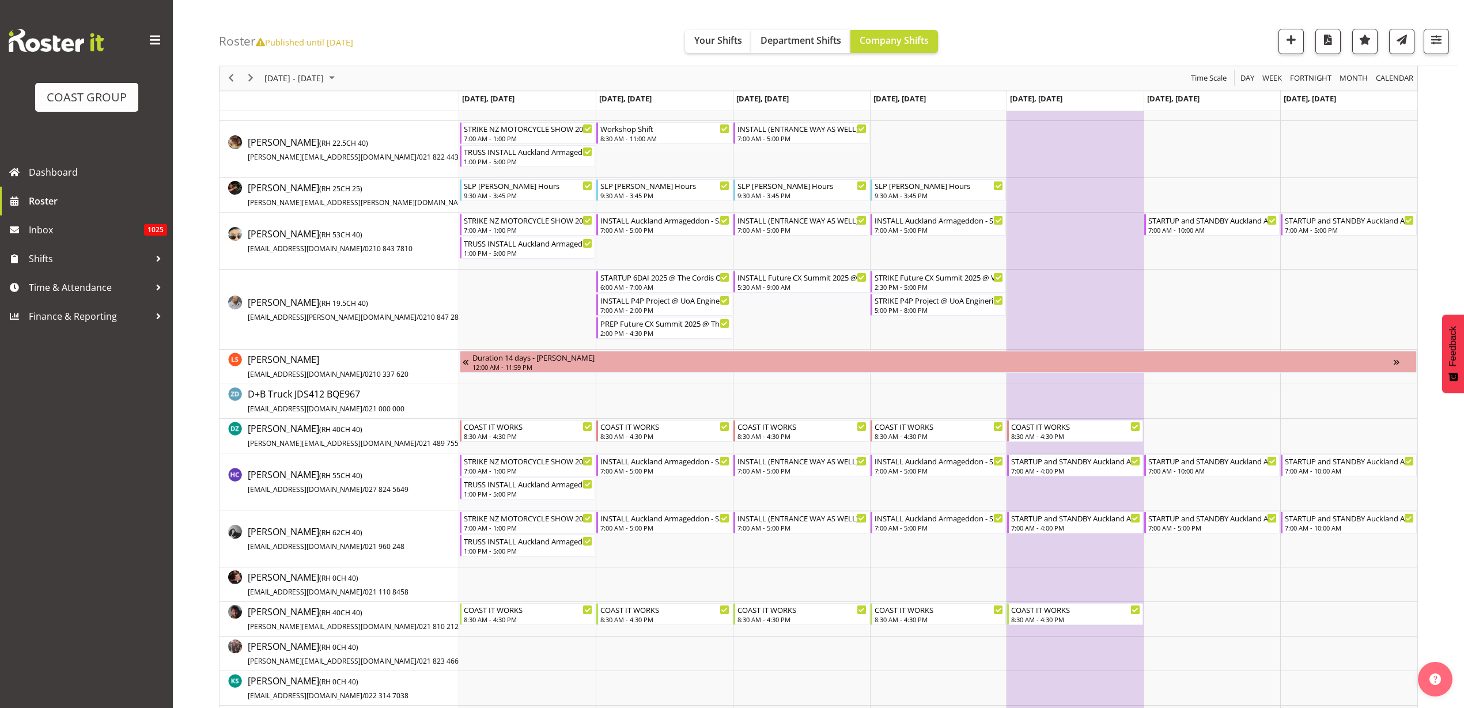
scroll to position [0, 0]
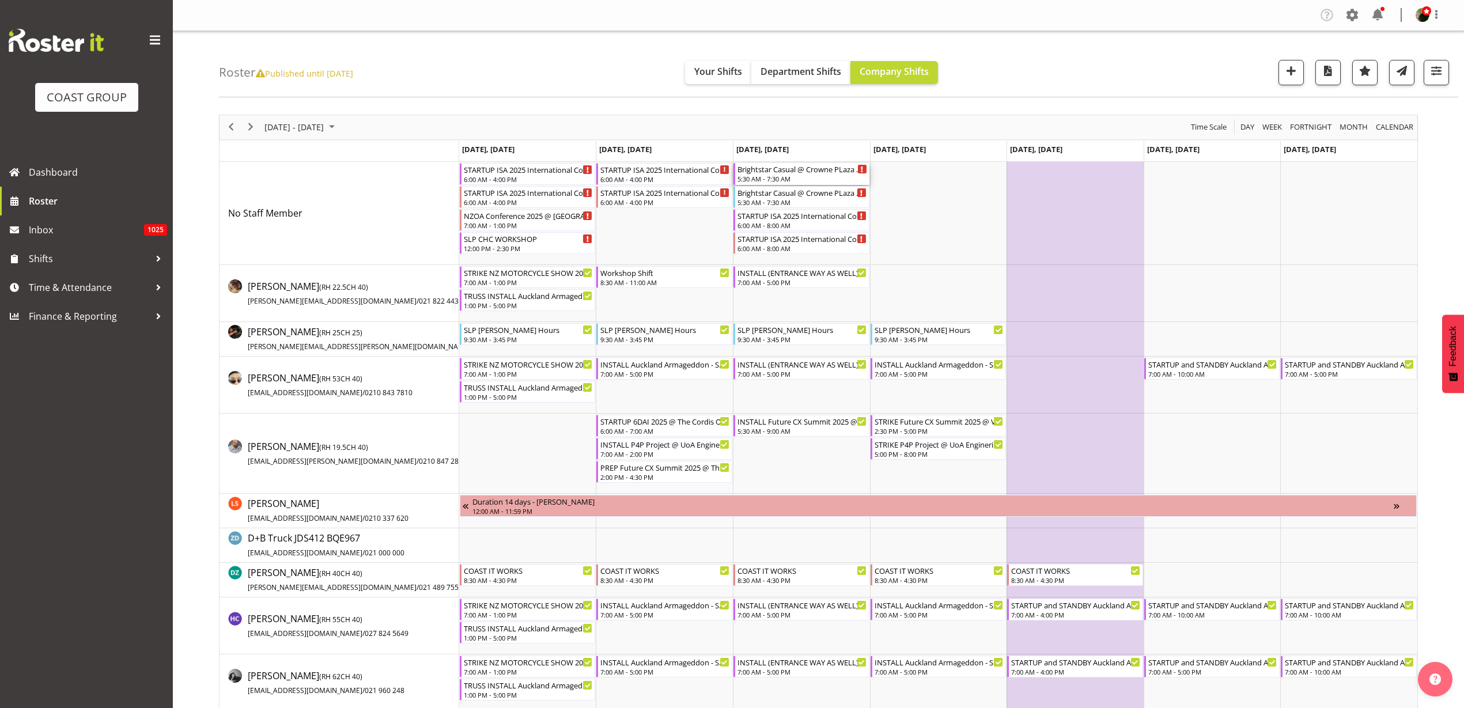
click at [758, 175] on div "5:30 AM - 7:30 AM" at bounding box center [803, 178] width 130 height 9
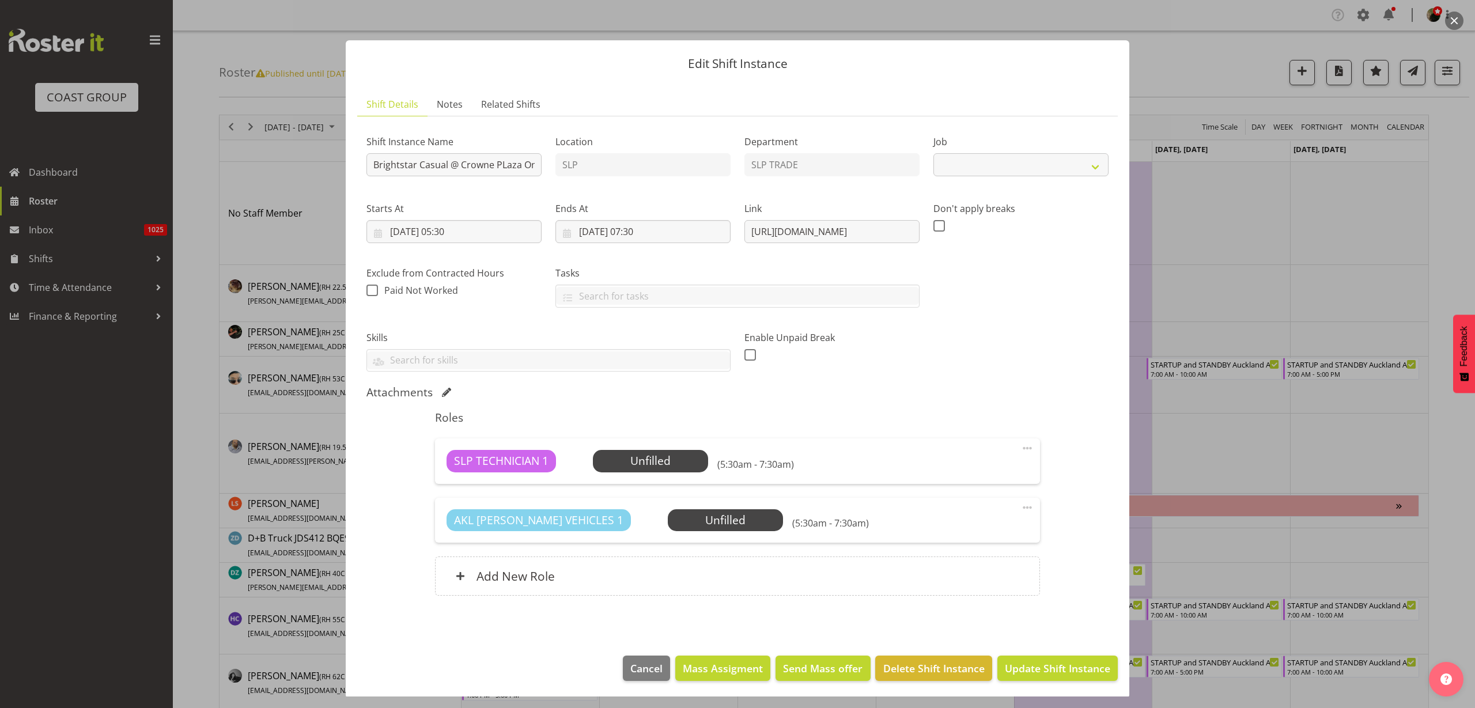
select select "10839"
click at [372, 164] on input "Brightstar Casual @ Crowne PLaza On Site @ 0630" at bounding box center [454, 164] width 175 height 23
type input "STRIKE Brightstar Casual @ Crowne PLaza On Site @ 0630"
click at [463, 231] on input "[DATE] 05:30" at bounding box center [454, 231] width 175 height 23
click at [451, 475] on select "00 01 02 03 04 05 06 07 08 09 10 11 12 13 14 15 16 17 18 19 20 21 22 23" at bounding box center [454, 476] width 26 height 23
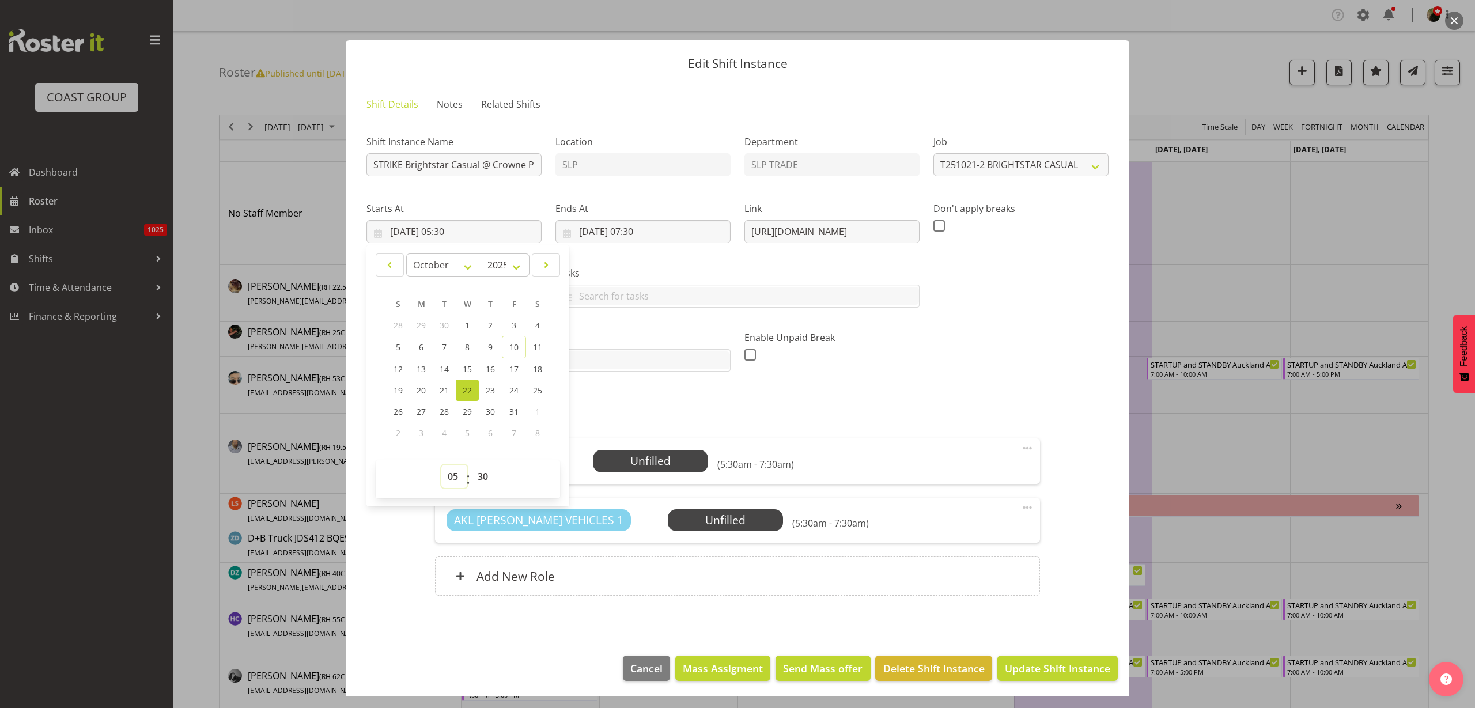
select select "21"
click at [441, 465] on select "00 01 02 03 04 05 06 07 08 09 10 11 12 13 14 15 16 17 18 19 20 21 22 23" at bounding box center [454, 476] width 26 height 23
type input "[DATE] 21:30"
click at [626, 230] on input "[DATE] 07:30" at bounding box center [643, 231] width 175 height 23
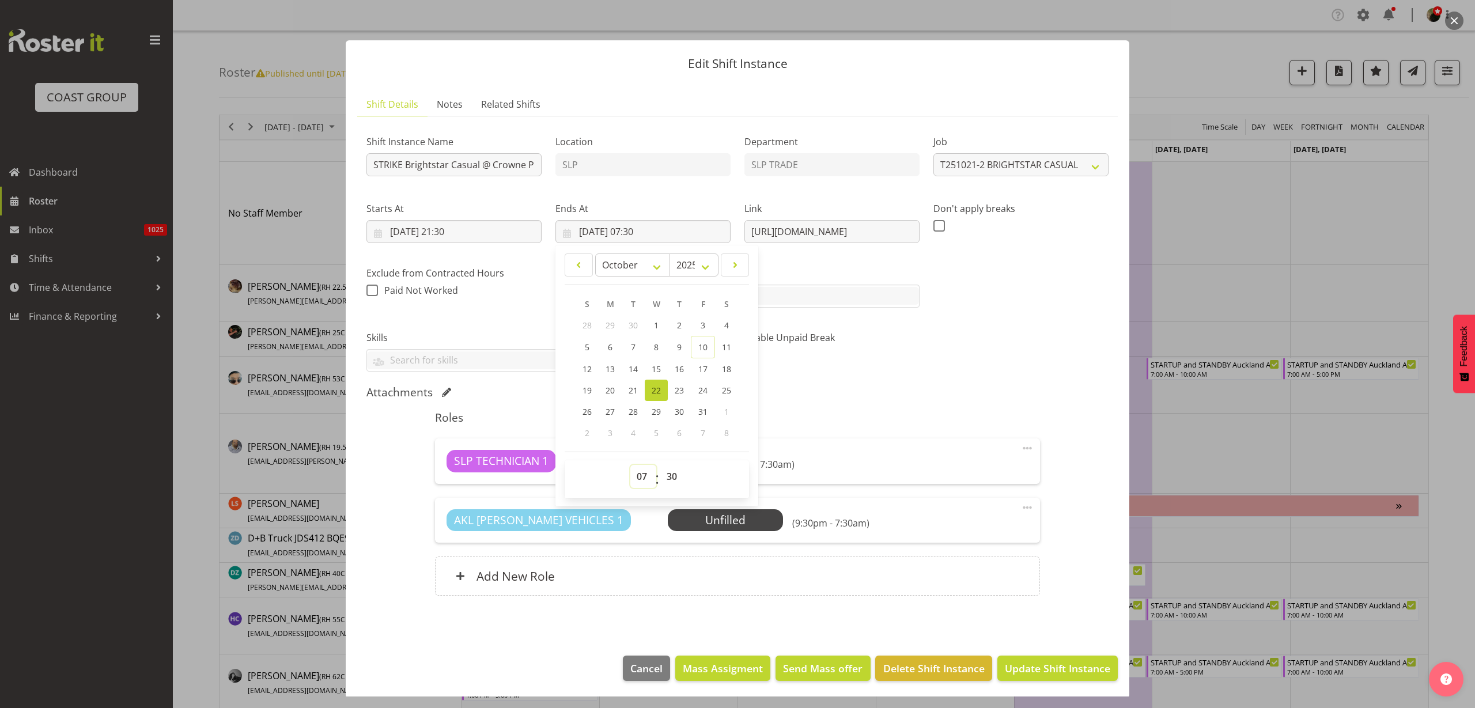
click at [643, 476] on select "00 01 02 03 04 05 06 07 08 09 10 11 12 13 14 15 16 17 18 19 20 21 22 23" at bounding box center [643, 476] width 26 height 23
select select "22"
click at [630, 465] on select "00 01 02 03 04 05 06 07 08 09 10 11 12 13 14 15 16 17 18 19 20 21 22 23" at bounding box center [643, 476] width 26 height 23
type input "[DATE] 22:30"
click at [759, 584] on div "Add New Role" at bounding box center [737, 576] width 604 height 39
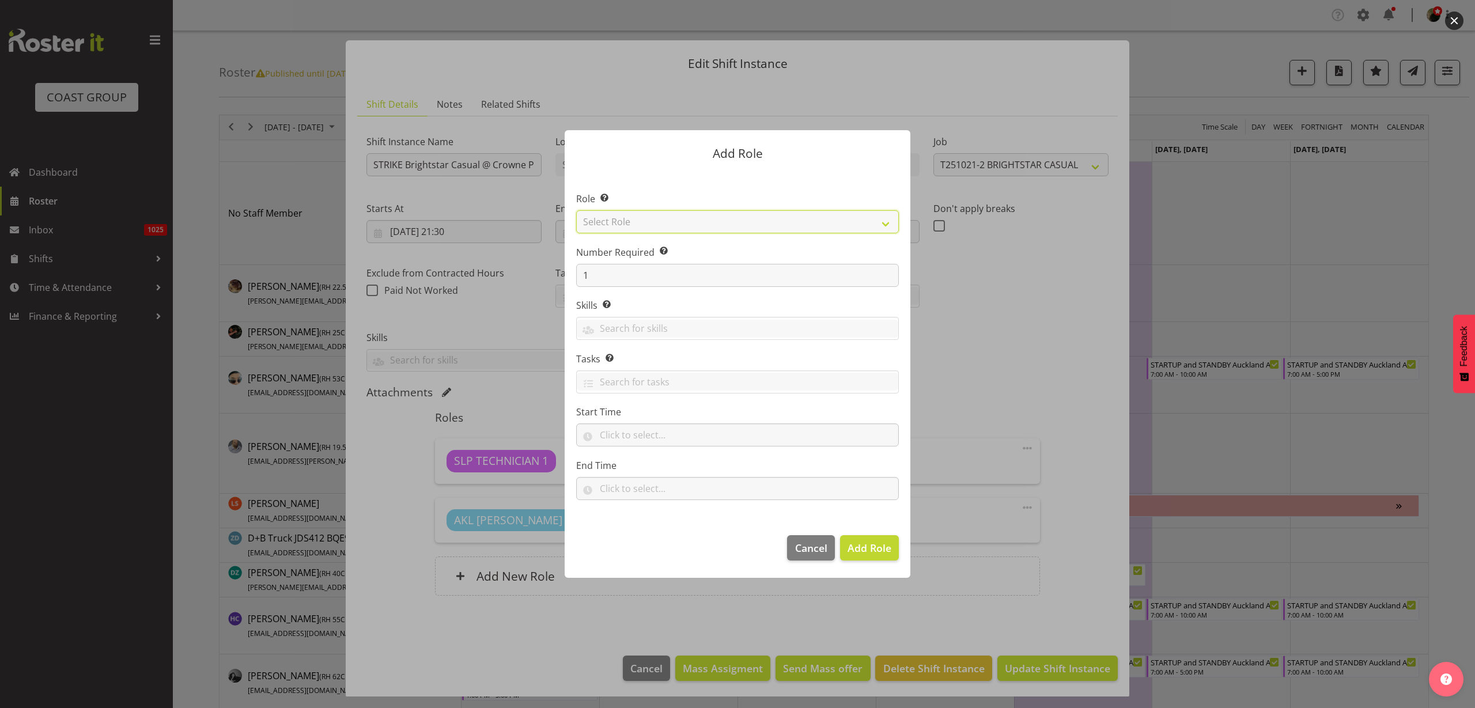
click at [671, 223] on select "Select Role ACCOUNT MANAGER ACCOUNT MANAGER DW ACCOUNTS [PERSON_NAME] VEHICLES …" at bounding box center [737, 221] width 323 height 23
select select "123"
click at [576, 210] on select "Select Role ACCOUNT MANAGER ACCOUNT MANAGER DW ACCOUNTS [PERSON_NAME] VEHICLES …" at bounding box center [737, 221] width 323 height 23
click at [866, 554] on span "Add Role" at bounding box center [870, 548] width 44 height 14
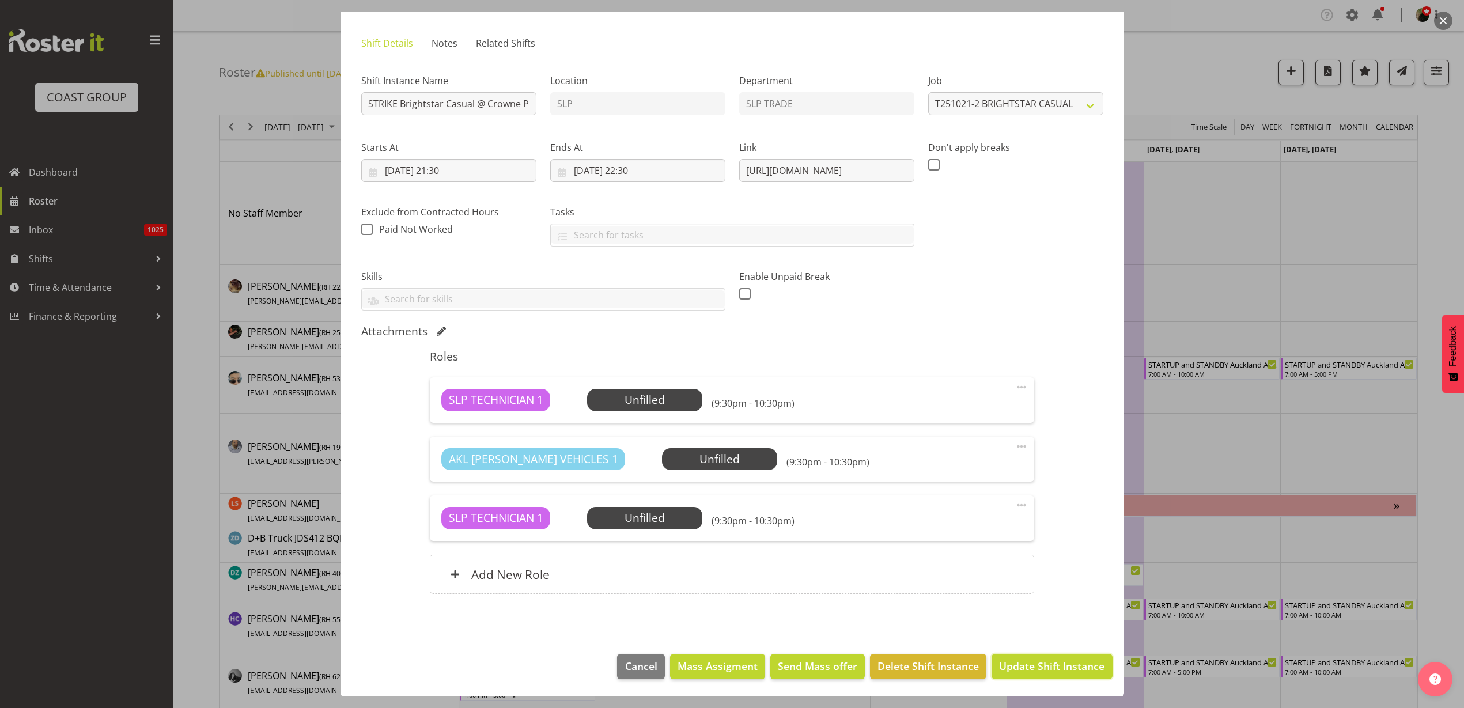
click at [1043, 659] on span "Update Shift Instance" at bounding box center [1051, 666] width 105 height 15
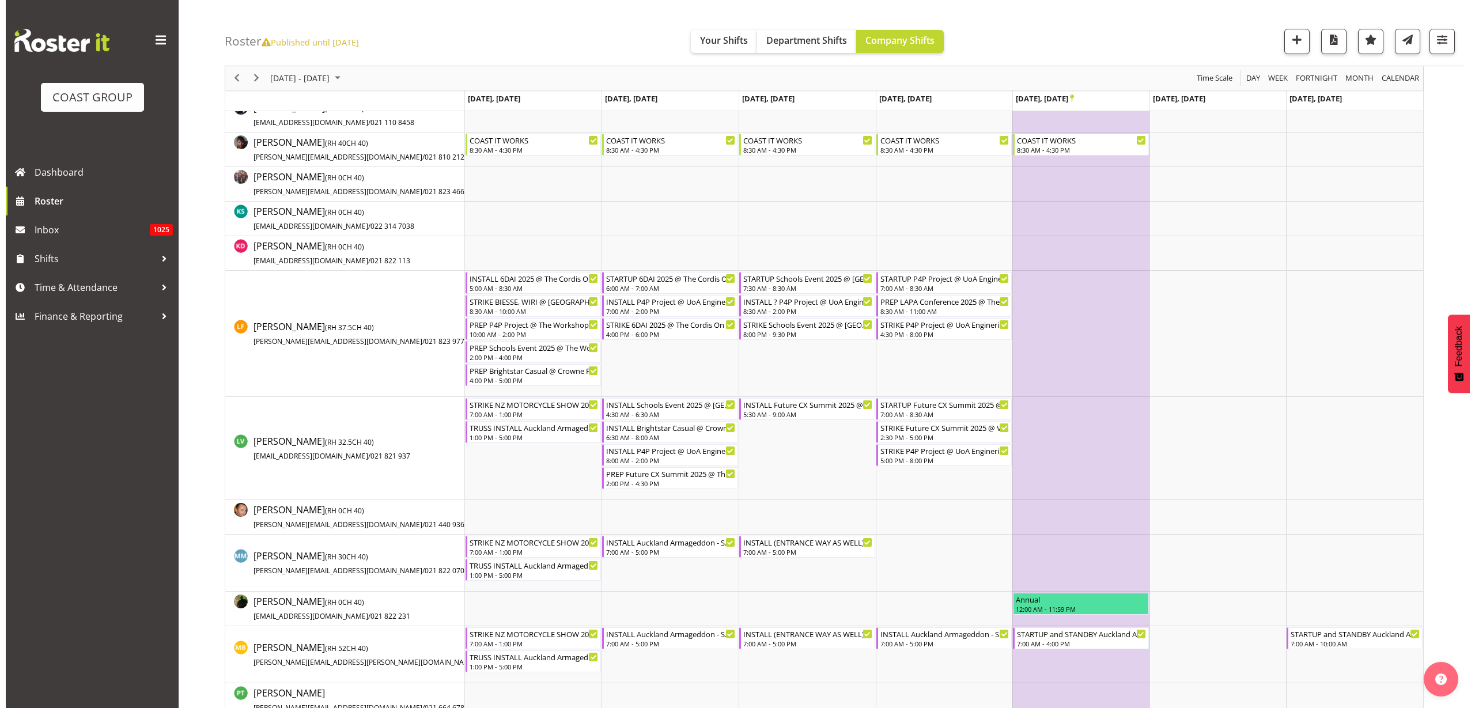
scroll to position [792, 0]
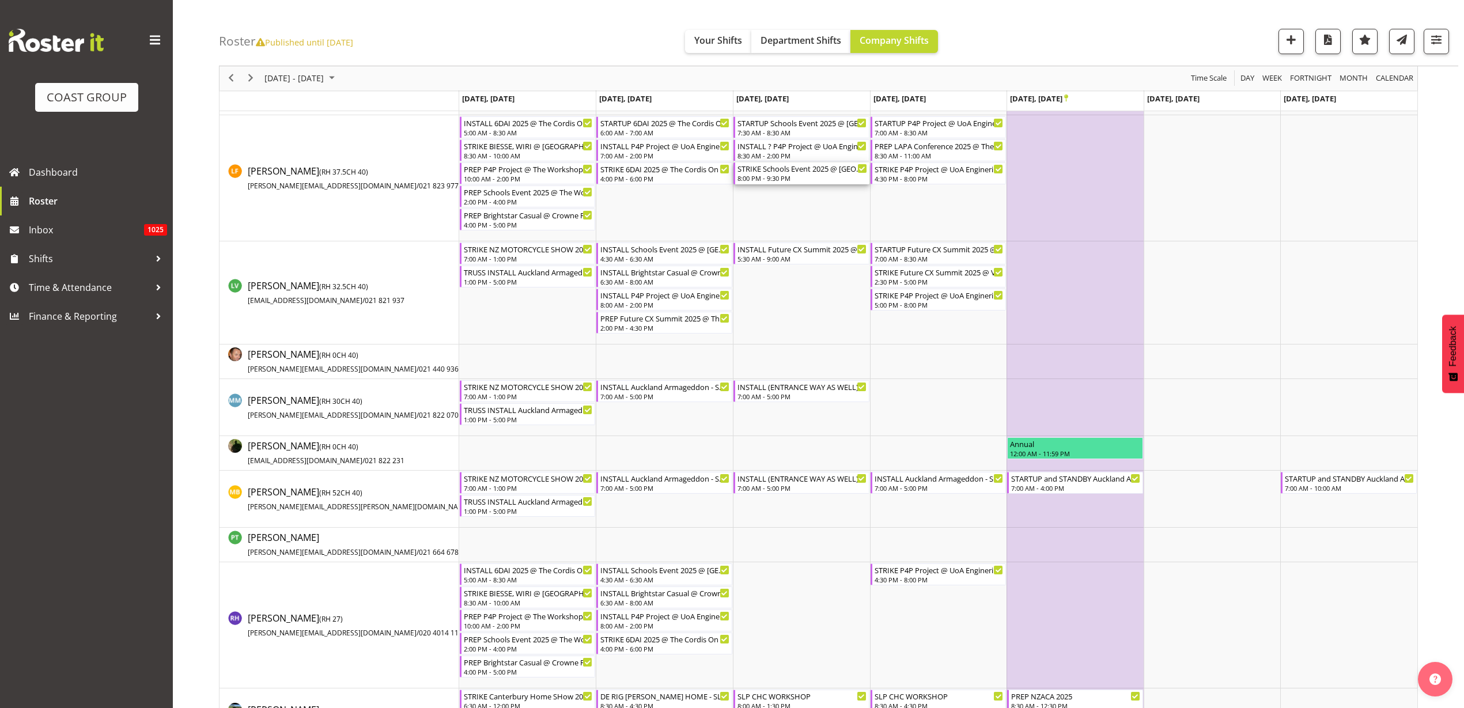
click at [777, 177] on div "8:00 PM - 9:30 PM" at bounding box center [803, 177] width 130 height 9
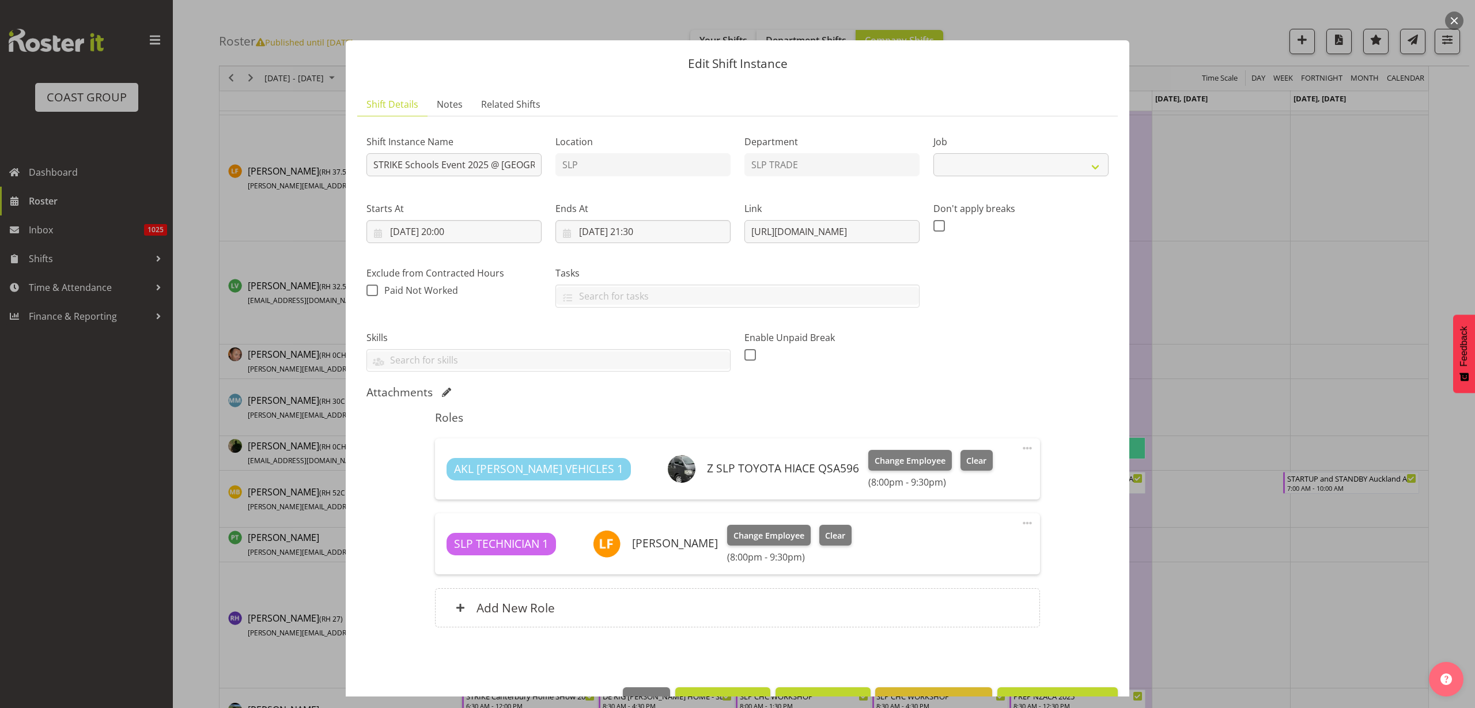
select select "10759"
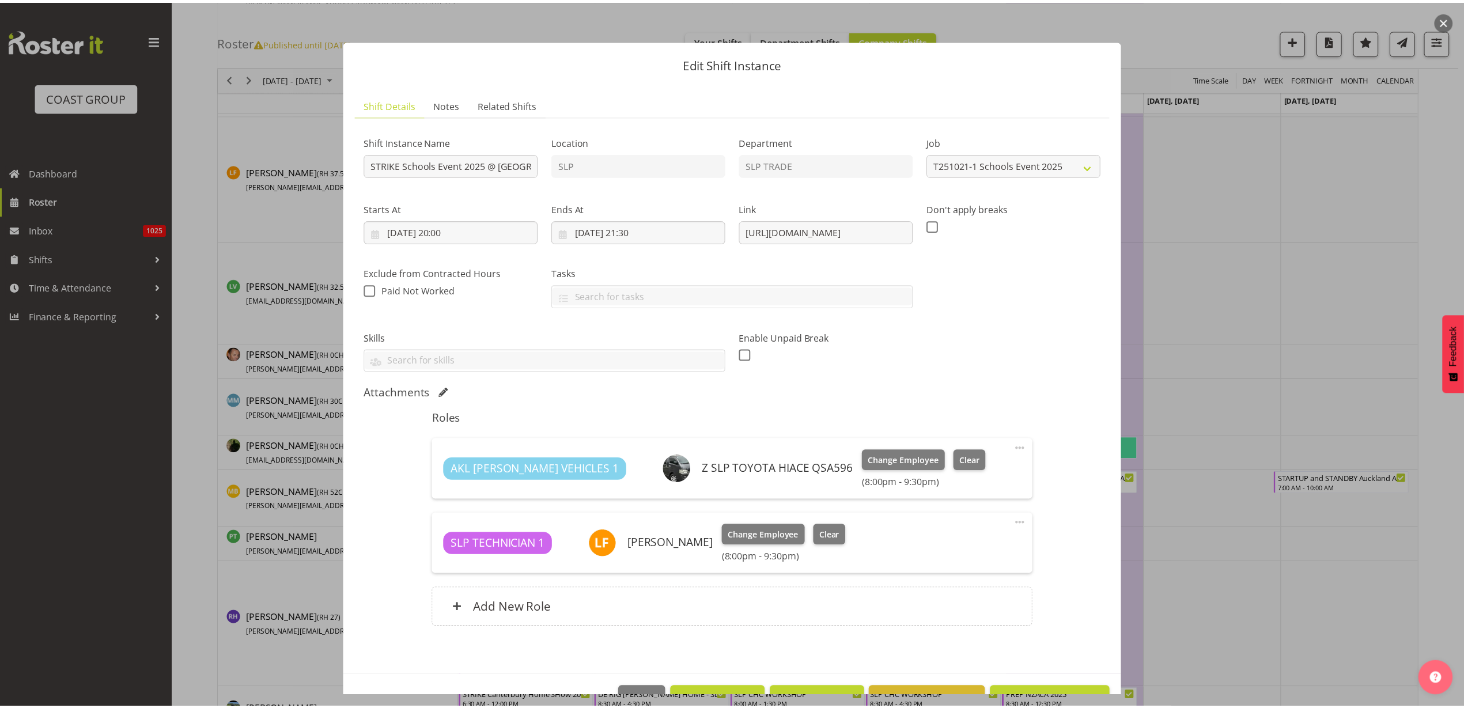
scroll to position [33, 0]
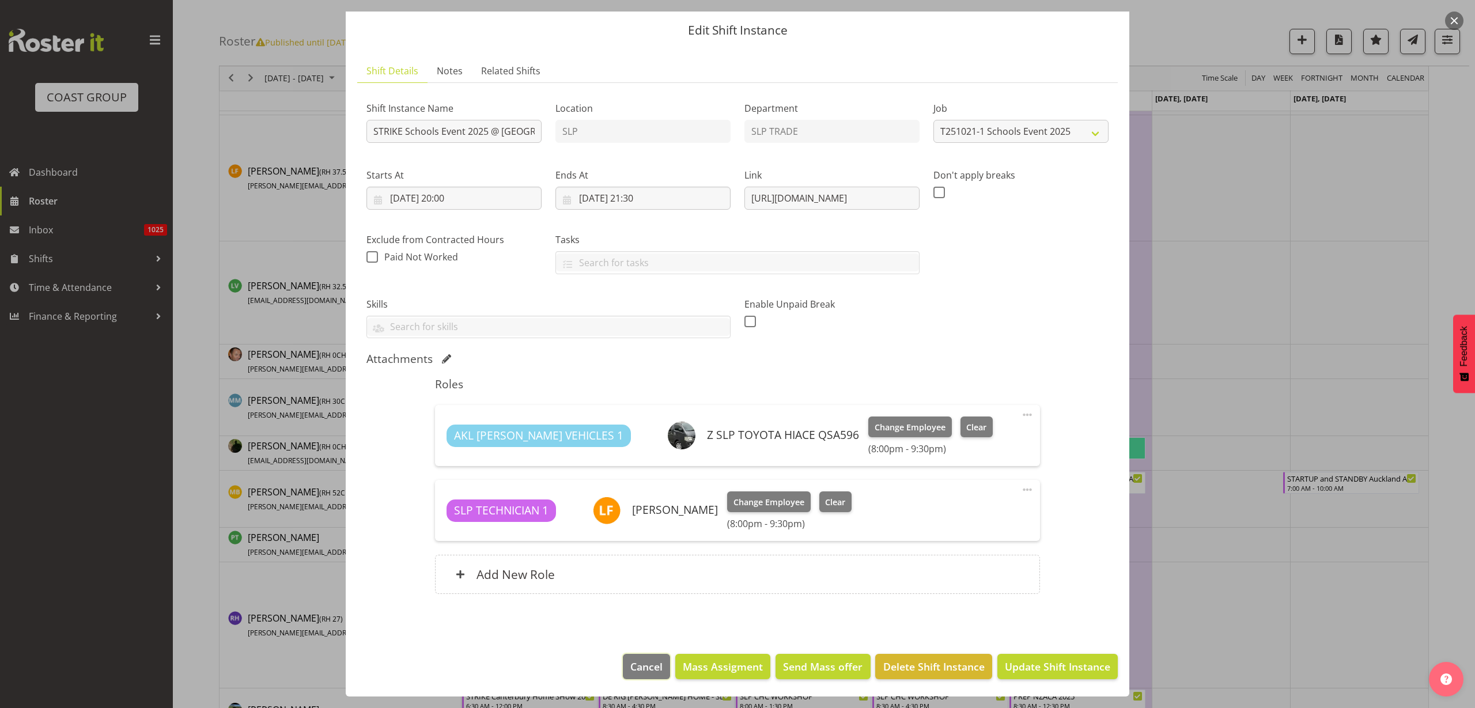
click at [638, 670] on span "Cancel" at bounding box center [646, 666] width 32 height 15
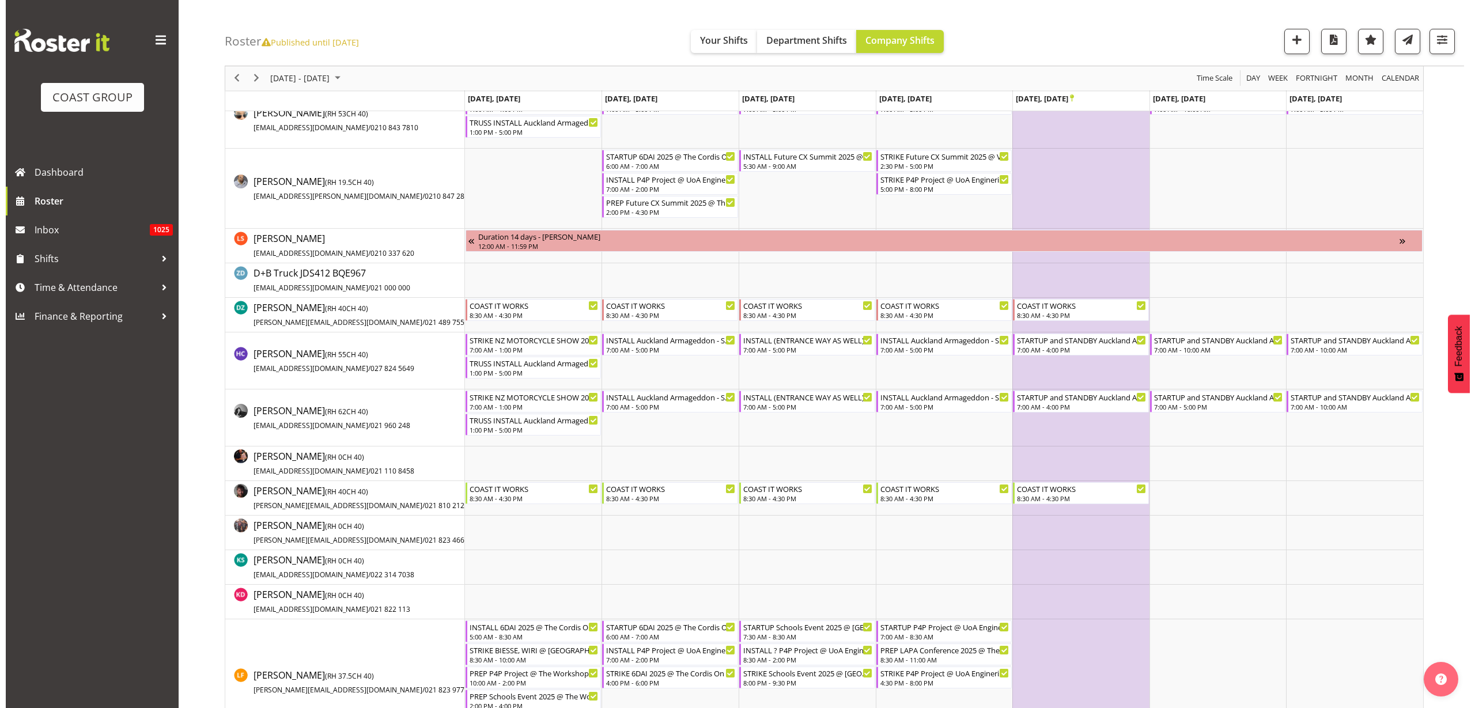
scroll to position [0, 0]
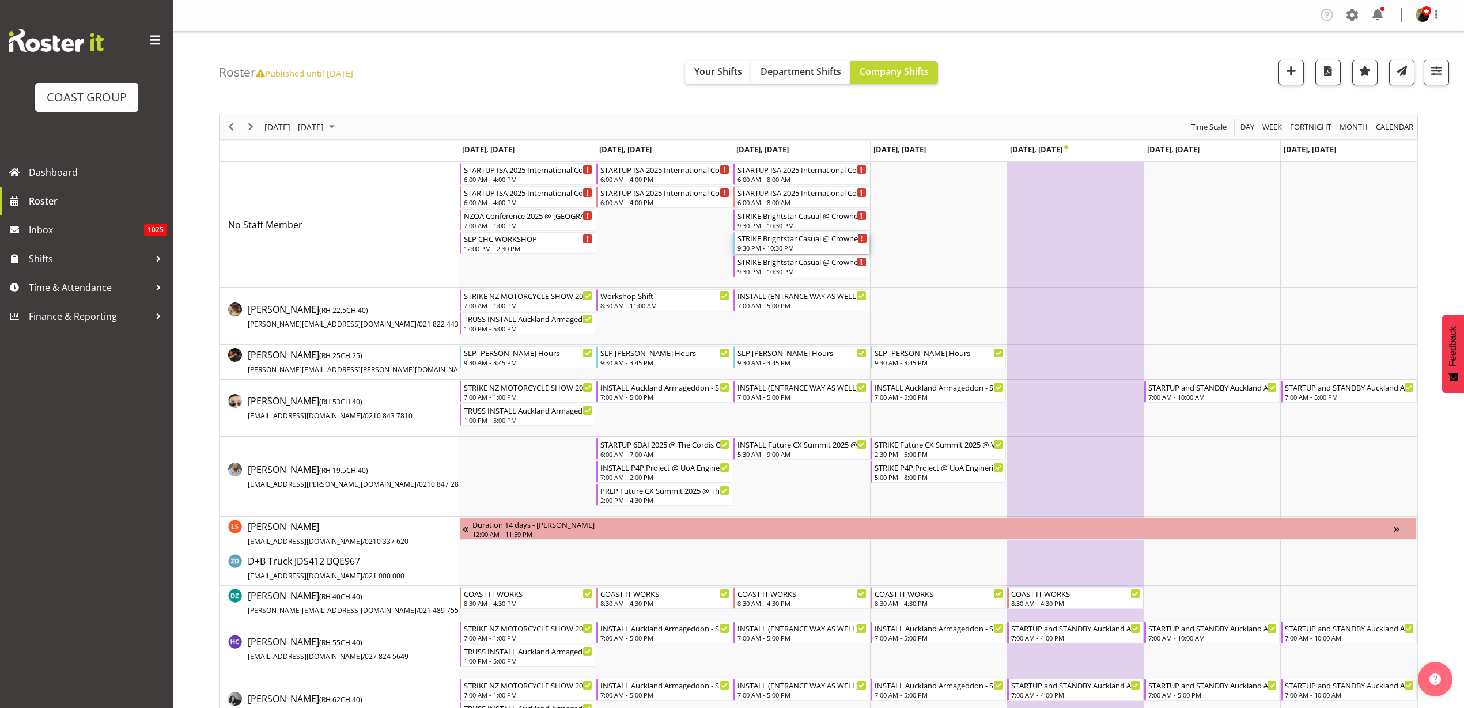
click at [761, 245] on div "9:30 PM - 10:30 PM" at bounding box center [803, 247] width 130 height 9
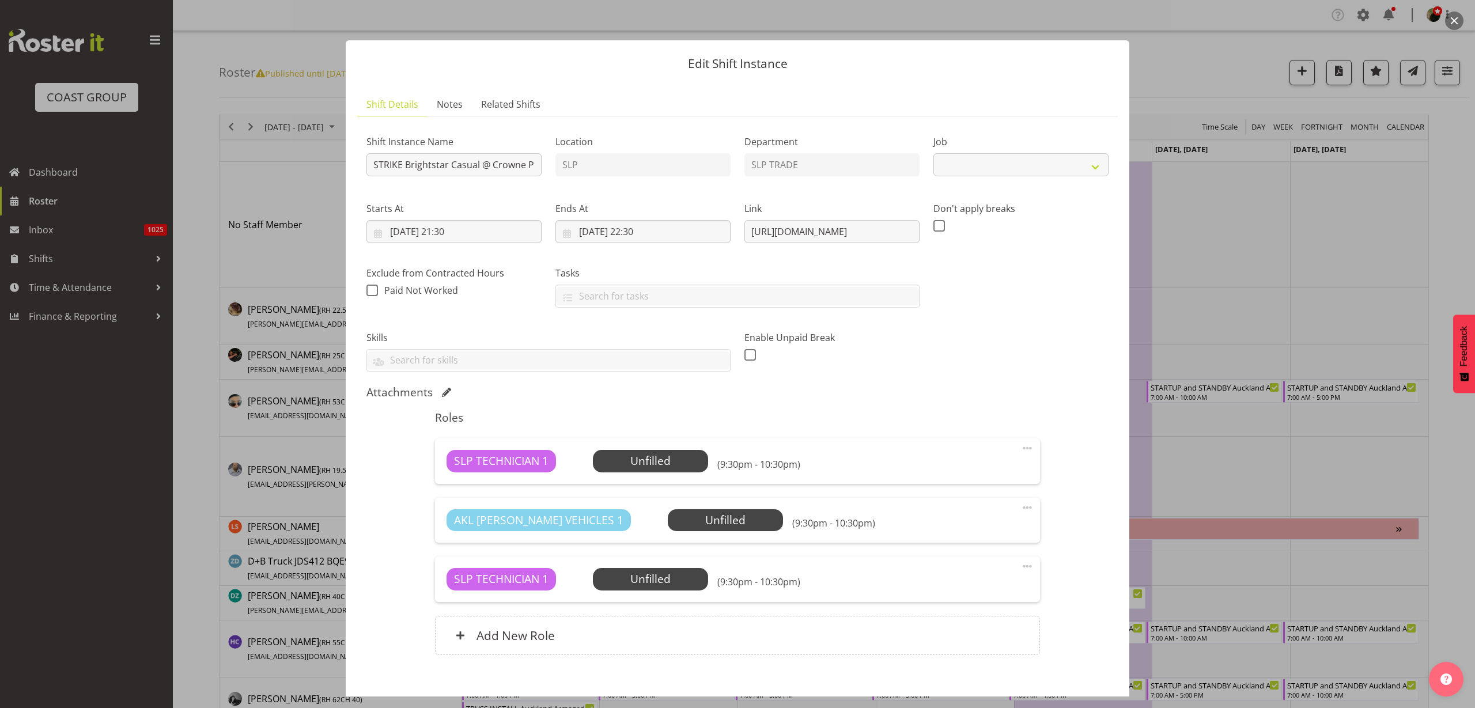
scroll to position [61, 0]
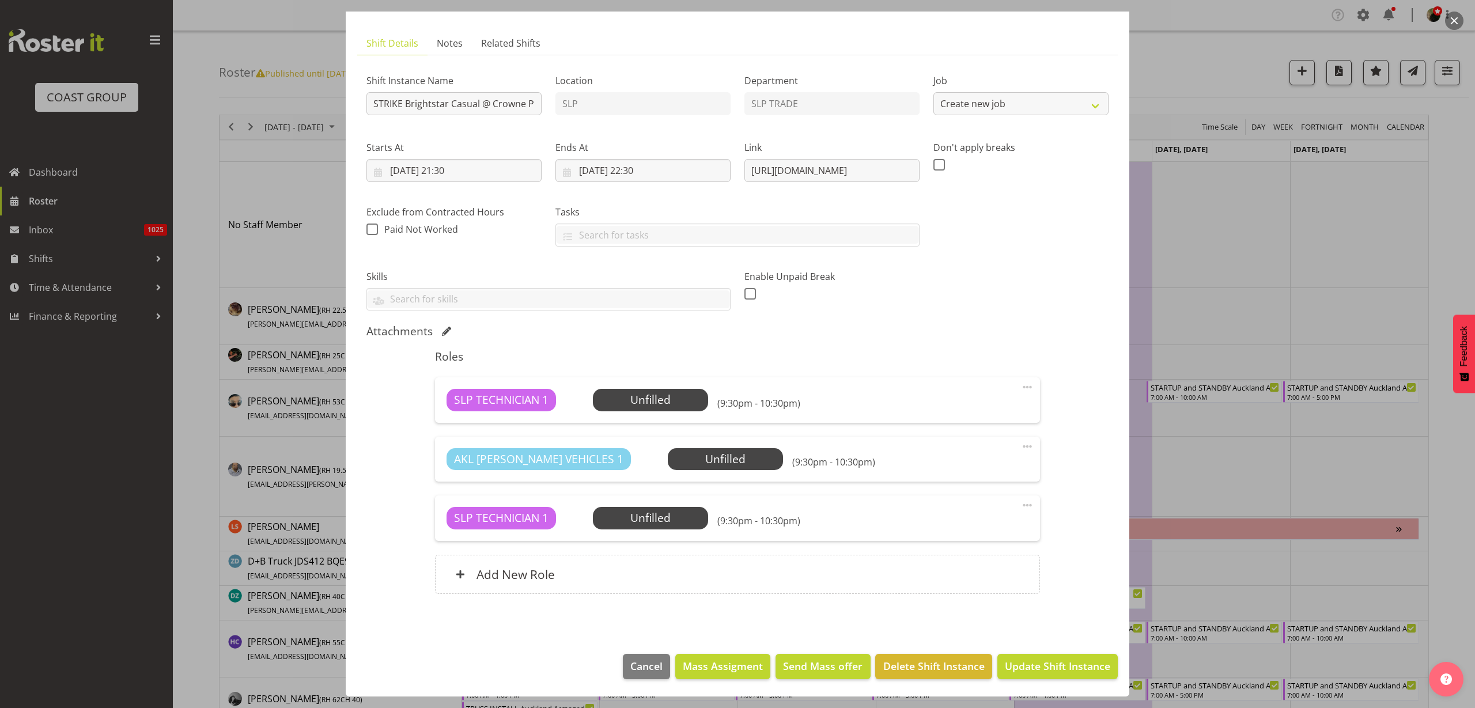
select select "10839"
click at [1021, 505] on span at bounding box center [1028, 505] width 14 height 14
click at [983, 572] on link "Delete" at bounding box center [979, 572] width 111 height 21
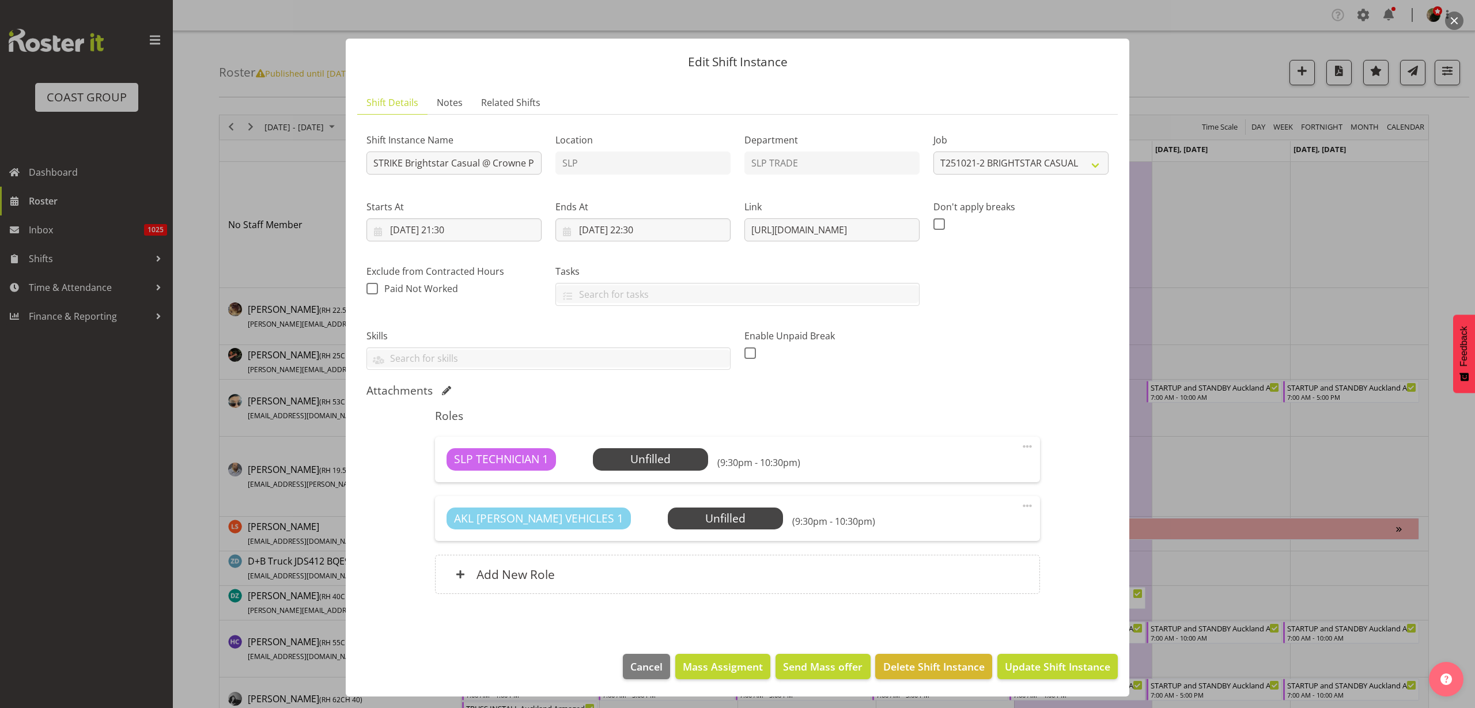
scroll to position [2, 0]
click at [0, 0] on span "Select Employee" at bounding box center [0, 0] width 0 height 0
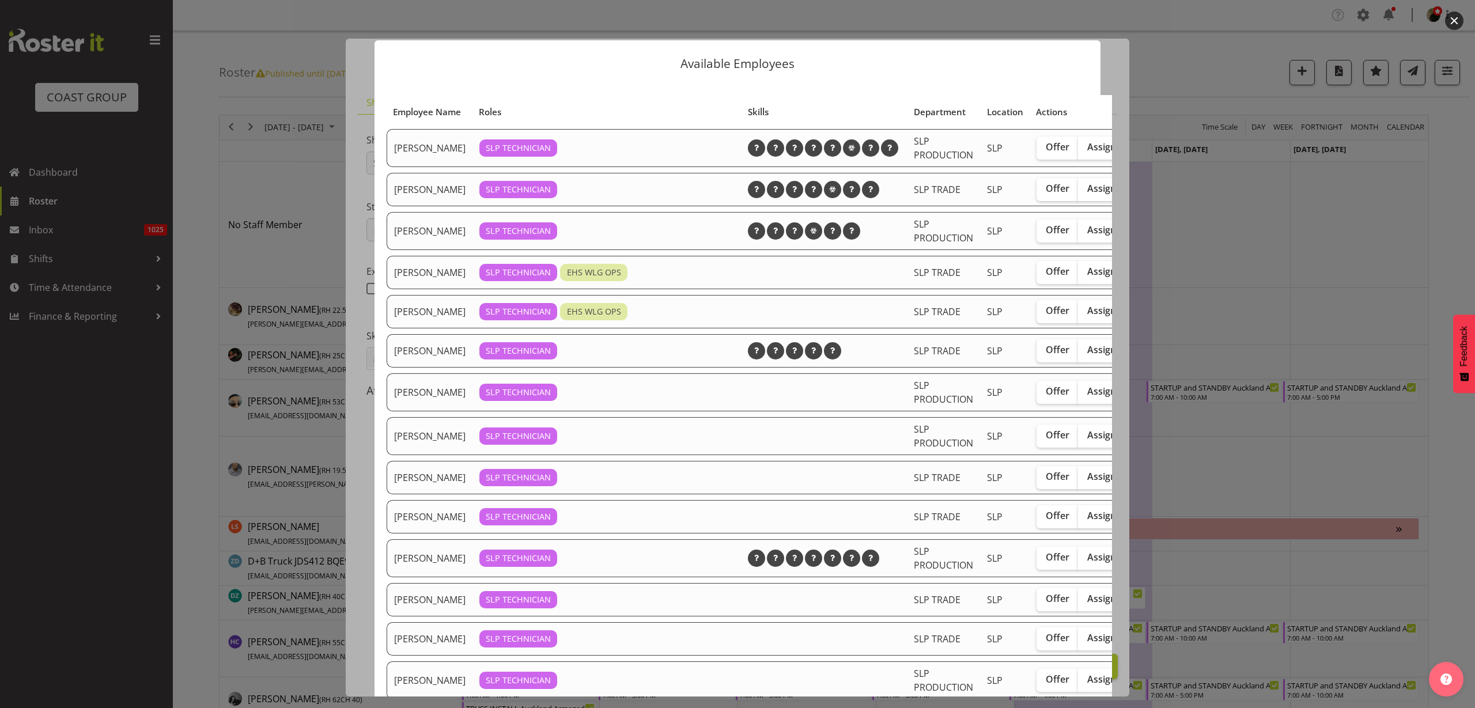
click at [1087, 482] on span "Assign" at bounding box center [1101, 477] width 29 height 12
click at [1086, 481] on input "Assign" at bounding box center [1081, 476] width 7 height 7
checkbox input "true"
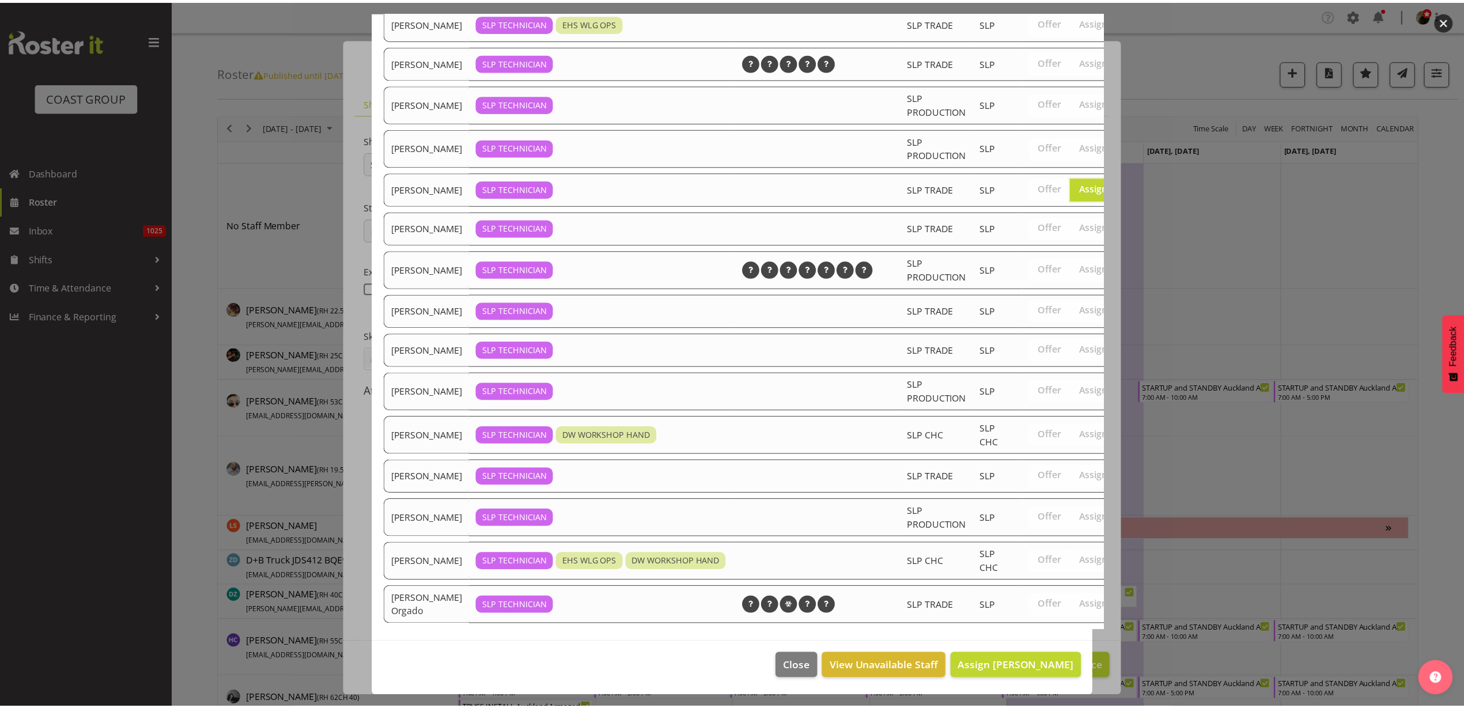
scroll to position [355, 0]
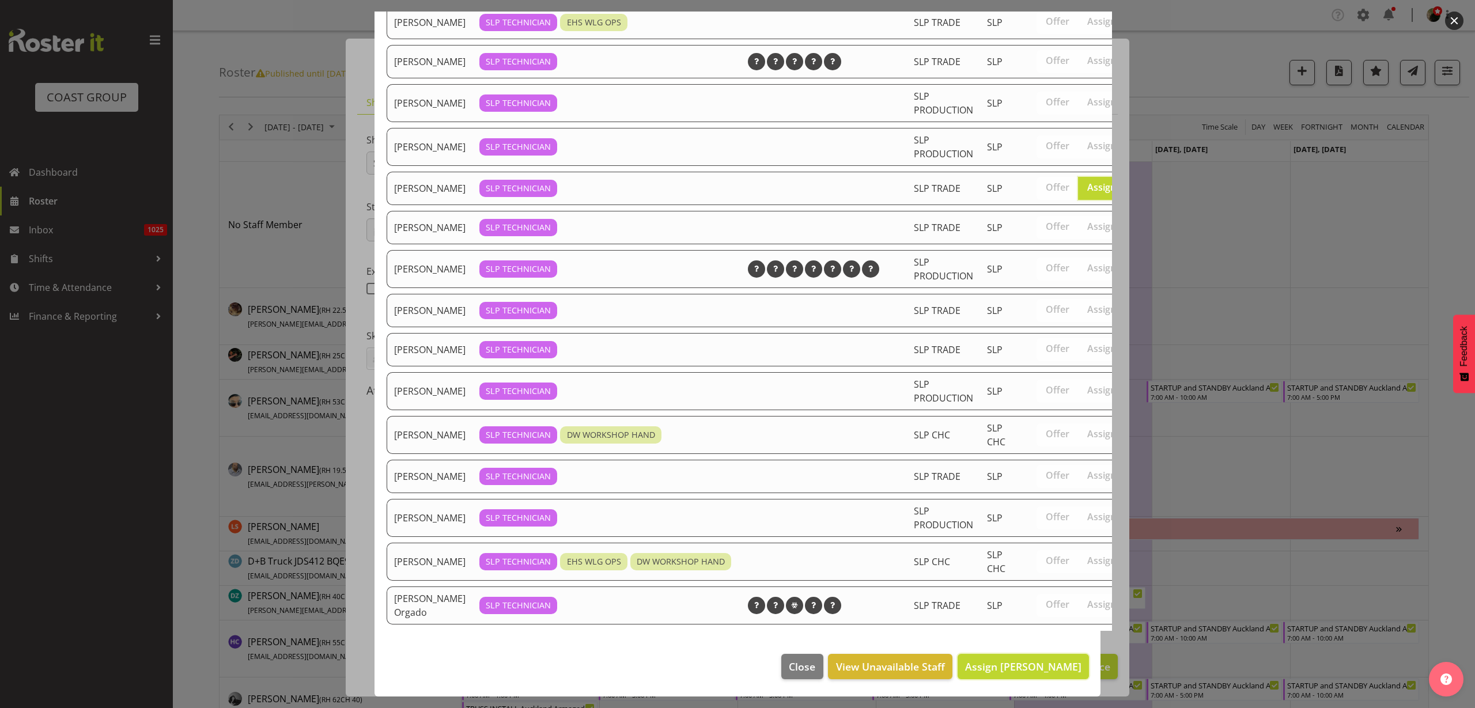
click at [993, 660] on span "Assign [PERSON_NAME]" at bounding box center [1023, 667] width 116 height 14
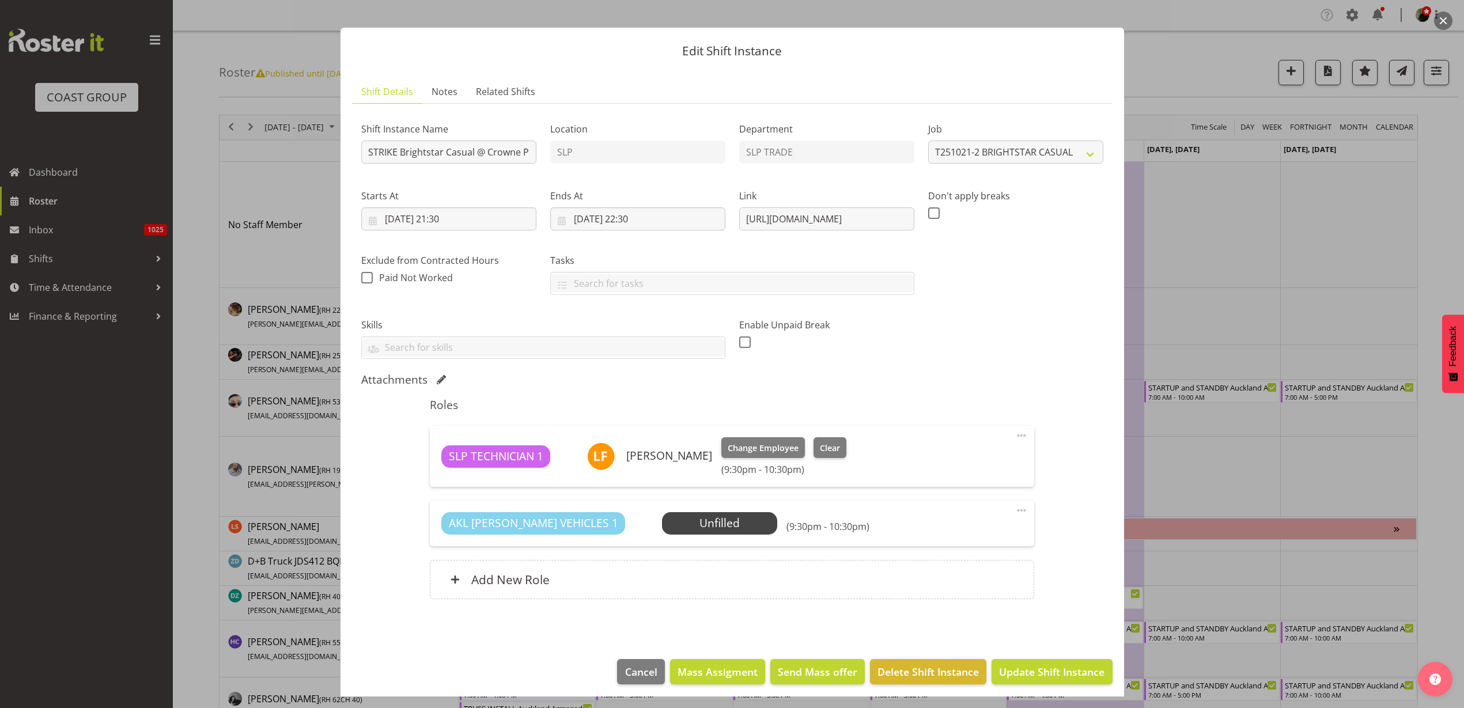
scroll to position [18, 0]
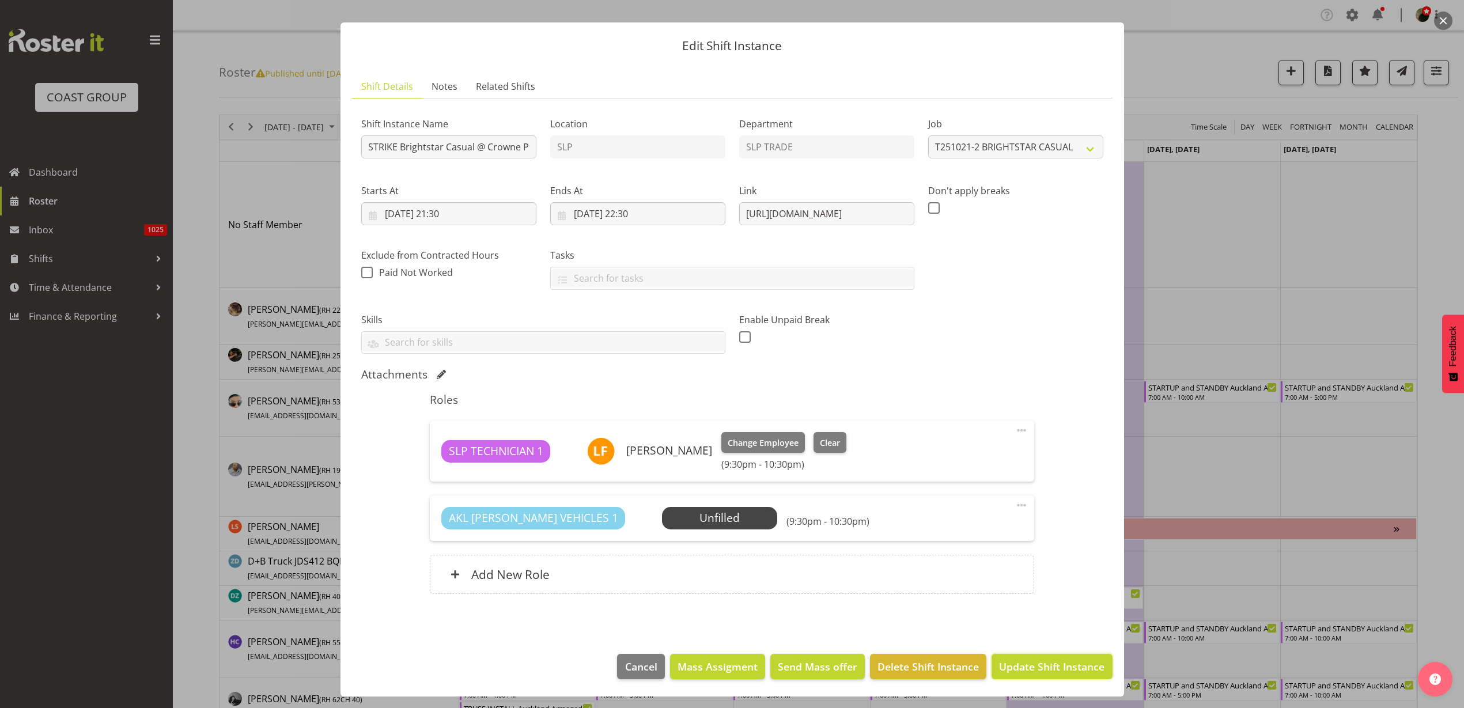
click at [1032, 665] on span "Update Shift Instance" at bounding box center [1051, 666] width 105 height 15
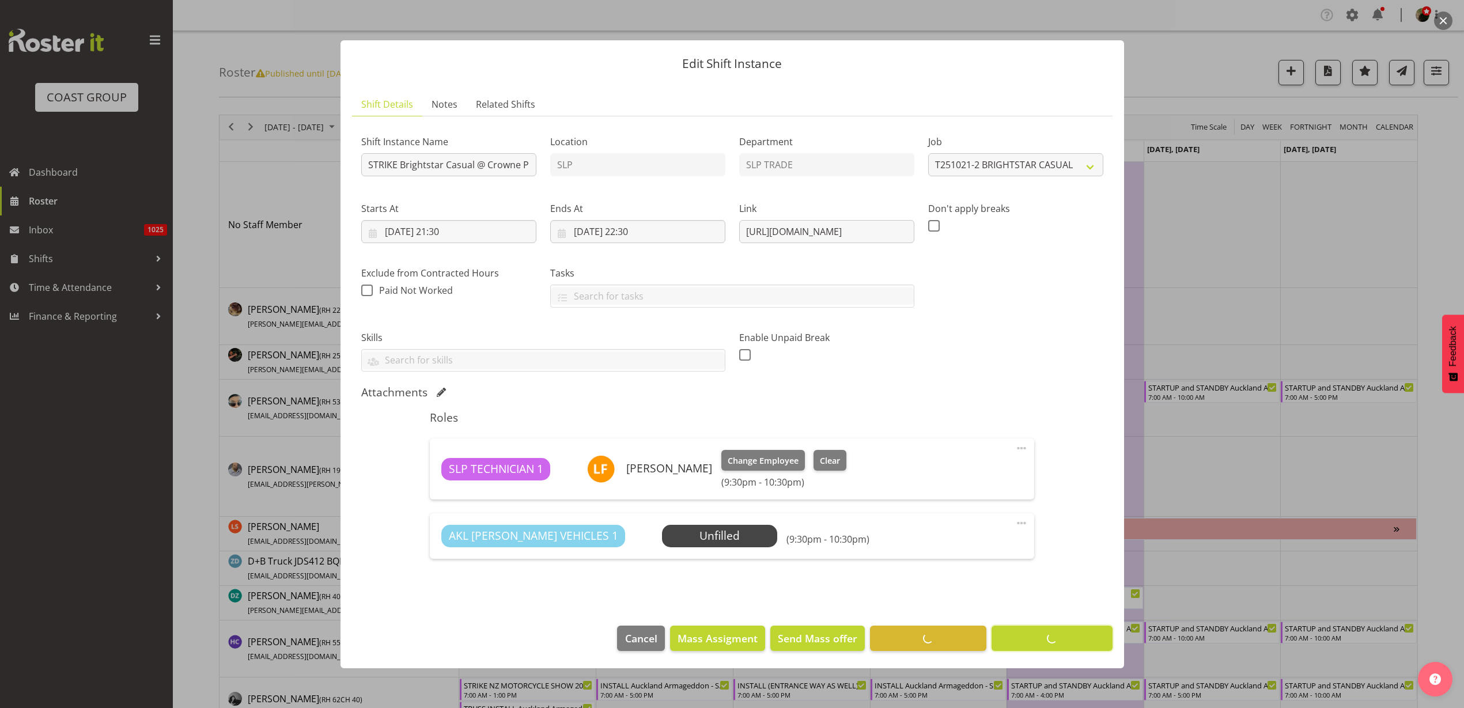
scroll to position [0, 0]
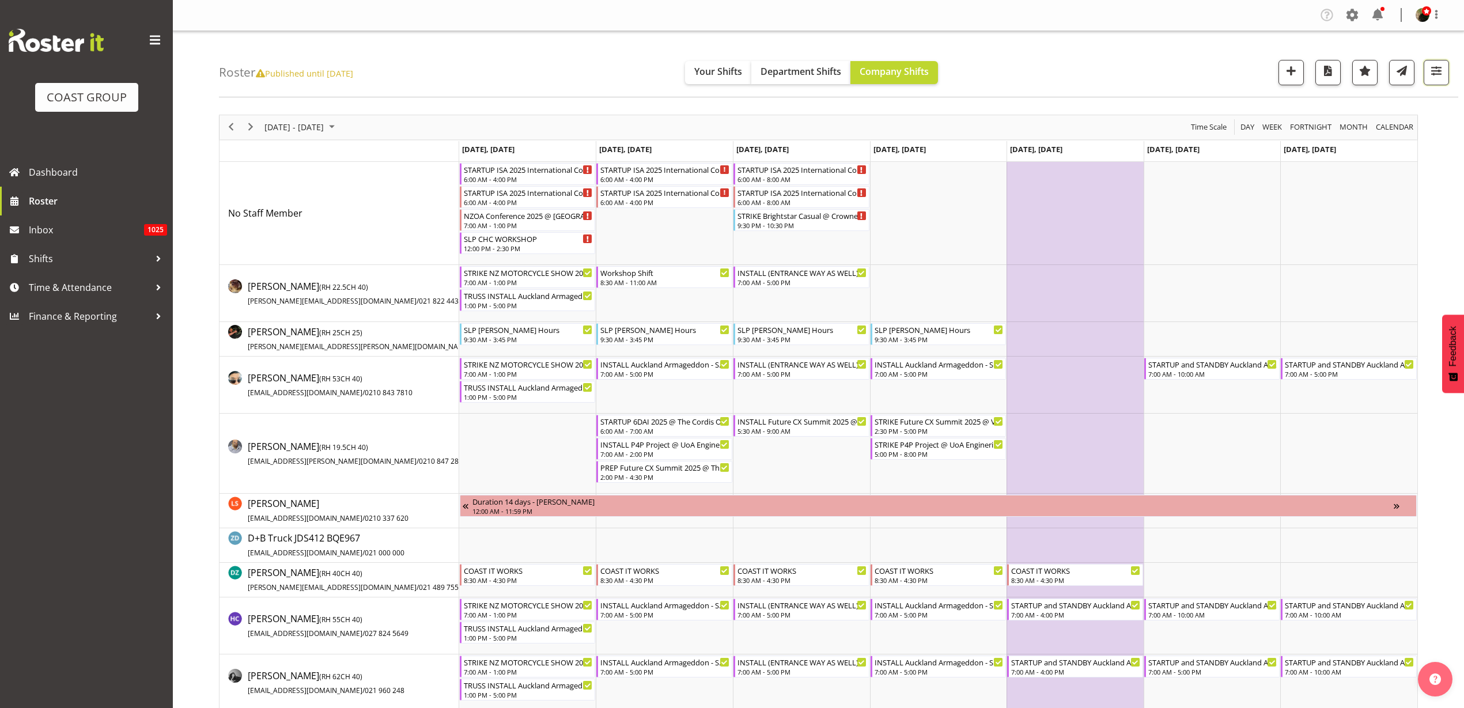
click at [1432, 70] on span "button" at bounding box center [1436, 70] width 15 height 15
click at [1378, 109] on span "2 Locations" at bounding box center [1363, 108] width 56 height 14
click at [1302, 187] on span at bounding box center [1301, 186] width 9 height 9
click at [1302, 187] on input "SLP CHC" at bounding box center [1300, 186] width 7 height 7
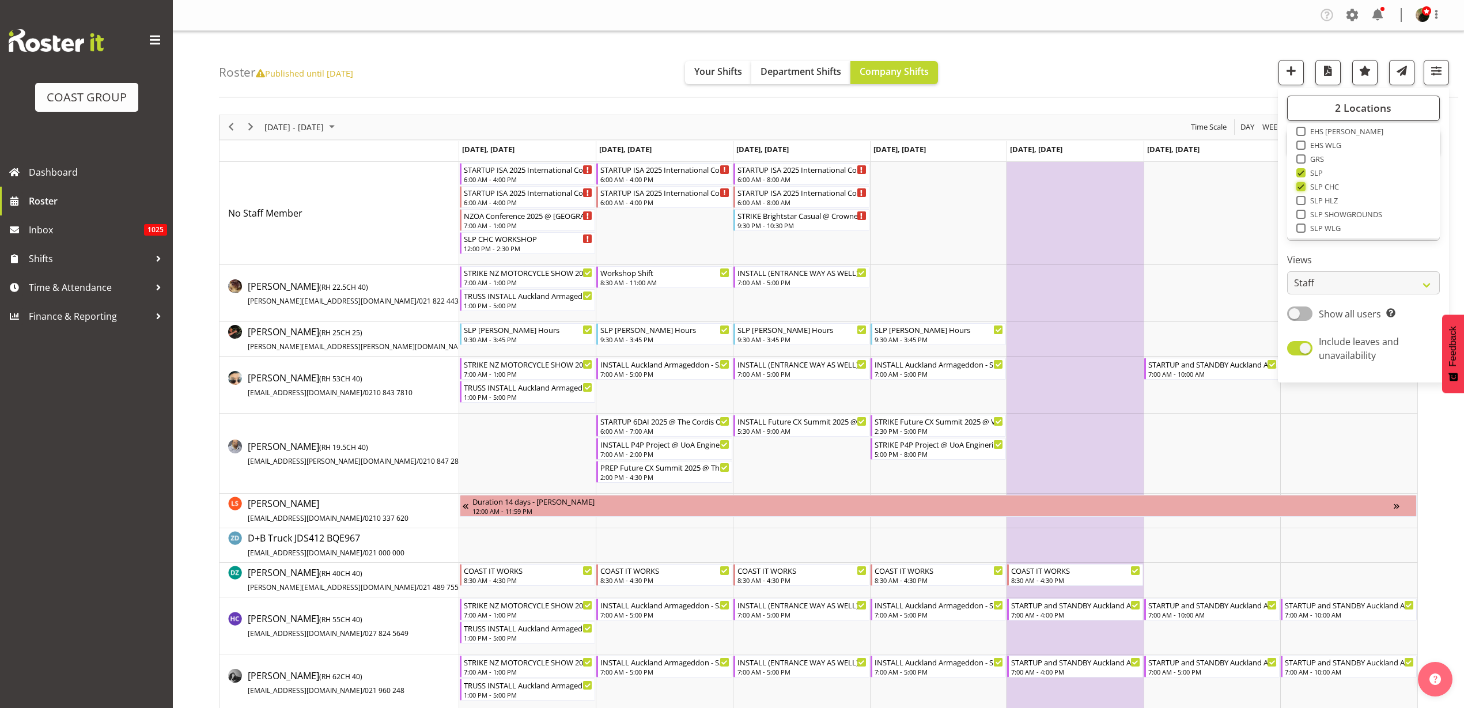
checkbox input "false"
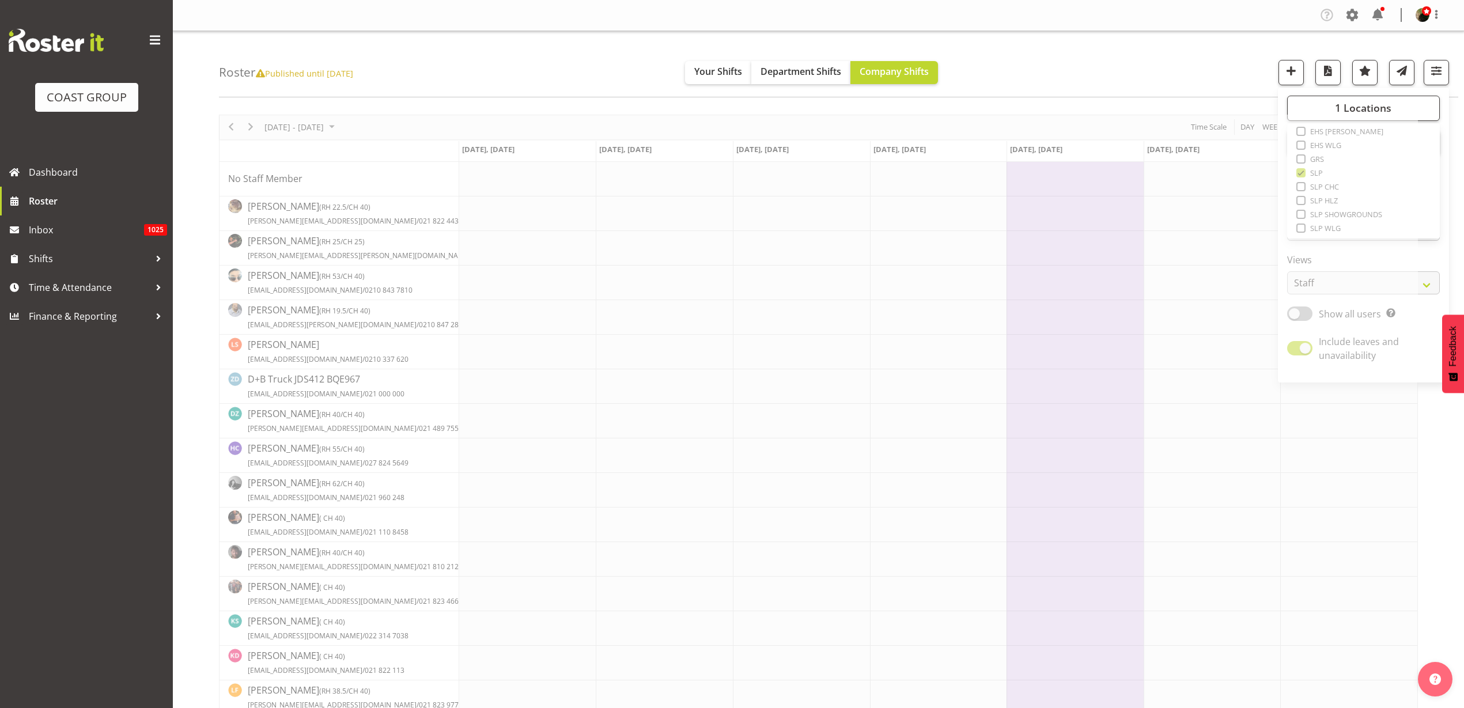
click at [1126, 56] on div "Roster Published until [DATE] Your Shifts Department Shifts Company Shifts 1 Lo…" at bounding box center [839, 64] width 1240 height 66
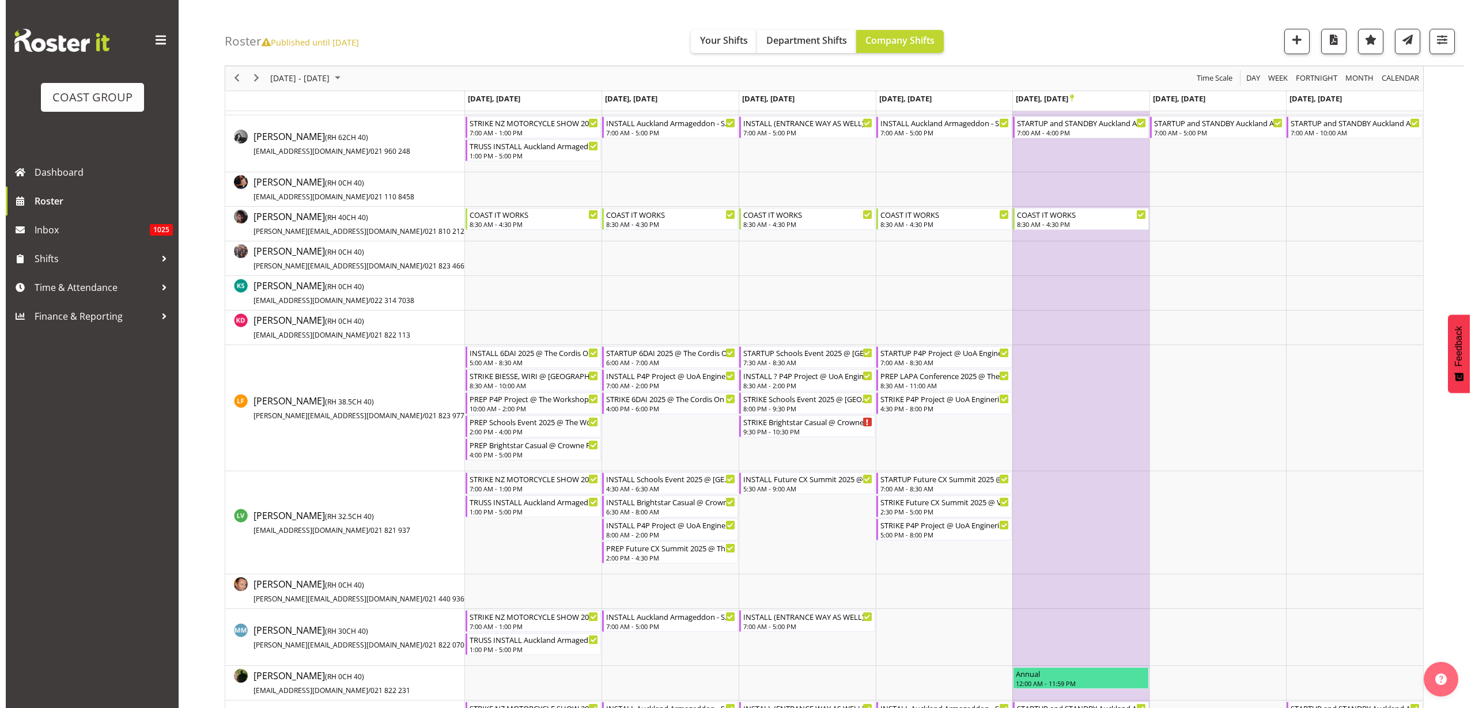
scroll to position [504, 0]
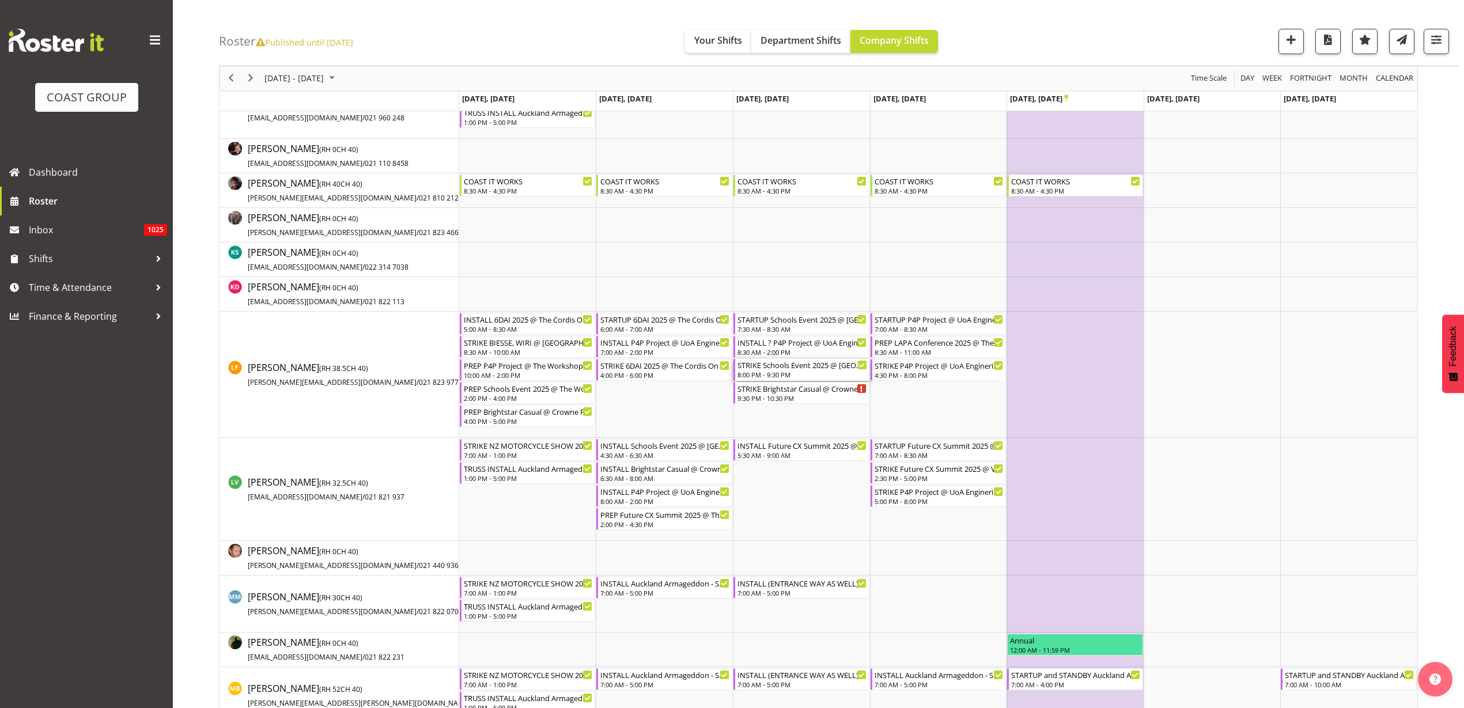
click at [759, 373] on div "8:00 PM - 9:30 PM" at bounding box center [803, 374] width 130 height 9
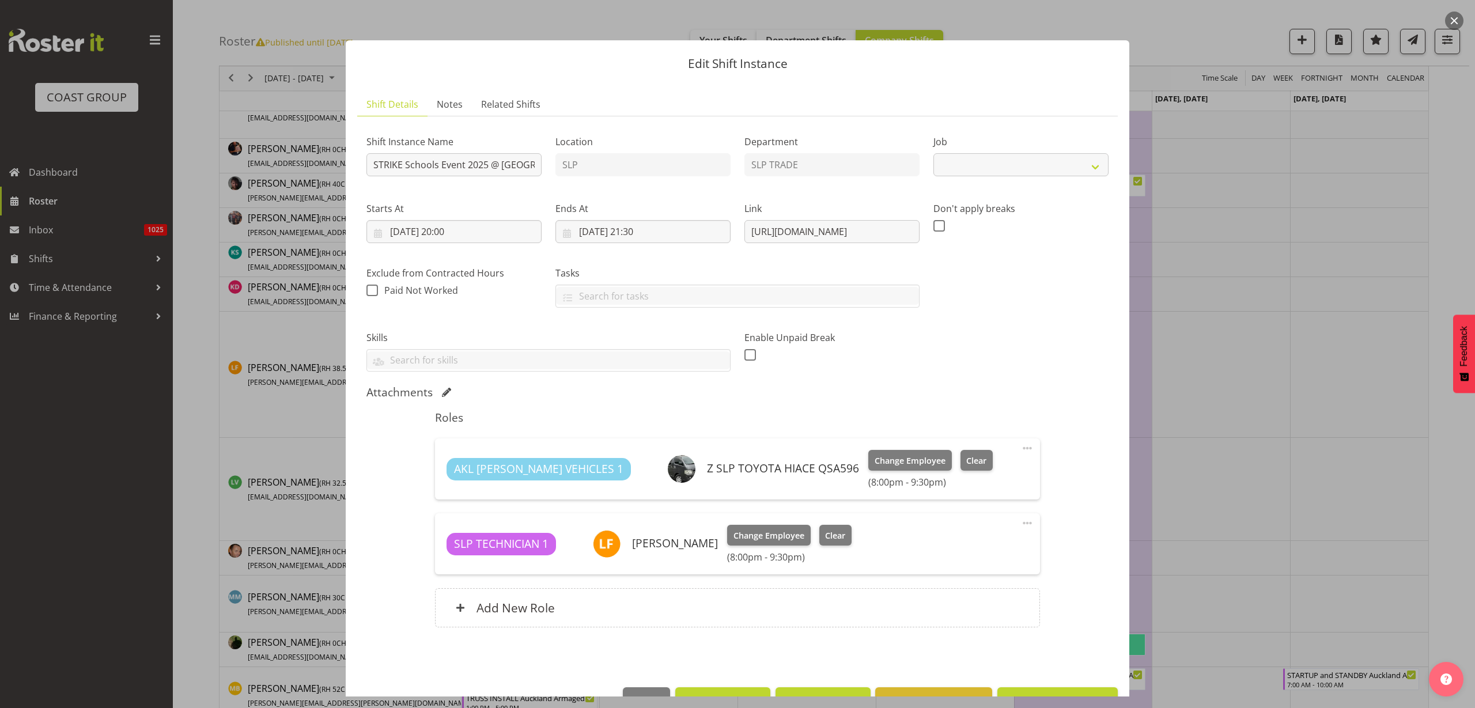
select select "10759"
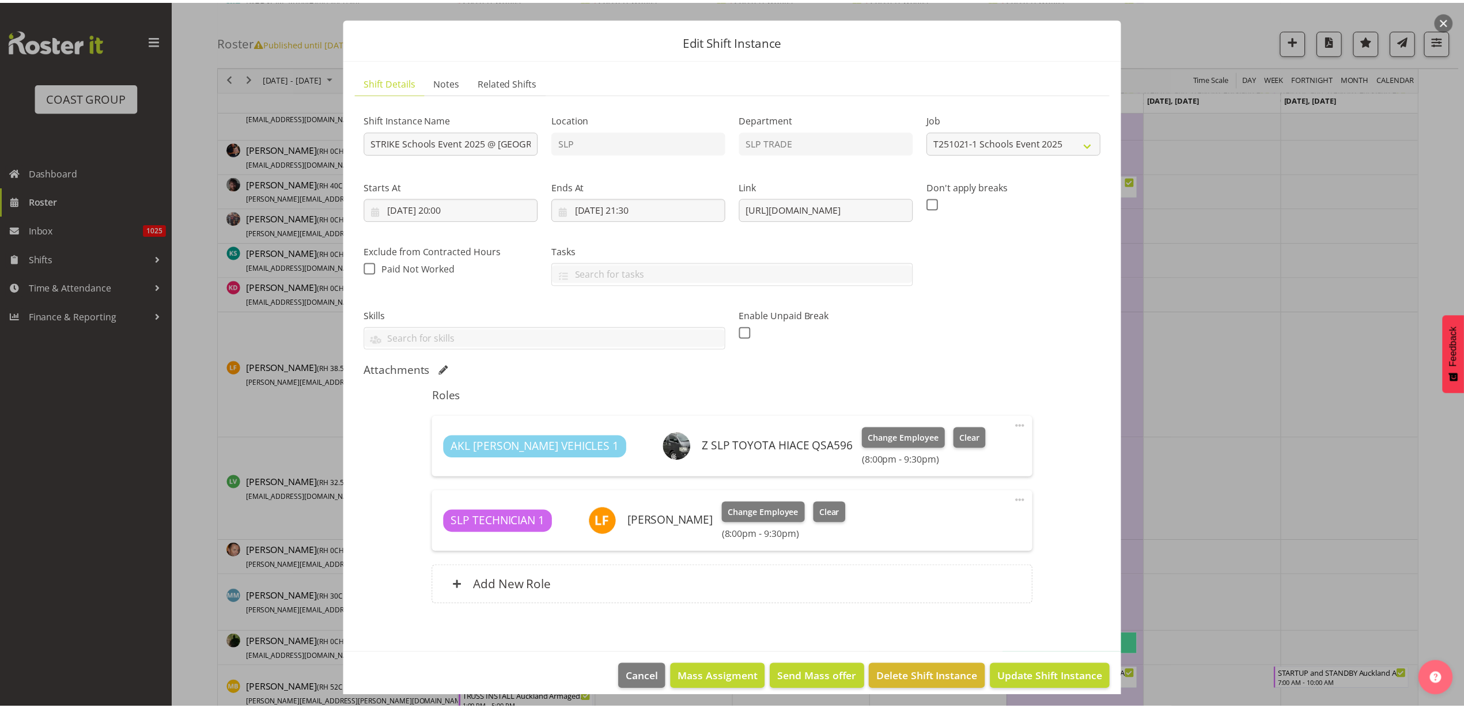
scroll to position [33, 0]
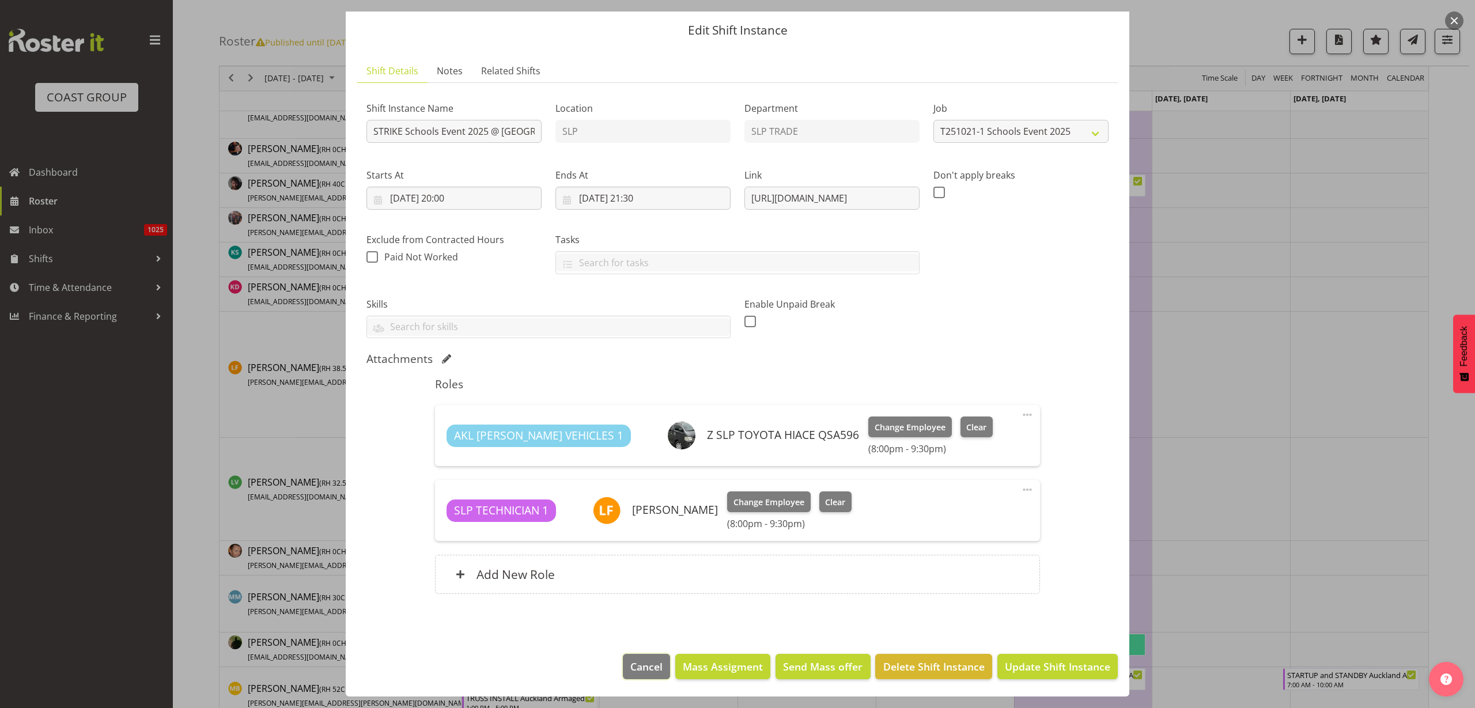
click at [641, 669] on span "Cancel" at bounding box center [646, 666] width 32 height 15
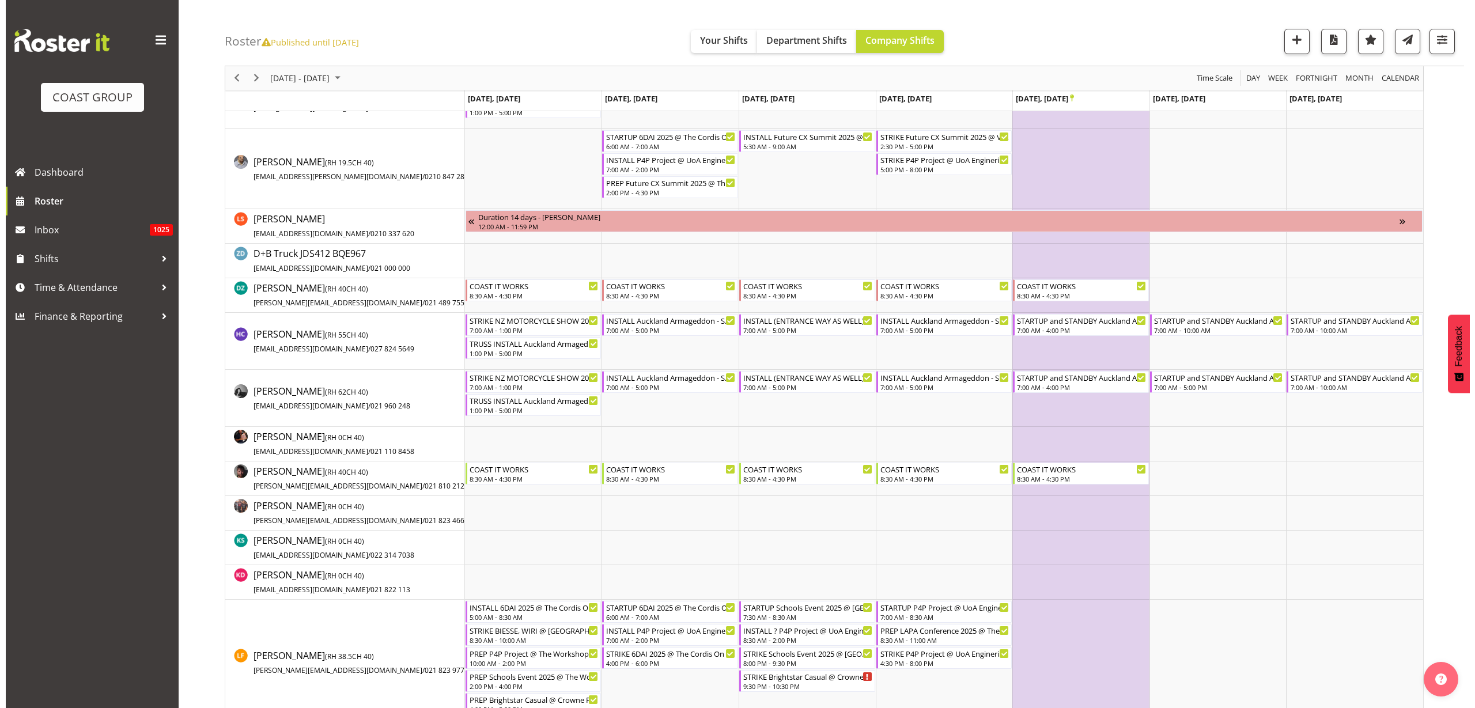
scroll to position [0, 0]
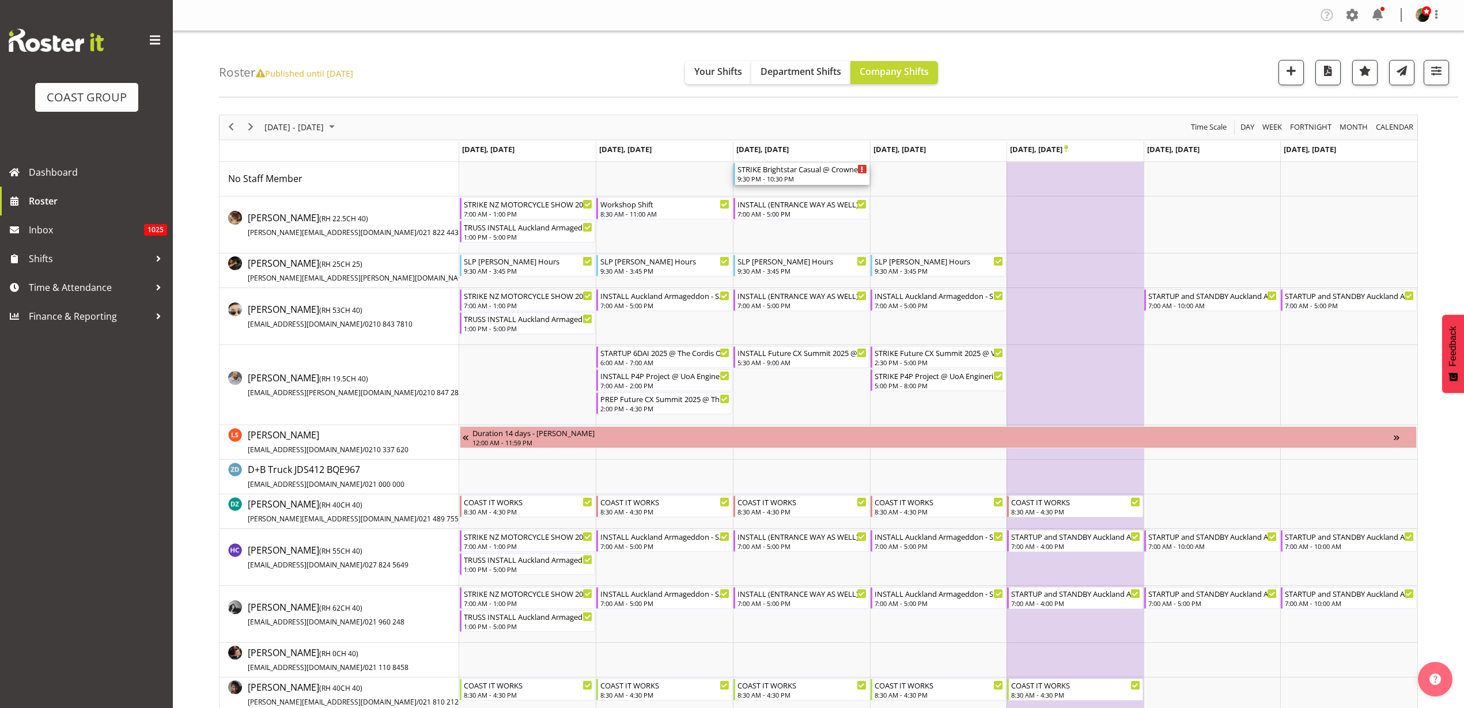
click at [811, 169] on div "STRIKE Brightstar Casual @ Crowne PLaza On Site @ 0630" at bounding box center [803, 169] width 130 height 12
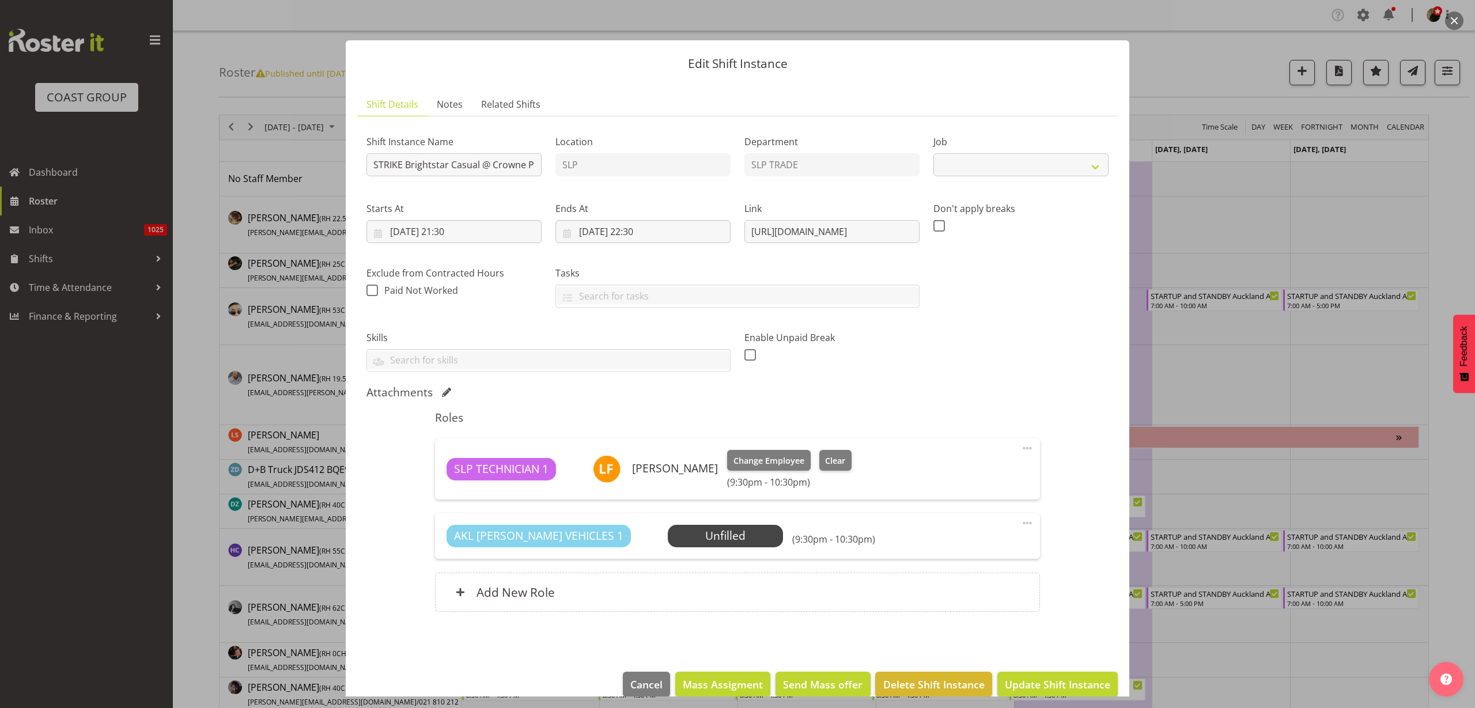
select select "10839"
click at [0, 0] on span "Select Employee" at bounding box center [0, 0] width 0 height 0
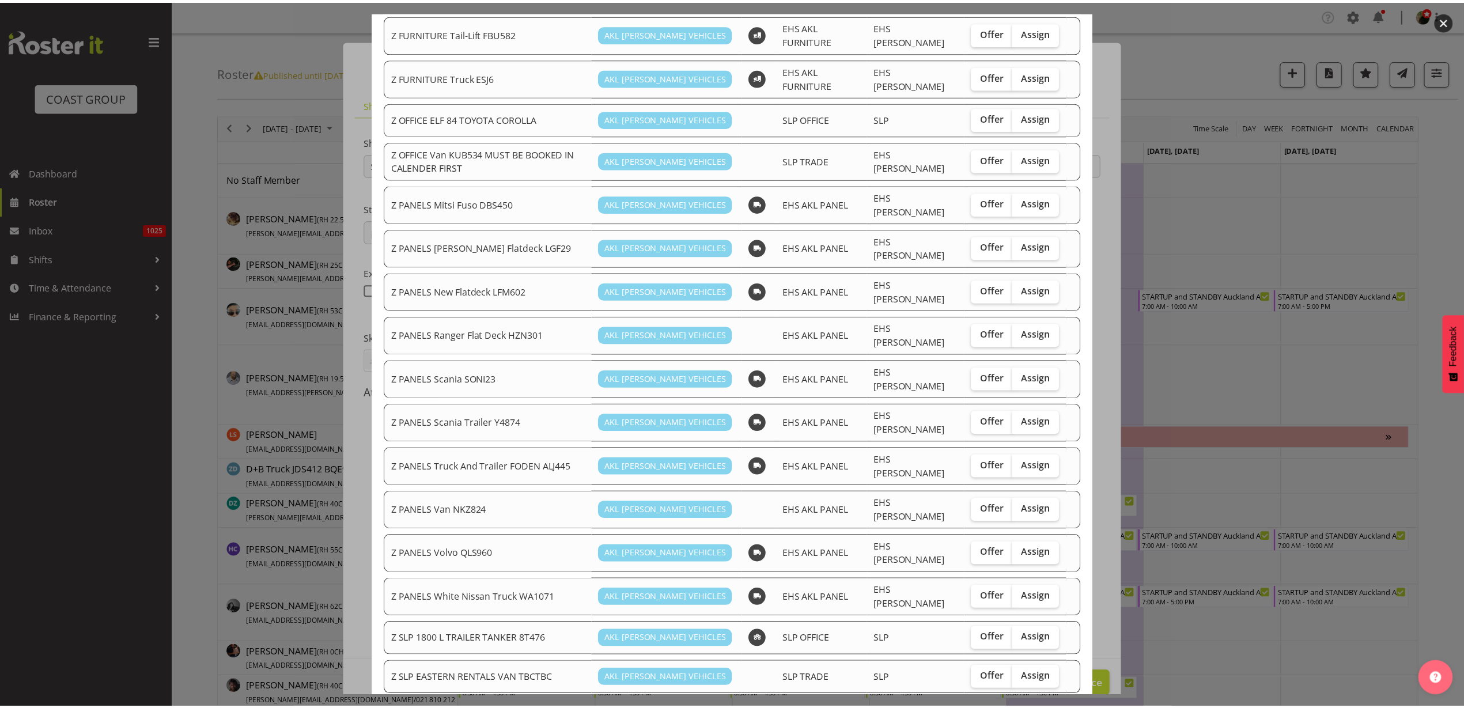
scroll to position [898, 0]
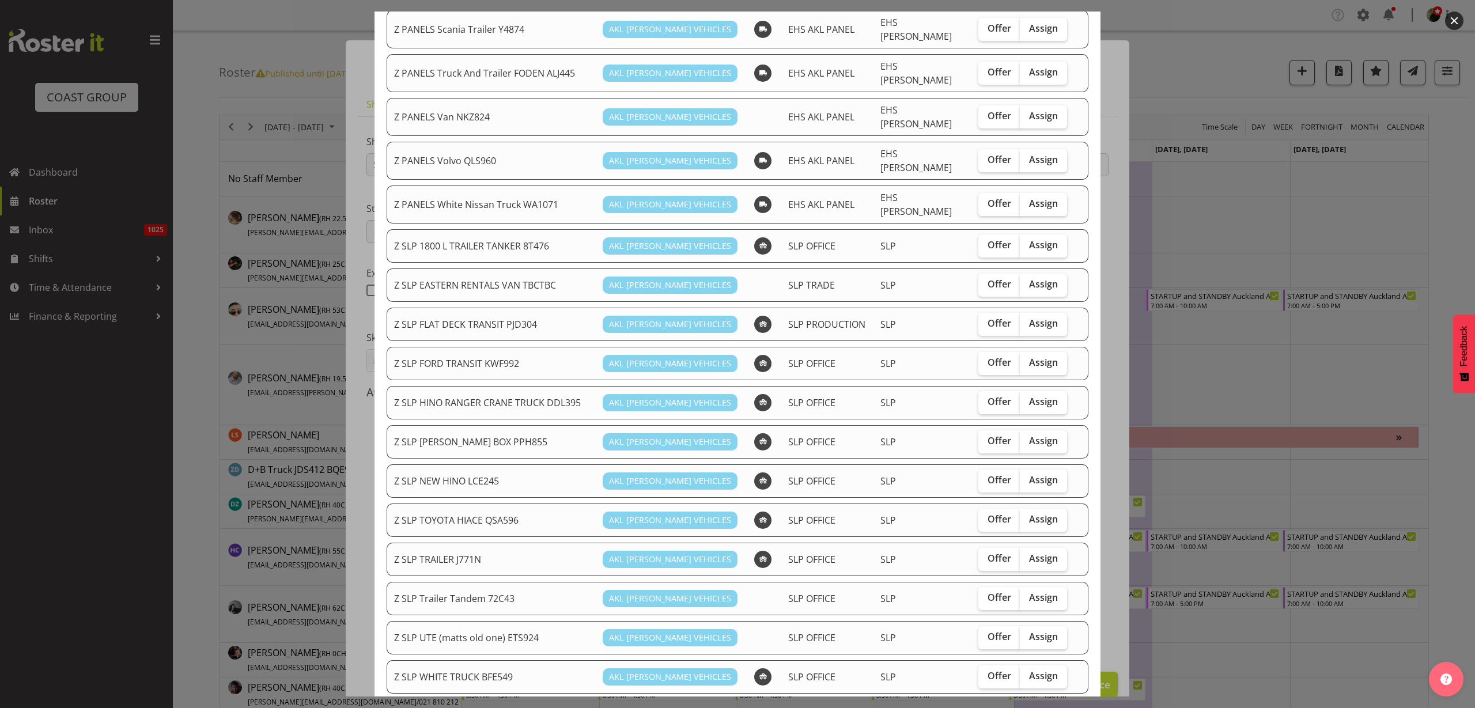
click at [1029, 513] on span "Assign" at bounding box center [1043, 519] width 29 height 12
click at [1023, 516] on input "Assign" at bounding box center [1023, 519] width 7 height 7
checkbox input "true"
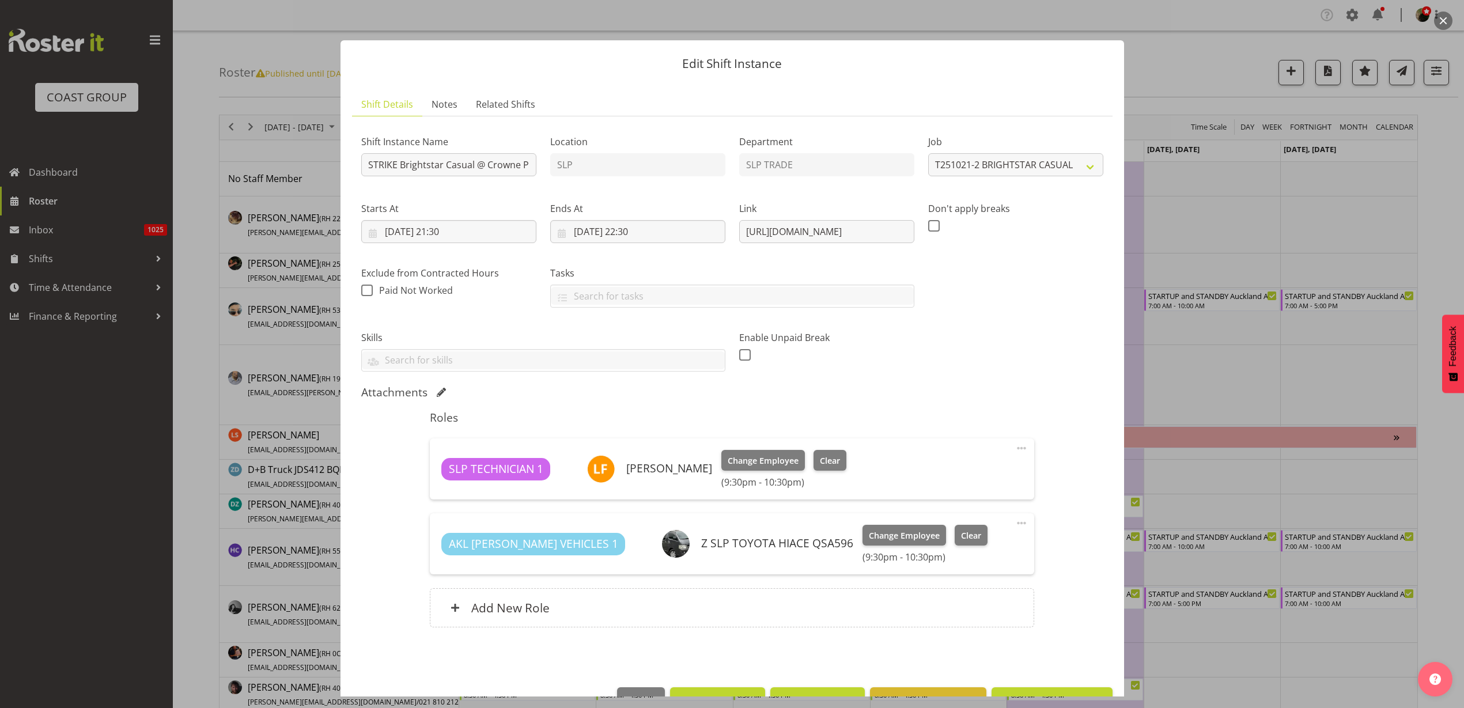
scroll to position [33, 0]
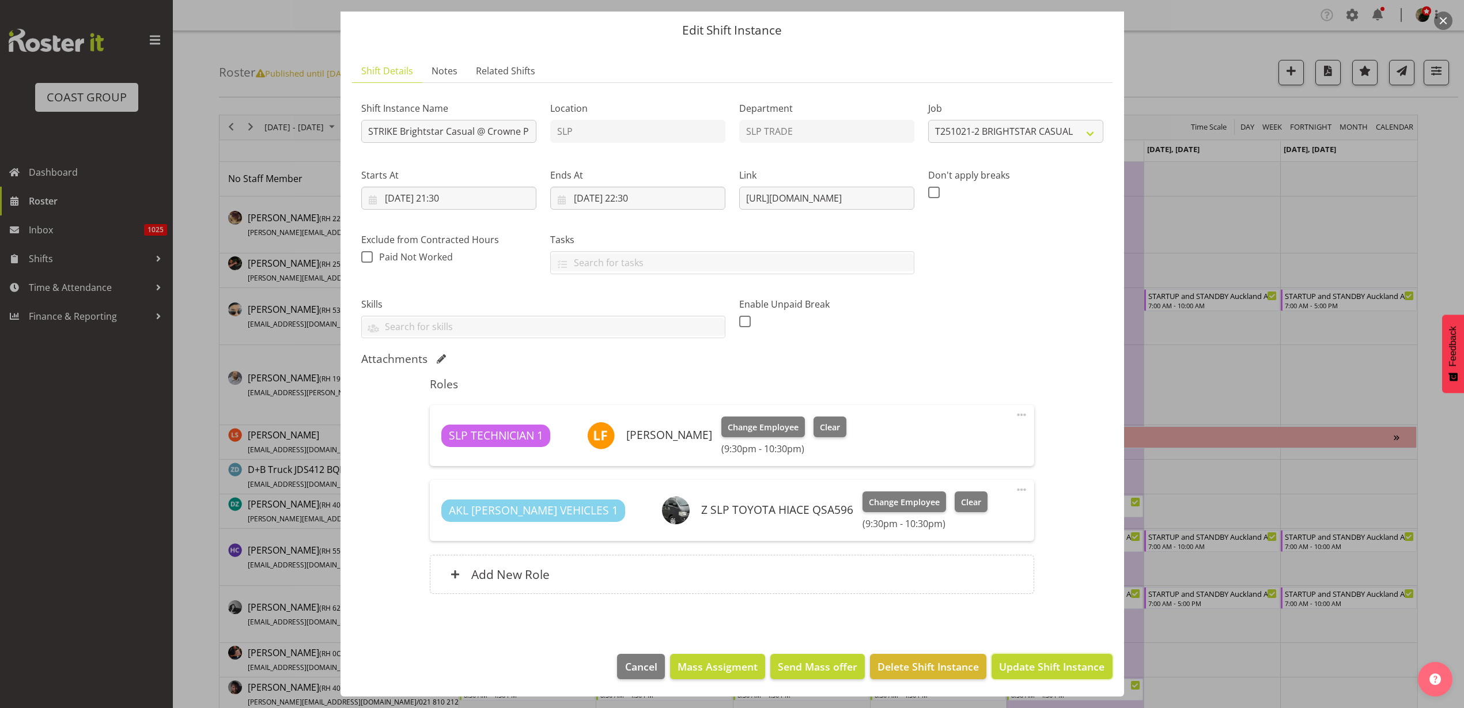
click at [1042, 661] on span "Update Shift Instance" at bounding box center [1051, 666] width 105 height 15
